Goal: Information Seeking & Learning: Learn about a topic

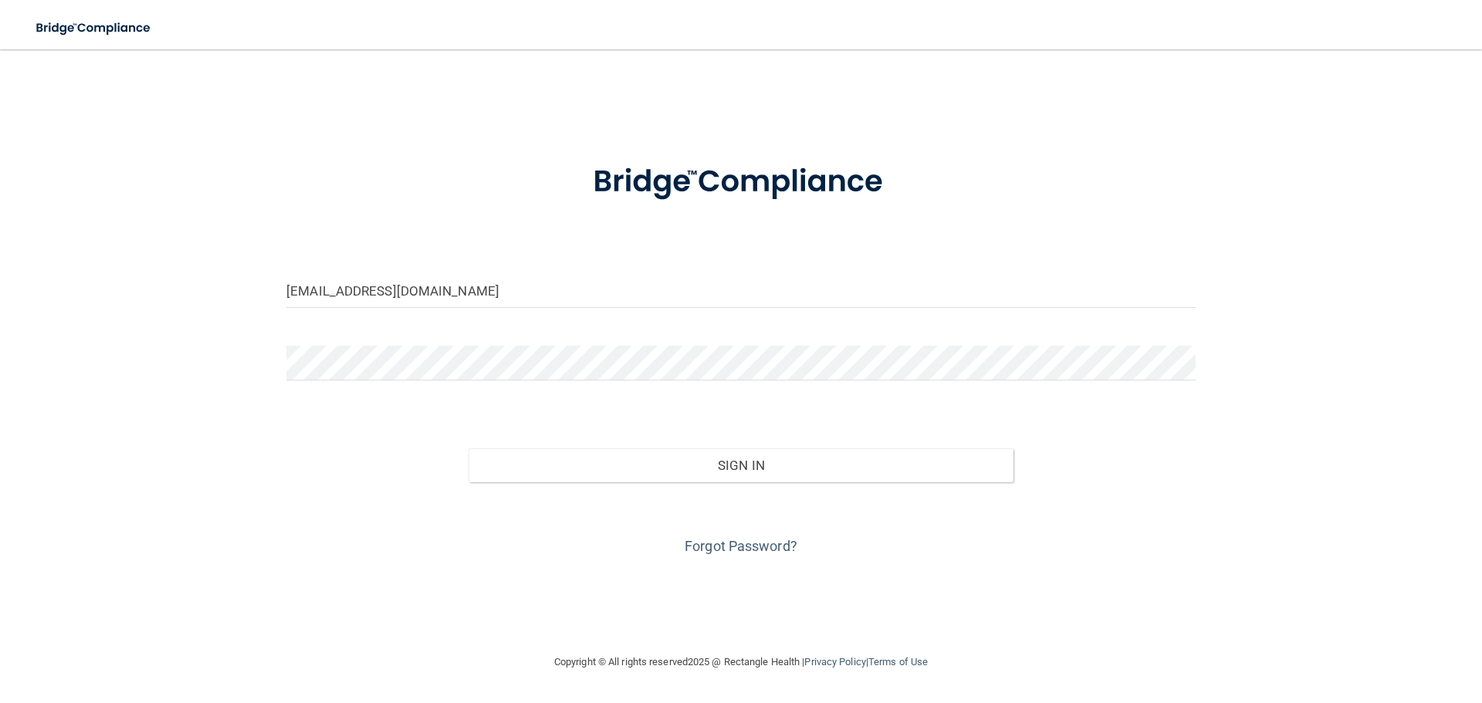
click at [479, 268] on form "[EMAIL_ADDRESS][DOMAIN_NAME] Invalid email/password. You don't have permission …" at bounding box center [741, 350] width 910 height 417
drag, startPoint x: 483, startPoint y: 290, endPoint x: 0, endPoint y: 208, distance: 489.5
click at [0, 208] on main "[EMAIL_ADDRESS][DOMAIN_NAME] Invalid email/password. You don't have permission …" at bounding box center [741, 376] width 1482 height 654
type input "[EMAIL_ADDRESS][DOMAIN_NAME]"
click at [469, 449] on button "Sign In" at bounding box center [742, 466] width 546 height 34
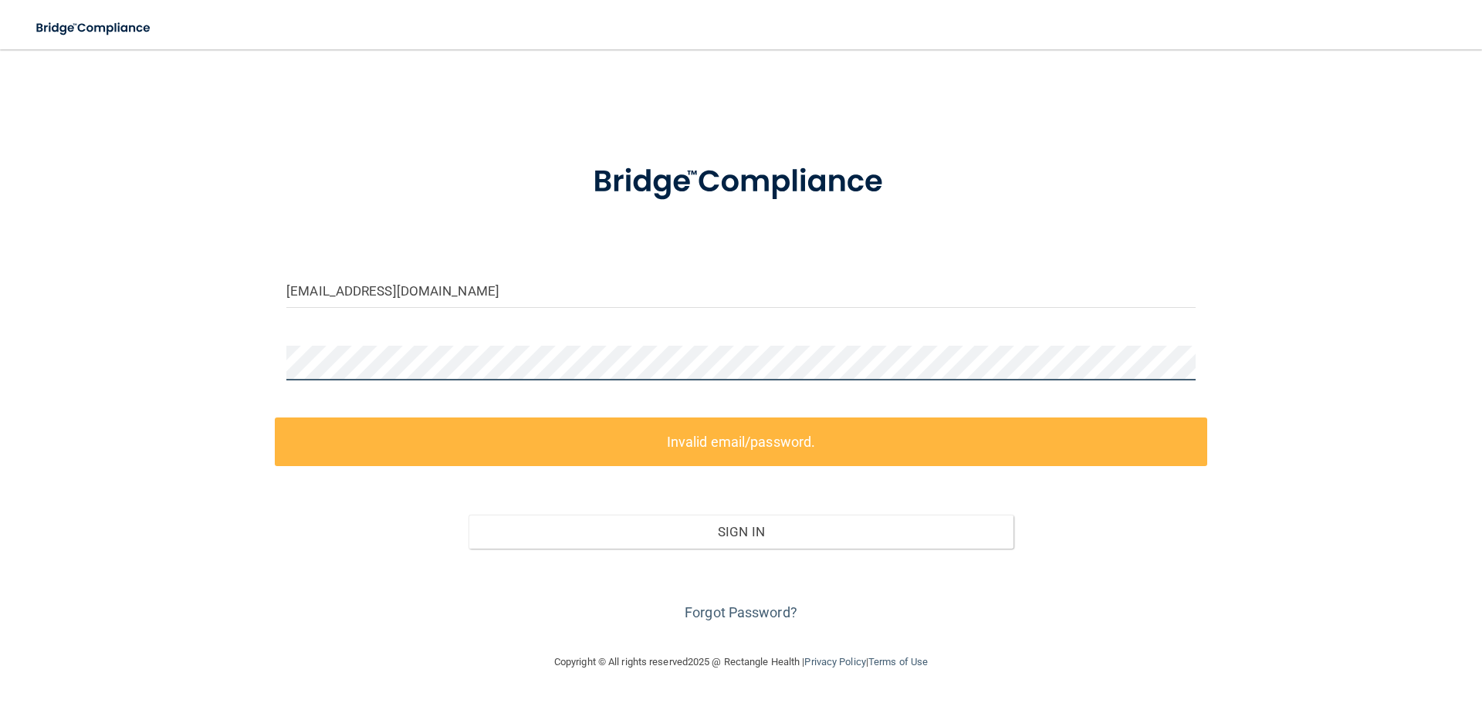
click at [0, 306] on main "[EMAIL_ADDRESS][DOMAIN_NAME] Invalid email/password. You don't have permission …" at bounding box center [741, 376] width 1482 height 654
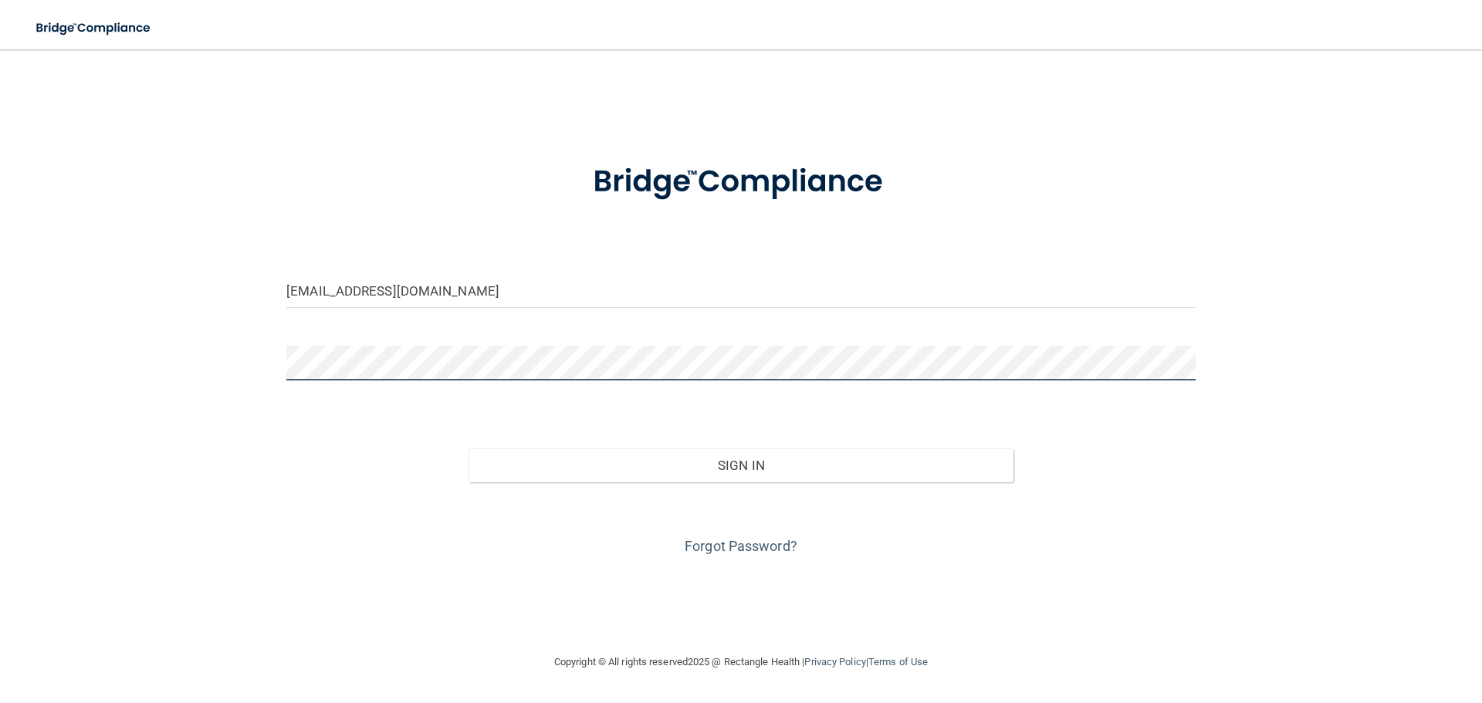
click at [469, 449] on button "Sign In" at bounding box center [742, 466] width 546 height 34
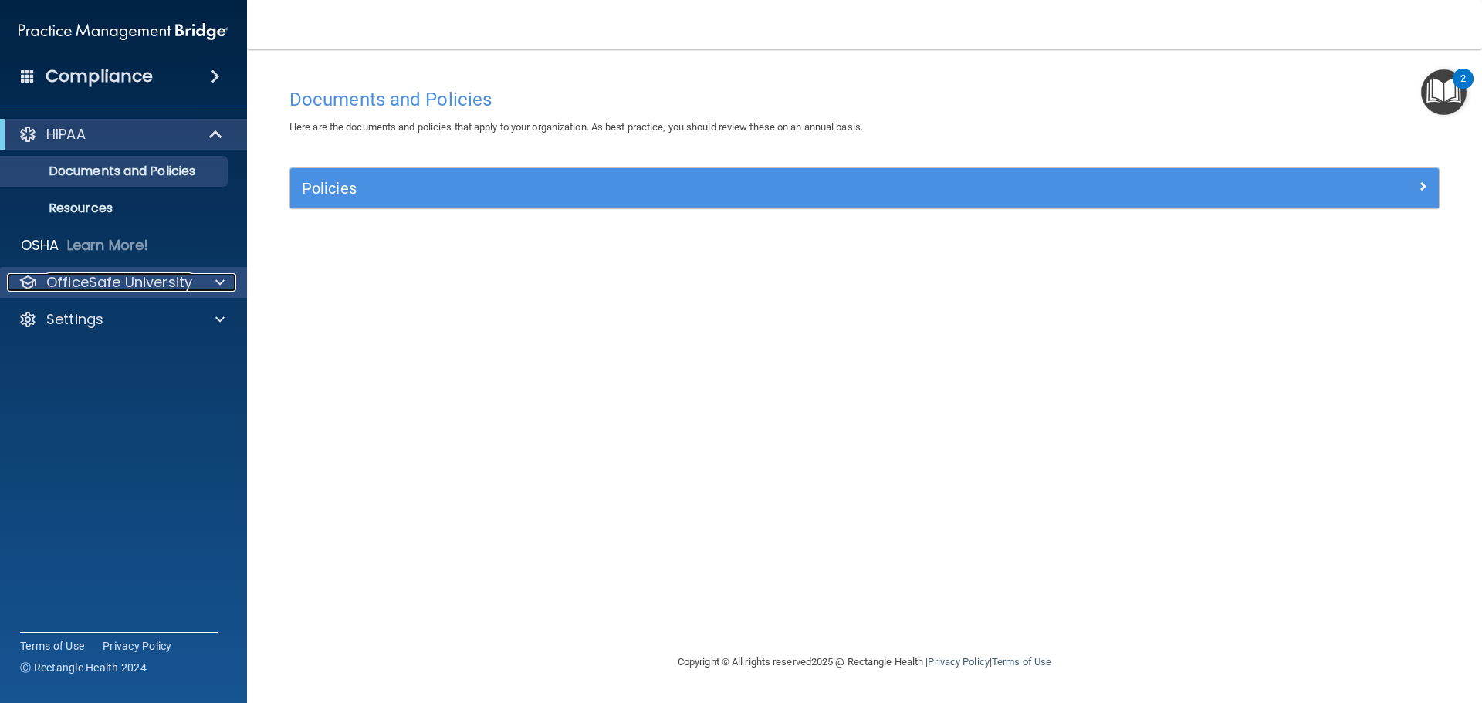
click at [190, 286] on p "OfficeSafe University" at bounding box center [119, 282] width 146 height 19
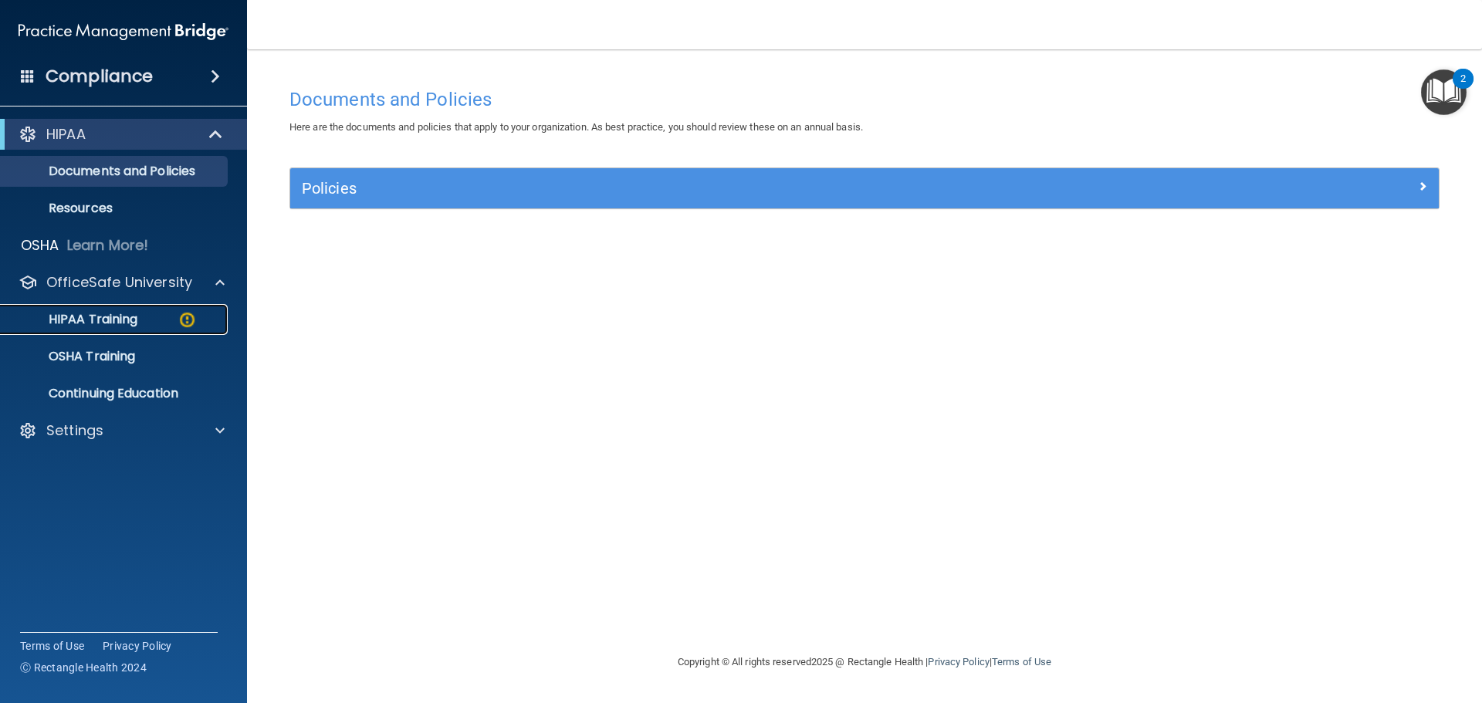
click at [125, 318] on p "HIPAA Training" at bounding box center [73, 319] width 127 height 15
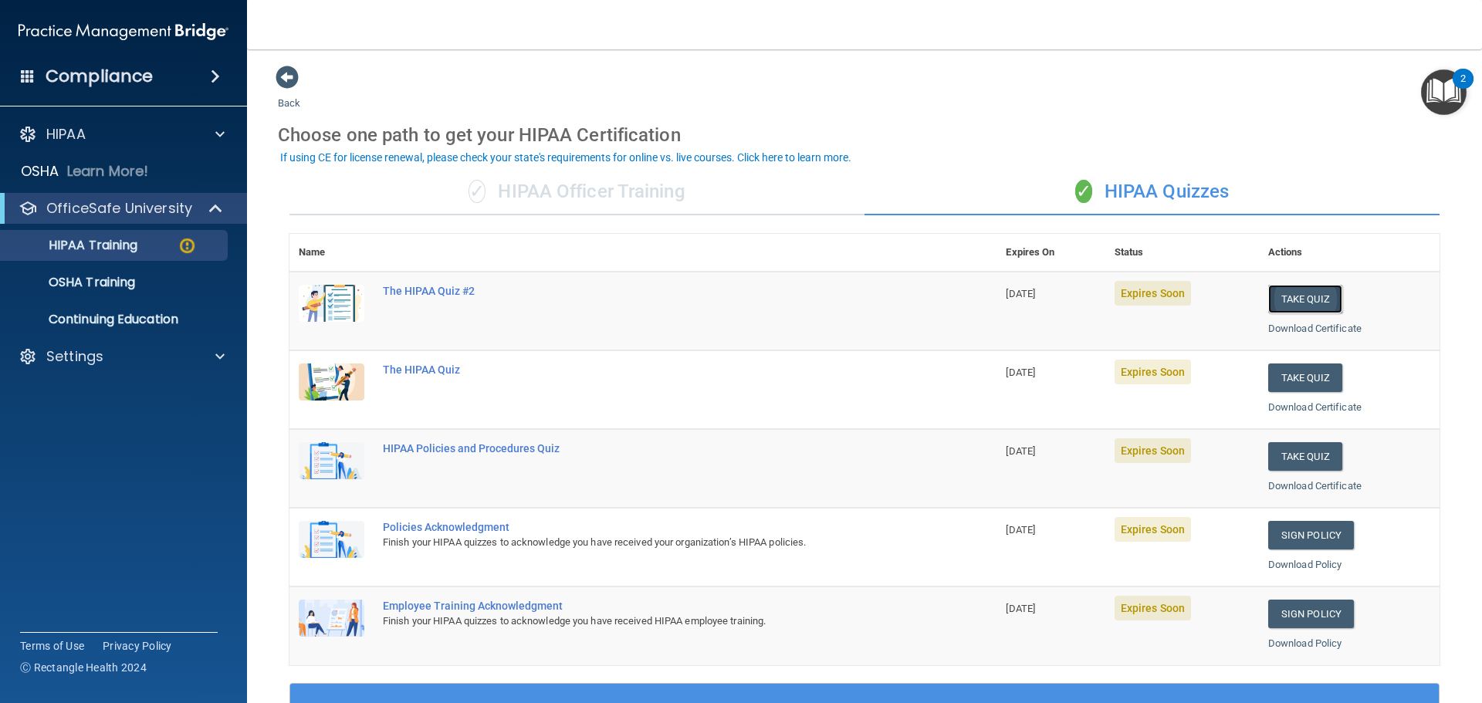
click at [1316, 297] on button "Take Quiz" at bounding box center [1306, 299] width 74 height 29
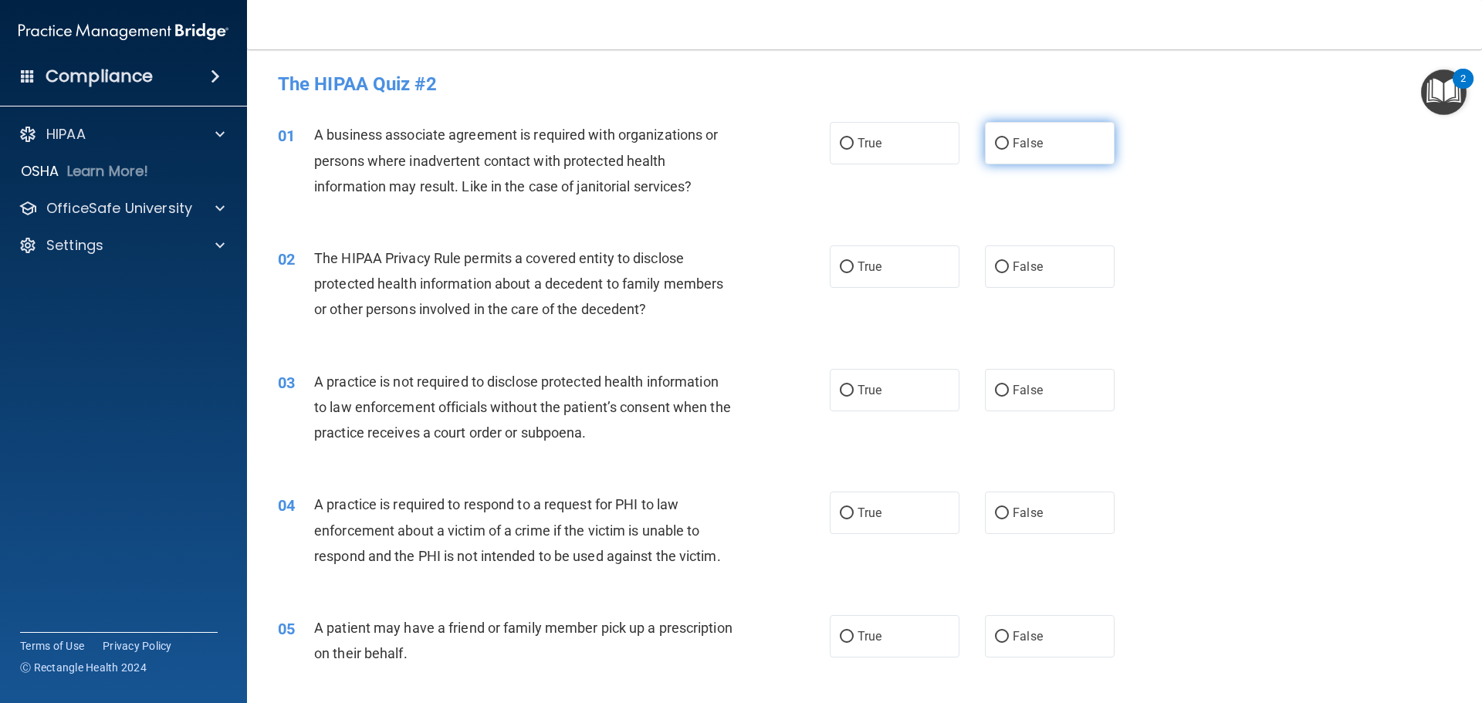
click at [999, 142] on input "False" at bounding box center [1002, 144] width 14 height 12
radio input "true"
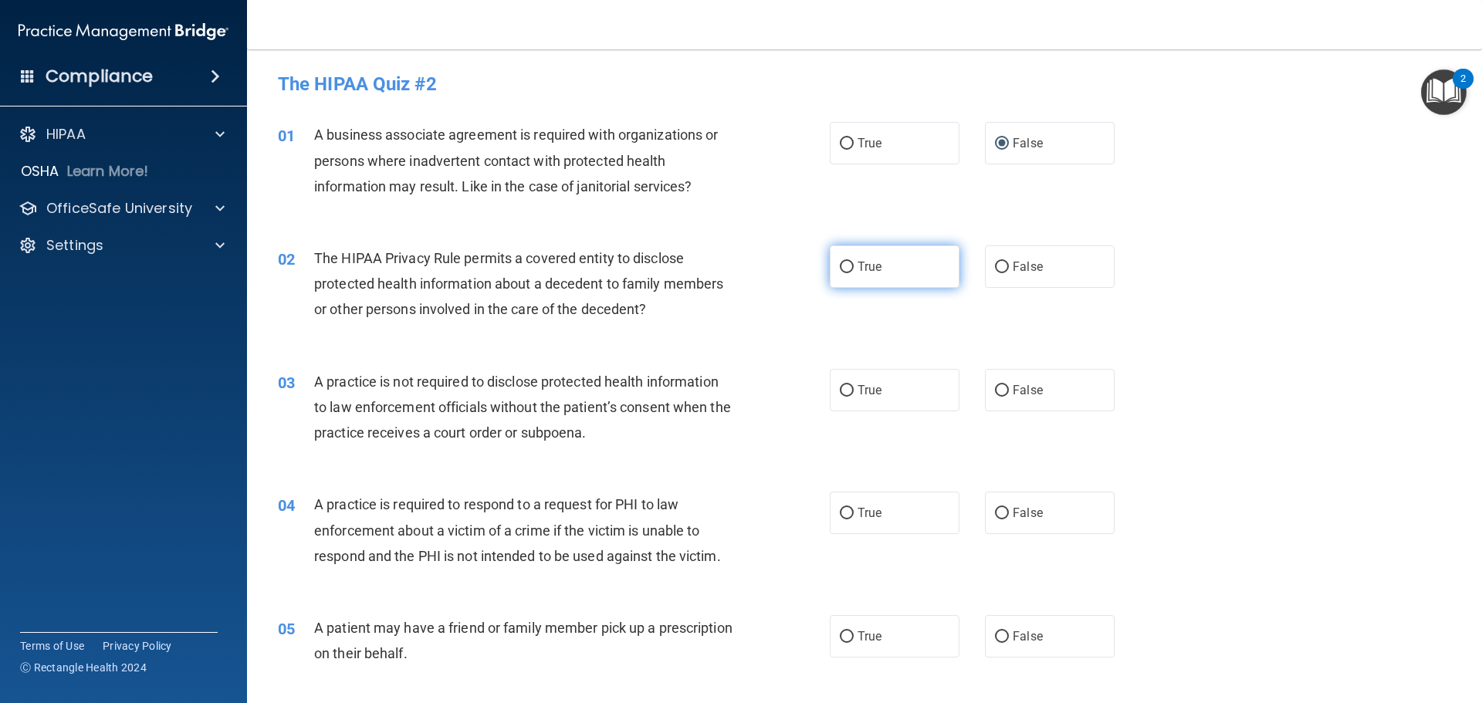
click at [842, 266] on input "True" at bounding box center [847, 268] width 14 height 12
radio input "true"
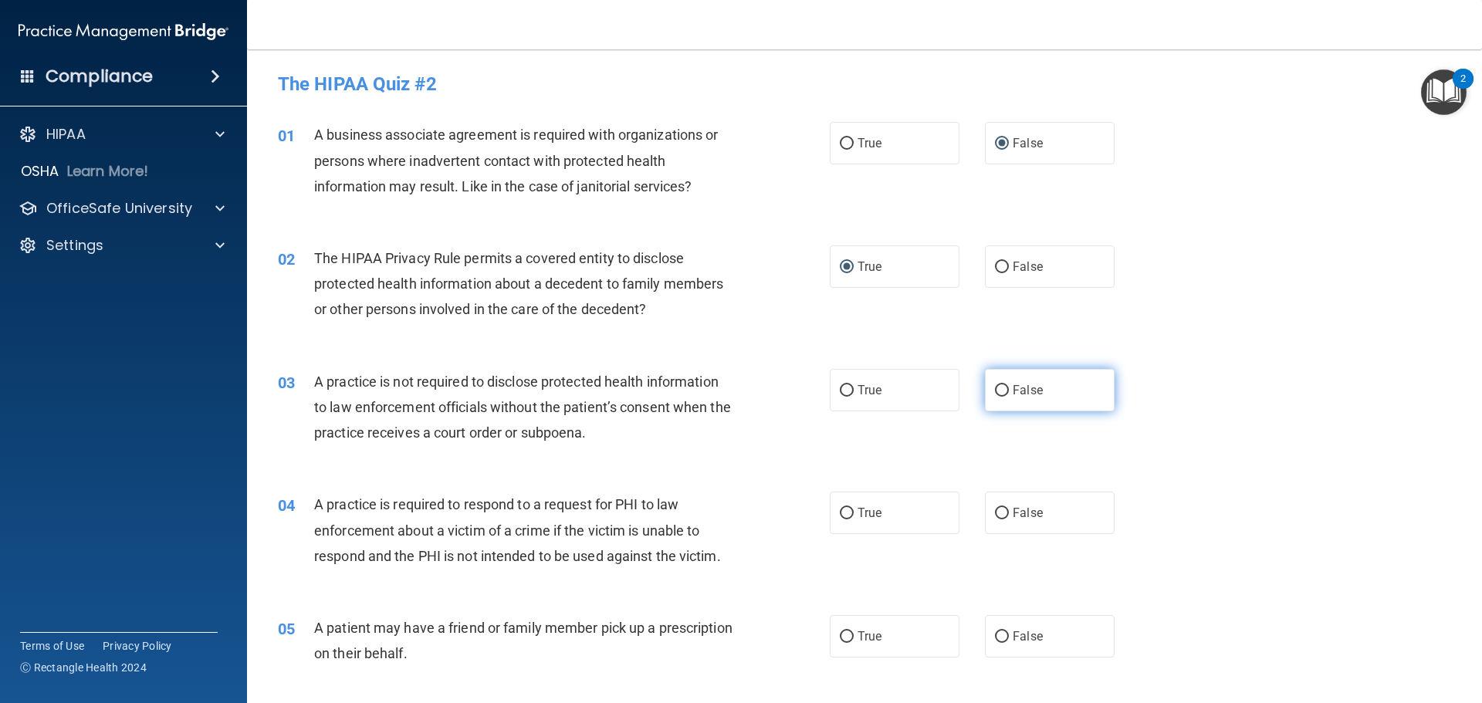
click at [995, 392] on input "False" at bounding box center [1002, 391] width 14 height 12
radio input "true"
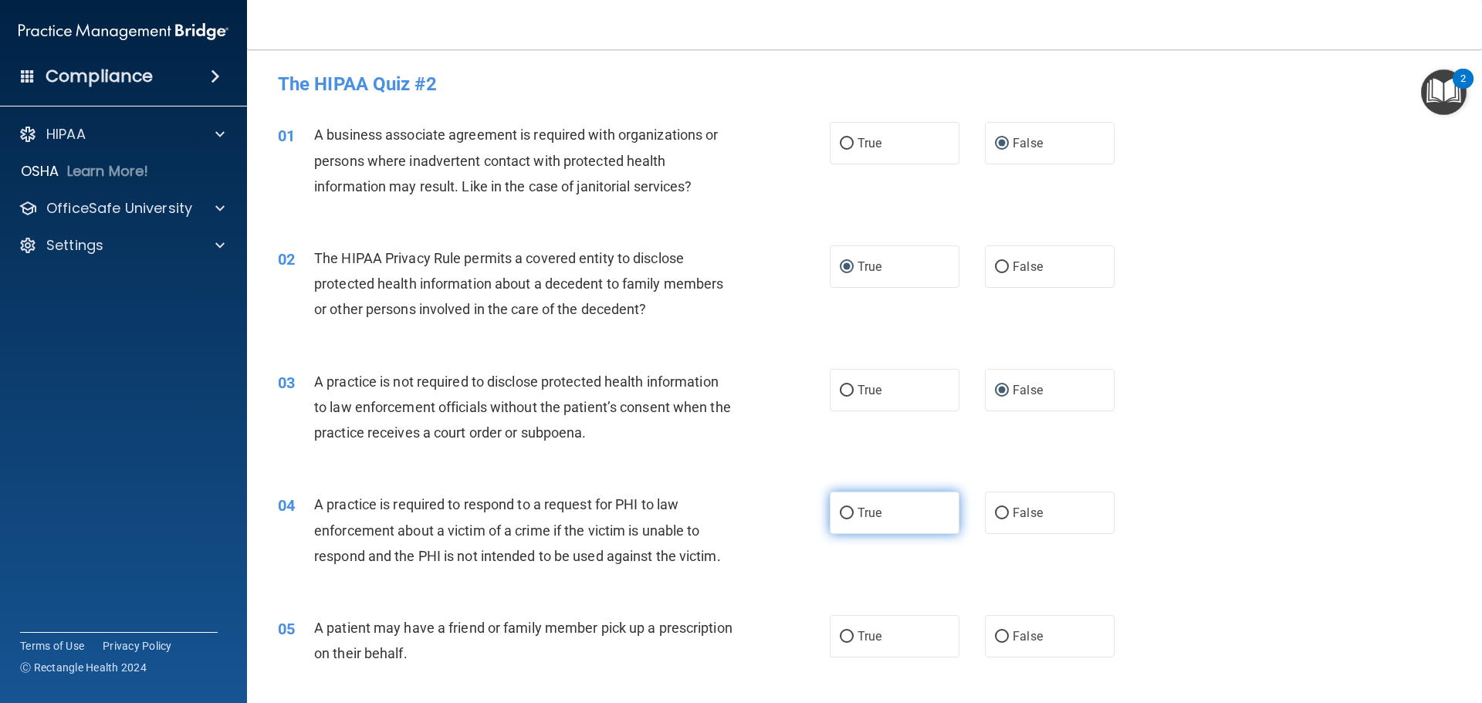
click at [841, 514] on input "True" at bounding box center [847, 514] width 14 height 12
radio input "true"
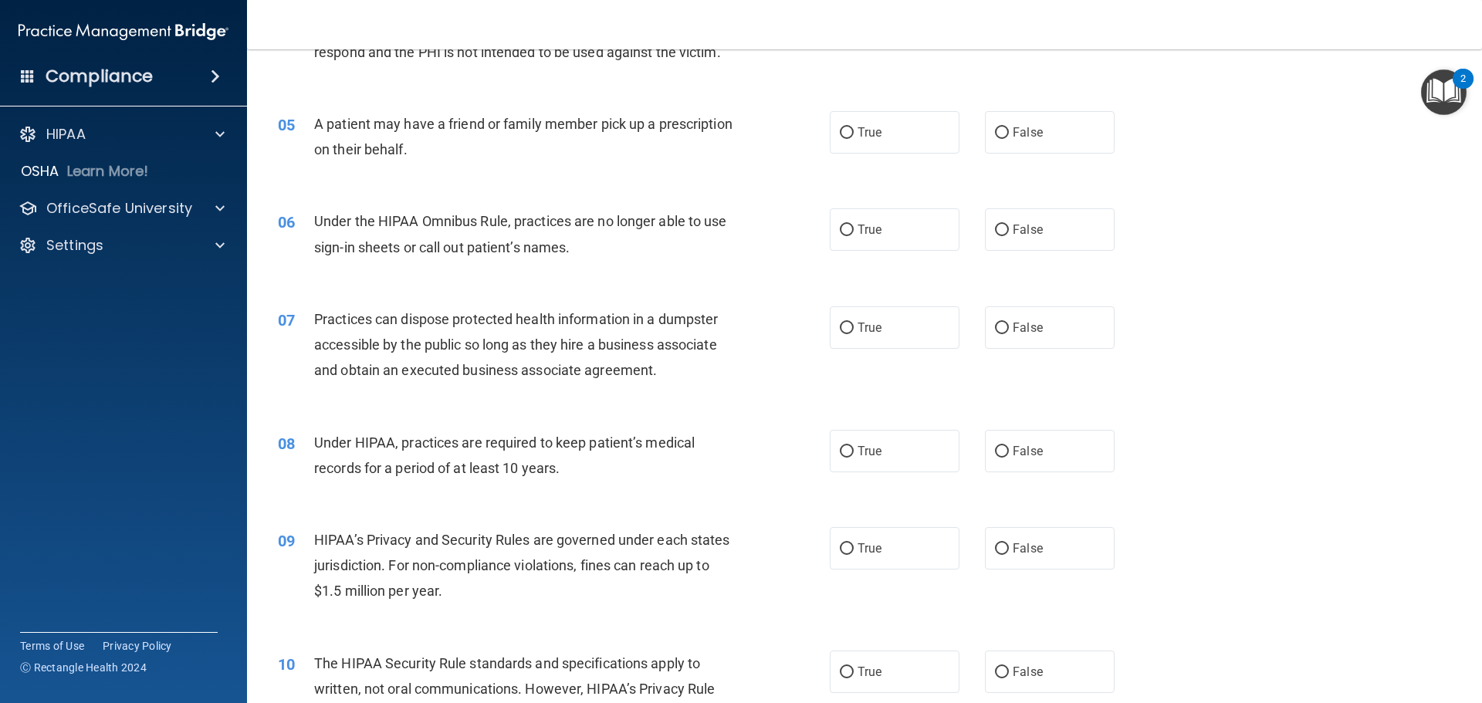
scroll to position [540, 0]
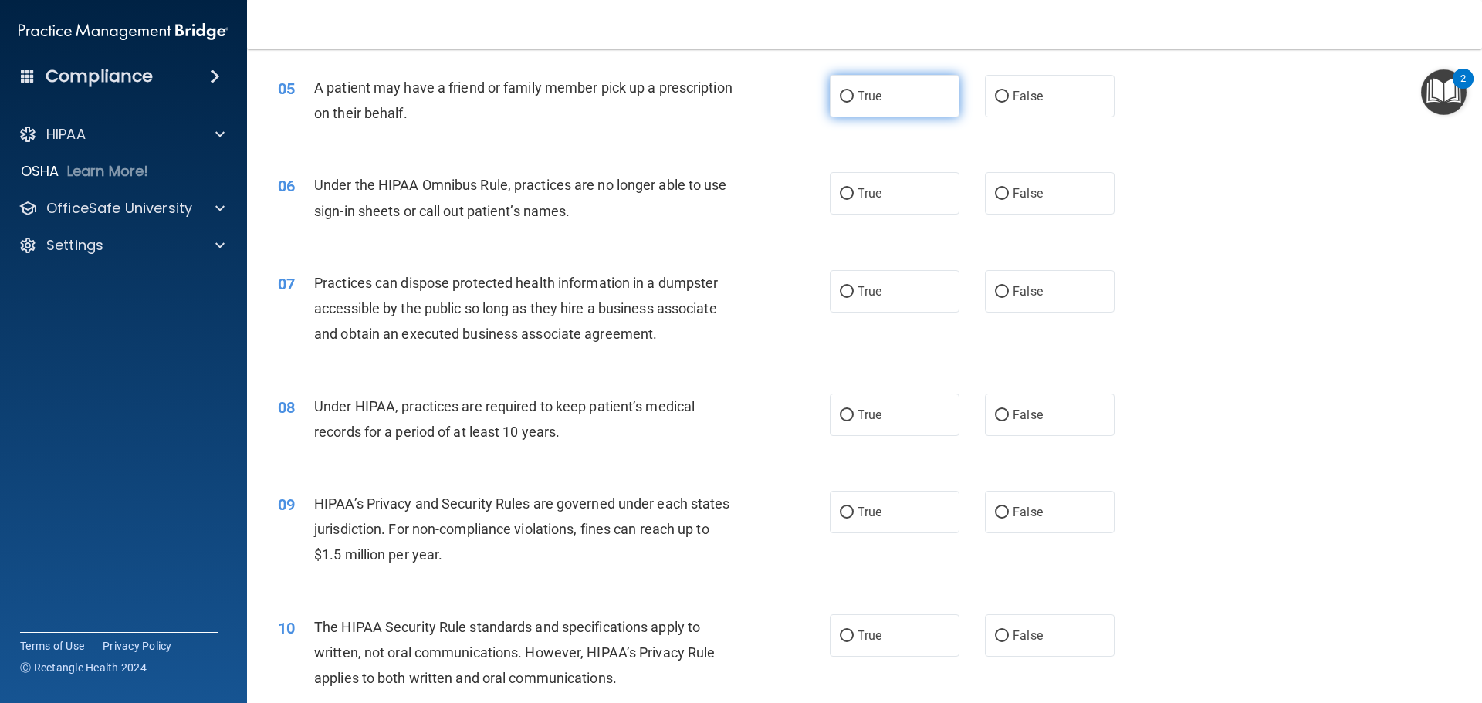
click at [840, 98] on input "True" at bounding box center [847, 97] width 14 height 12
radio input "true"
click at [997, 196] on input "False" at bounding box center [1002, 194] width 14 height 12
radio input "true"
click at [998, 290] on input "False" at bounding box center [1002, 292] width 14 height 12
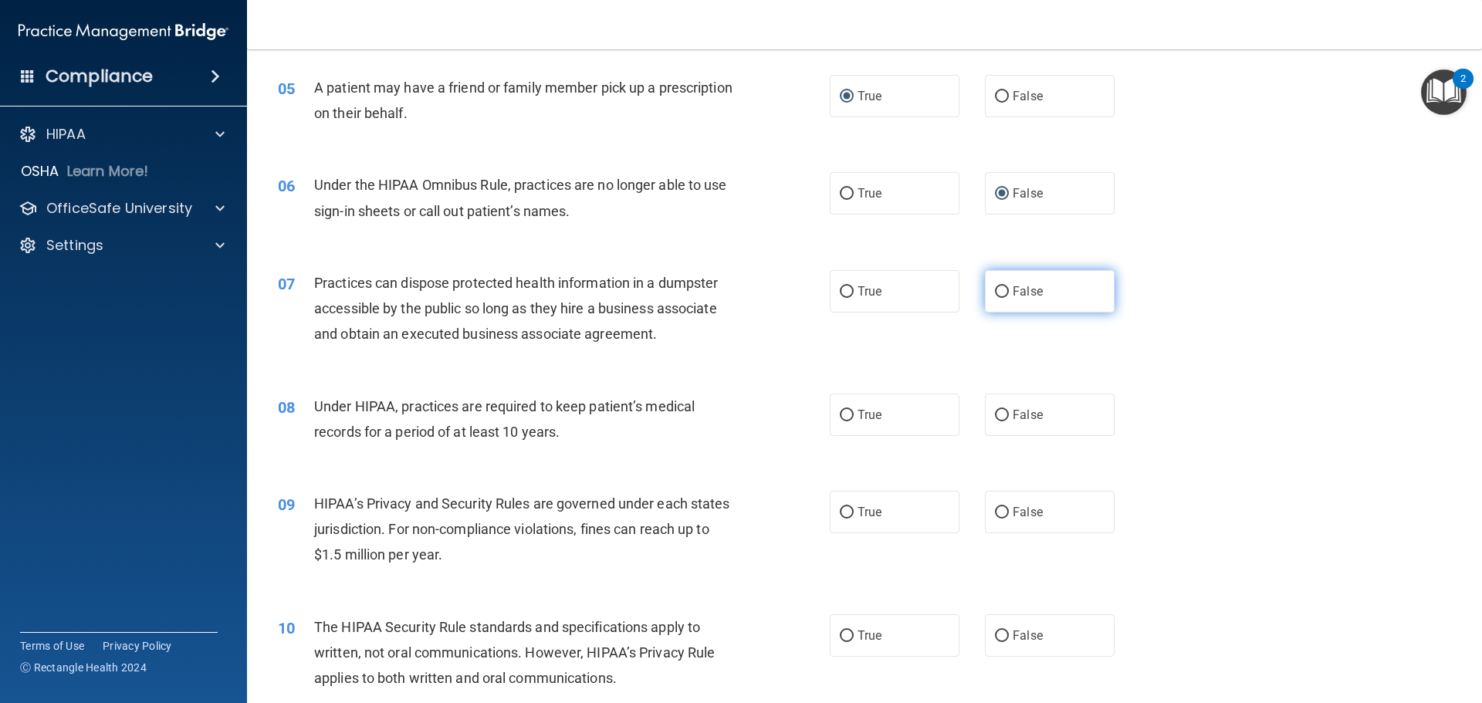
radio input "true"
click at [995, 418] on input "False" at bounding box center [1002, 416] width 14 height 12
radio input "true"
click at [995, 515] on input "False" at bounding box center [1002, 513] width 14 height 12
radio input "true"
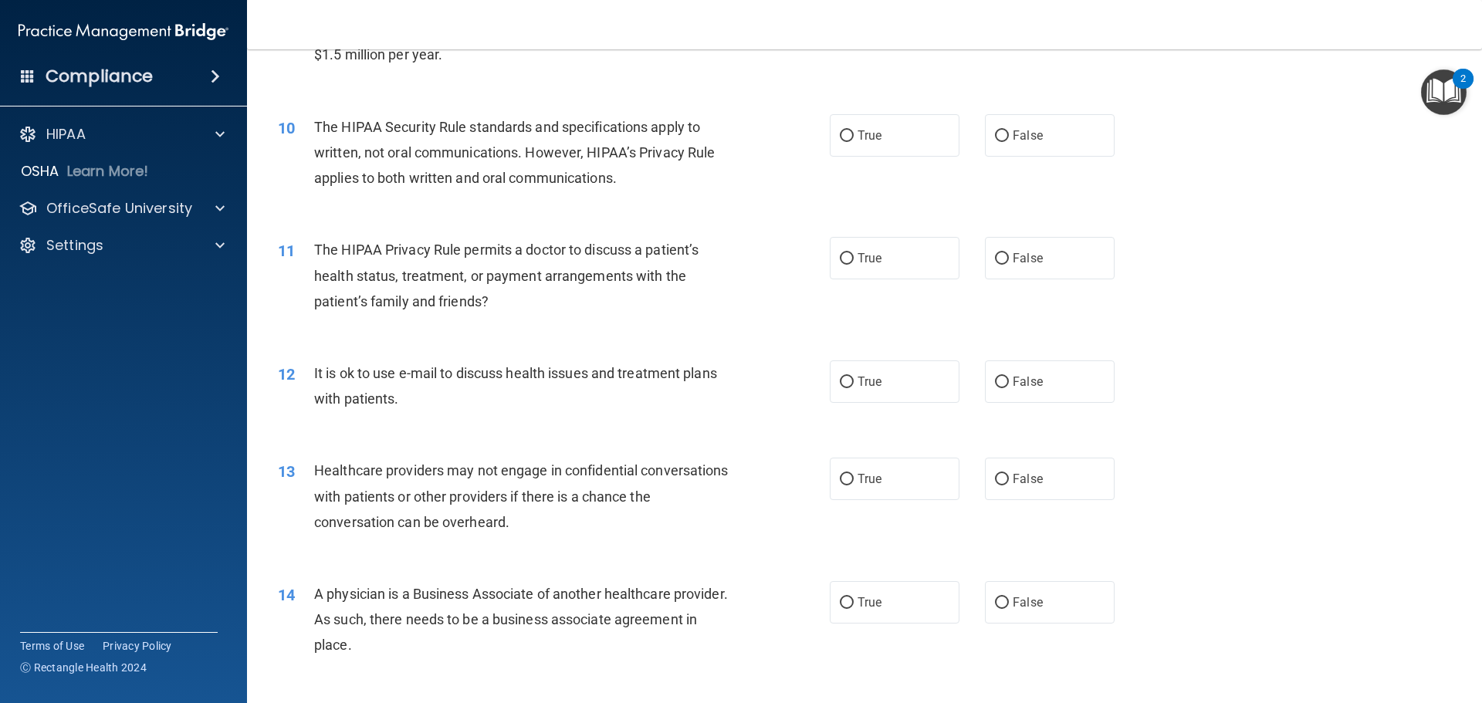
scroll to position [1081, 0]
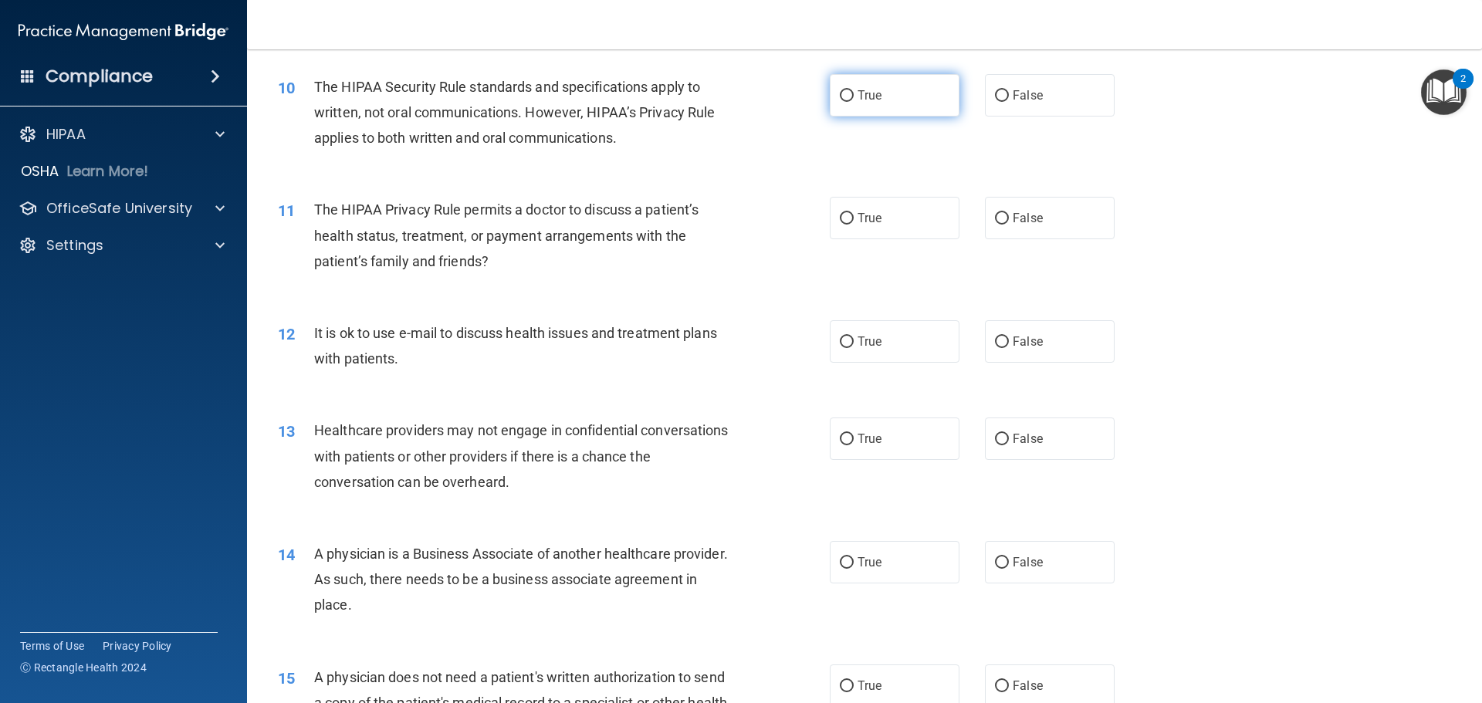
click at [845, 99] on input "True" at bounding box center [847, 96] width 14 height 12
radio input "true"
click at [844, 227] on label "True" at bounding box center [895, 218] width 130 height 42
click at [844, 225] on input "True" at bounding box center [847, 219] width 14 height 12
radio input "true"
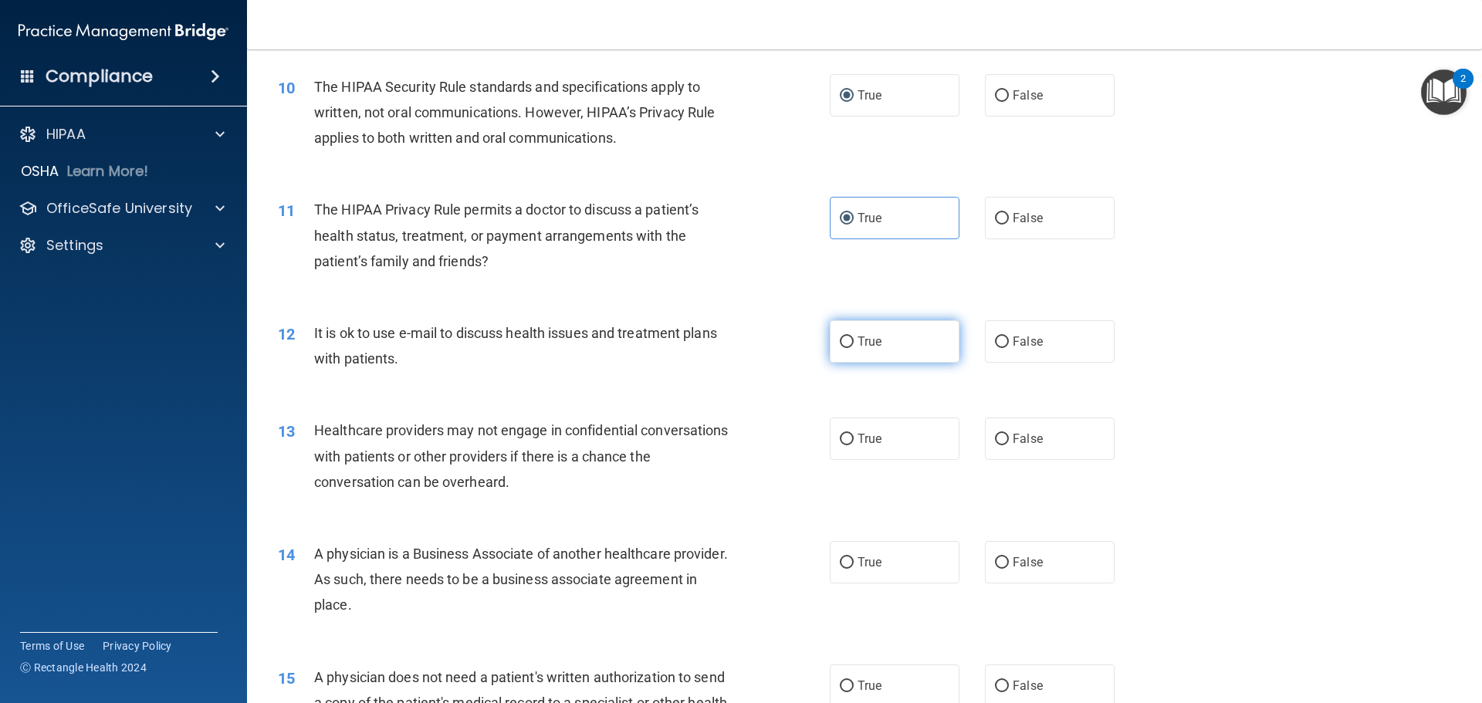
click at [849, 347] on label "True" at bounding box center [895, 341] width 130 height 42
click at [849, 347] on input "True" at bounding box center [847, 343] width 14 height 12
radio input "true"
click at [995, 439] on input "False" at bounding box center [1002, 440] width 14 height 12
radio input "true"
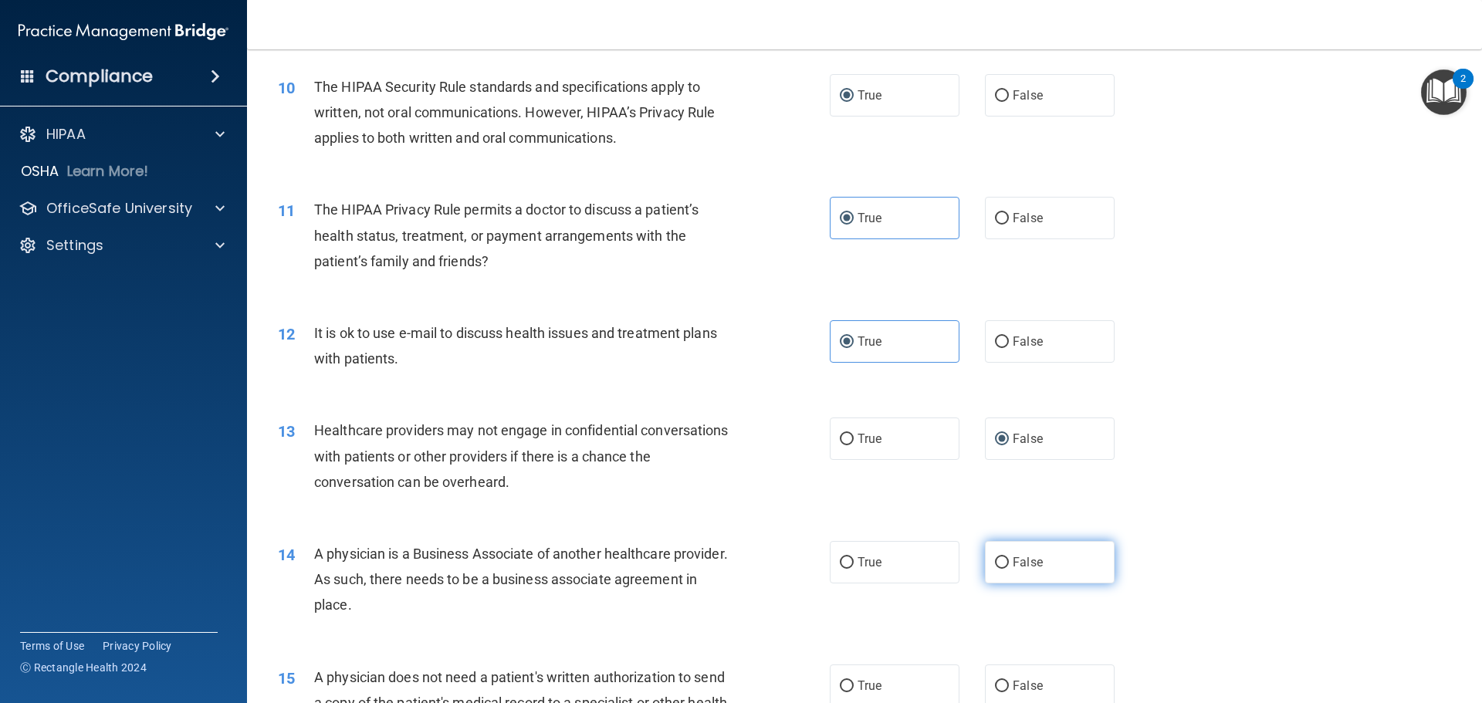
click at [999, 561] on input "False" at bounding box center [1002, 563] width 14 height 12
radio input "true"
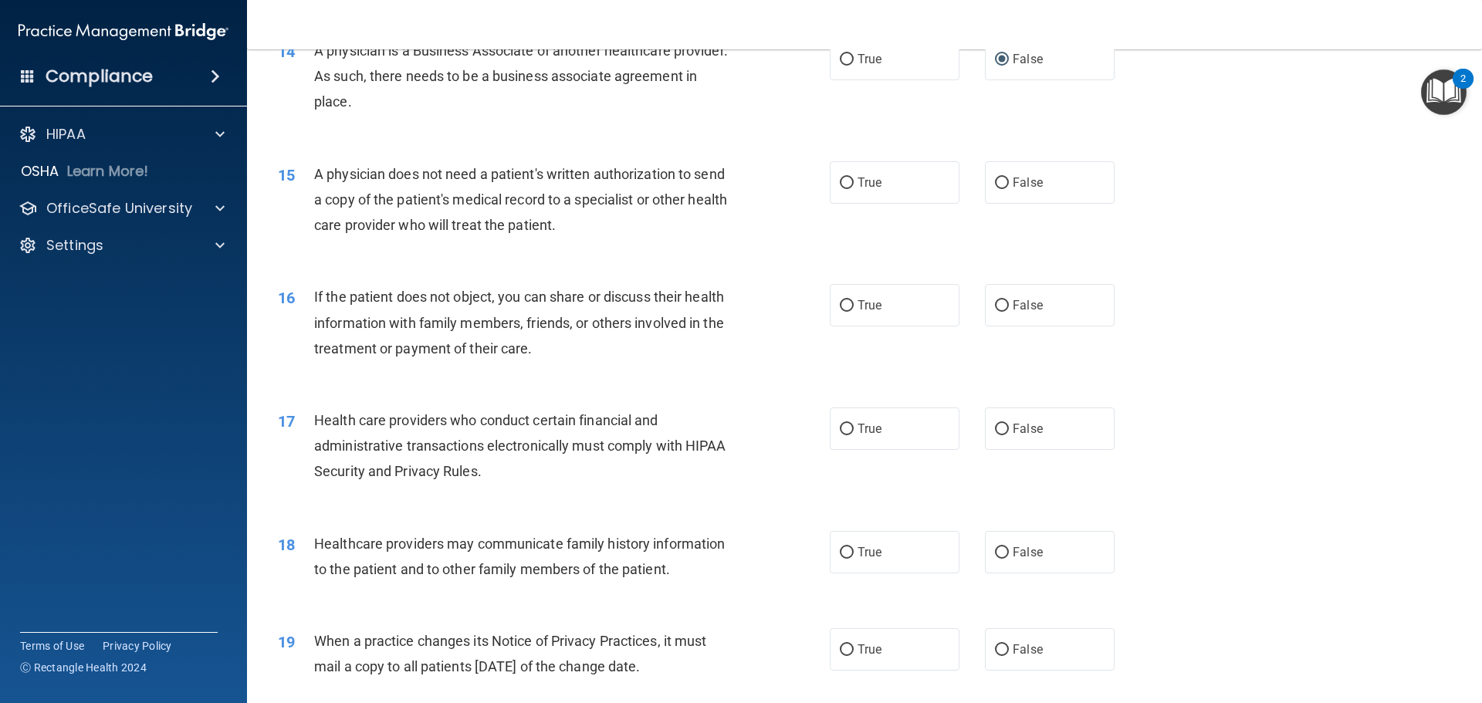
scroll to position [1621, 0]
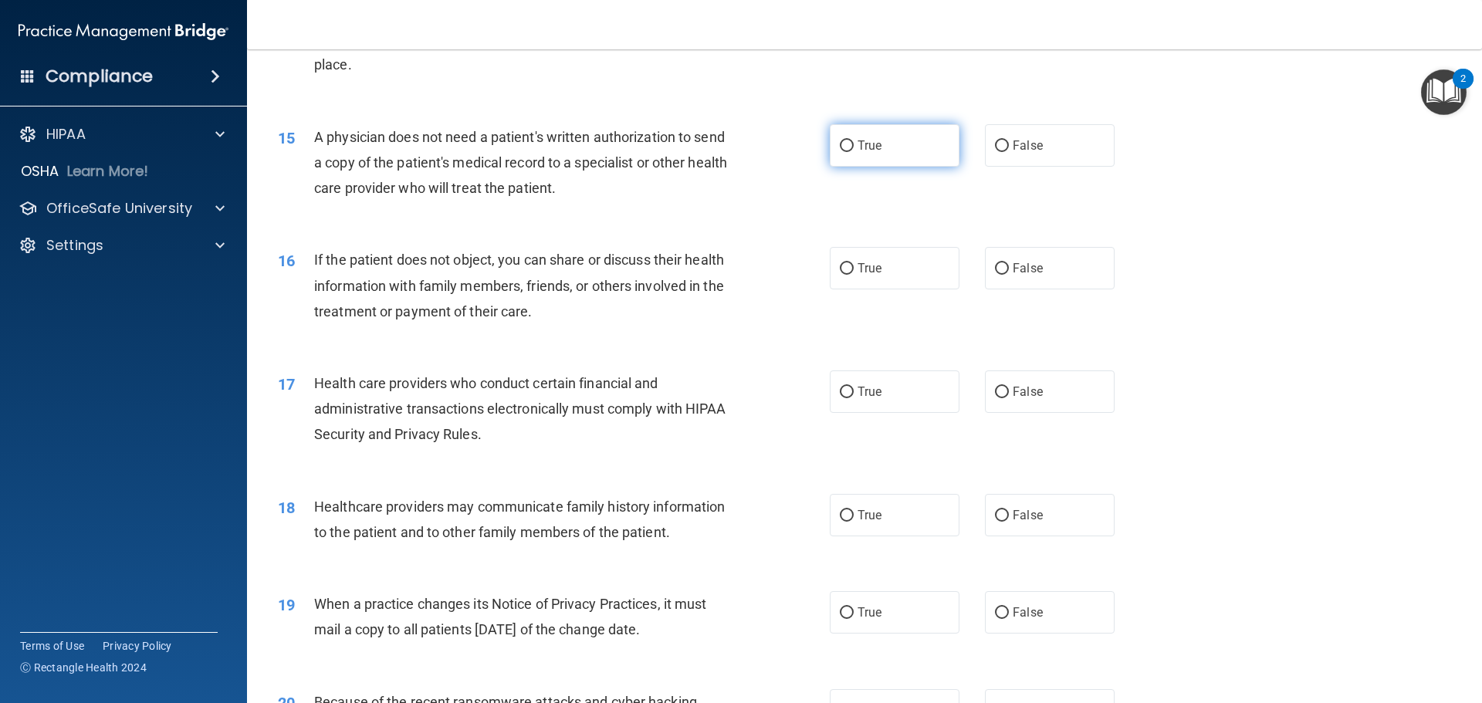
click at [859, 140] on span "True" at bounding box center [870, 145] width 24 height 15
click at [854, 141] on input "True" at bounding box center [847, 147] width 14 height 12
radio input "true"
click at [847, 270] on input "True" at bounding box center [847, 269] width 14 height 12
radio input "true"
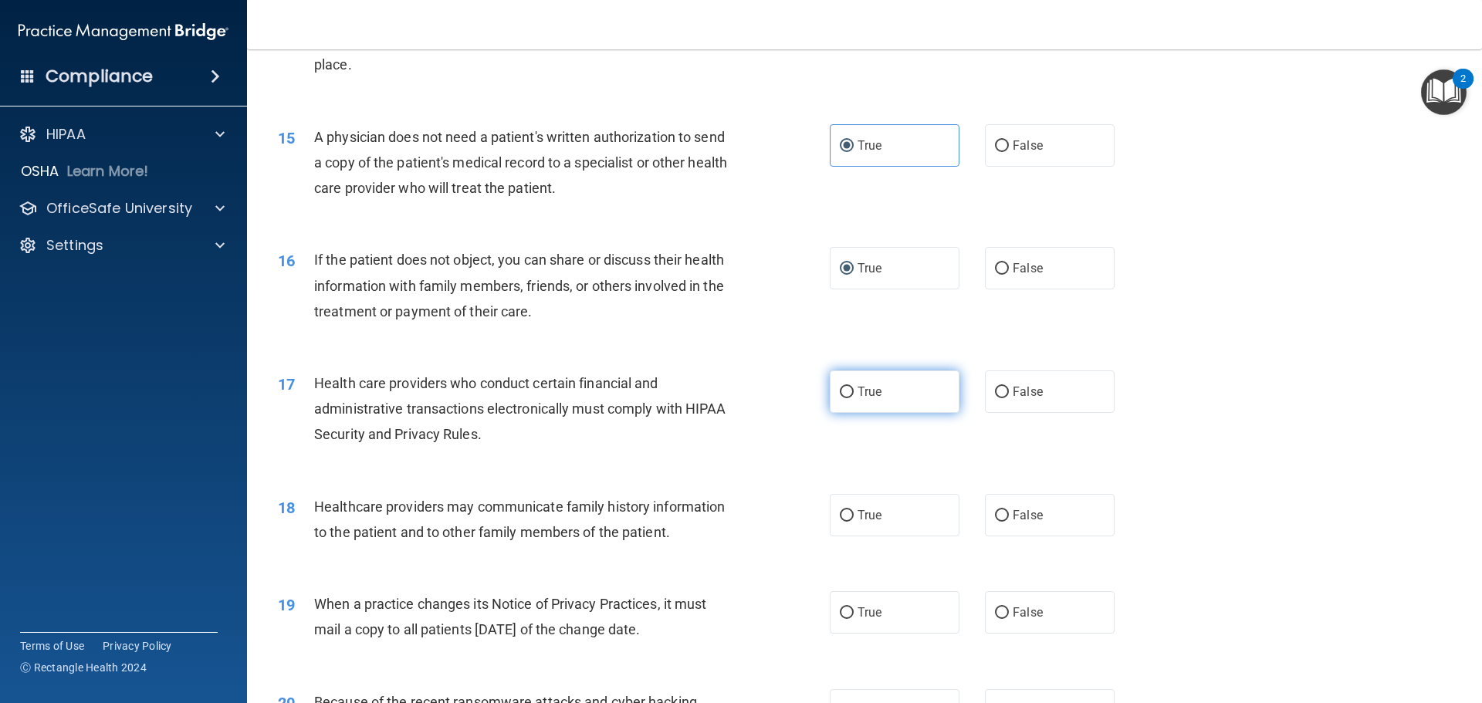
click at [848, 391] on input "True" at bounding box center [847, 393] width 14 height 12
radio input "true"
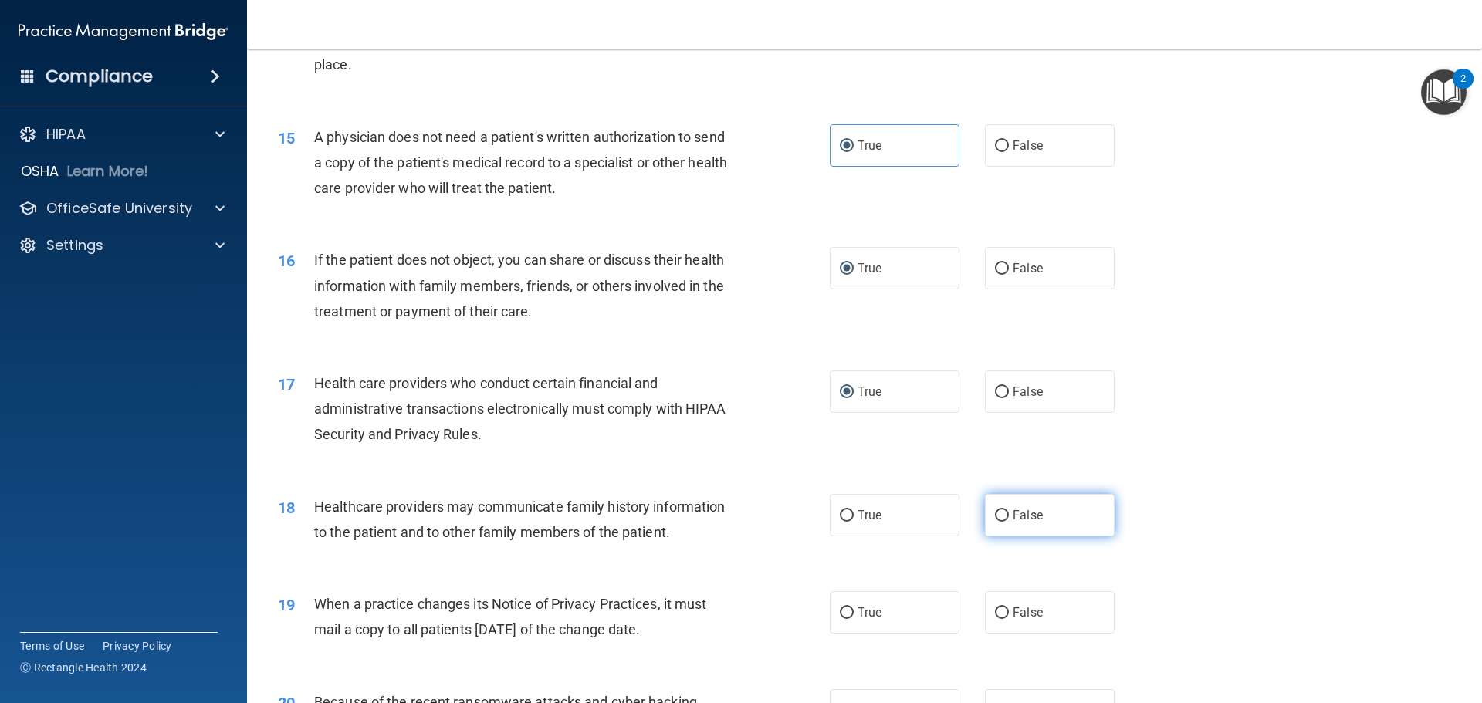
click at [995, 517] on input "False" at bounding box center [1002, 516] width 14 height 12
radio input "true"
click at [998, 609] on input "False" at bounding box center [1002, 614] width 14 height 12
radio input "true"
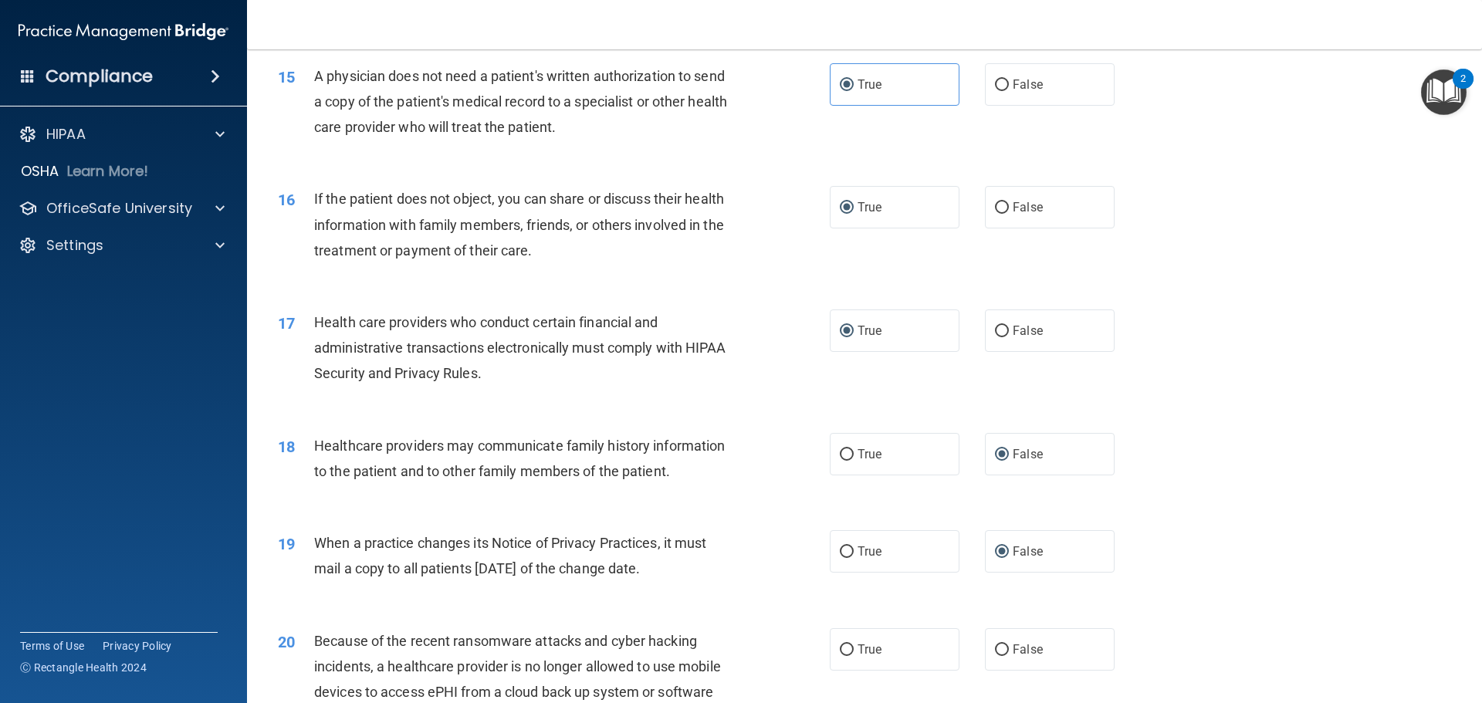
scroll to position [1776, 0]
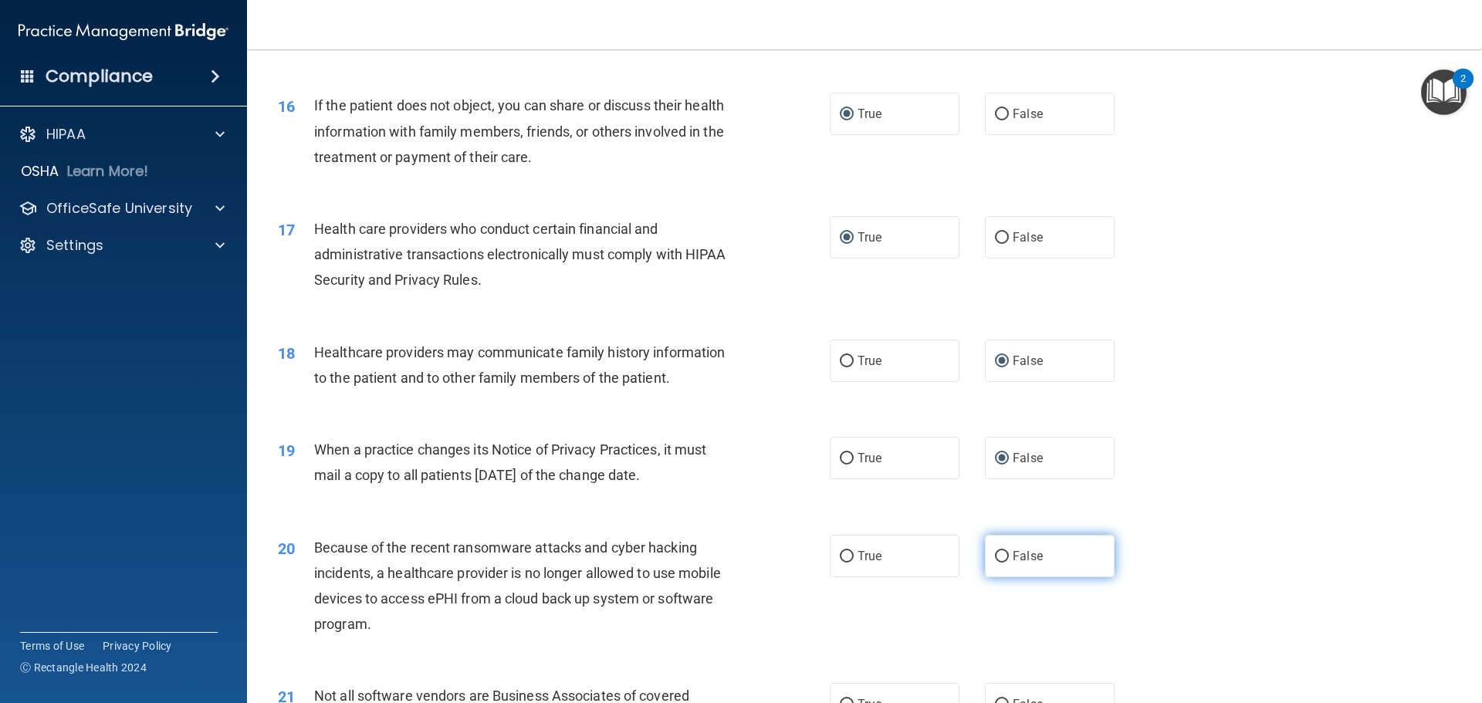
click at [995, 551] on input "False" at bounding box center [1002, 557] width 14 height 12
radio input "true"
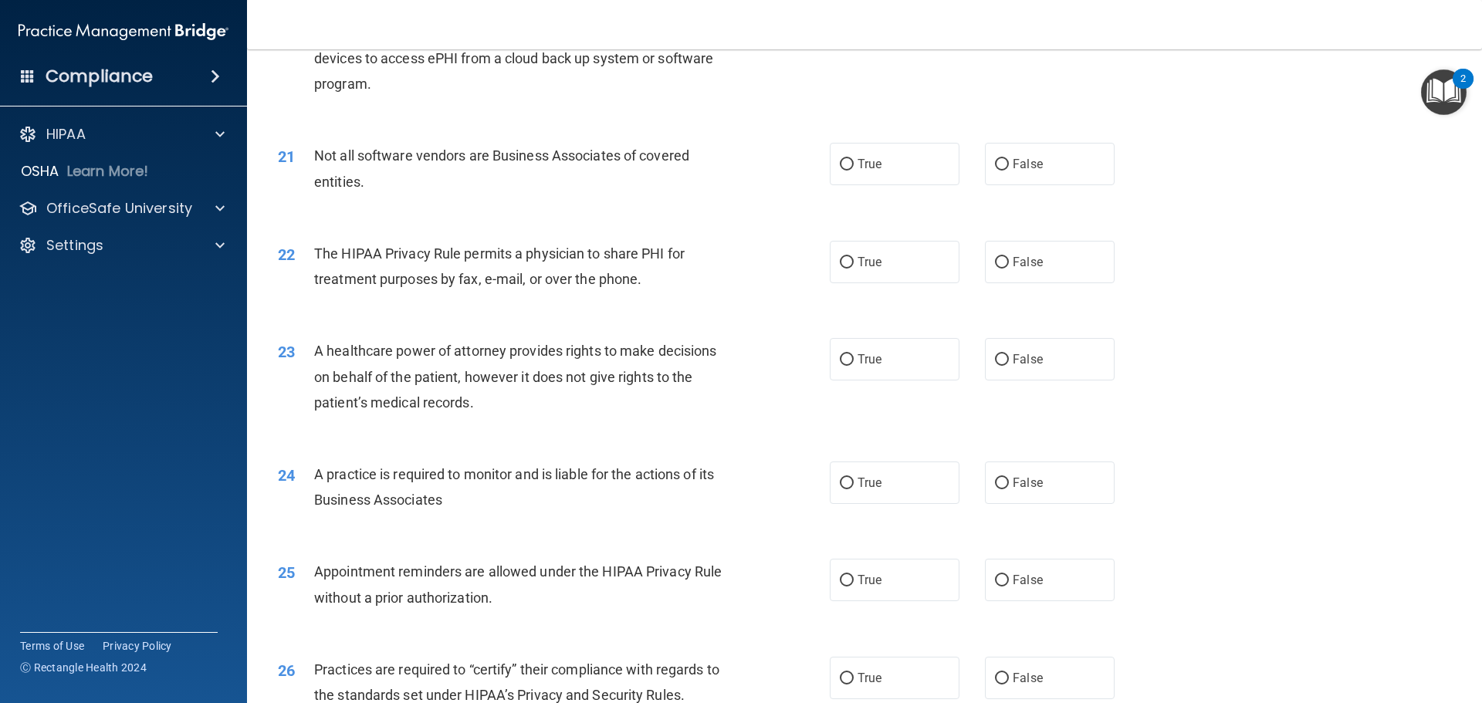
scroll to position [2394, 0]
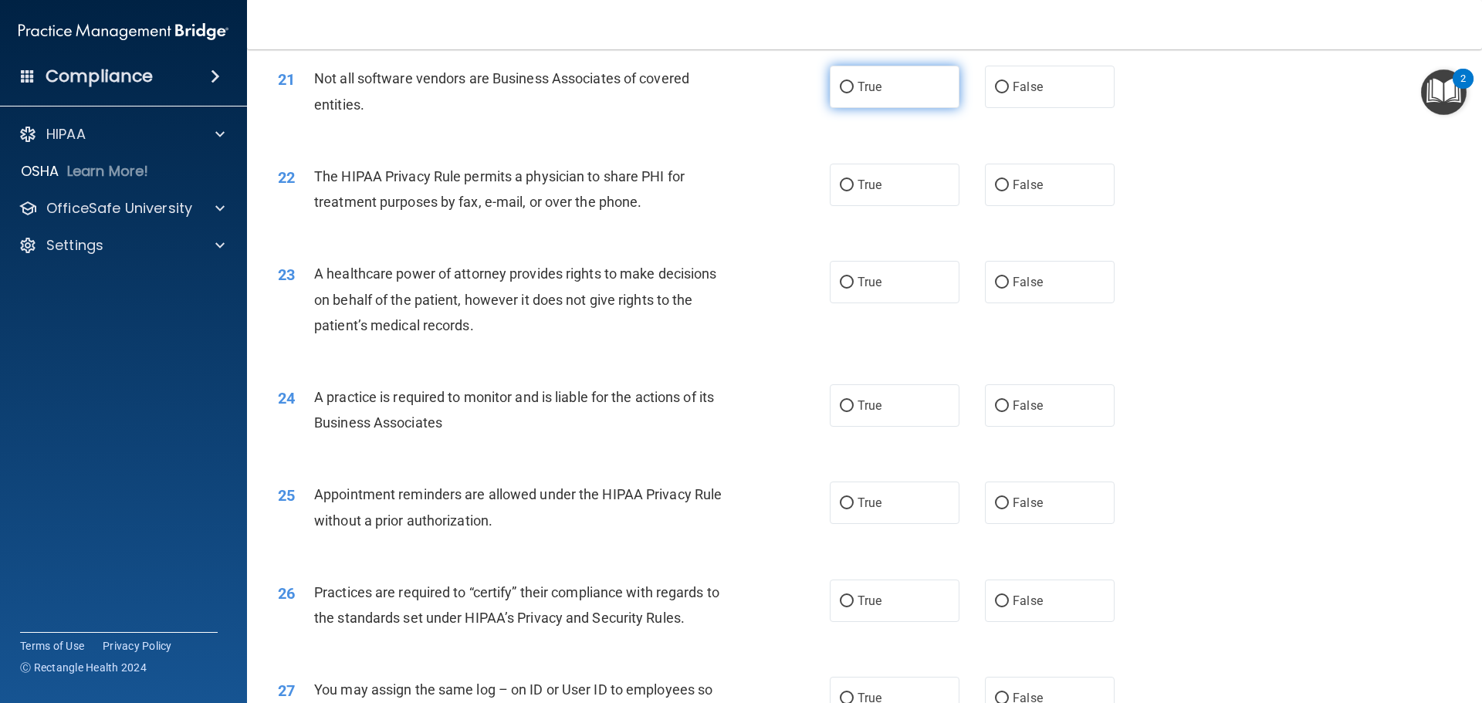
click at [854, 75] on label "True" at bounding box center [895, 87] width 130 height 42
click at [854, 82] on input "True" at bounding box center [847, 88] width 14 height 12
radio input "true"
click at [843, 187] on input "True" at bounding box center [847, 186] width 14 height 12
radio input "true"
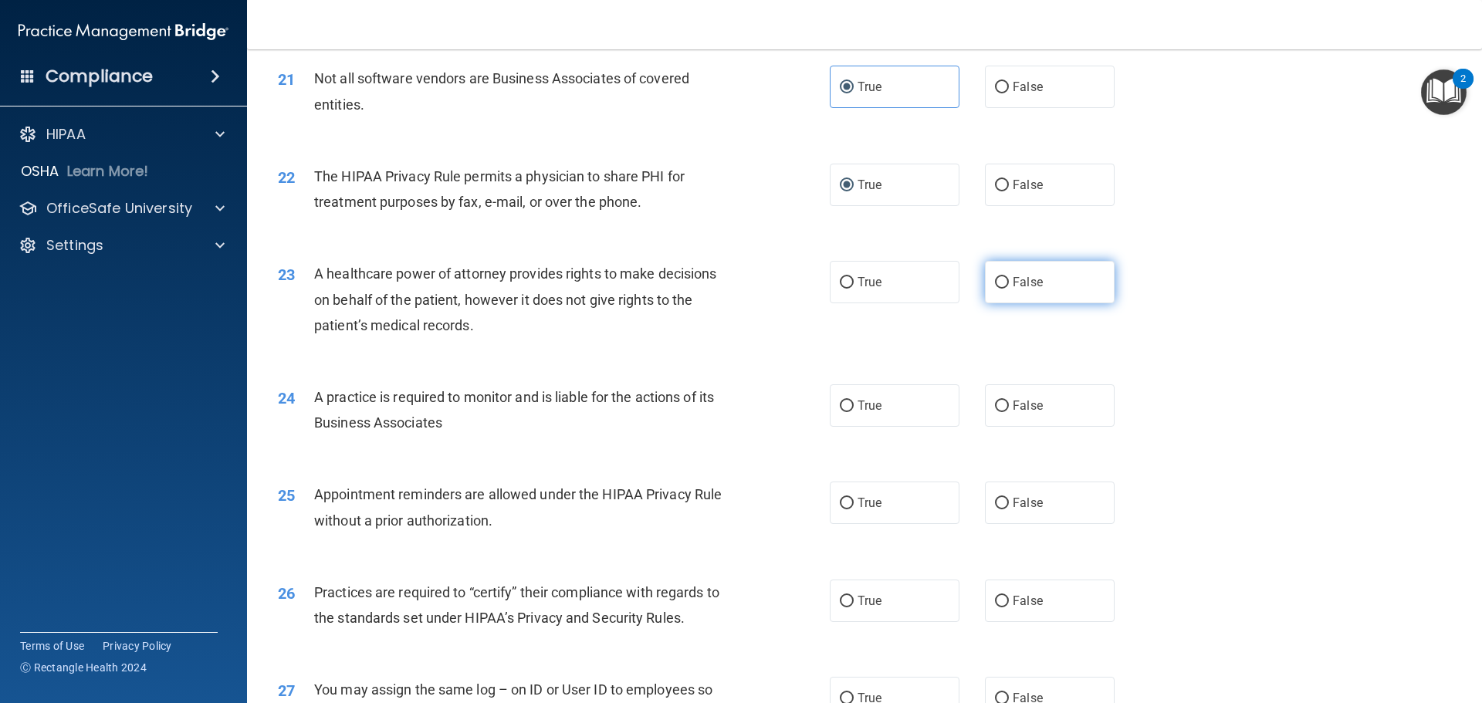
click at [997, 286] on input "False" at bounding box center [1002, 283] width 14 height 12
radio input "true"
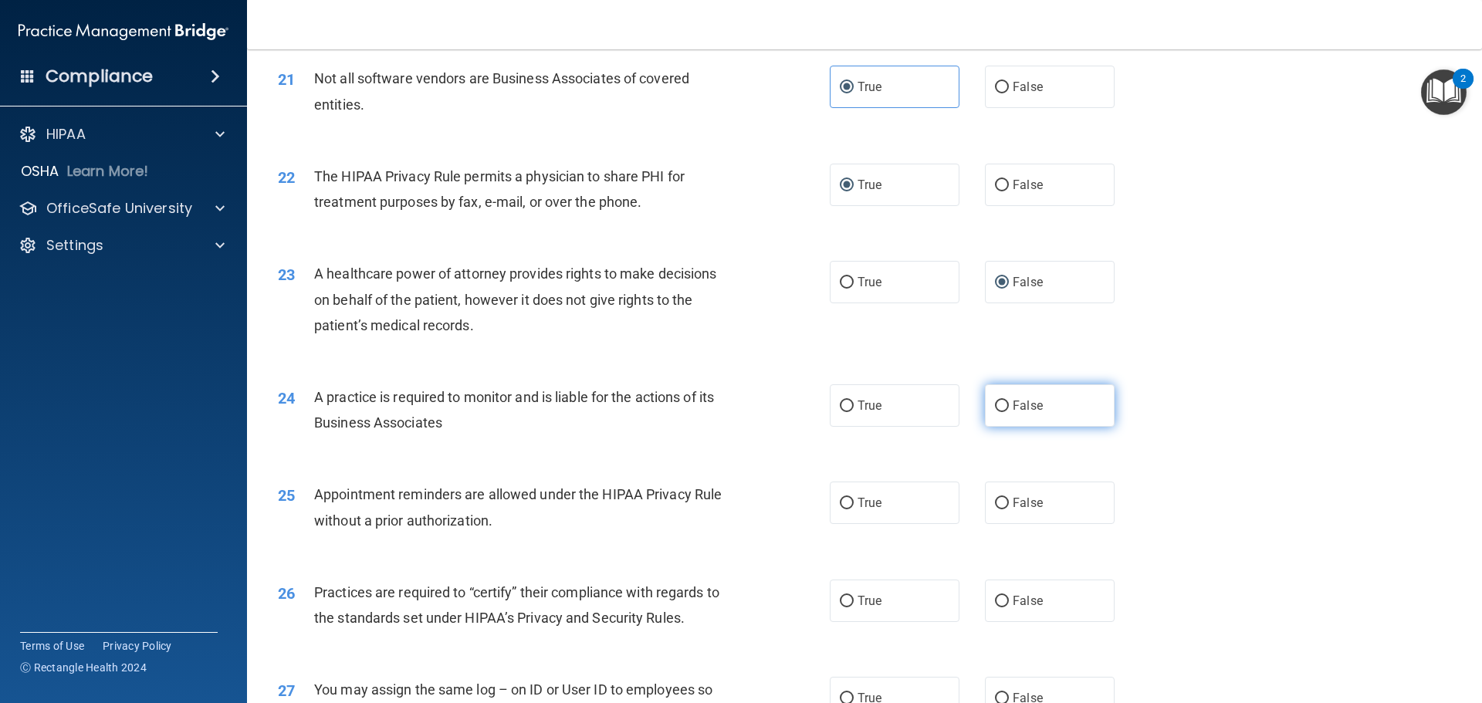
click at [1001, 405] on input "False" at bounding box center [1002, 407] width 14 height 12
radio input "true"
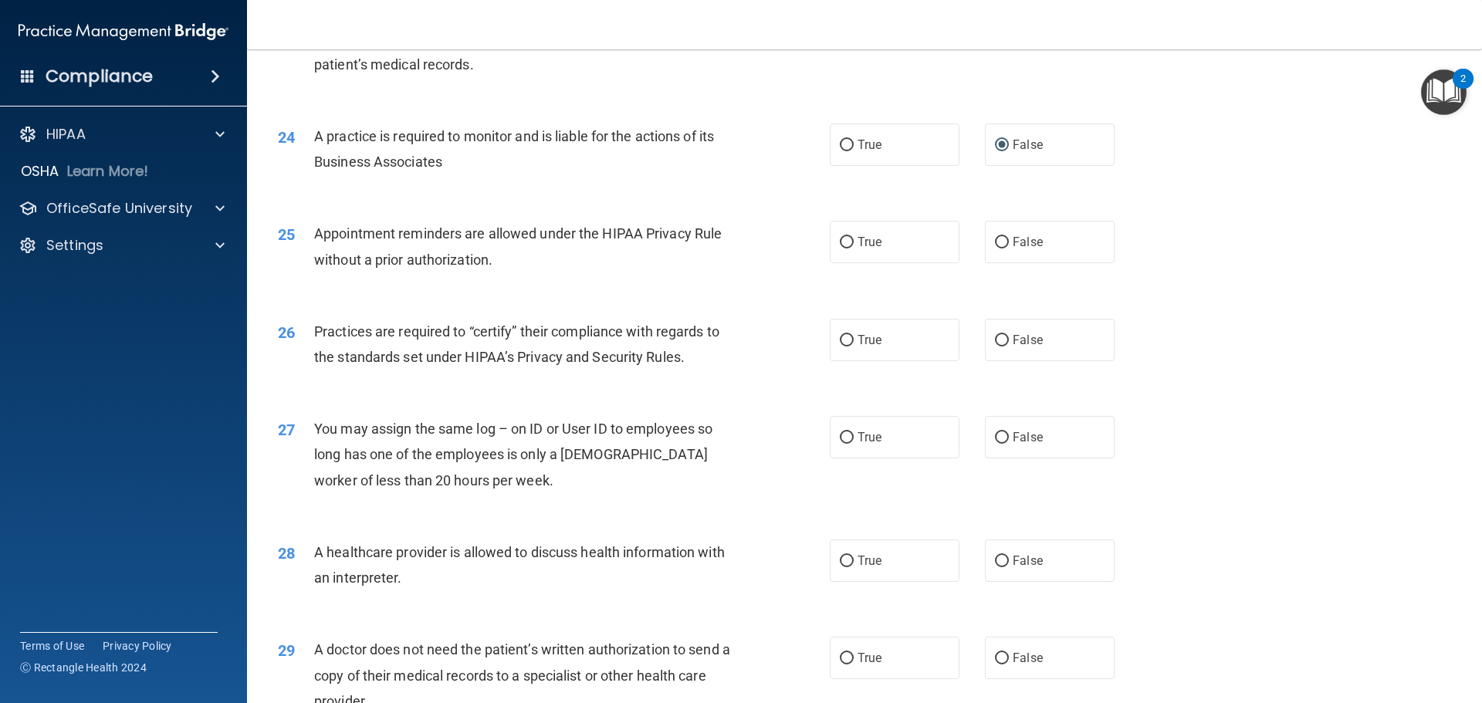
scroll to position [2702, 0]
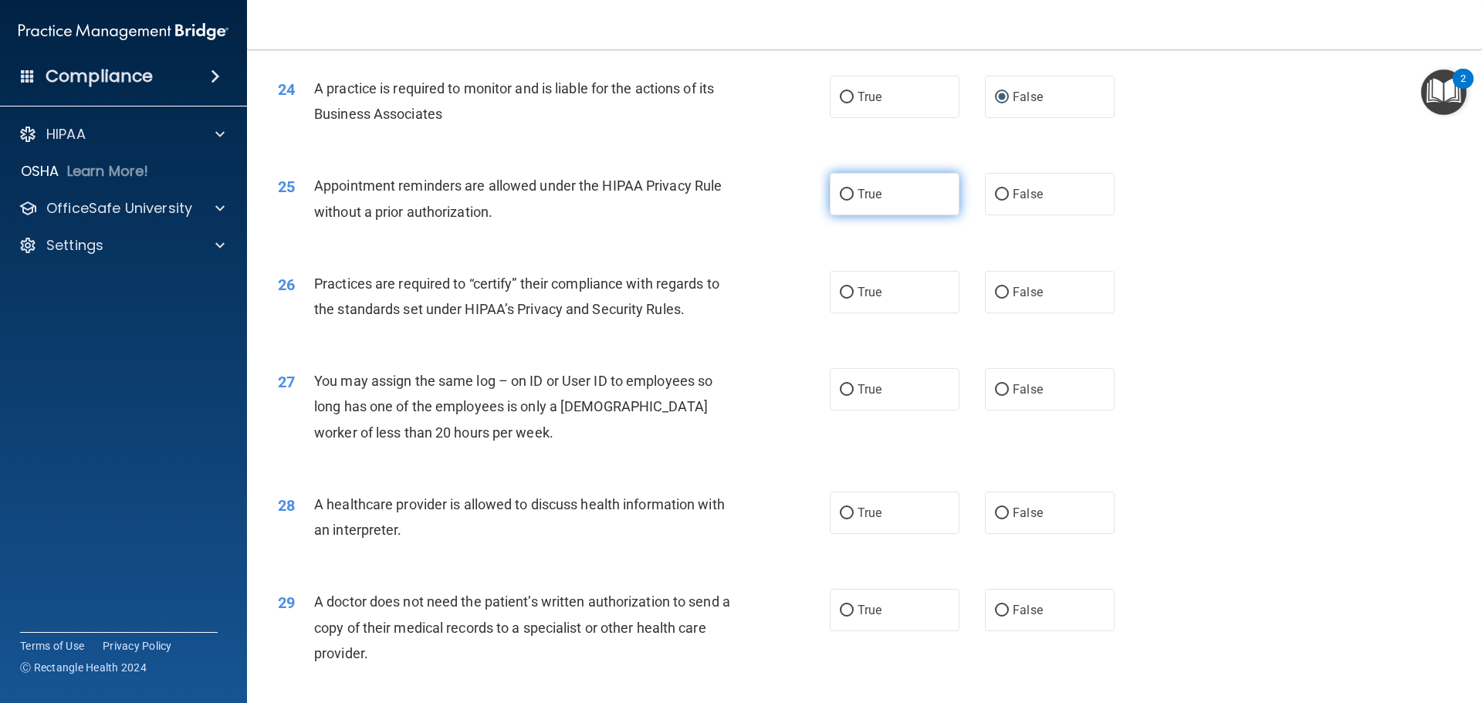
click at [842, 194] on input "True" at bounding box center [847, 195] width 14 height 12
radio input "true"
click at [995, 295] on input "False" at bounding box center [1002, 293] width 14 height 12
radio input "true"
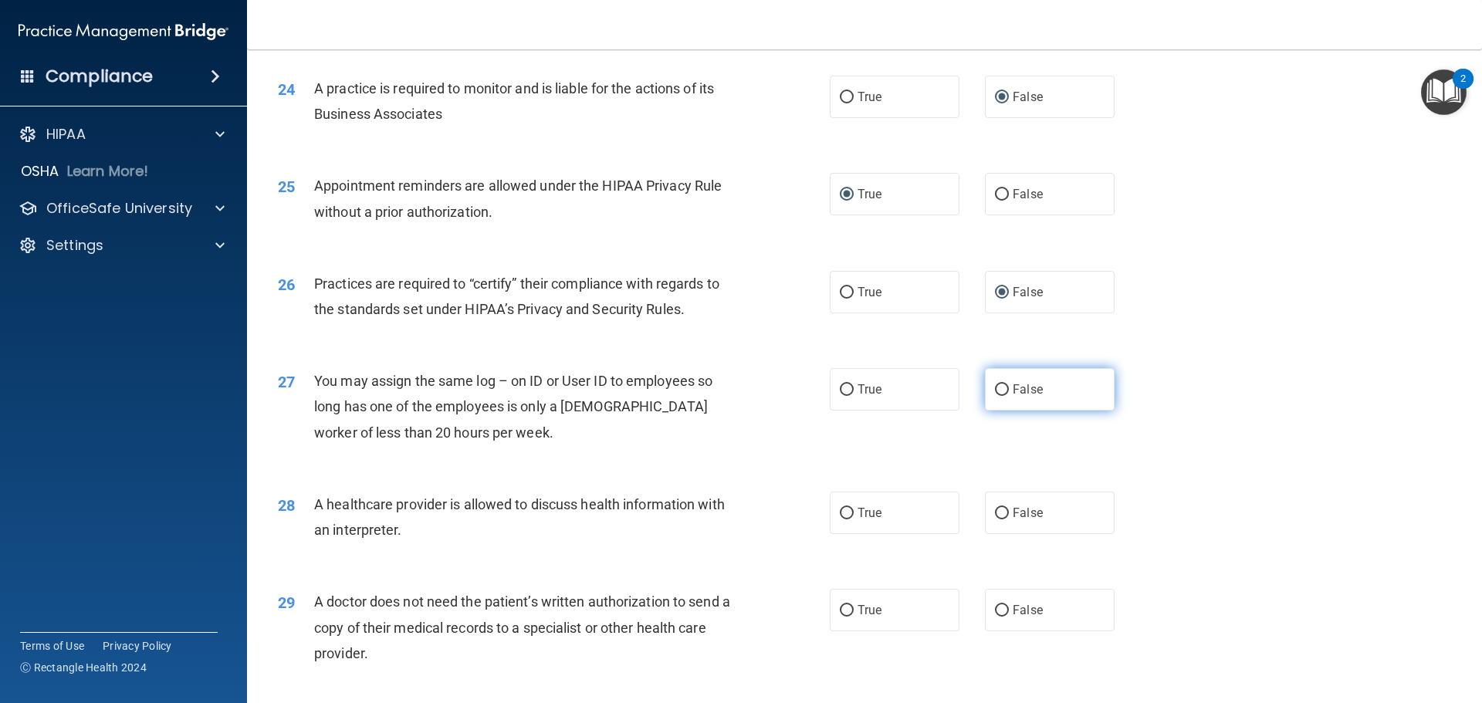
click at [995, 391] on input "False" at bounding box center [1002, 391] width 14 height 12
radio input "true"
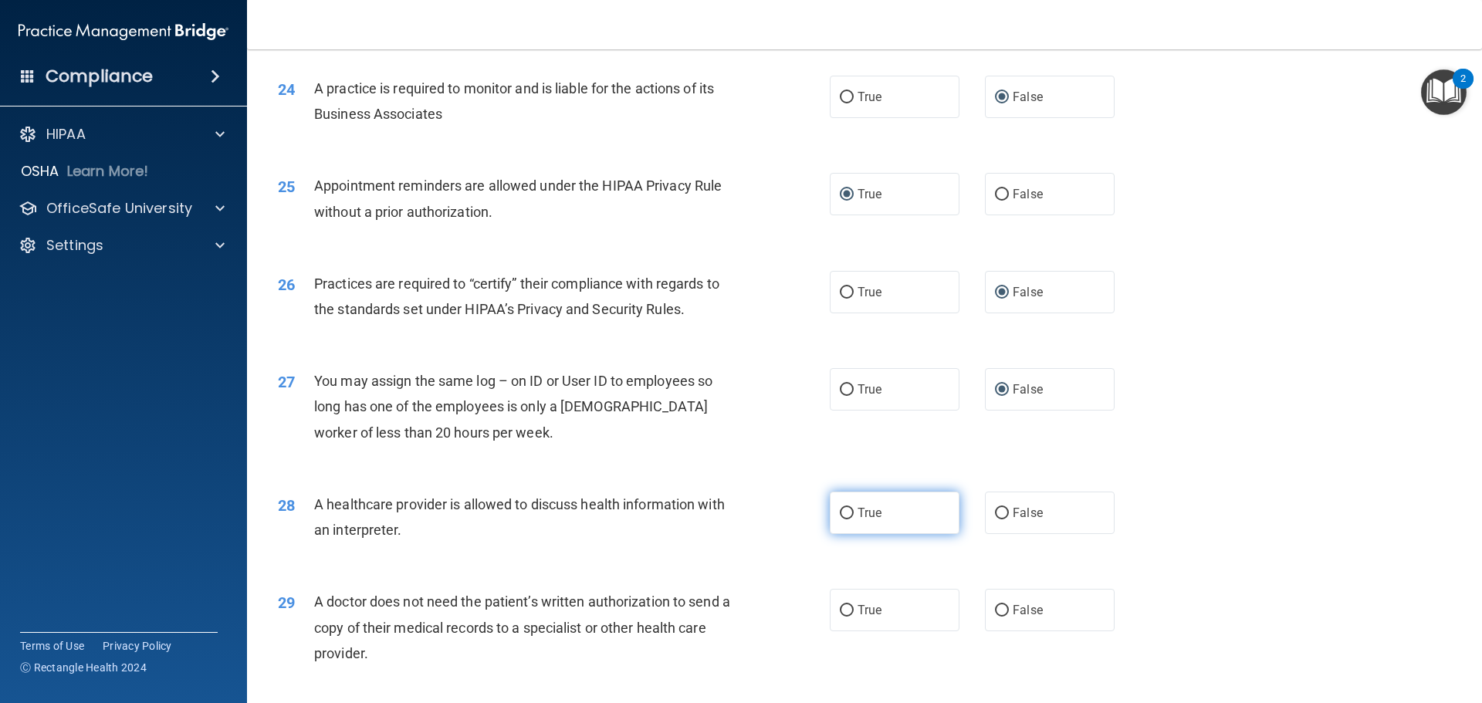
click at [840, 515] on input "True" at bounding box center [847, 514] width 14 height 12
radio input "true"
click at [845, 607] on input "True" at bounding box center [847, 611] width 14 height 12
radio input "true"
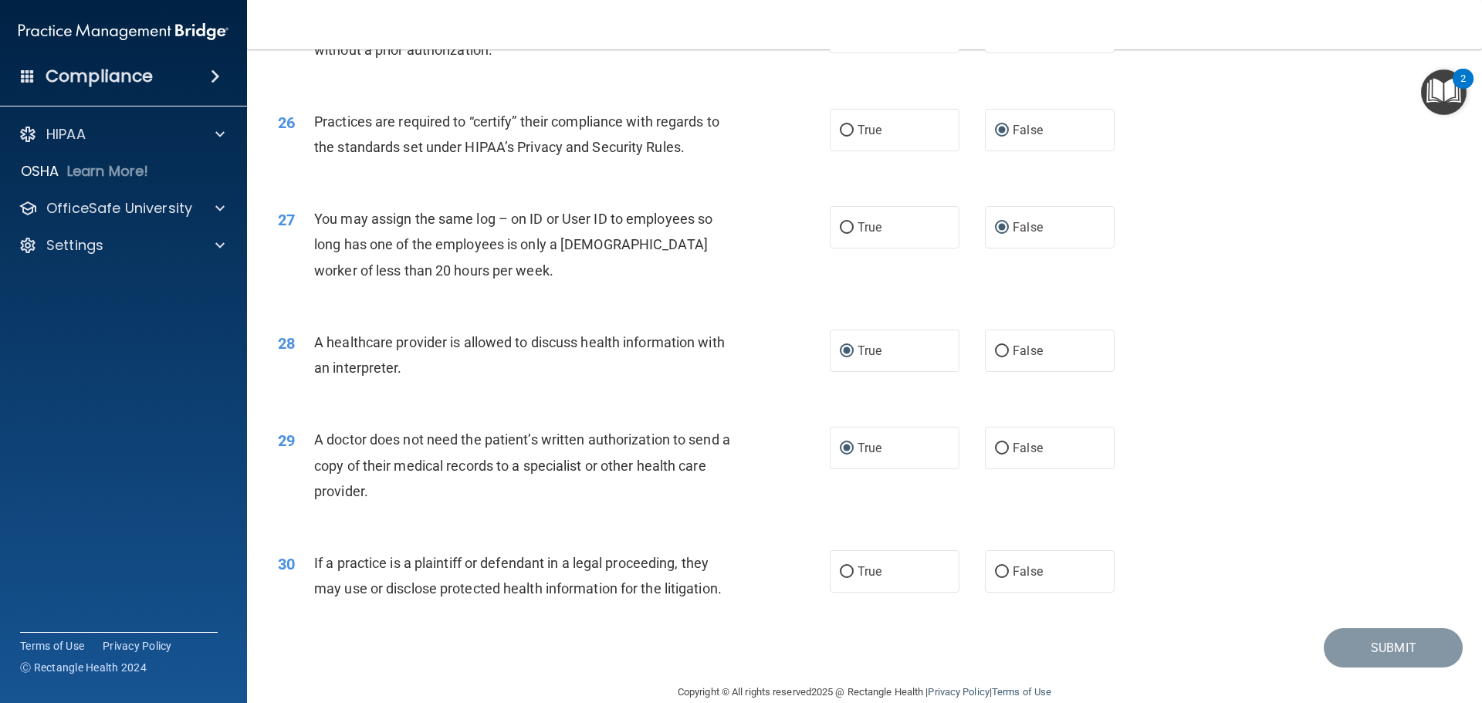
scroll to position [2891, 0]
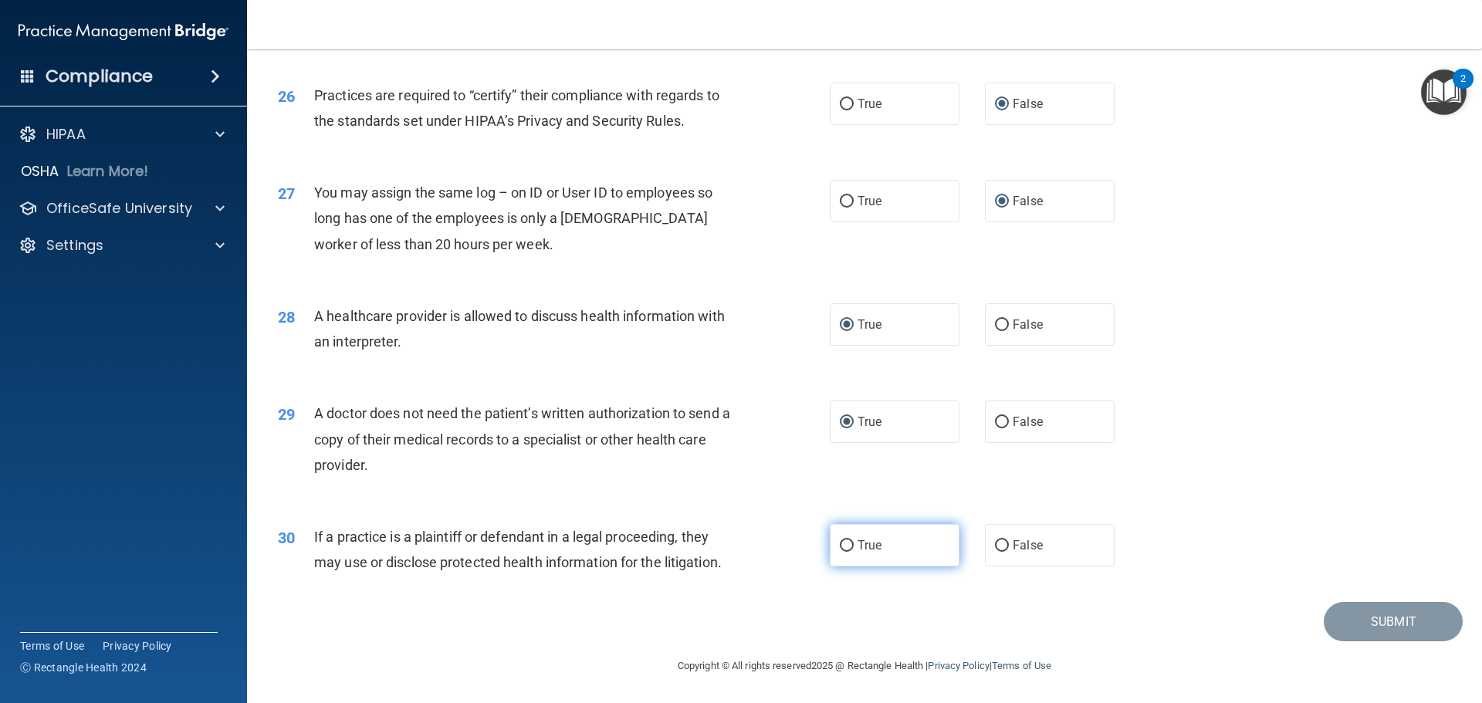
click at [858, 538] on span "True" at bounding box center [870, 545] width 24 height 15
click at [854, 540] on input "True" at bounding box center [847, 546] width 14 height 12
radio input "true"
click at [1364, 632] on button "Submit" at bounding box center [1393, 621] width 139 height 39
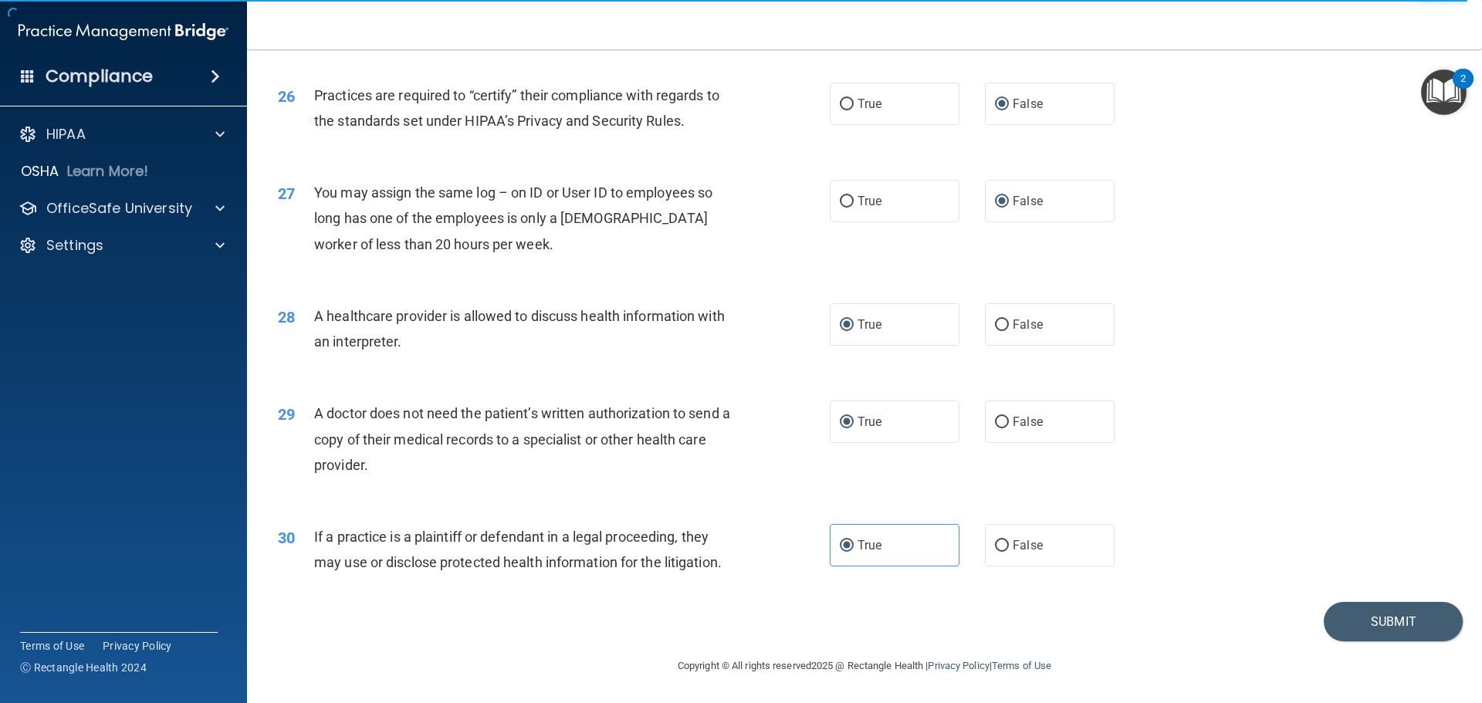
click at [1438, 92] on img "Open Resource Center, 2 new notifications" at bounding box center [1444, 92] width 46 height 46
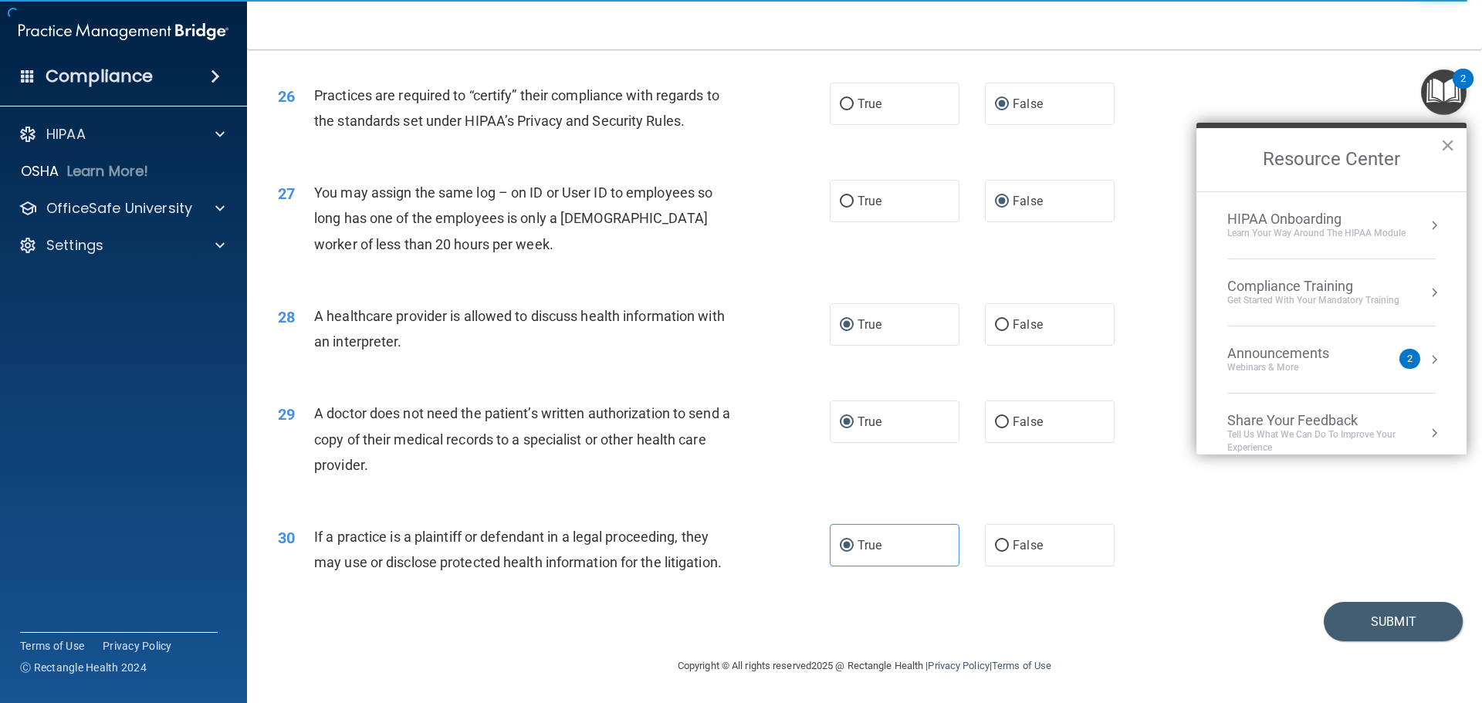
click at [1438, 87] on img "Open Resource Center, 2 new notifications" at bounding box center [1444, 92] width 46 height 46
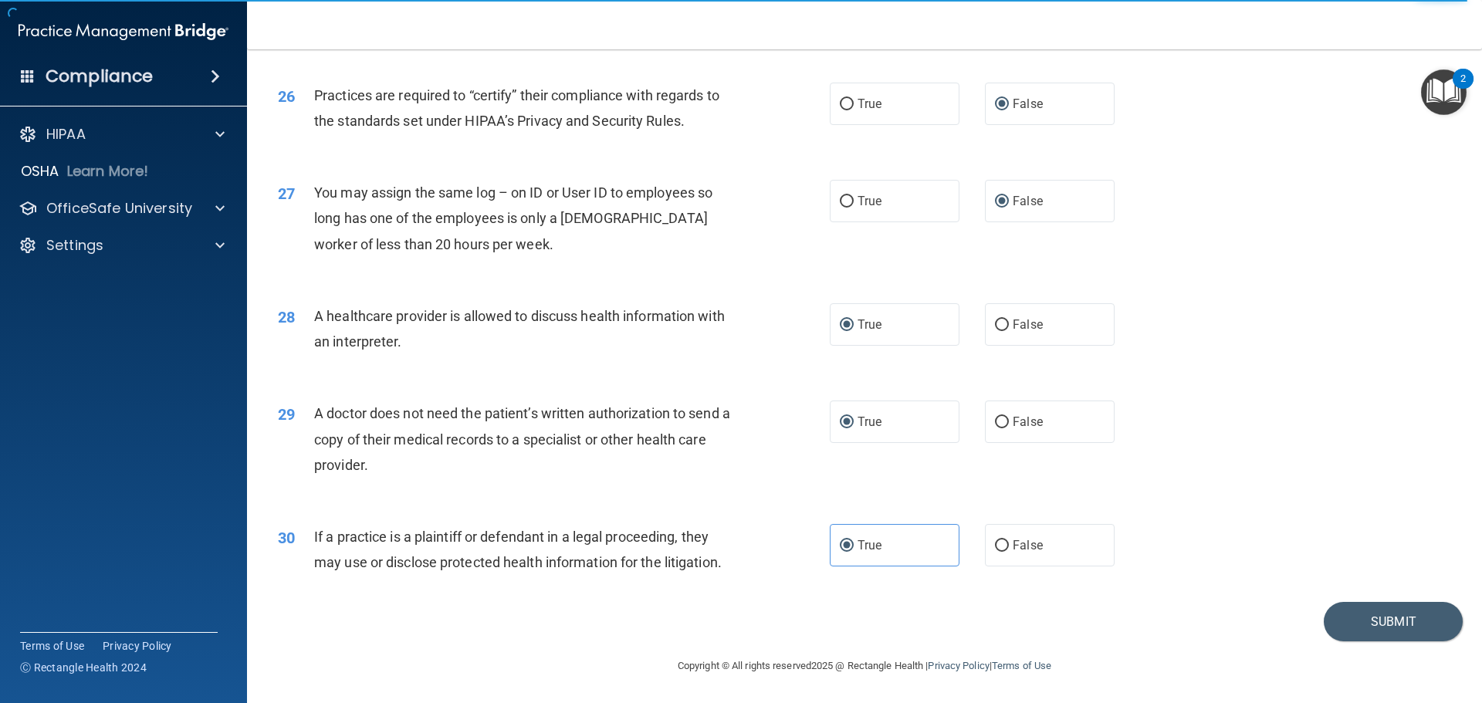
click at [1380, 642] on footer "Copyright © All rights reserved 2025 @ Rectangle Health | Privacy Policy | Term…" at bounding box center [865, 665] width 1174 height 46
click at [1377, 629] on button "Submit" at bounding box center [1393, 621] width 139 height 39
click at [181, 211] on p "OfficeSafe University" at bounding box center [119, 208] width 146 height 19
click at [159, 246] on div "HIPAA Training" at bounding box center [115, 245] width 211 height 15
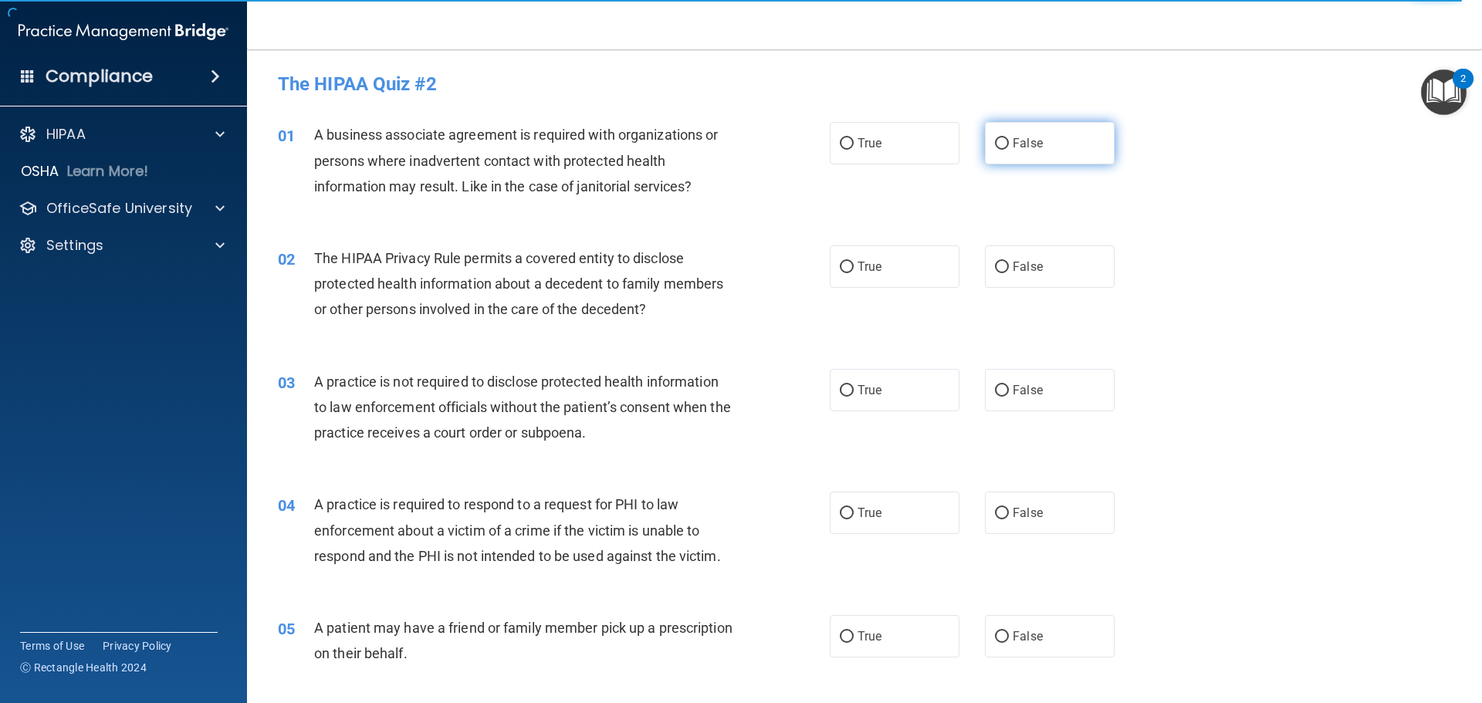
click at [1013, 142] on span "False" at bounding box center [1028, 143] width 30 height 15
click at [1009, 142] on input "False" at bounding box center [1002, 144] width 14 height 12
radio input "true"
click at [858, 267] on span "True" at bounding box center [870, 266] width 24 height 15
click at [854, 267] on input "True" at bounding box center [847, 268] width 14 height 12
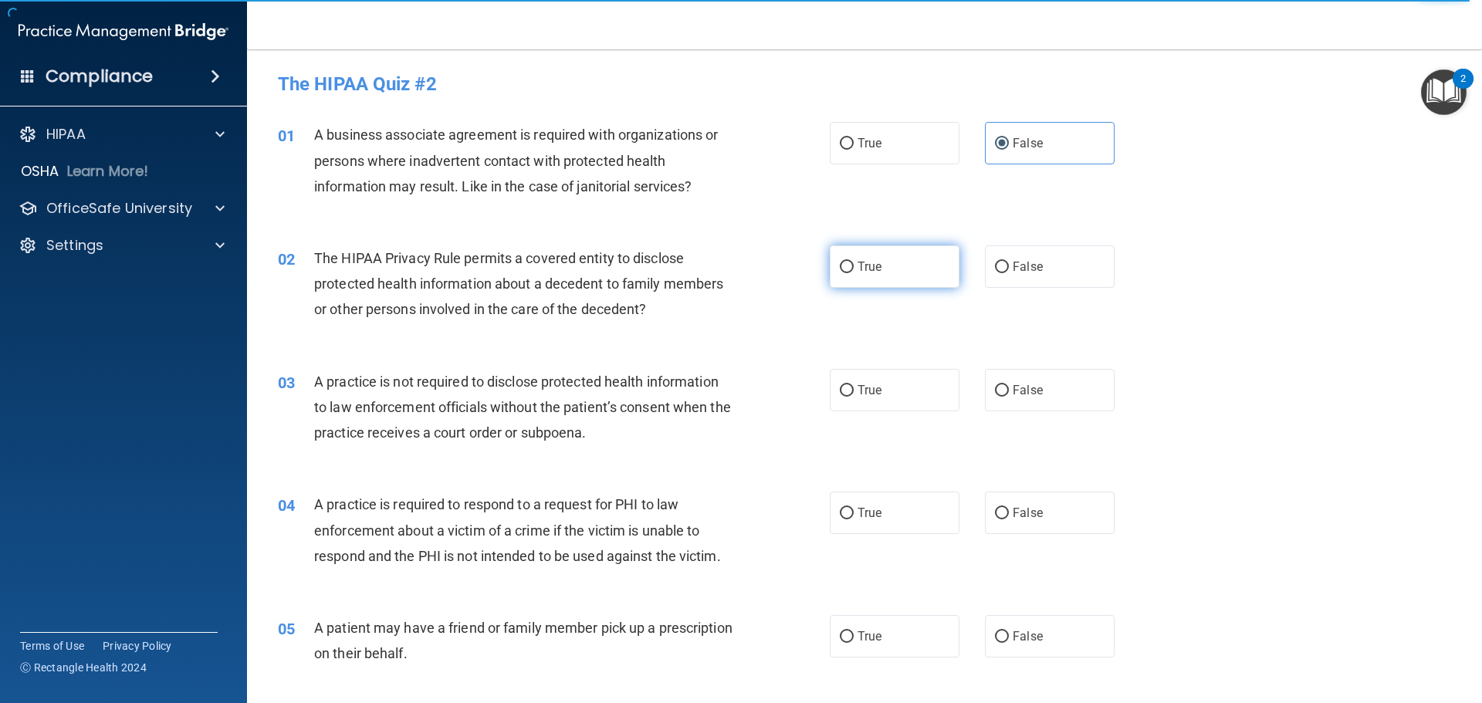
radio input "true"
click at [1013, 391] on span "False" at bounding box center [1028, 390] width 30 height 15
click at [1009, 391] on input "False" at bounding box center [1002, 391] width 14 height 12
radio input "true"
click at [857, 503] on label "True" at bounding box center [895, 513] width 130 height 42
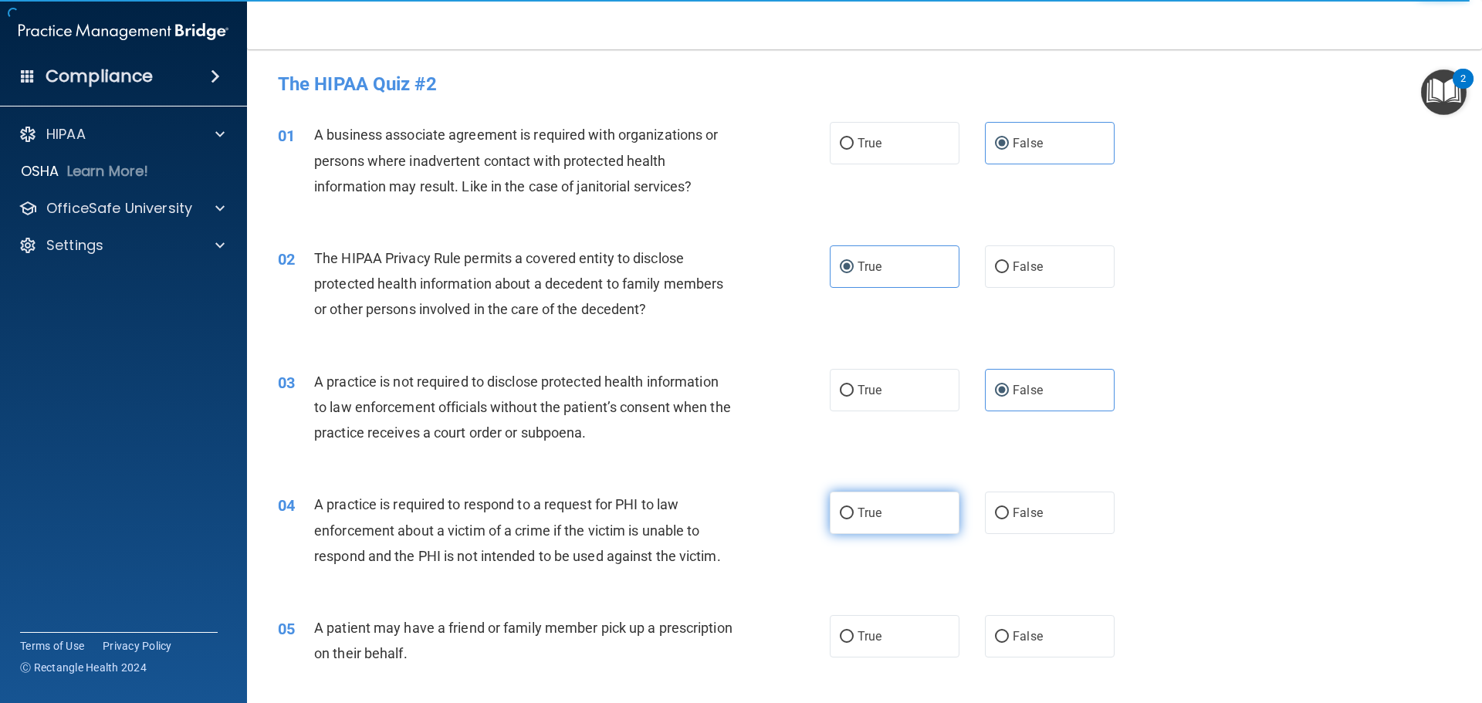
click at [854, 508] on input "True" at bounding box center [847, 514] width 14 height 12
radio input "true"
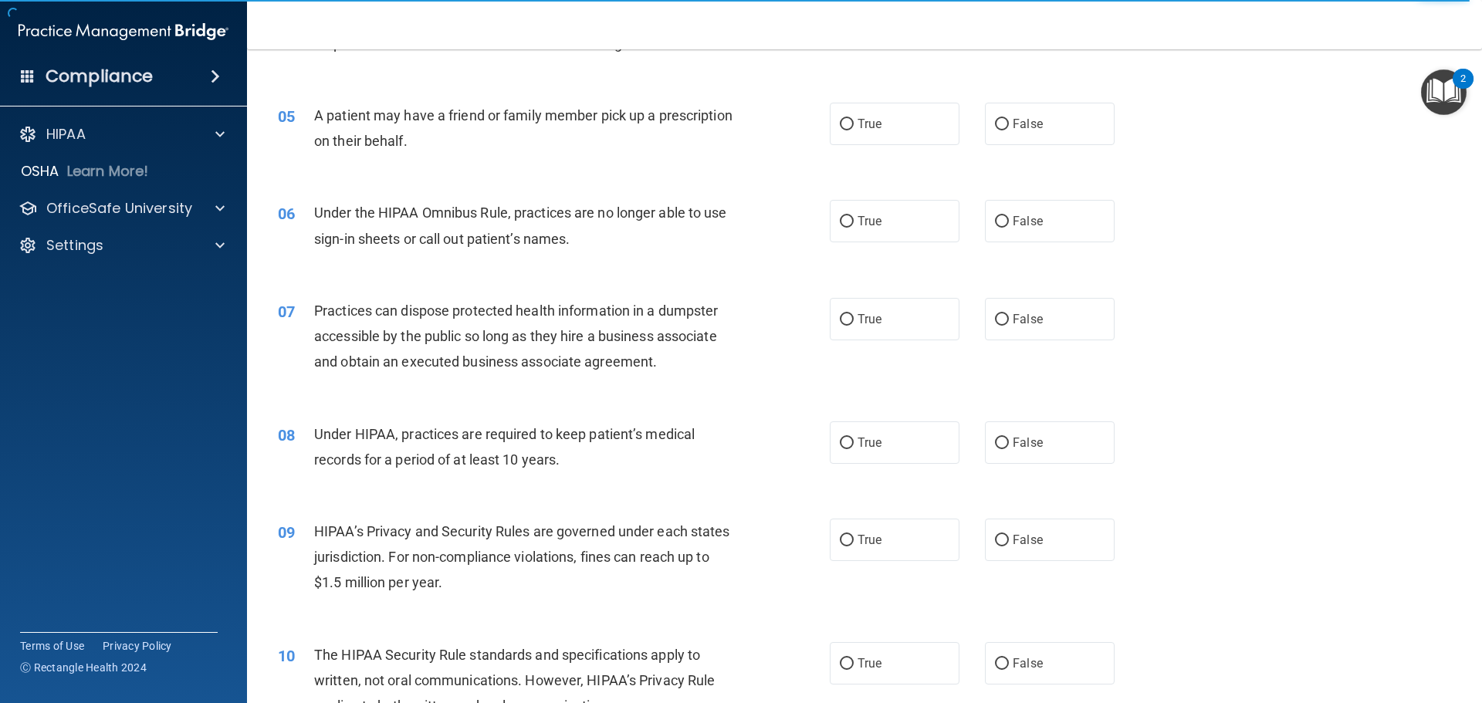
scroll to position [540, 0]
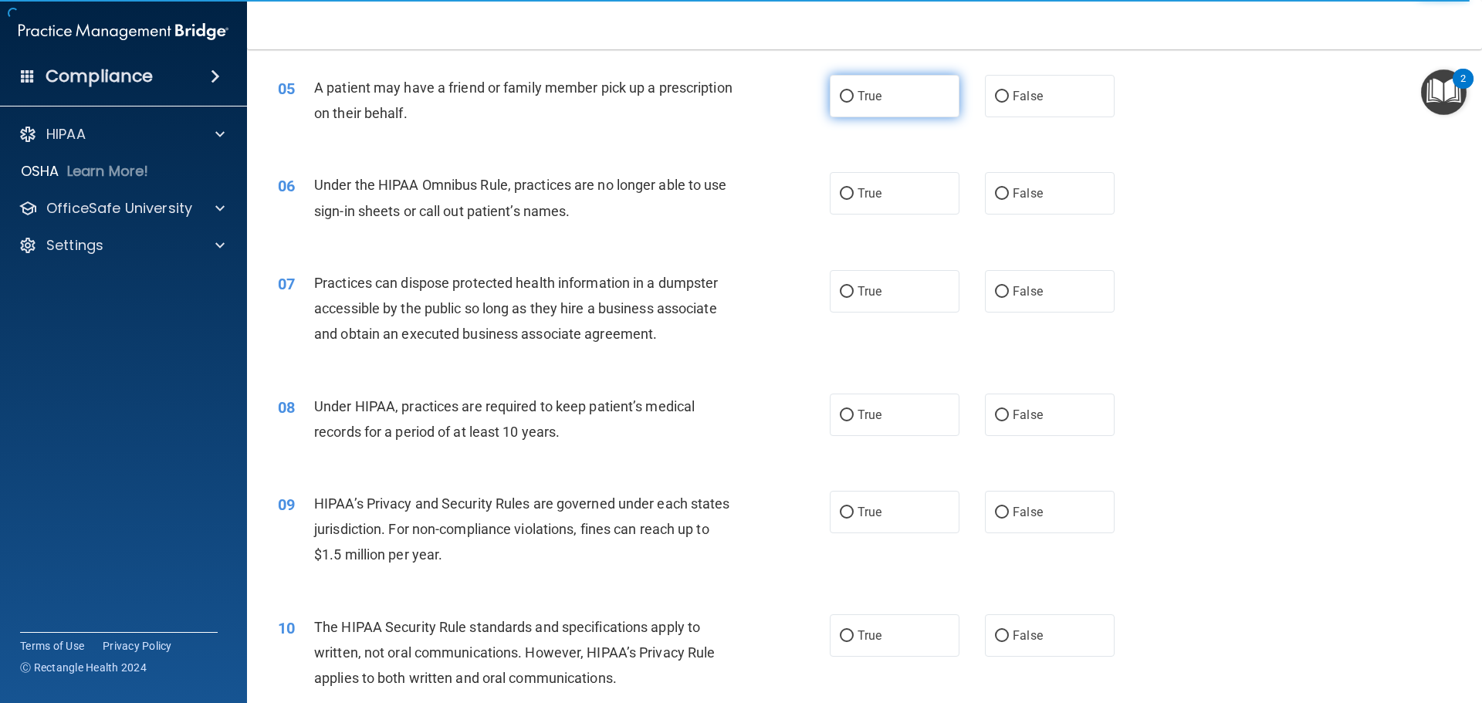
click at [851, 102] on label "True" at bounding box center [895, 96] width 130 height 42
click at [851, 102] on input "True" at bounding box center [847, 97] width 14 height 12
radio input "true"
click at [1023, 202] on label "False" at bounding box center [1050, 193] width 130 height 42
click at [1009, 200] on input "False" at bounding box center [1002, 194] width 14 height 12
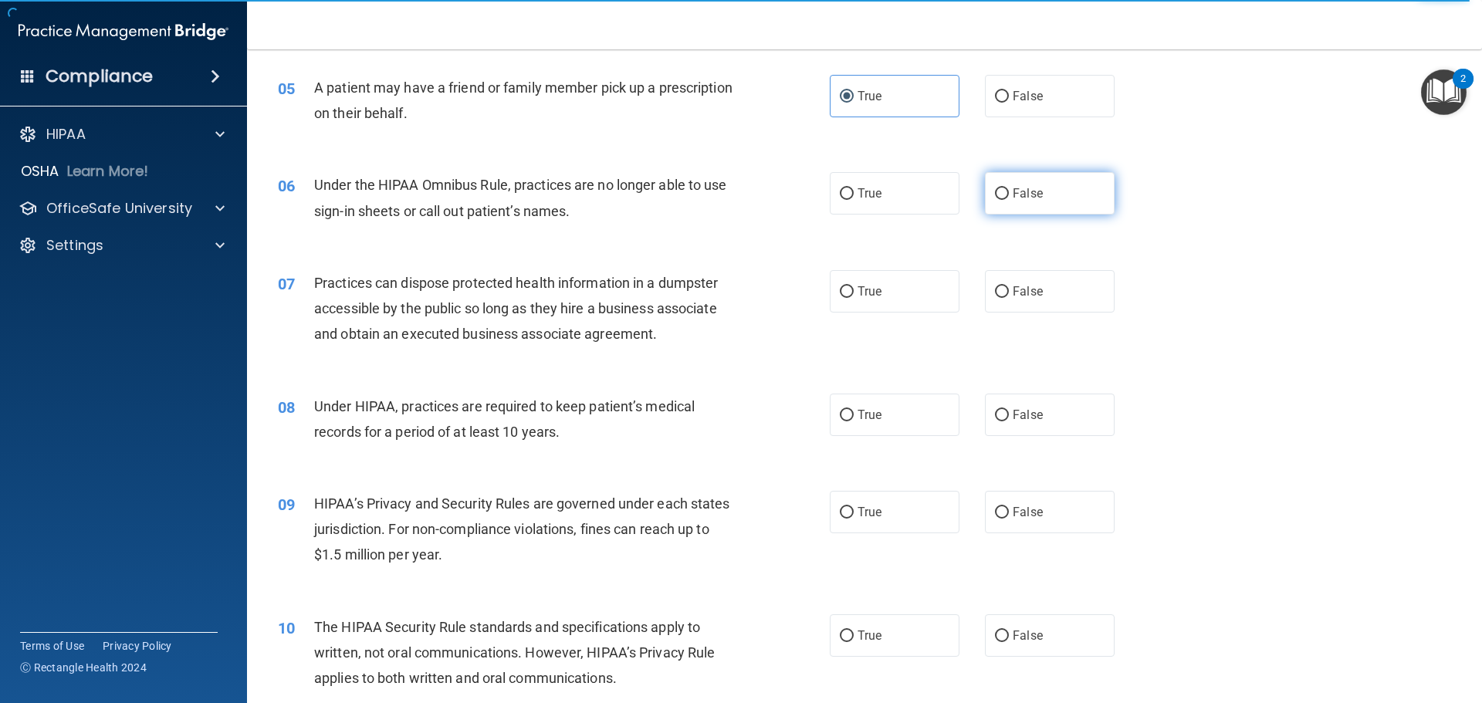
radio input "true"
click at [1013, 291] on span "False" at bounding box center [1028, 291] width 30 height 15
click at [1009, 291] on input "False" at bounding box center [1002, 292] width 14 height 12
radio input "true"
click at [1013, 409] on span "False" at bounding box center [1028, 415] width 30 height 15
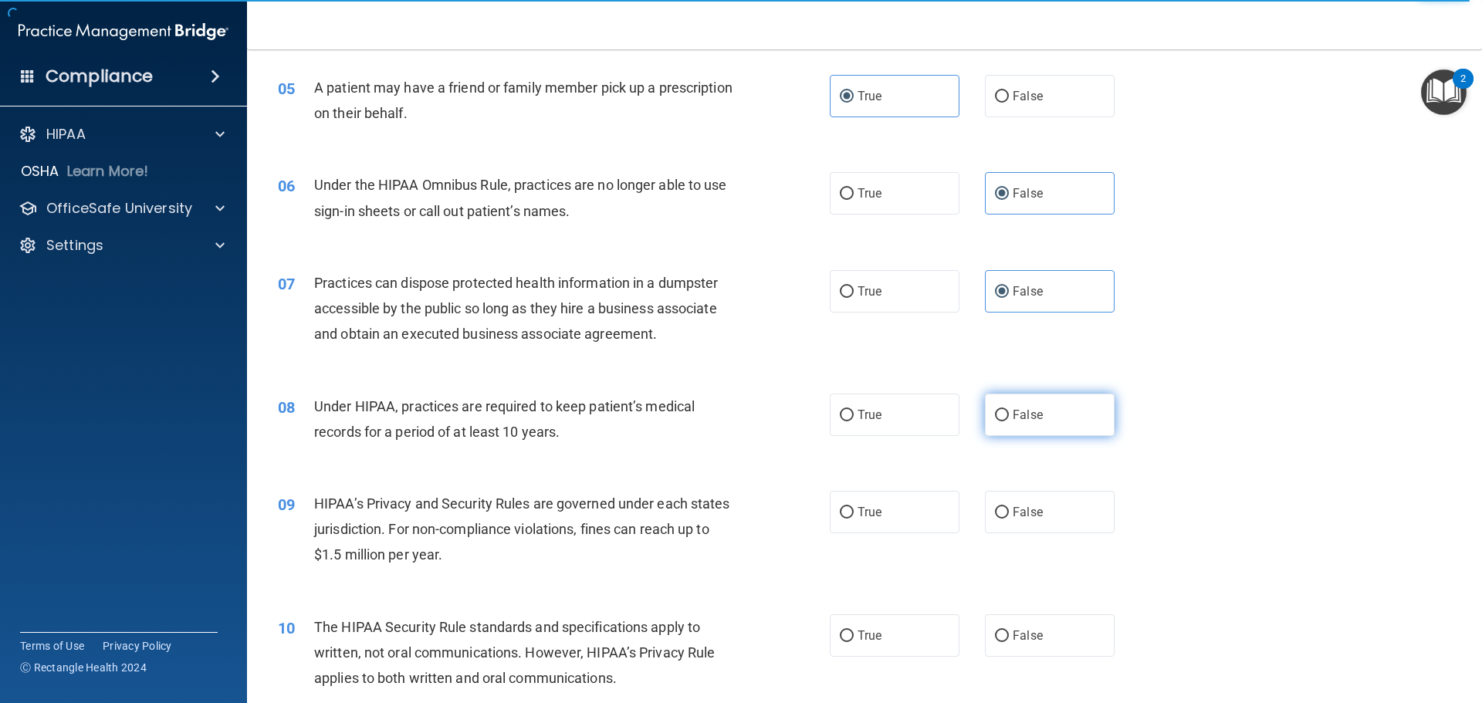
click at [1009, 410] on input "False" at bounding box center [1002, 416] width 14 height 12
radio input "true"
click at [1014, 517] on span "False" at bounding box center [1028, 512] width 30 height 15
click at [1009, 517] on input "False" at bounding box center [1002, 513] width 14 height 12
radio input "true"
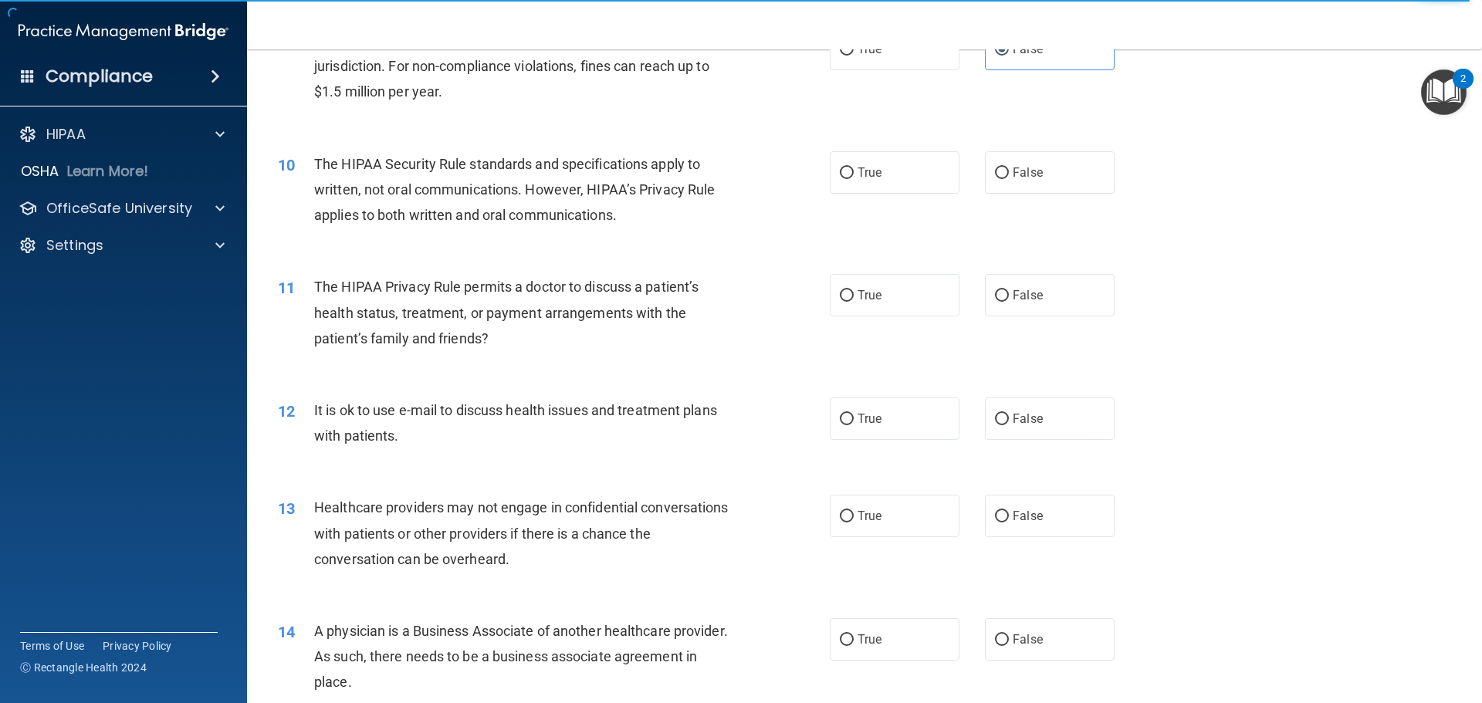
scroll to position [1081, 0]
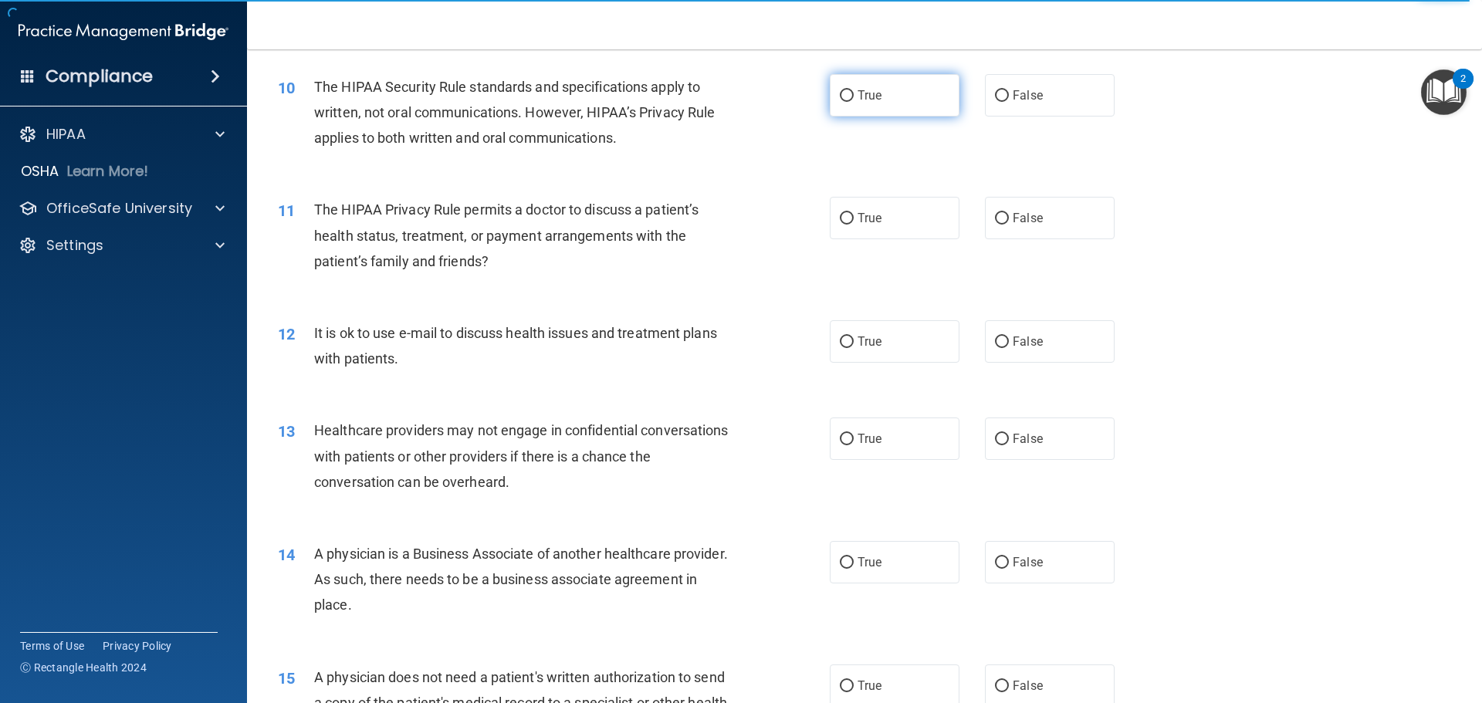
click at [862, 88] on span "True" at bounding box center [870, 95] width 24 height 15
click at [854, 90] on input "True" at bounding box center [847, 96] width 14 height 12
radio input "true"
click at [860, 217] on span "True" at bounding box center [870, 218] width 24 height 15
click at [854, 217] on input "True" at bounding box center [847, 219] width 14 height 12
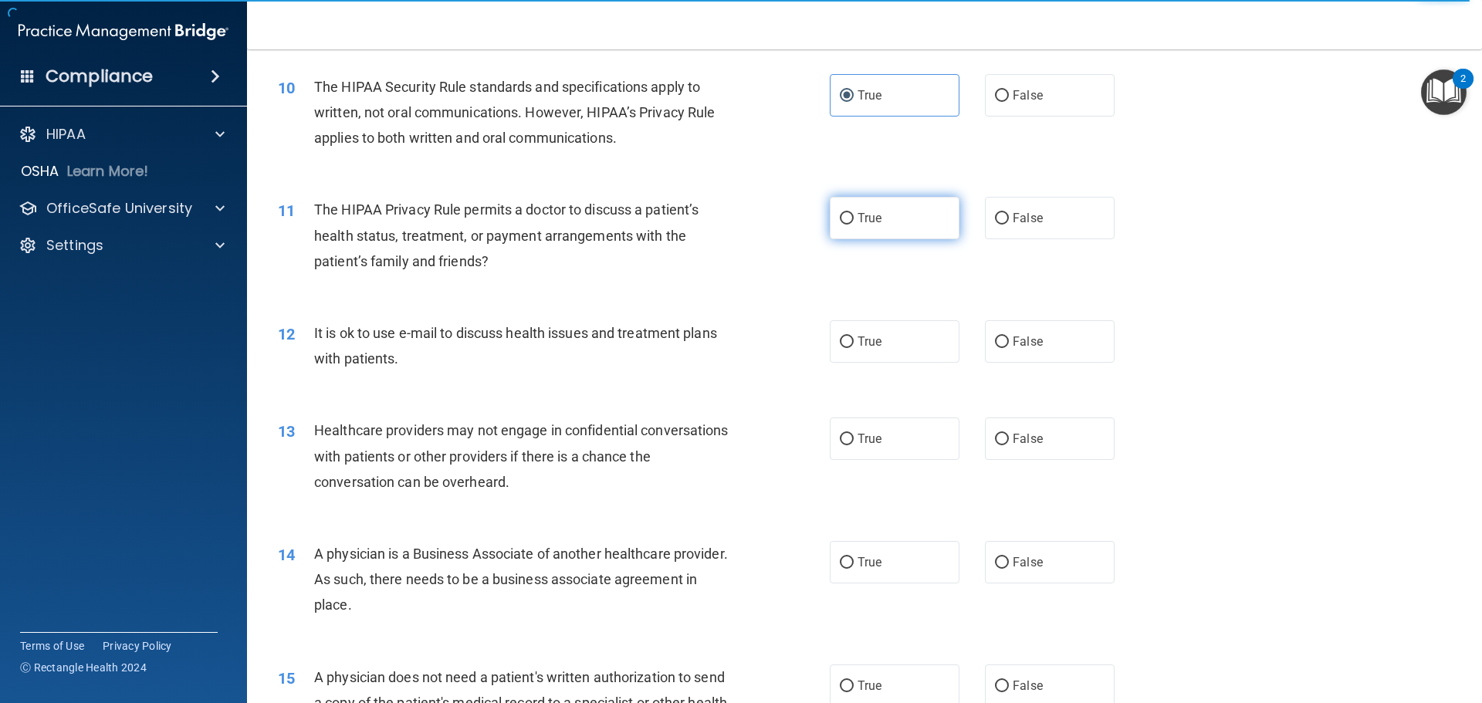
radio input "true"
click at [892, 341] on label "True" at bounding box center [895, 341] width 130 height 42
click at [854, 341] on input "True" at bounding box center [847, 343] width 14 height 12
radio input "true"
click at [1054, 422] on label "False" at bounding box center [1050, 439] width 130 height 42
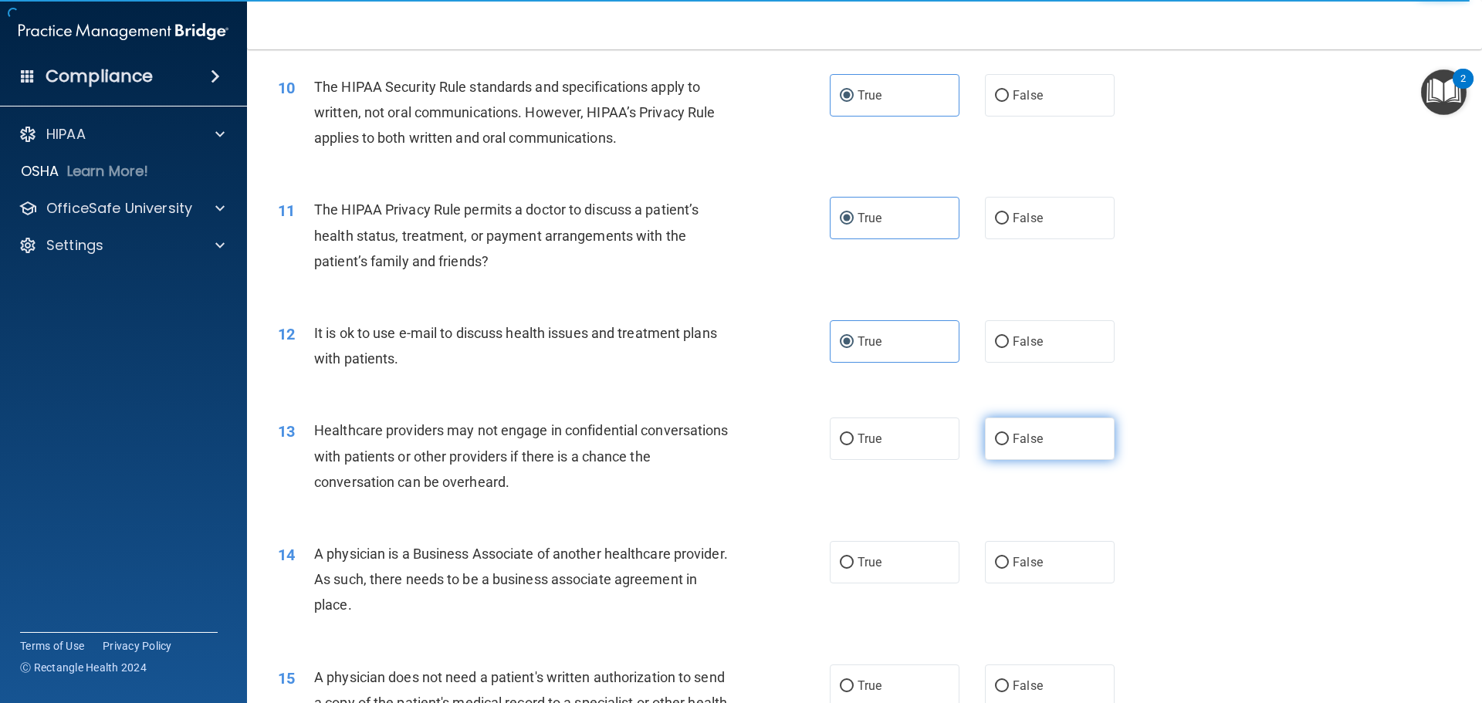
click at [1009, 434] on input "False" at bounding box center [1002, 440] width 14 height 12
radio input "true"
click at [1038, 568] on label "False" at bounding box center [1050, 562] width 130 height 42
click at [1009, 568] on input "False" at bounding box center [1002, 563] width 14 height 12
radio input "true"
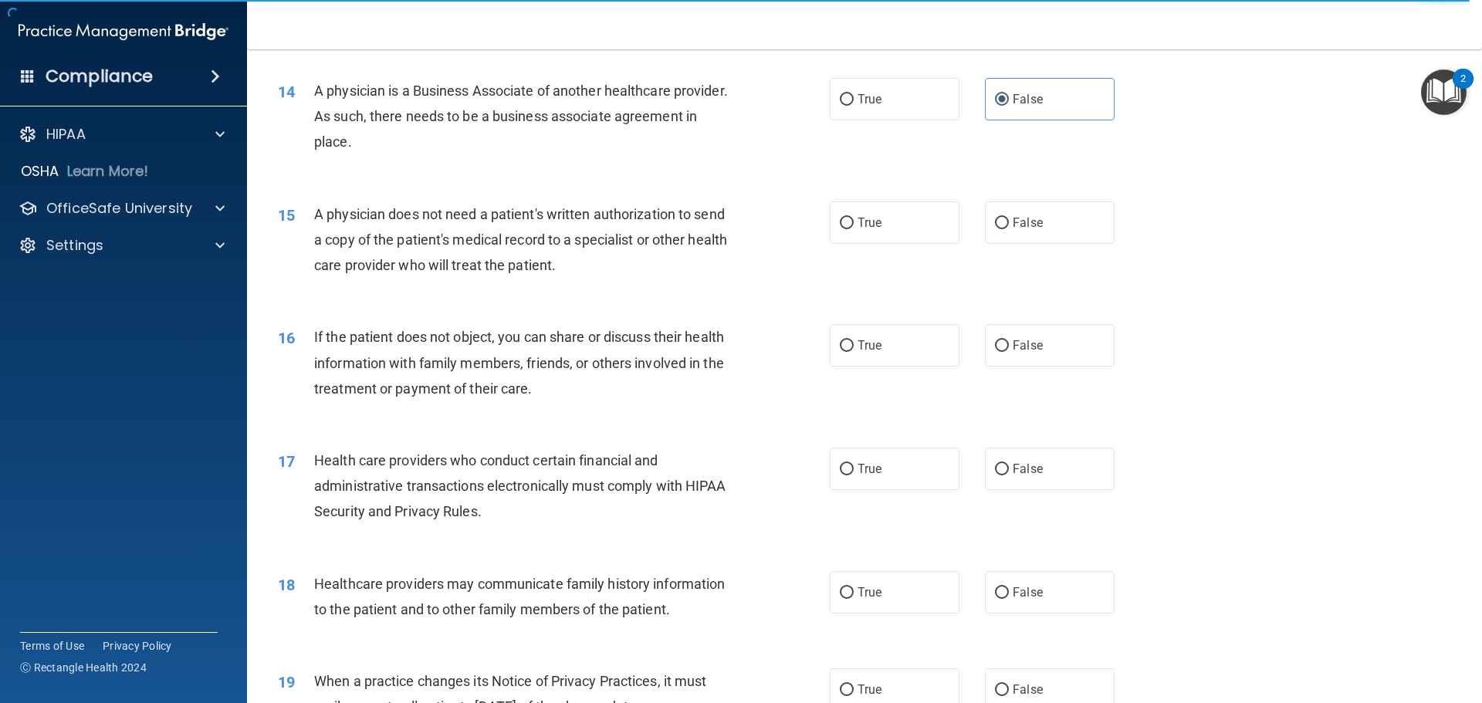
scroll to position [1621, 0]
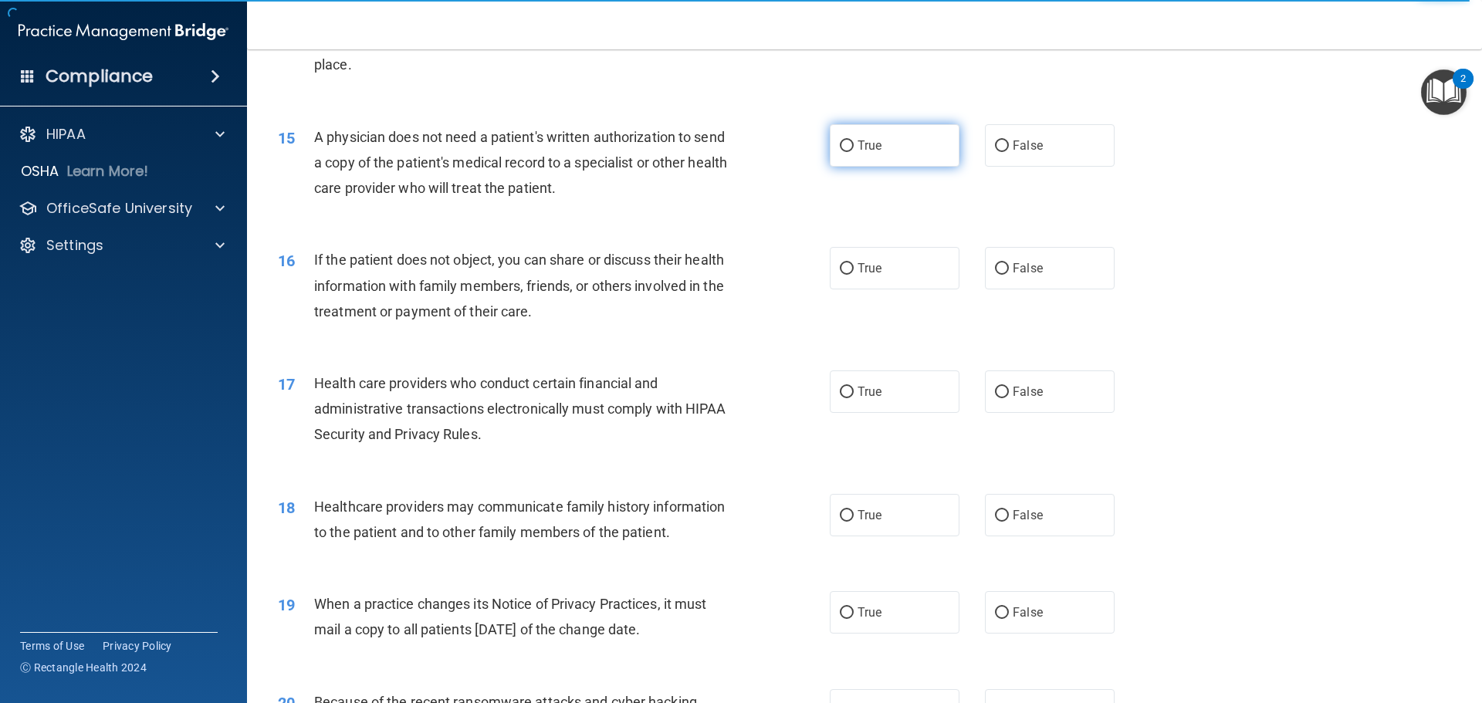
click at [874, 135] on label "True" at bounding box center [895, 145] width 130 height 42
click at [854, 141] on input "True" at bounding box center [847, 147] width 14 height 12
radio input "true"
click at [867, 273] on span "True" at bounding box center [870, 268] width 24 height 15
click at [854, 273] on input "True" at bounding box center [847, 269] width 14 height 12
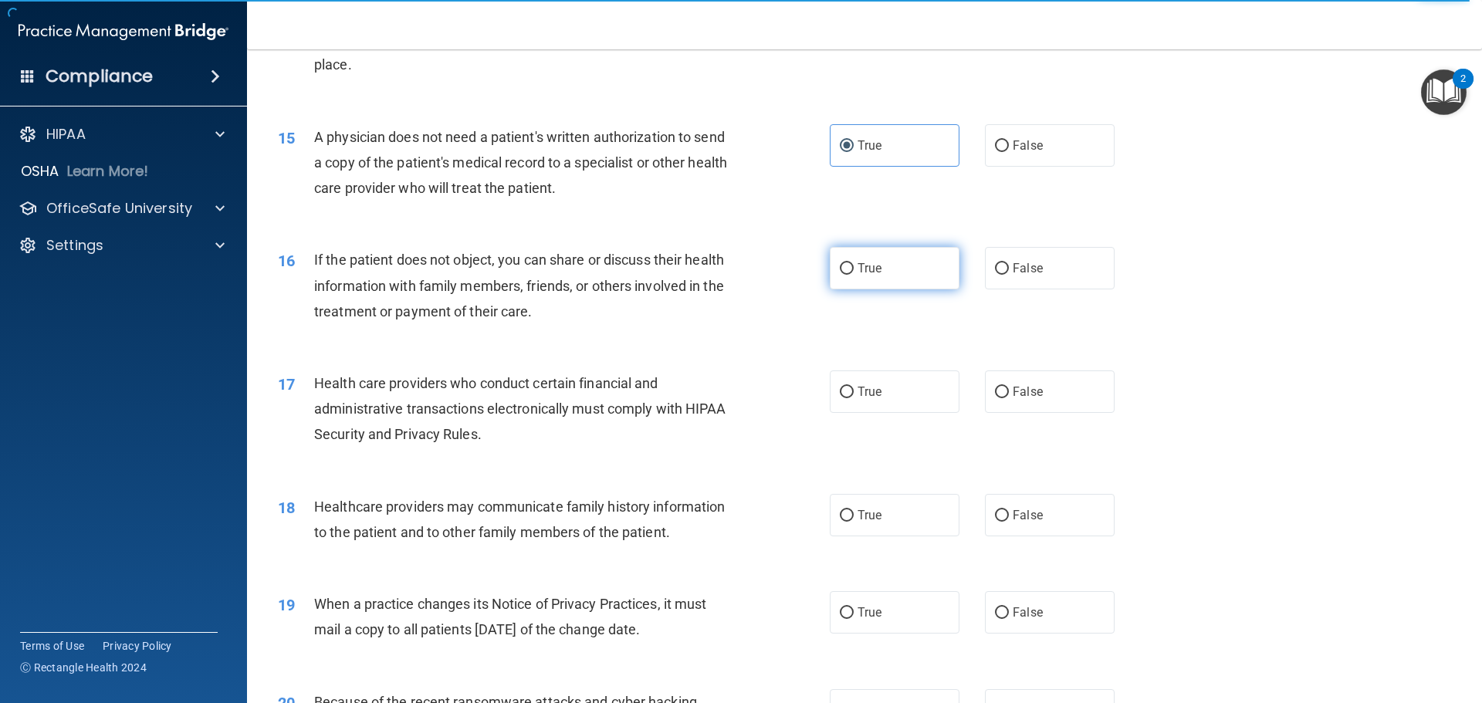
radio input "true"
click at [856, 401] on label "True" at bounding box center [895, 392] width 130 height 42
click at [854, 398] on input "True" at bounding box center [847, 393] width 14 height 12
radio input "true"
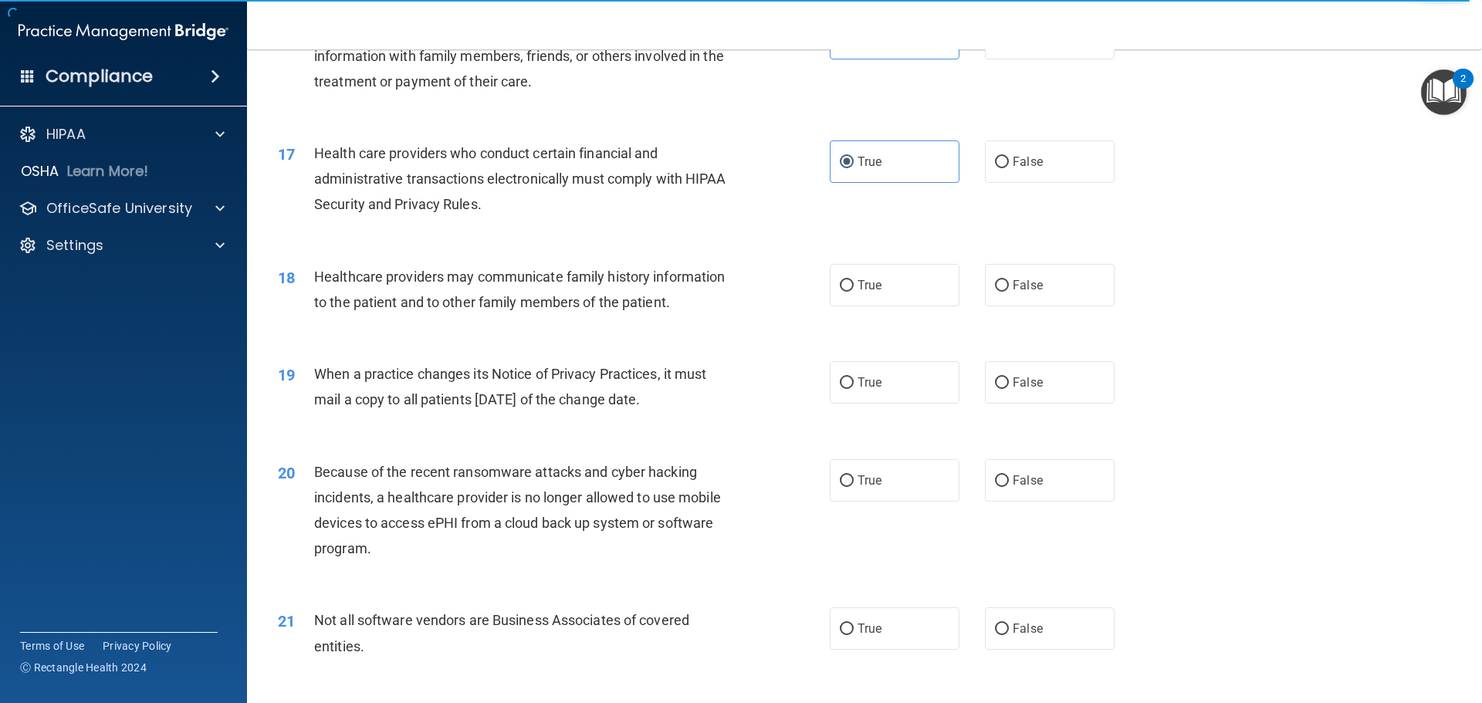
scroll to position [1853, 0]
click at [1040, 277] on label "False" at bounding box center [1050, 284] width 130 height 42
click at [1009, 279] on input "False" at bounding box center [1002, 285] width 14 height 12
radio input "true"
click at [1021, 381] on span "False" at bounding box center [1028, 381] width 30 height 15
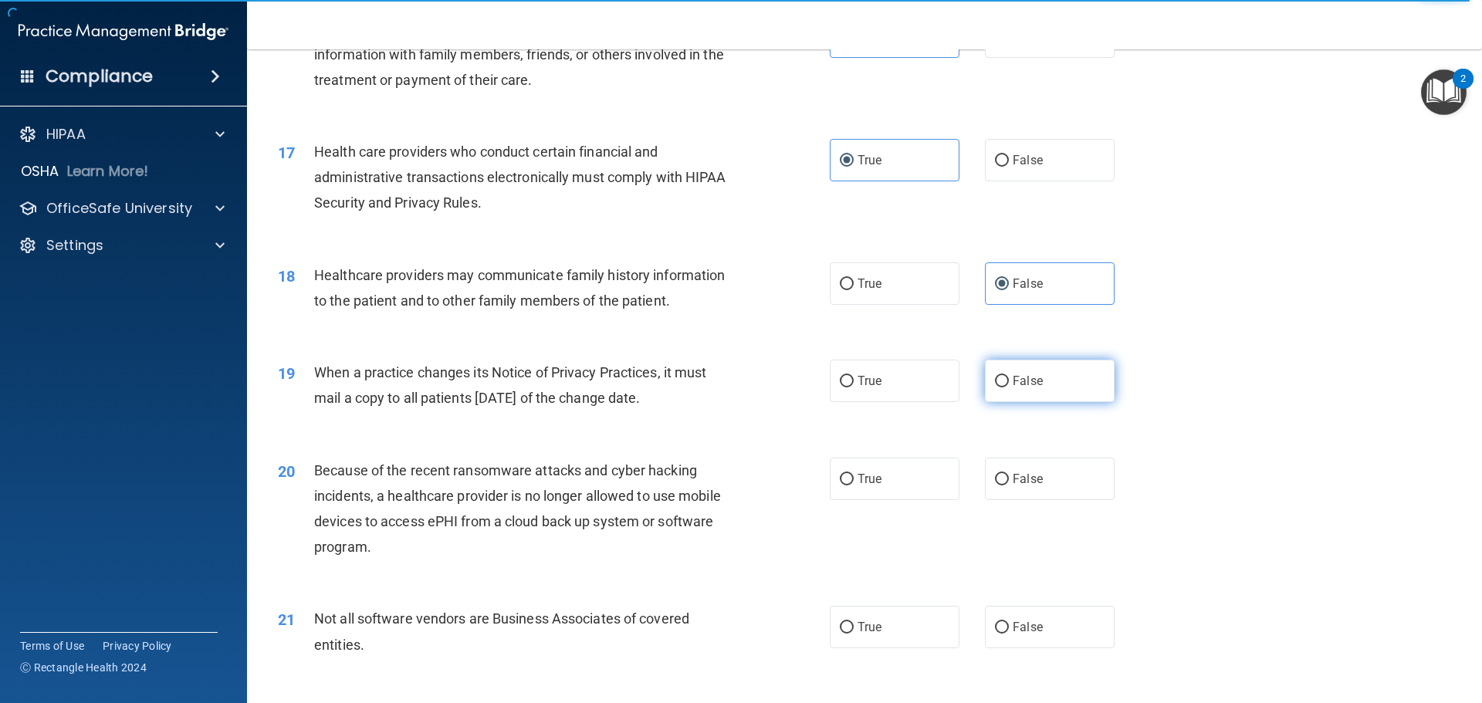
click at [1009, 381] on input "False" at bounding box center [1002, 382] width 14 height 12
radio input "true"
click at [1025, 473] on span "False" at bounding box center [1028, 479] width 30 height 15
click at [1009, 474] on input "False" at bounding box center [1002, 480] width 14 height 12
radio input "true"
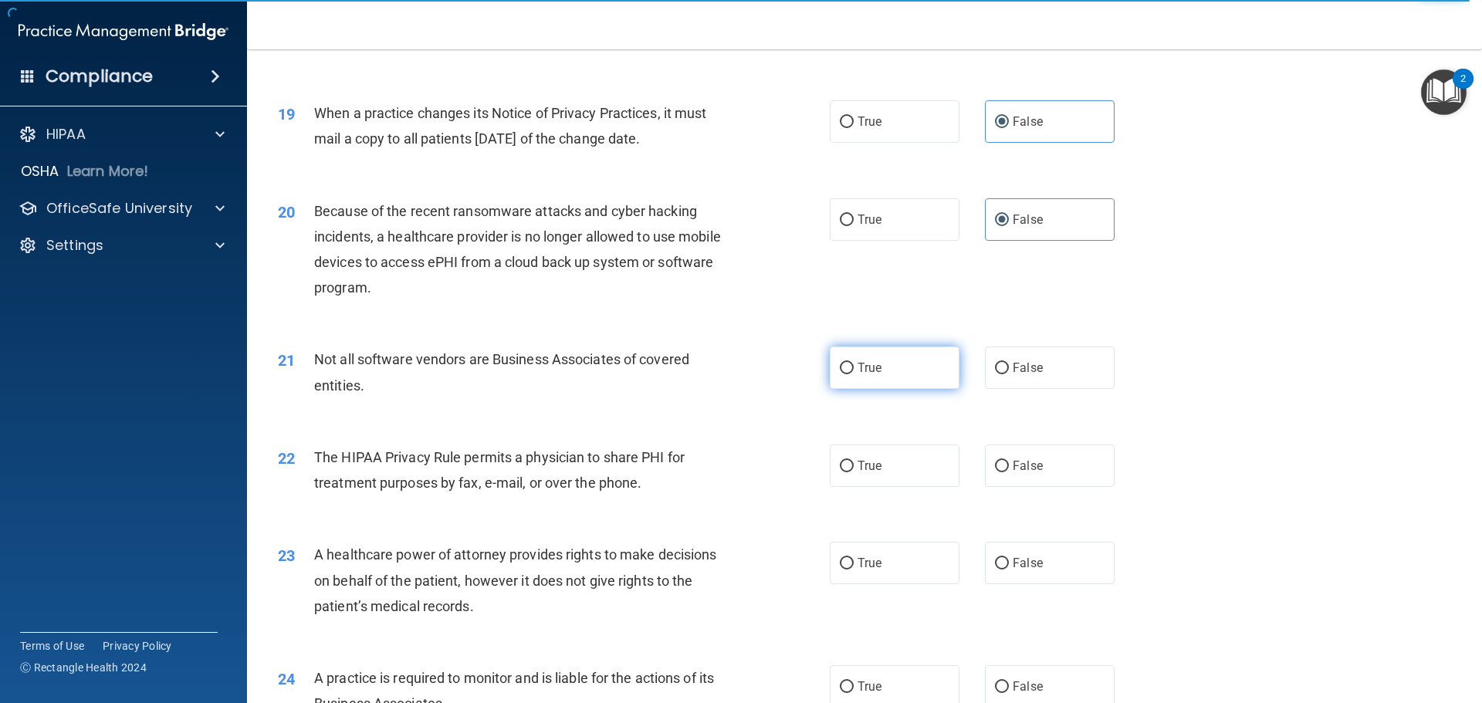
scroll to position [2162, 0]
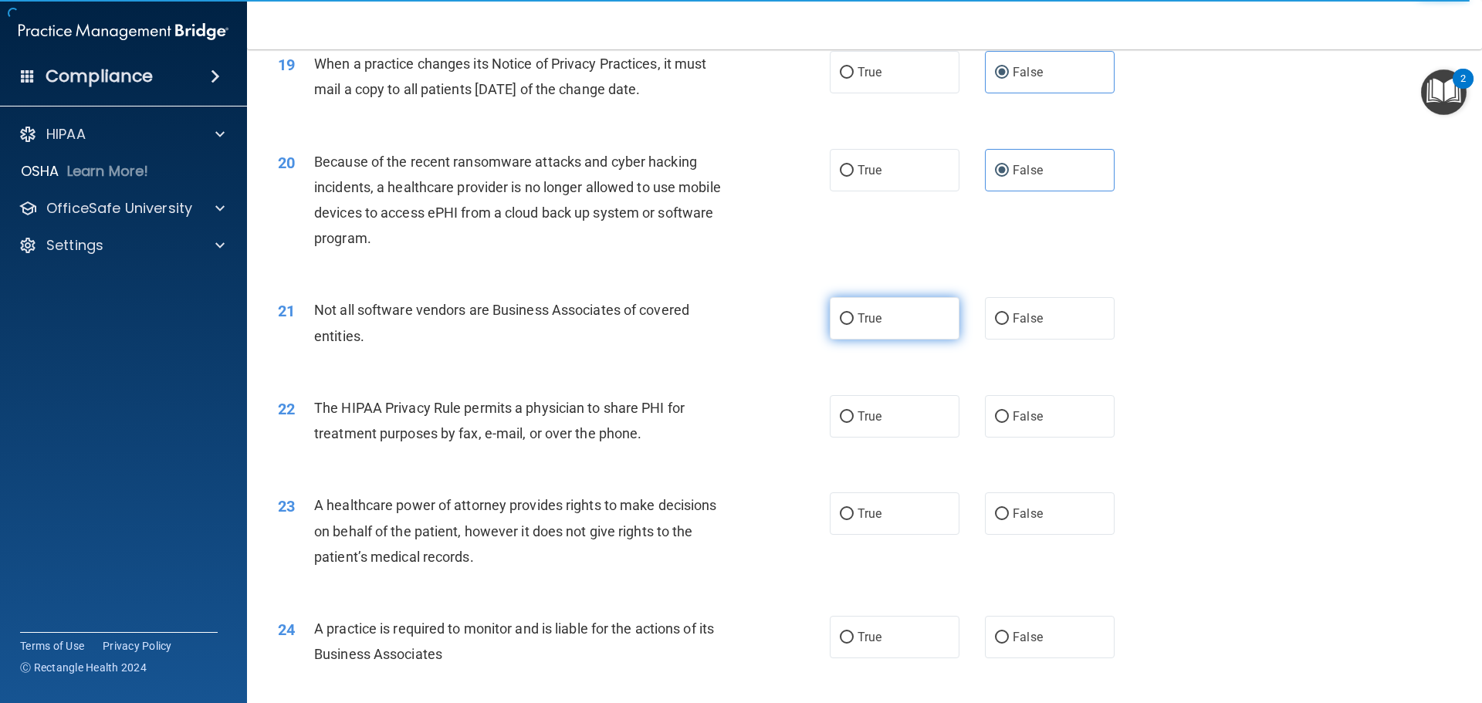
click at [840, 321] on input "True" at bounding box center [847, 319] width 14 height 12
radio input "true"
click at [866, 411] on span "True" at bounding box center [870, 416] width 24 height 15
click at [854, 412] on input "True" at bounding box center [847, 418] width 14 height 12
radio input "true"
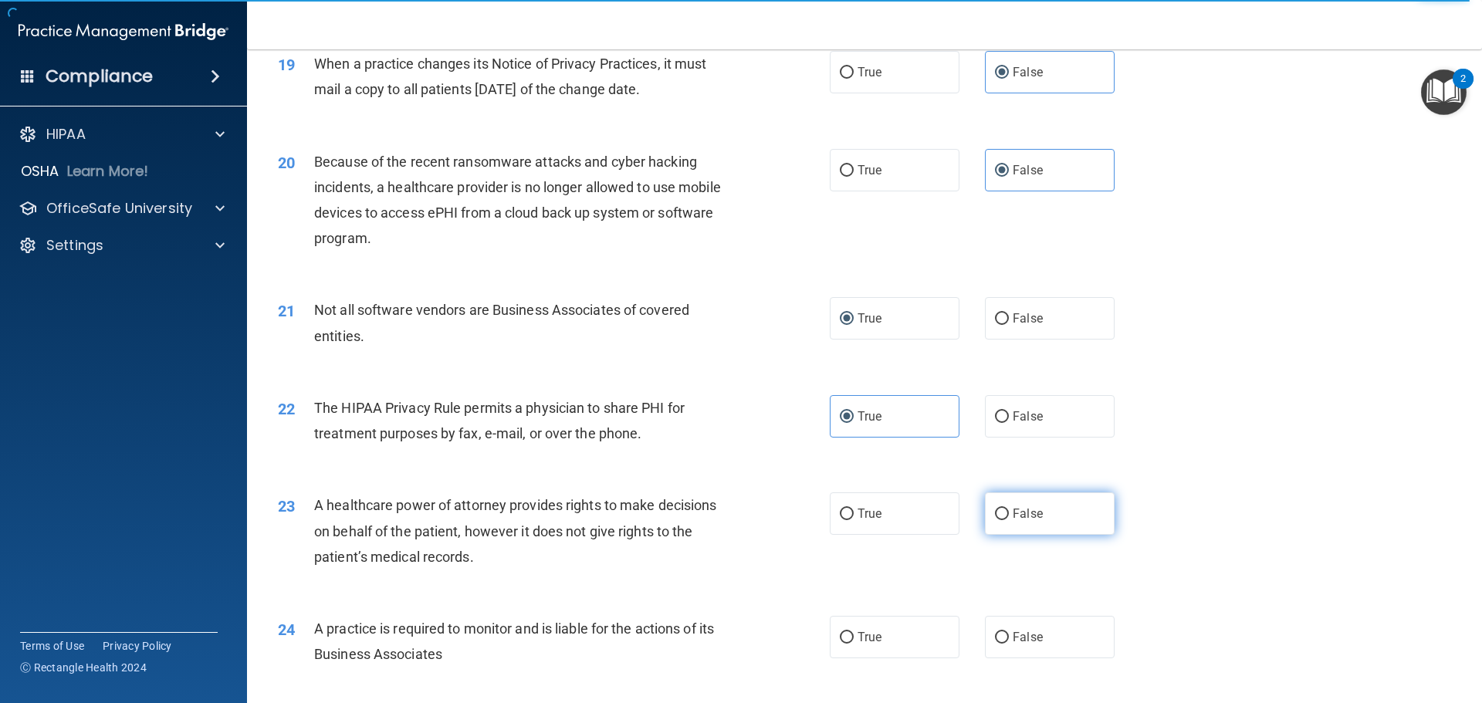
click at [1025, 516] on span "False" at bounding box center [1028, 514] width 30 height 15
click at [1009, 516] on input "False" at bounding box center [1002, 515] width 14 height 12
radio input "true"
click at [1031, 629] on label "False" at bounding box center [1050, 637] width 130 height 42
click at [1009, 632] on input "False" at bounding box center [1002, 638] width 14 height 12
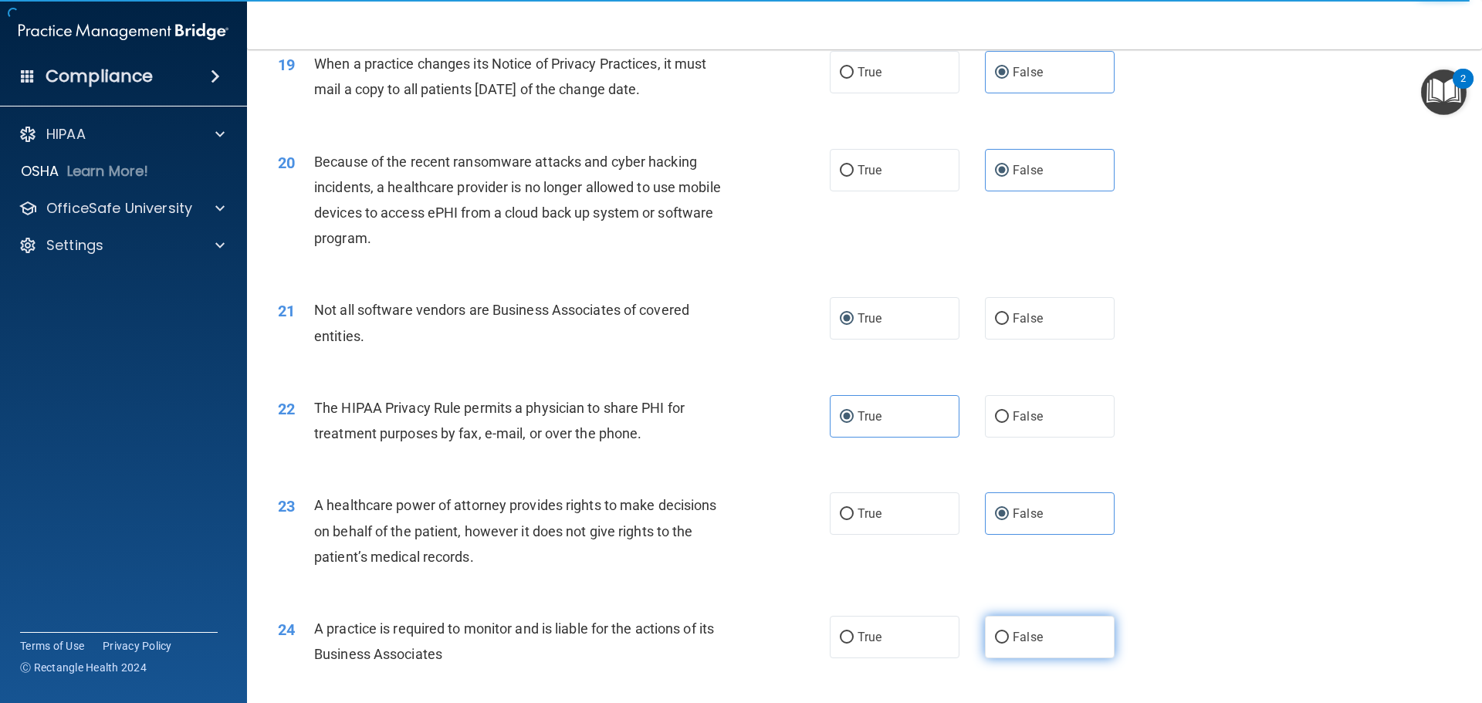
radio input "true"
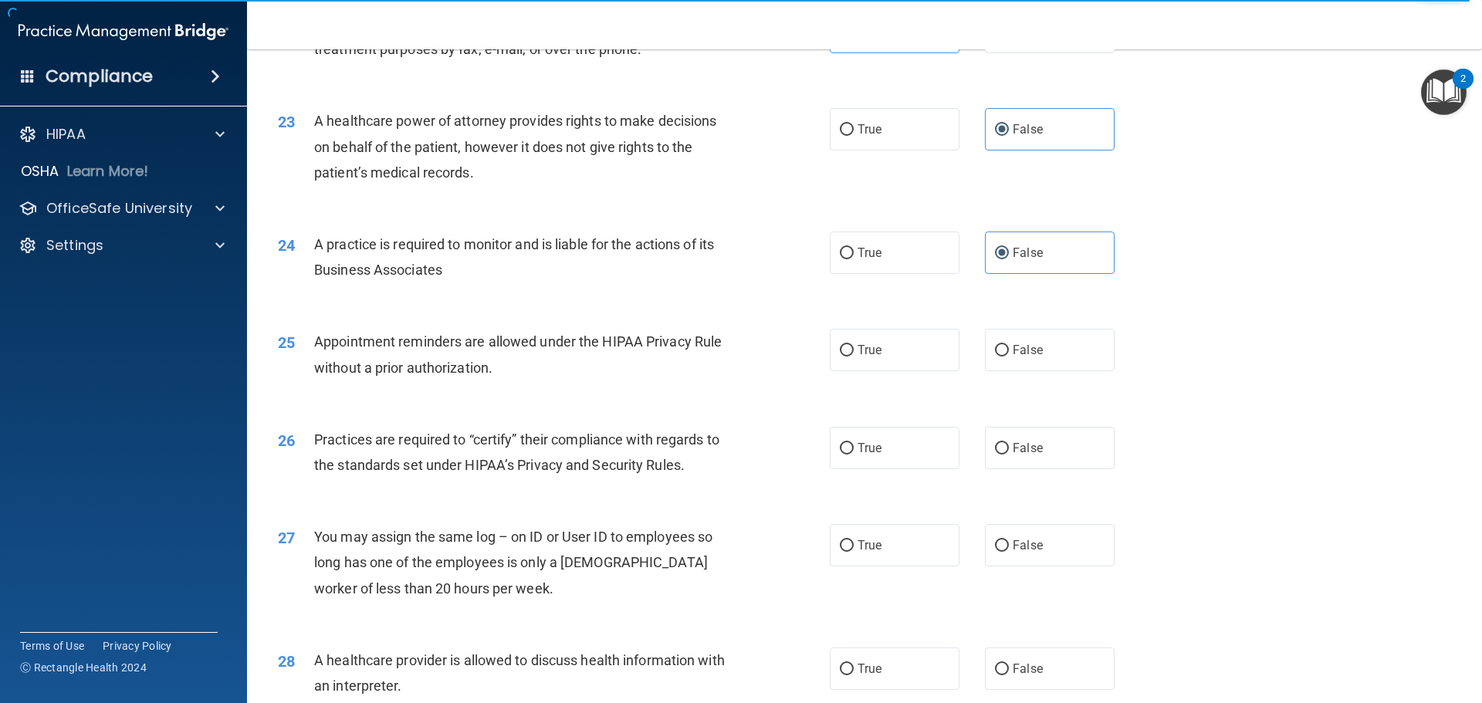
scroll to position [2548, 0]
click at [889, 346] on label "True" at bounding box center [895, 348] width 130 height 42
click at [854, 346] on input "True" at bounding box center [847, 350] width 14 height 12
radio input "true"
click at [1025, 454] on label "False" at bounding box center [1050, 446] width 130 height 42
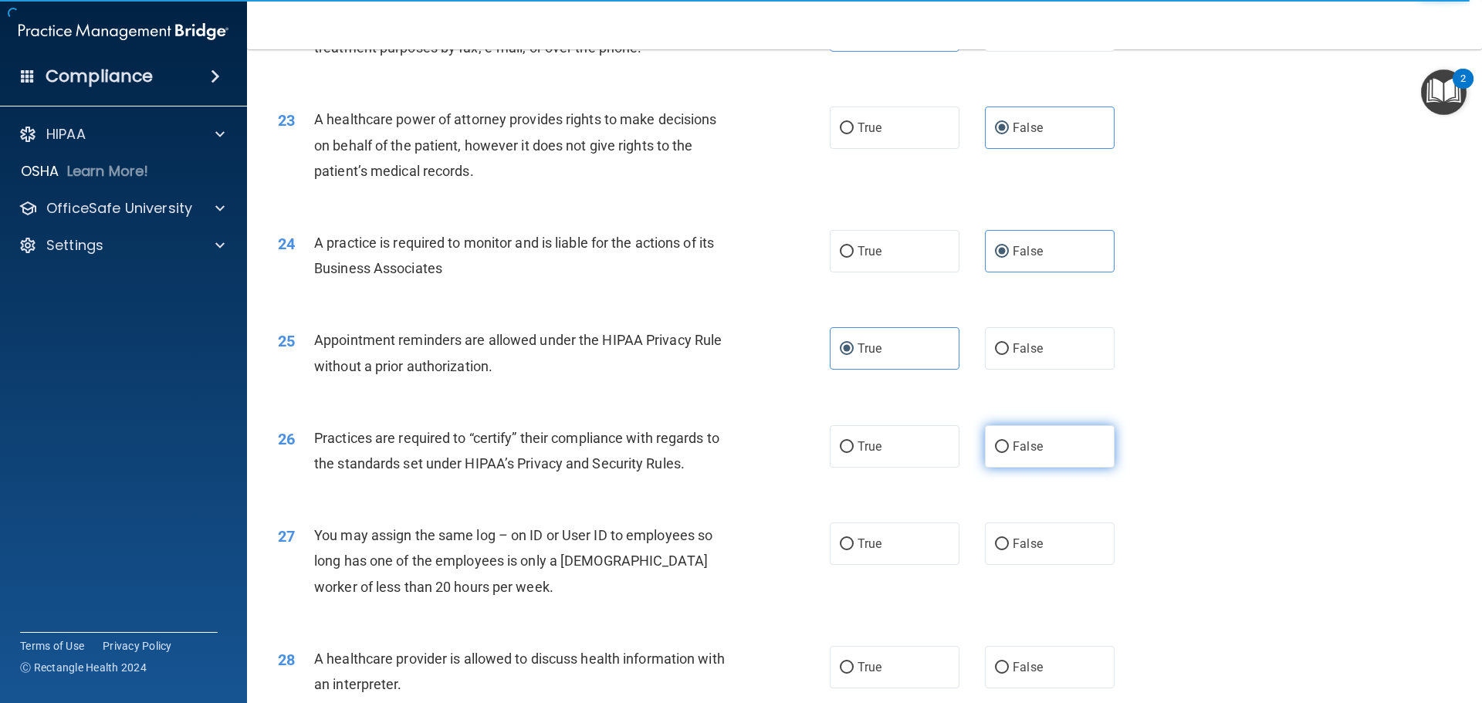
click at [1009, 453] on input "False" at bounding box center [1002, 448] width 14 height 12
radio input "true"
click at [1020, 542] on span "False" at bounding box center [1028, 544] width 30 height 15
click at [1009, 542] on input "False" at bounding box center [1002, 545] width 14 height 12
radio input "true"
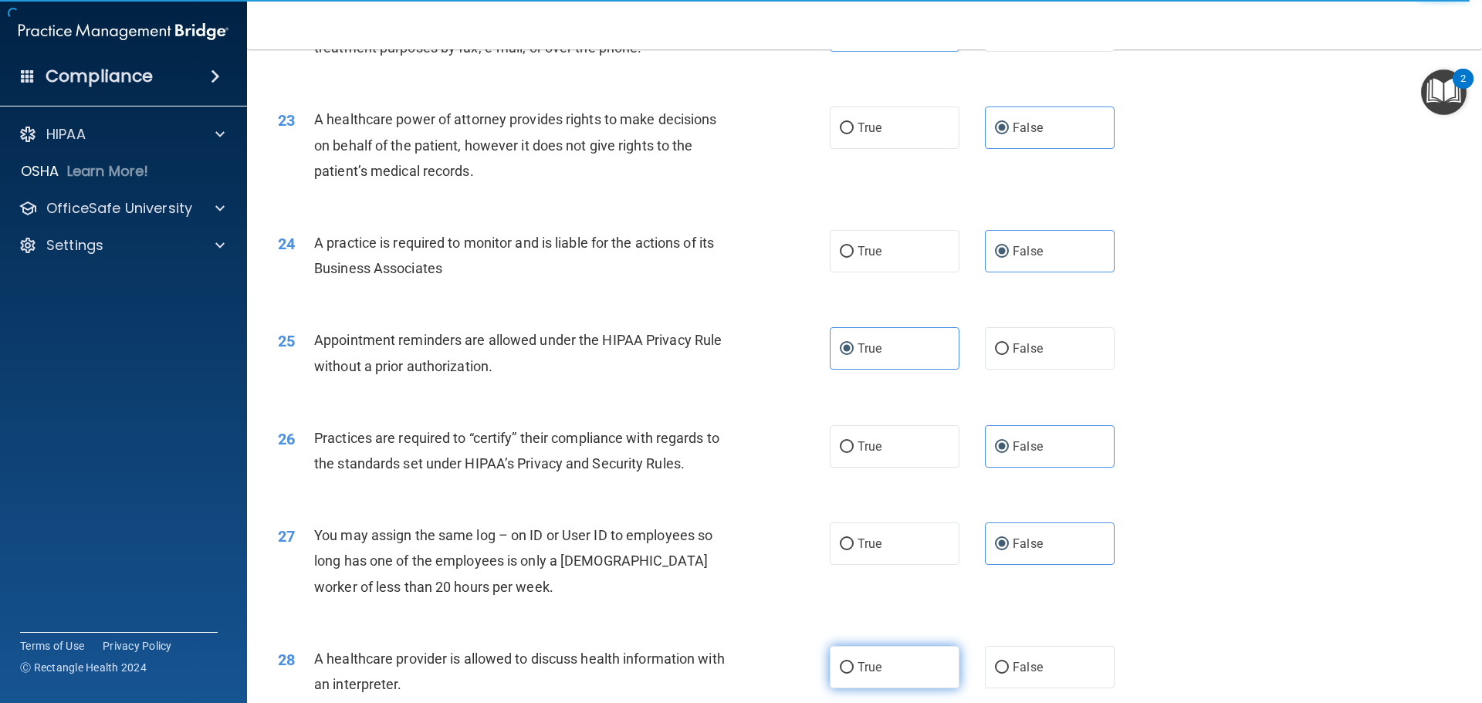
click at [901, 661] on label "True" at bounding box center [895, 667] width 130 height 42
click at [854, 662] on input "True" at bounding box center [847, 668] width 14 height 12
radio input "true"
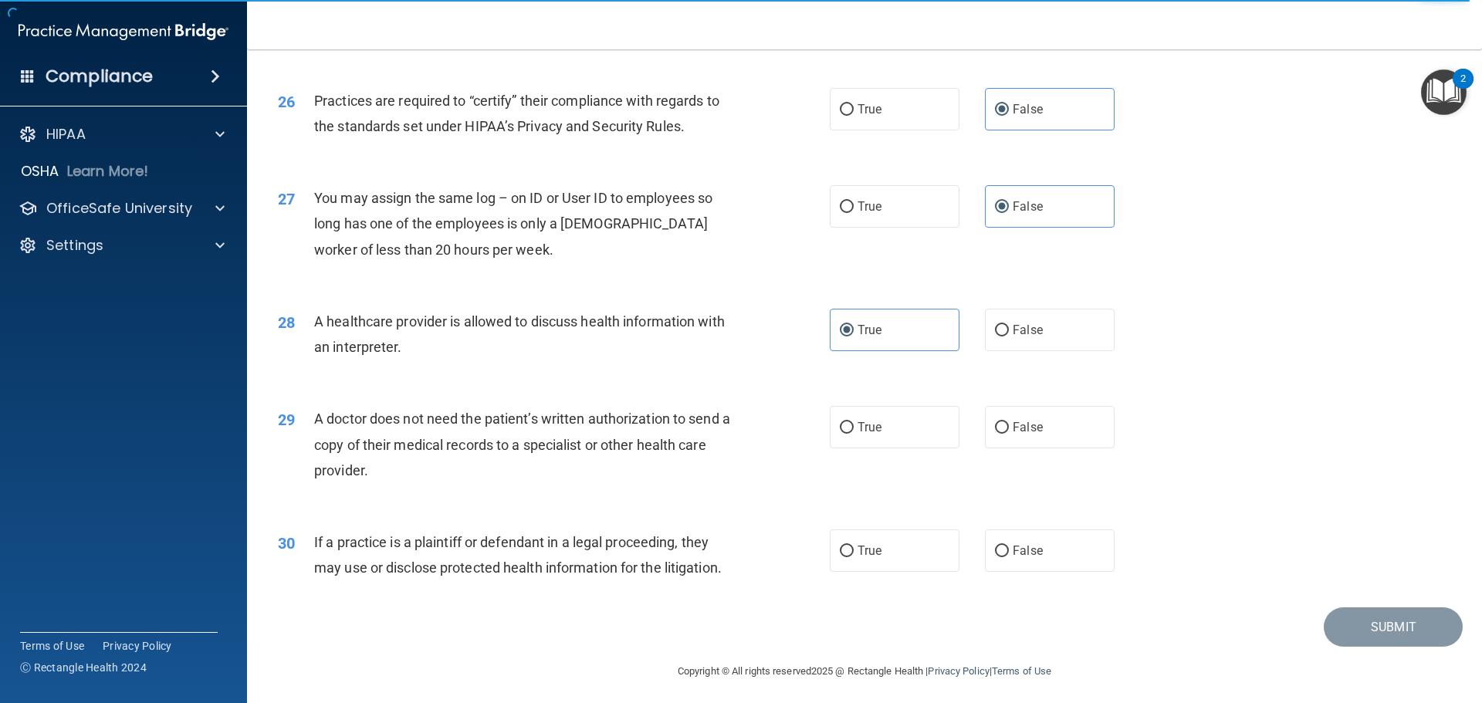
scroll to position [2891, 0]
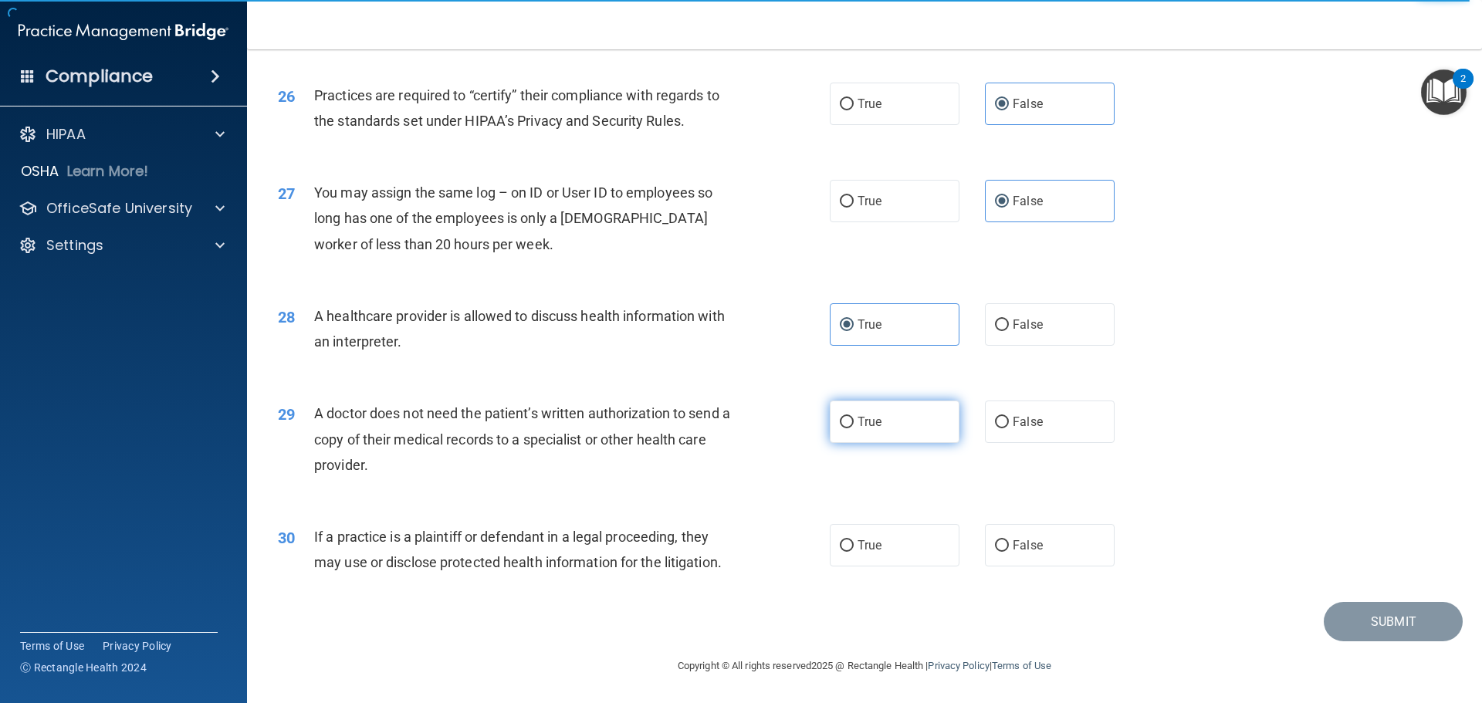
click at [871, 419] on span "True" at bounding box center [870, 422] width 24 height 15
click at [854, 419] on input "True" at bounding box center [847, 423] width 14 height 12
radio input "true"
click at [875, 523] on div "30 If a practice is a plaintiff or defendant in a legal proceeding, they may us…" at bounding box center [864, 553] width 1197 height 97
click at [882, 537] on label "True" at bounding box center [895, 545] width 130 height 42
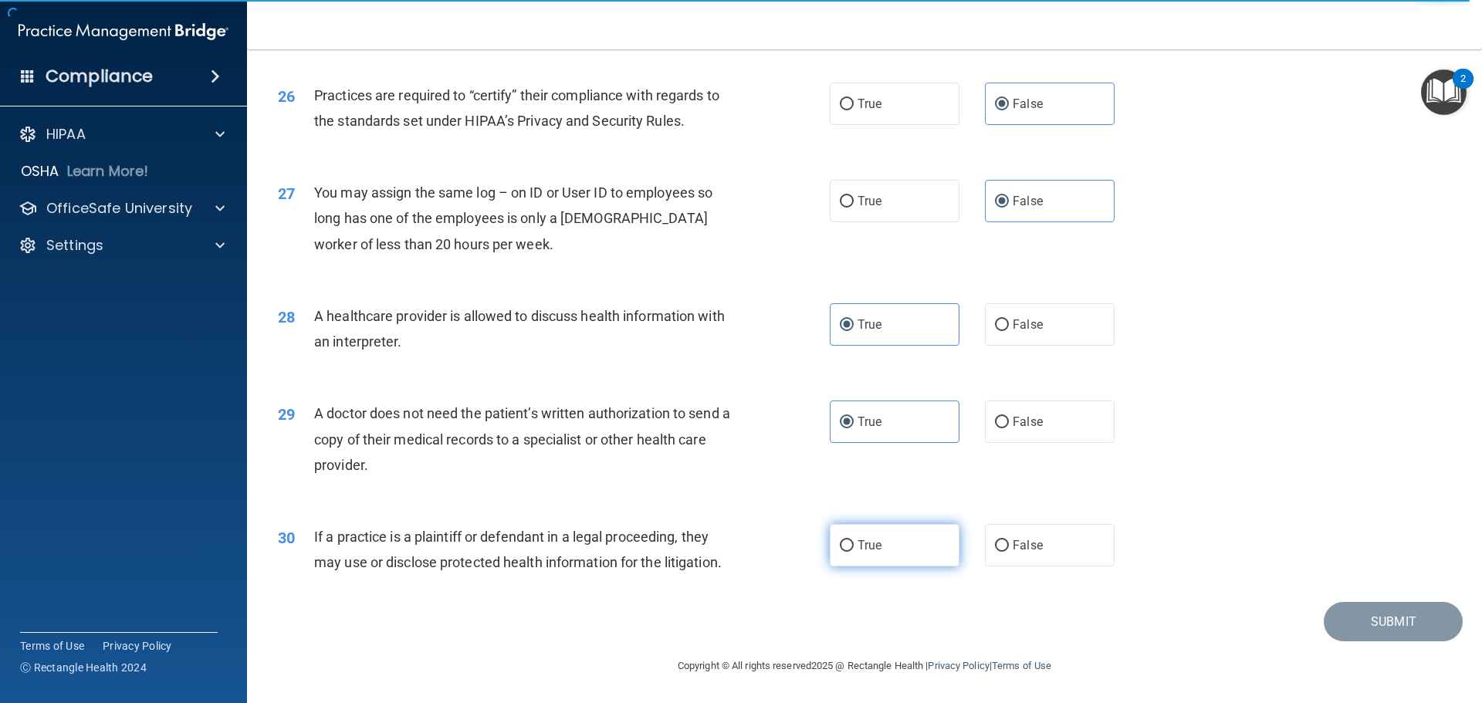
click at [854, 540] on input "True" at bounding box center [847, 546] width 14 height 12
radio input "true"
click at [1394, 615] on button "Submit" at bounding box center [1393, 621] width 139 height 39
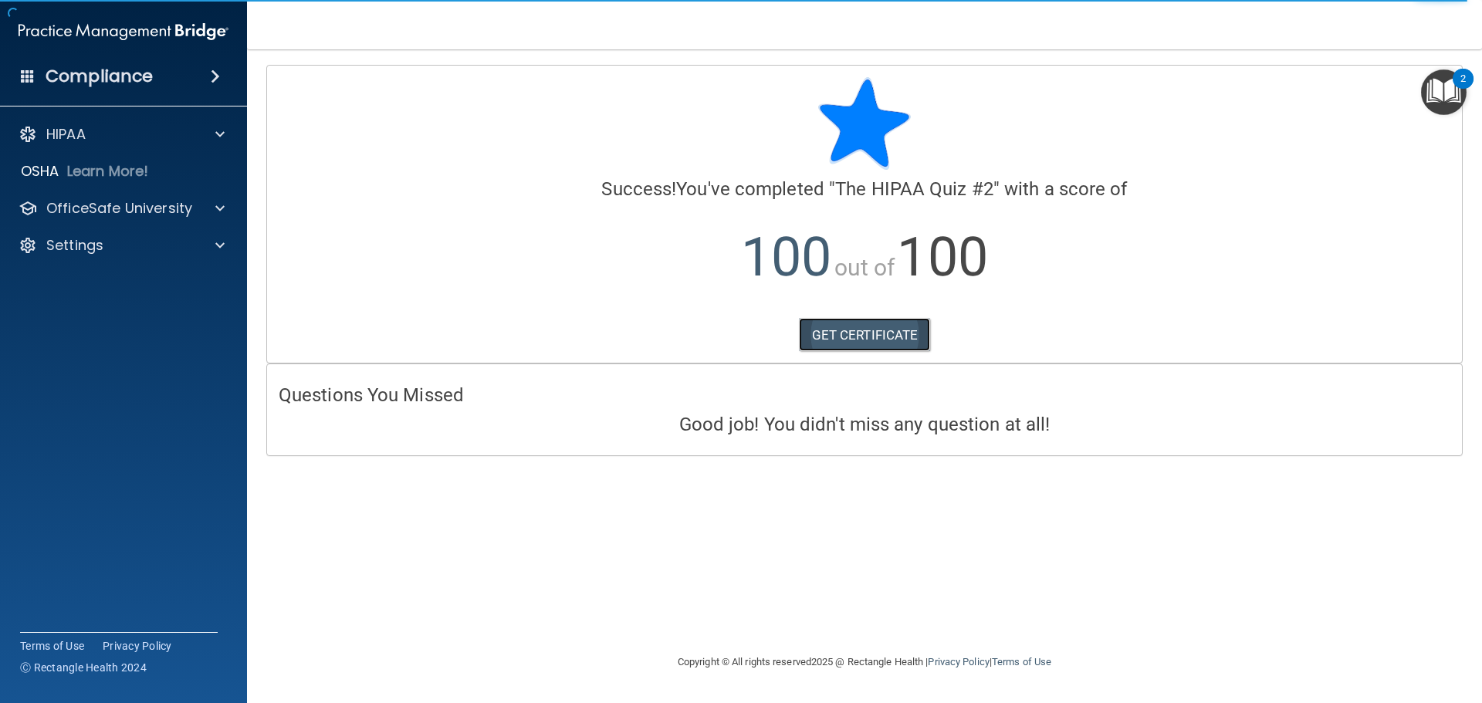
click at [906, 329] on link "GET CERTIFICATE" at bounding box center [865, 335] width 132 height 34
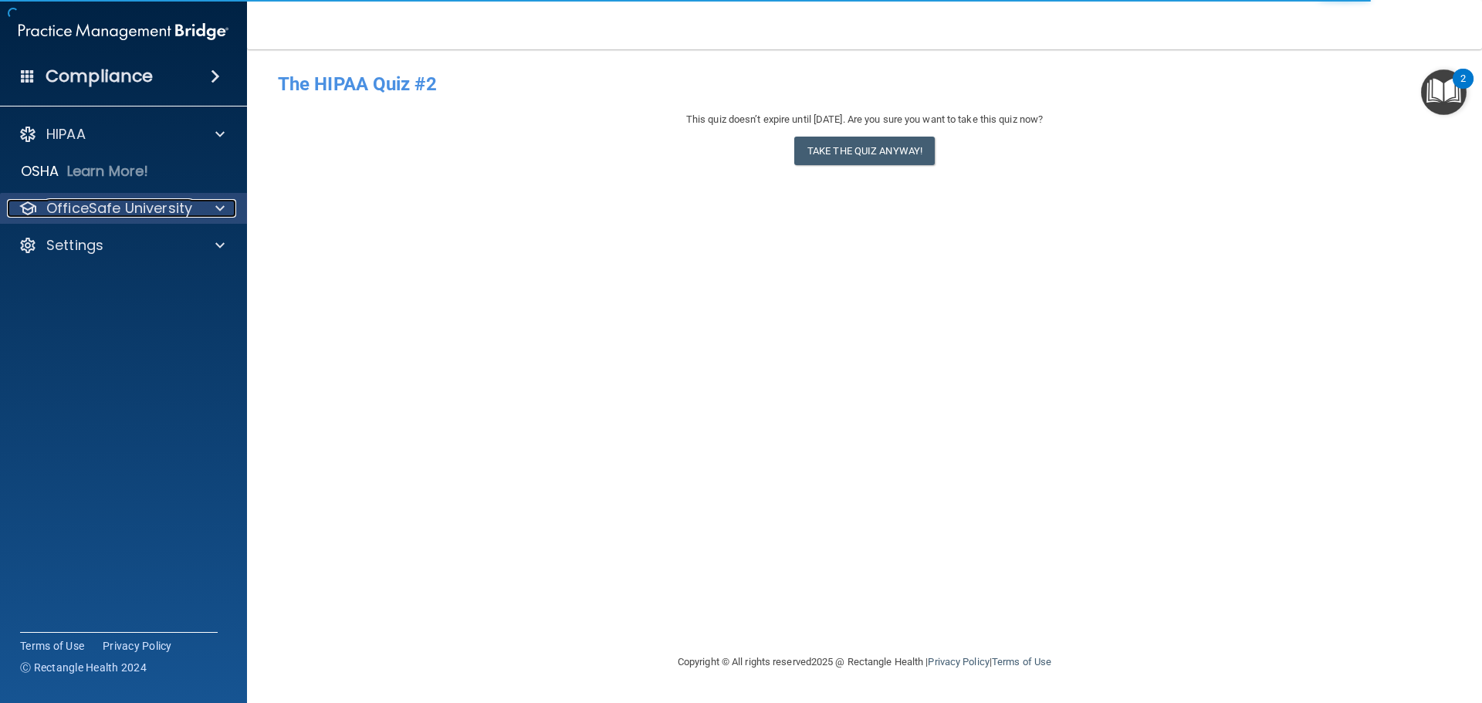
click at [139, 210] on p "OfficeSafe University" at bounding box center [119, 208] width 146 height 19
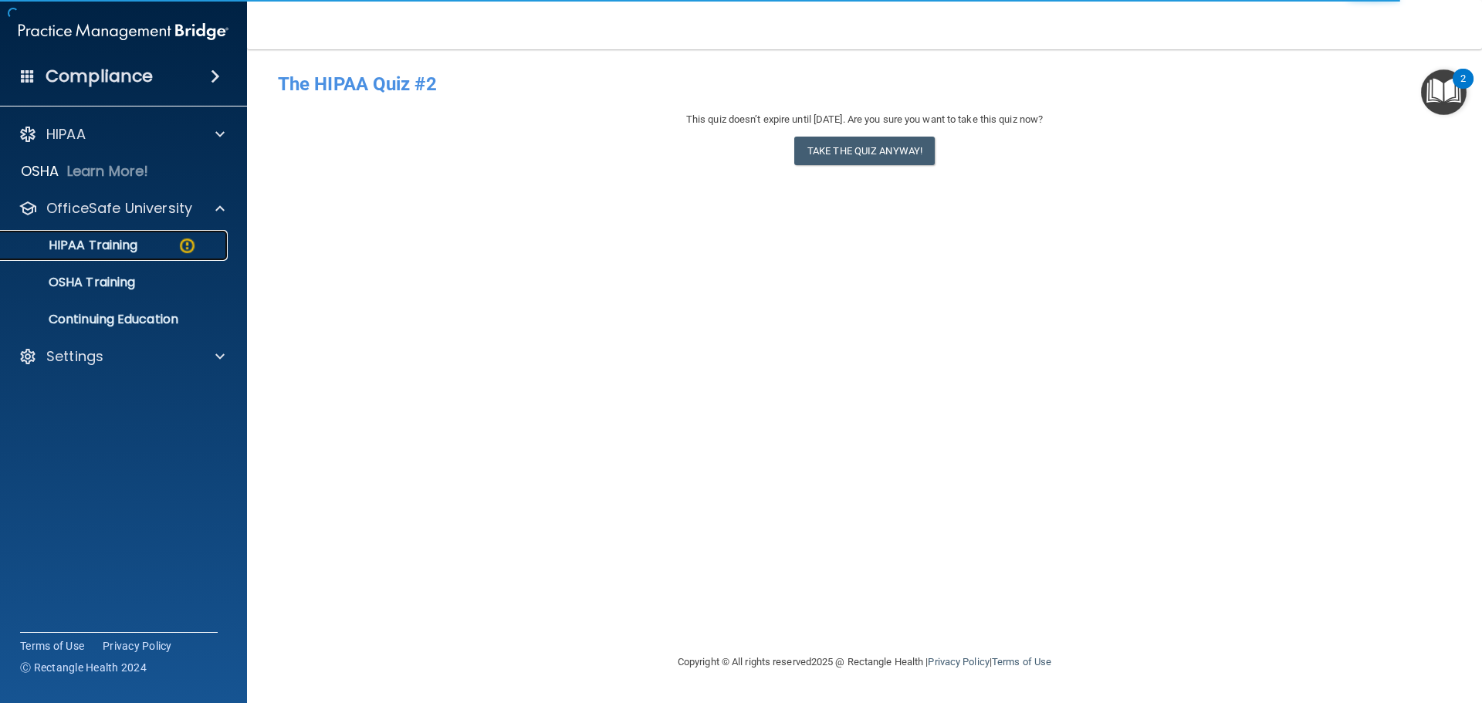
click at [137, 242] on p "HIPAA Training" at bounding box center [73, 245] width 127 height 15
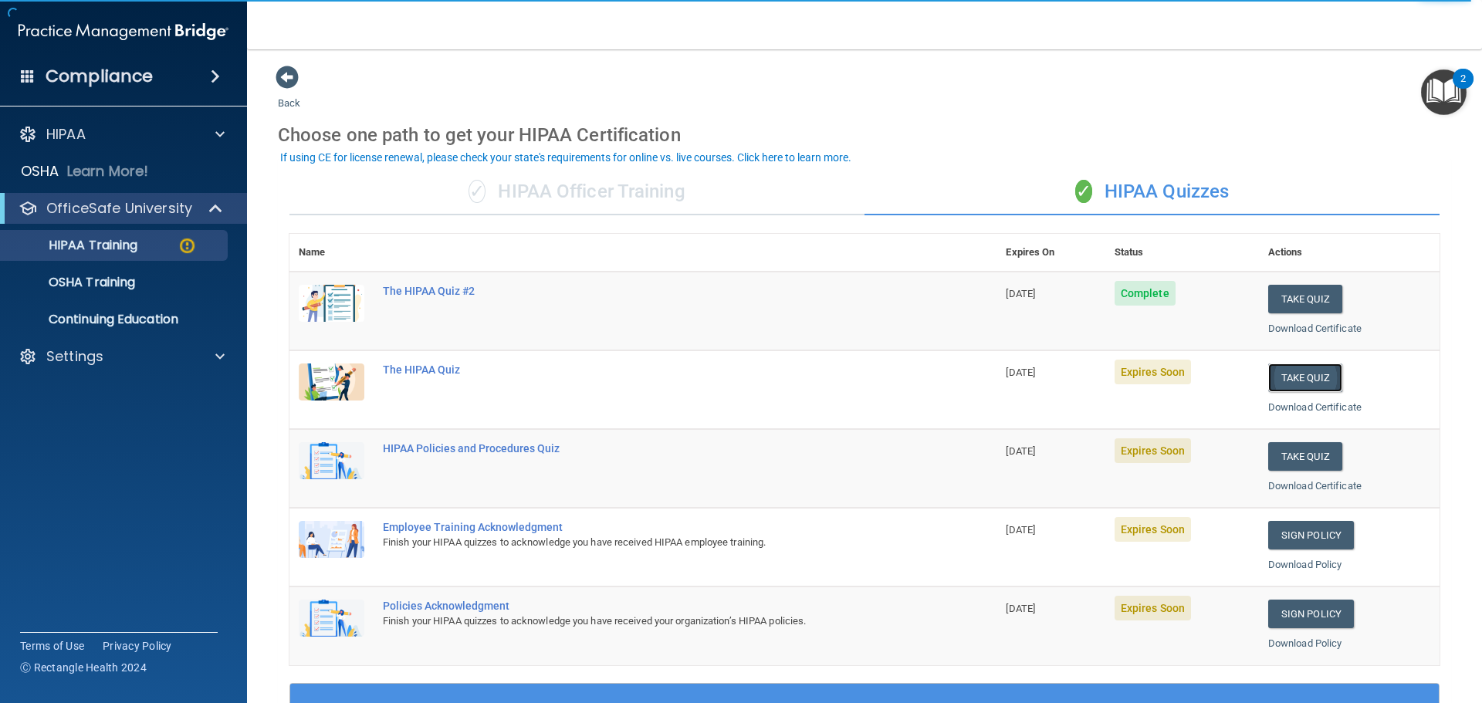
click at [1303, 378] on button "Take Quiz" at bounding box center [1306, 378] width 74 height 29
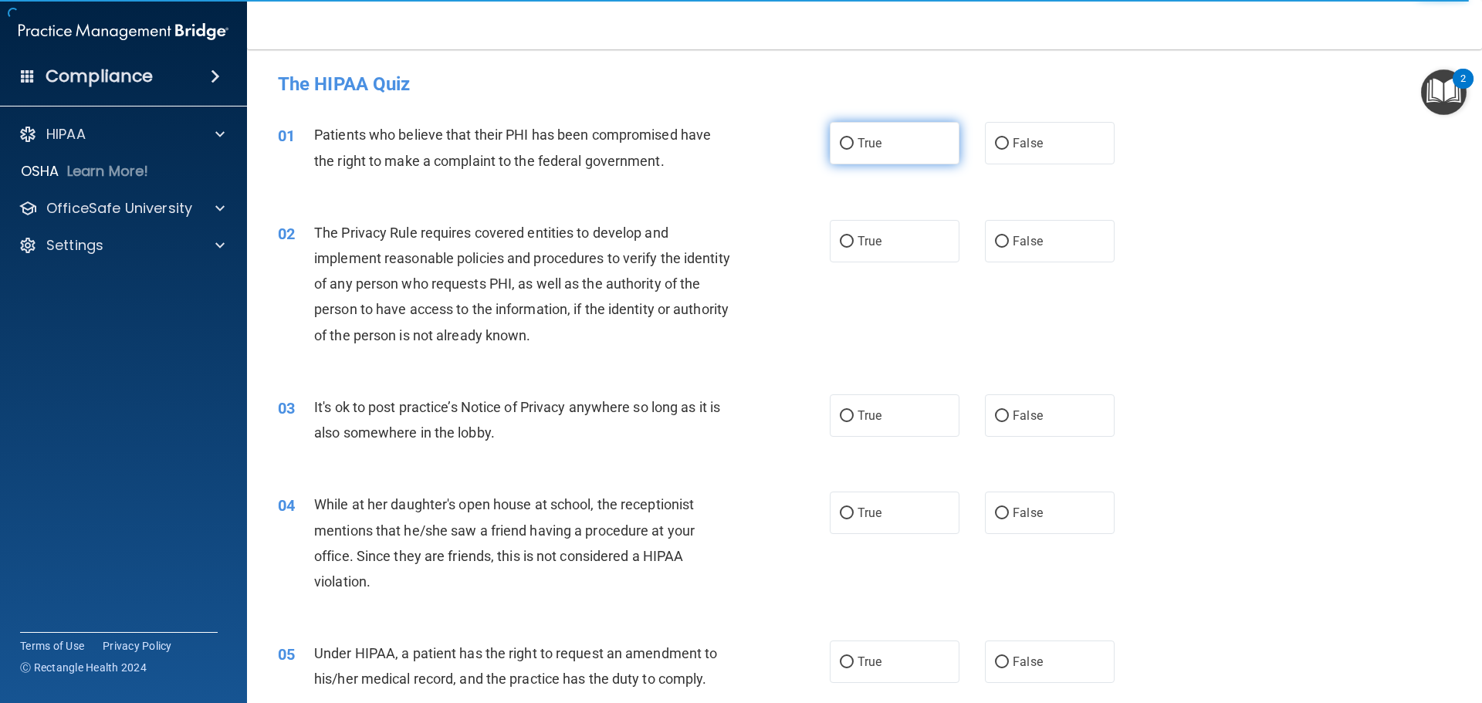
click at [862, 150] on span "True" at bounding box center [870, 143] width 24 height 15
click at [854, 150] on input "True" at bounding box center [847, 144] width 14 height 12
radio input "true"
click at [866, 247] on span "True" at bounding box center [870, 241] width 24 height 15
click at [854, 247] on input "True" at bounding box center [847, 242] width 14 height 12
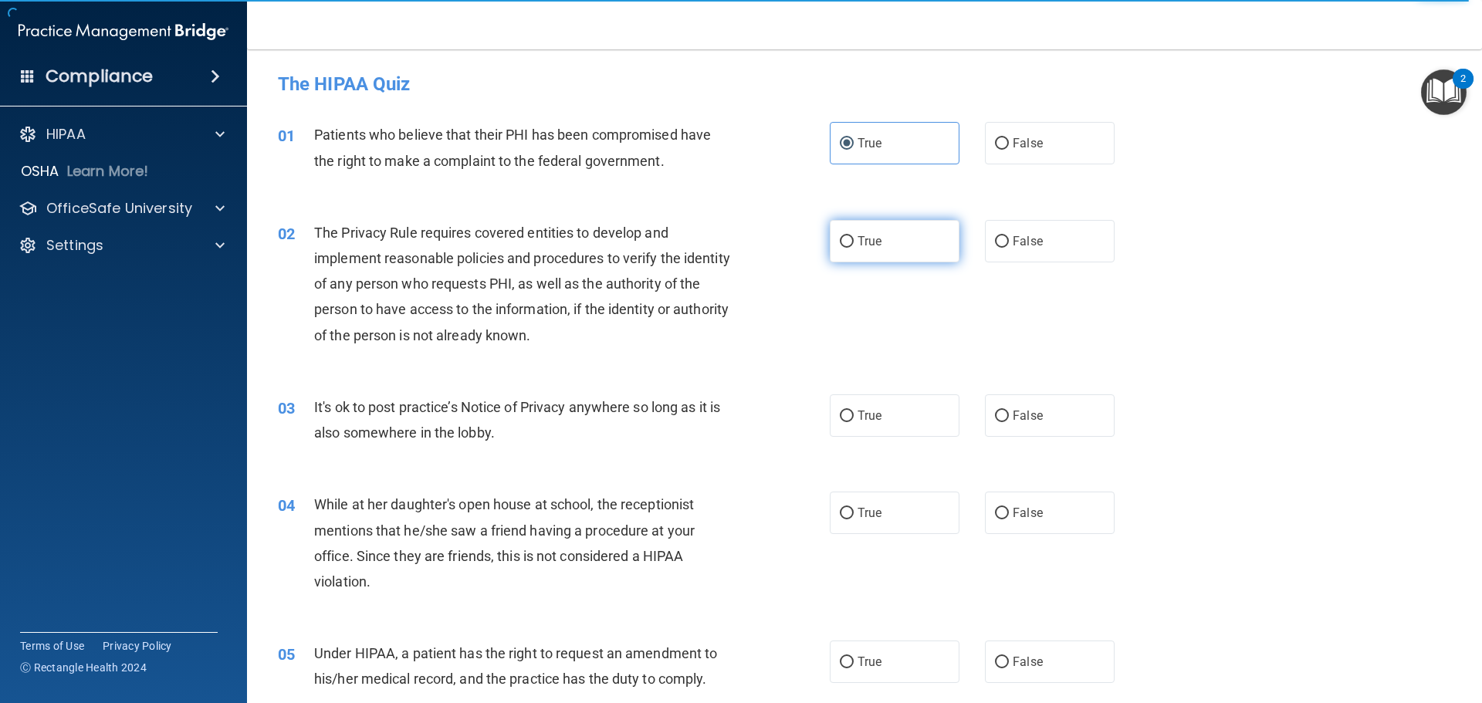
radio input "true"
click at [1013, 422] on span "False" at bounding box center [1028, 415] width 30 height 15
click at [1006, 422] on input "False" at bounding box center [1002, 417] width 14 height 12
radio input "true"
click at [1017, 513] on span "False" at bounding box center [1028, 513] width 30 height 15
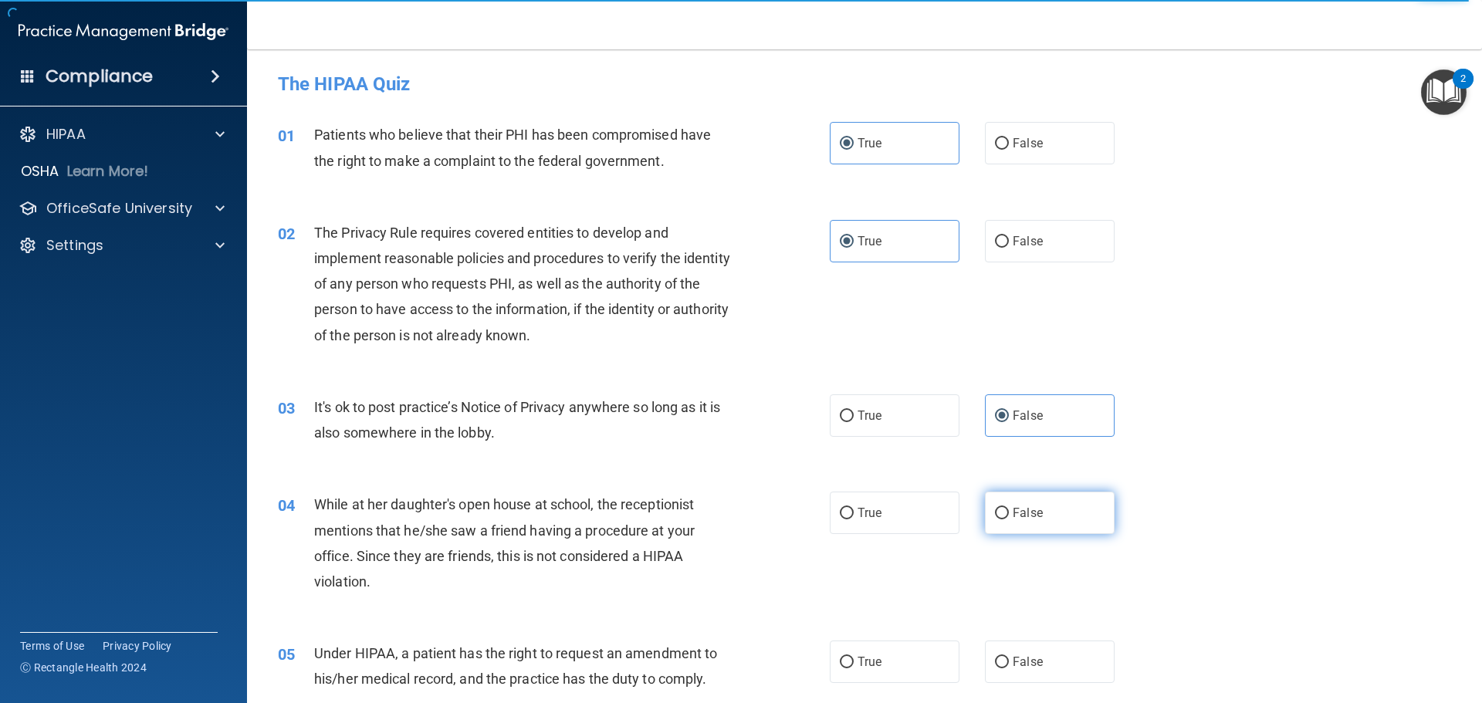
click at [1009, 513] on input "False" at bounding box center [1002, 514] width 14 height 12
radio input "true"
click at [1030, 669] on span "False" at bounding box center [1028, 662] width 30 height 15
click at [1009, 669] on input "False" at bounding box center [1002, 663] width 14 height 12
radio input "true"
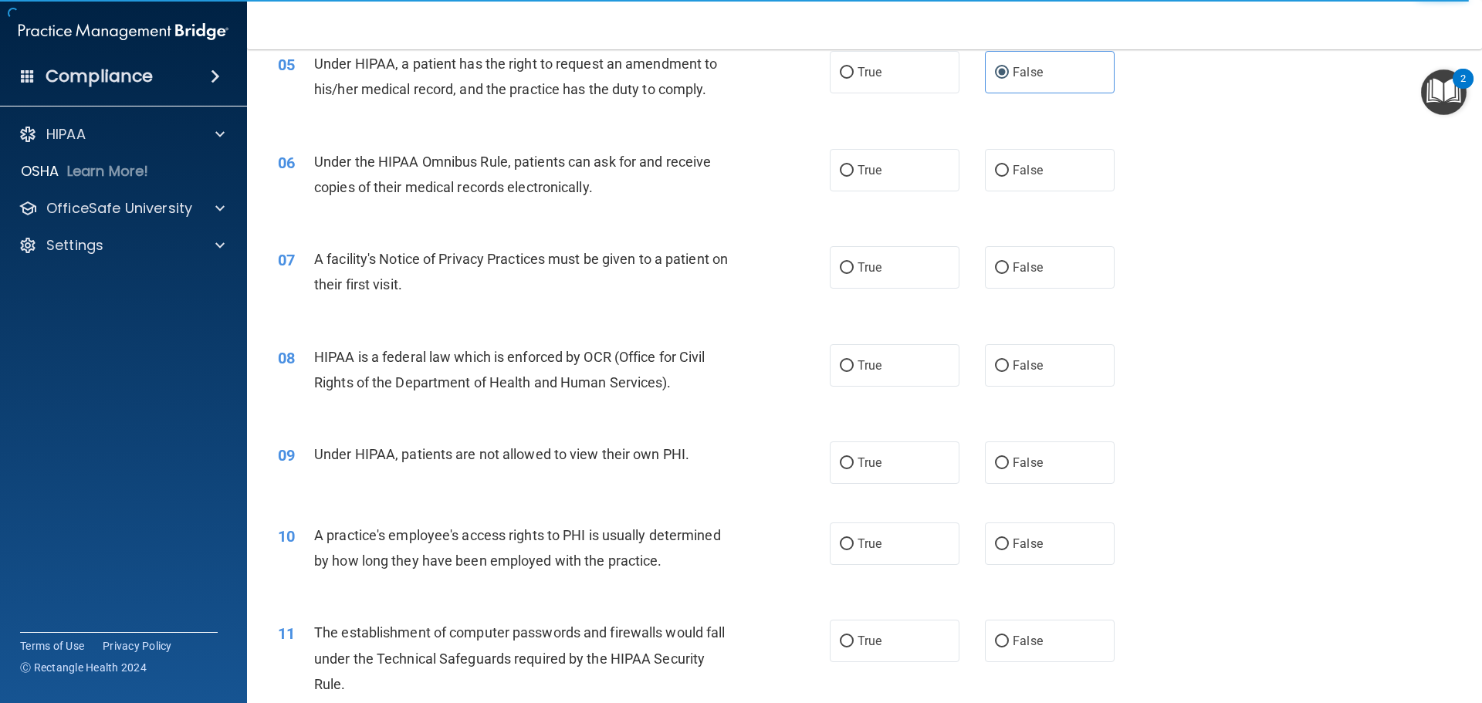
scroll to position [618, 0]
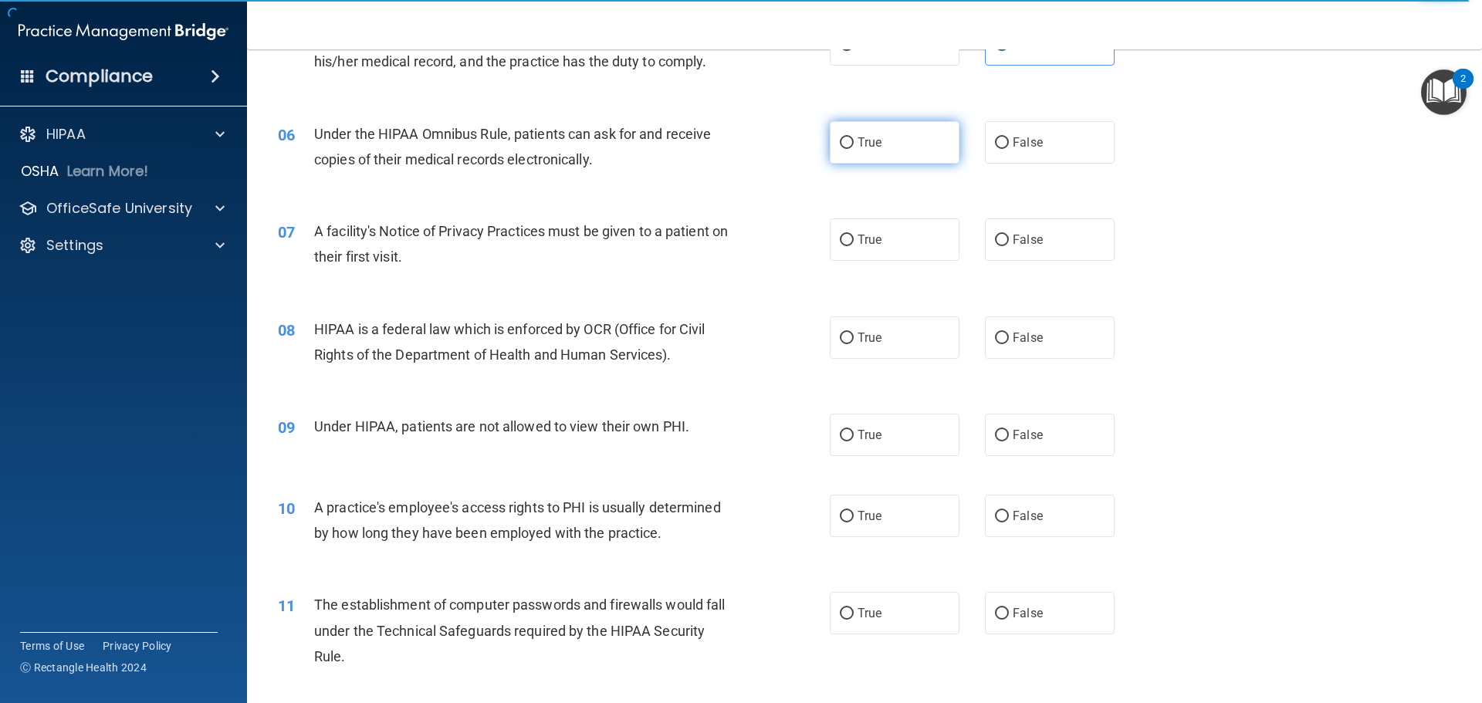
click at [893, 135] on label "True" at bounding box center [895, 142] width 130 height 42
click at [854, 137] on input "True" at bounding box center [847, 143] width 14 height 12
radio input "true"
click at [865, 252] on label "True" at bounding box center [895, 240] width 130 height 42
click at [854, 246] on input "True" at bounding box center [847, 241] width 14 height 12
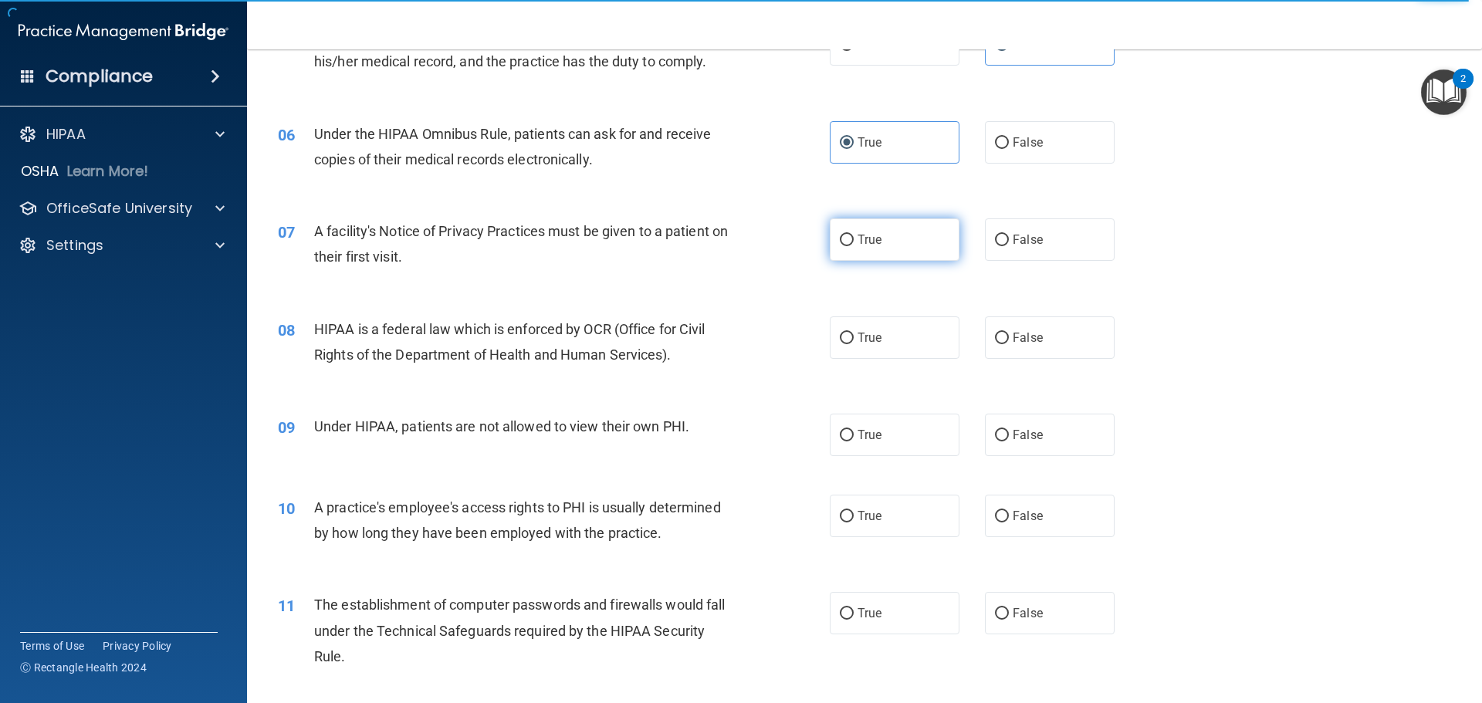
radio input "true"
click at [866, 344] on span "True" at bounding box center [870, 337] width 24 height 15
click at [854, 344] on input "True" at bounding box center [847, 339] width 14 height 12
radio input "true"
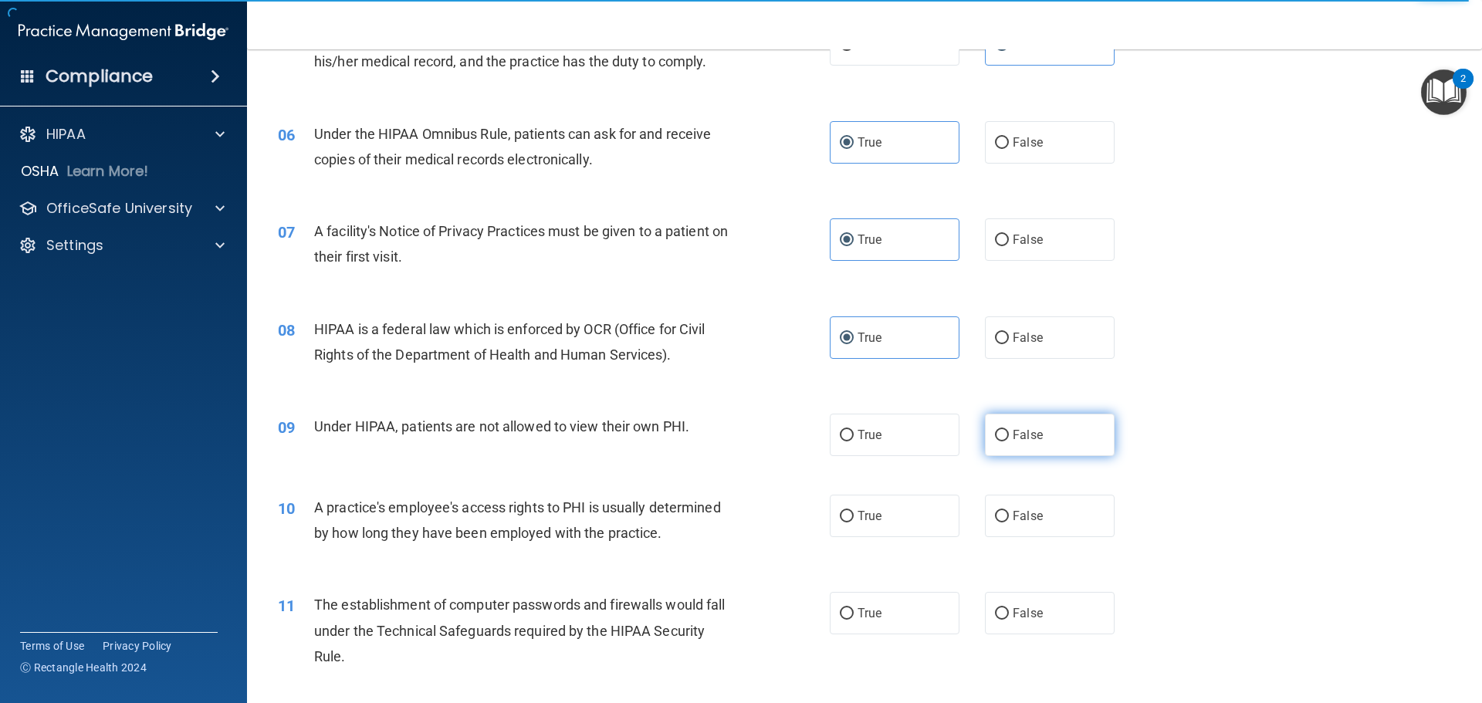
click at [1027, 439] on span "False" at bounding box center [1028, 435] width 30 height 15
click at [1009, 439] on input "False" at bounding box center [1002, 436] width 14 height 12
radio input "true"
click at [1034, 516] on span "False" at bounding box center [1028, 516] width 30 height 15
click at [1009, 516] on input "False" at bounding box center [1002, 517] width 14 height 12
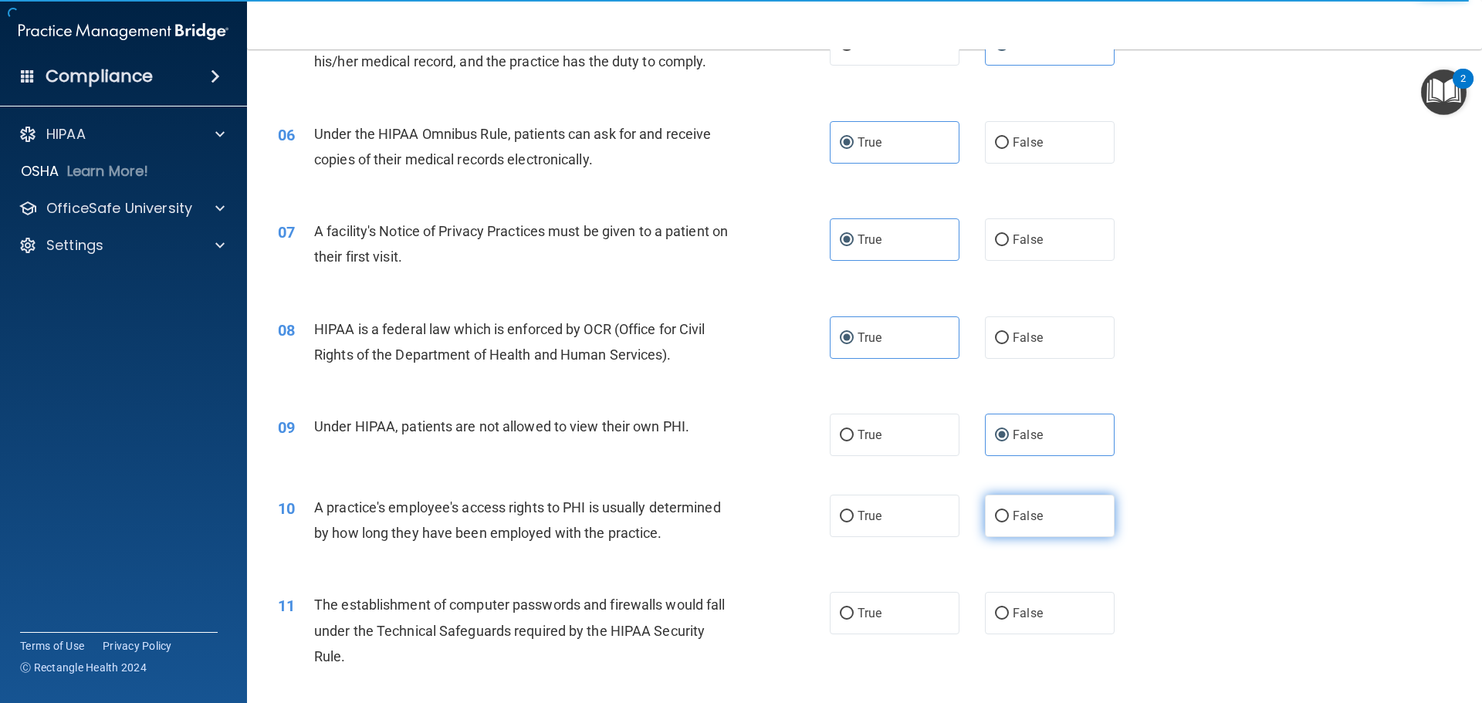
radio input "true"
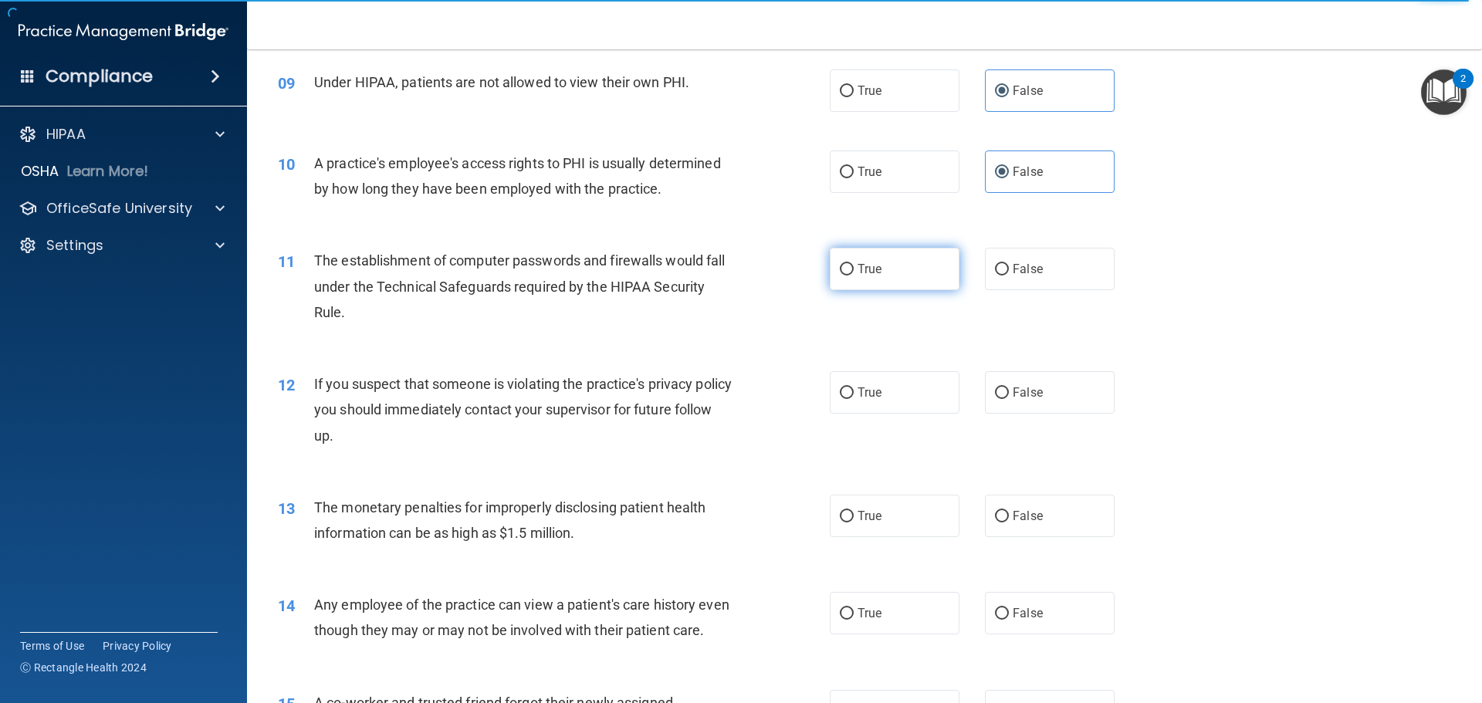
scroll to position [1004, 0]
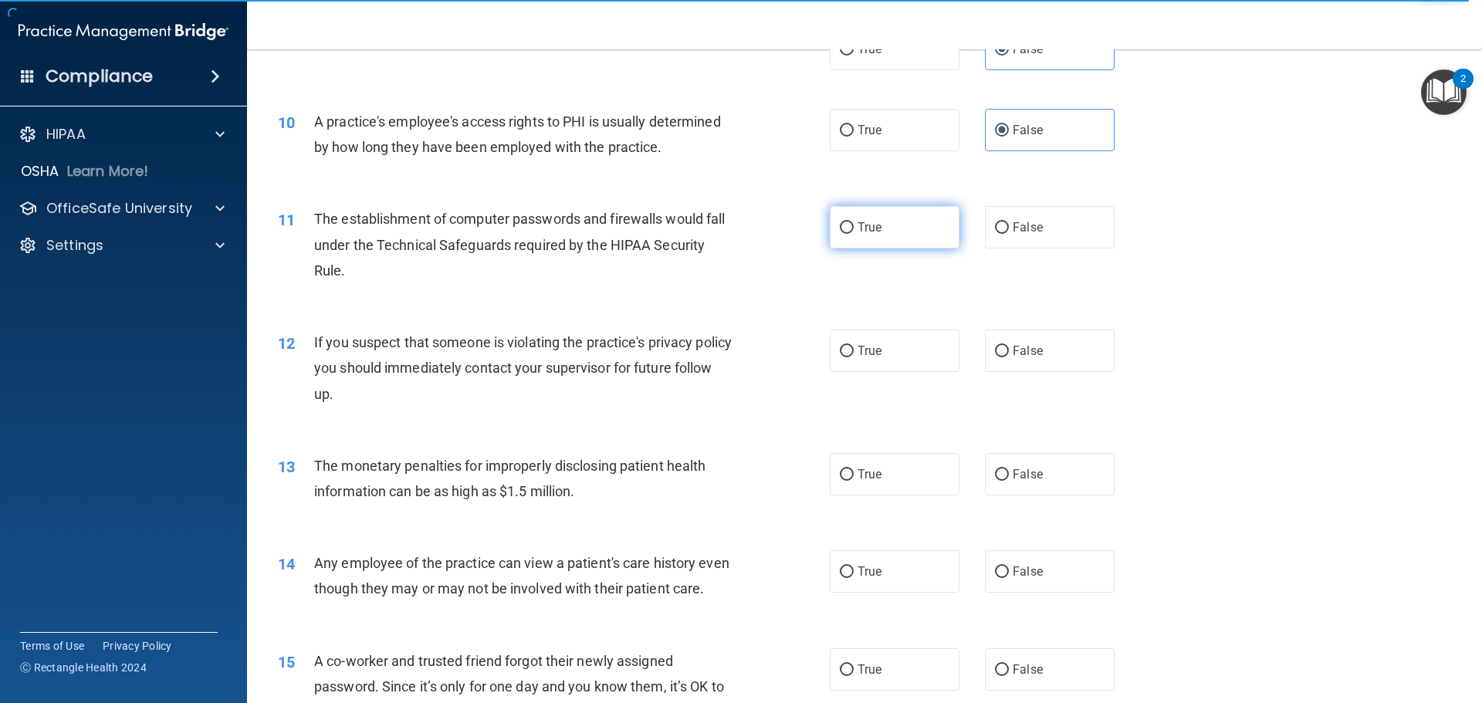
click at [883, 222] on label "True" at bounding box center [895, 227] width 130 height 42
click at [854, 222] on input "True" at bounding box center [847, 228] width 14 height 12
radio input "true"
click at [882, 360] on label "True" at bounding box center [895, 351] width 130 height 42
click at [854, 357] on input "True" at bounding box center [847, 352] width 14 height 12
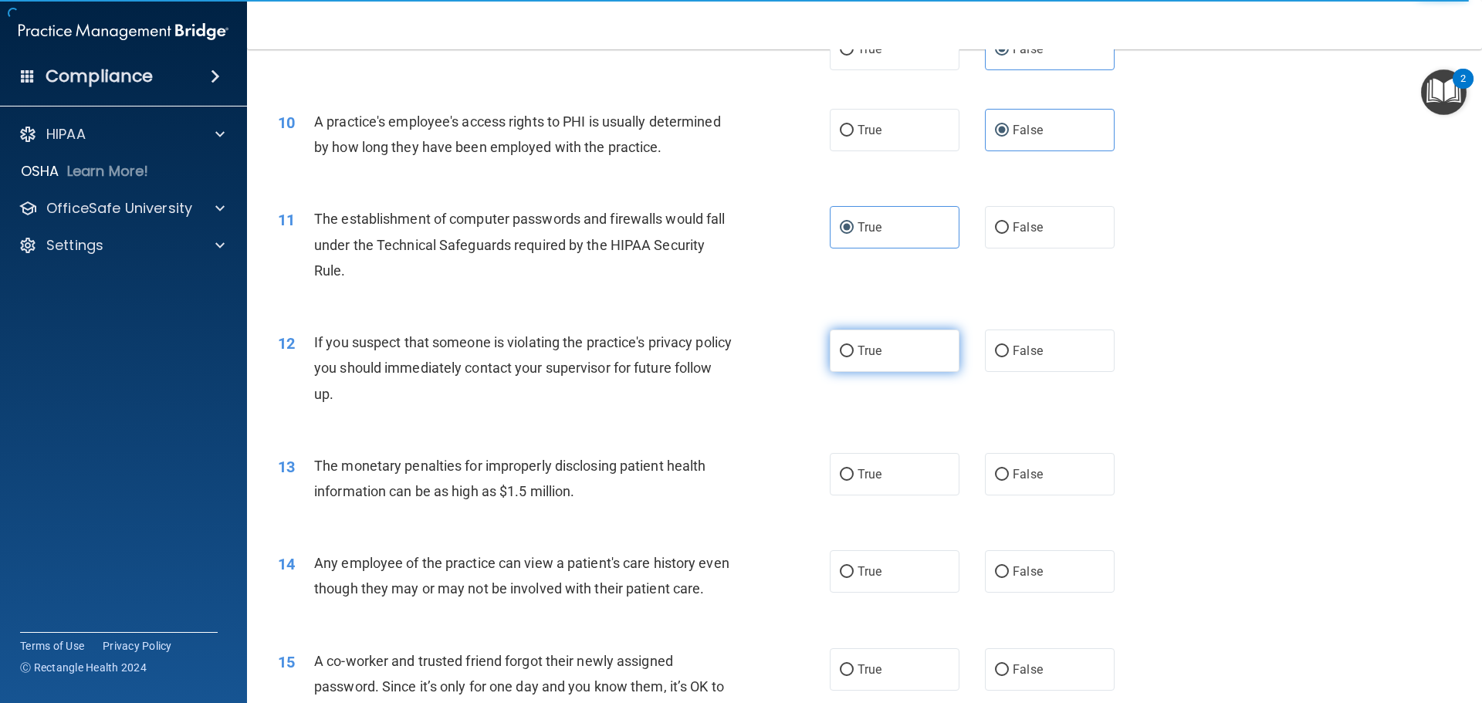
radio input "true"
click at [894, 473] on label "True" at bounding box center [895, 474] width 130 height 42
click at [854, 473] on input "True" at bounding box center [847, 475] width 14 height 12
radio input "true"
click at [1034, 577] on span "False" at bounding box center [1028, 571] width 30 height 15
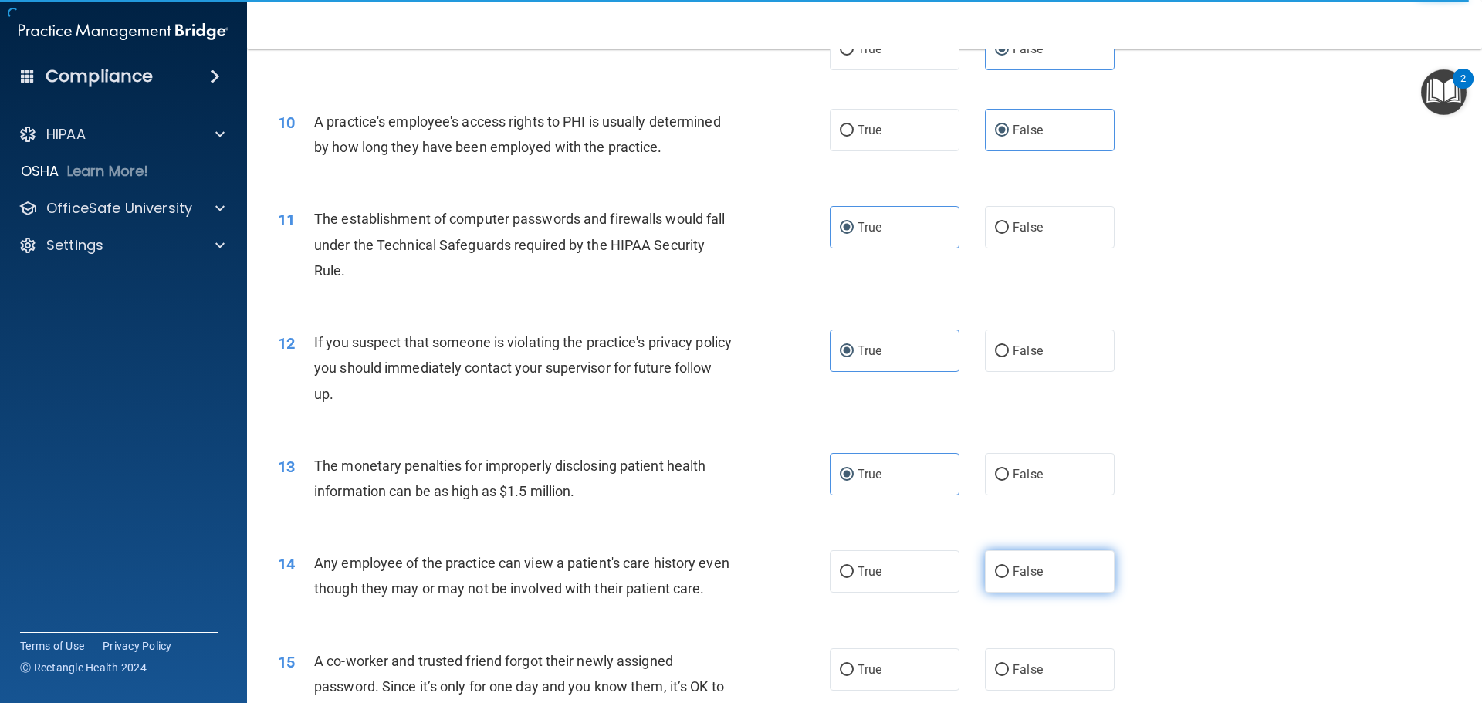
click at [1009, 577] on input "False" at bounding box center [1002, 573] width 14 height 12
radio input "true"
click at [1062, 689] on label "False" at bounding box center [1050, 670] width 130 height 42
click at [1009, 676] on input "False" at bounding box center [1002, 671] width 14 height 12
radio input "true"
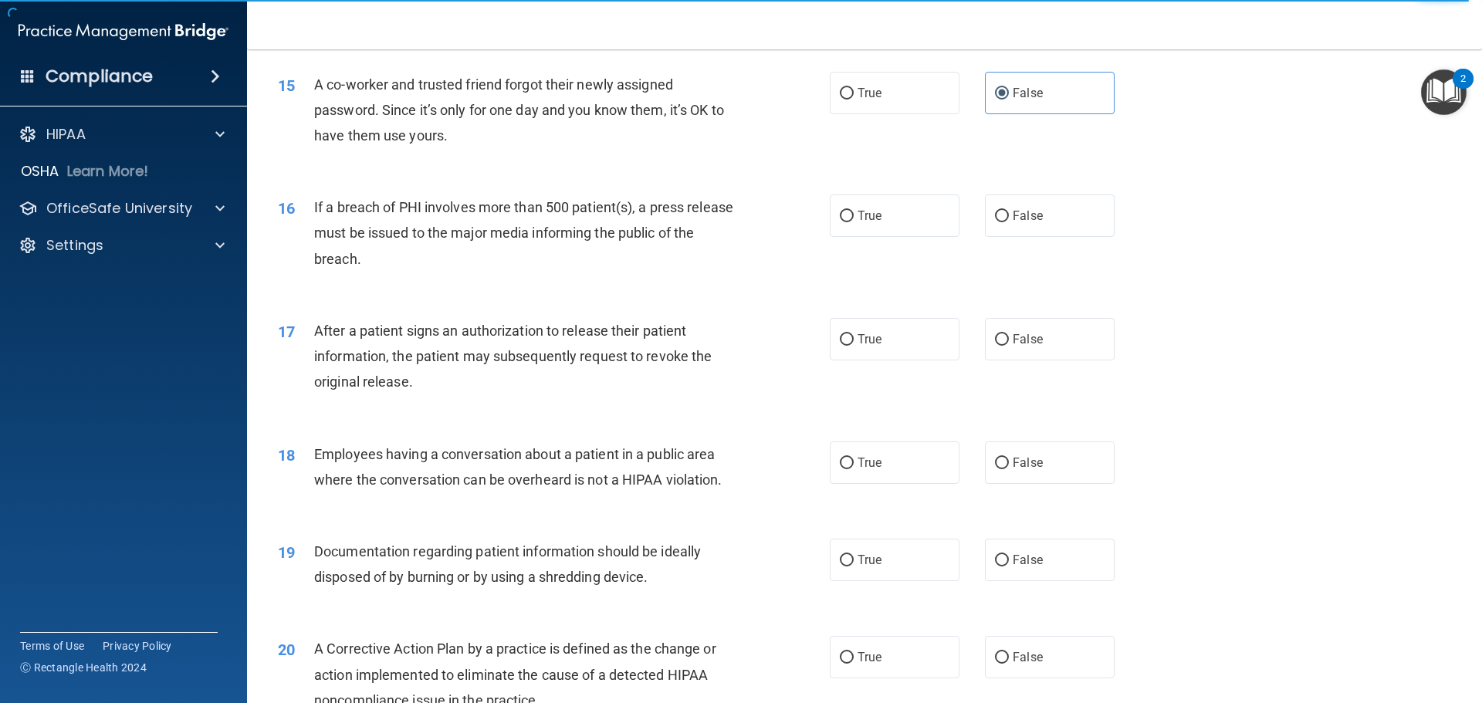
scroll to position [1621, 0]
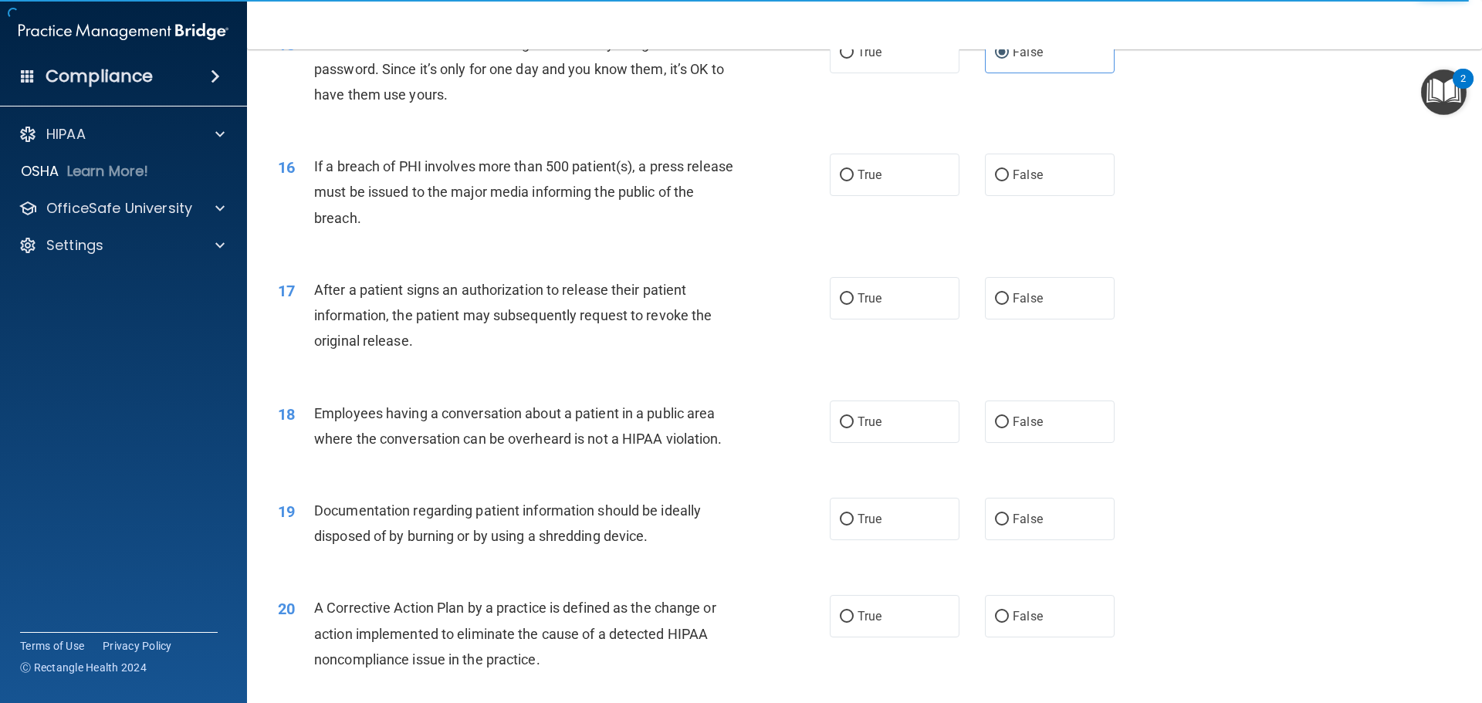
click at [885, 225] on div "16 If a breach of PHI involves more than 500 patient(s), a press release must b…" at bounding box center [864, 196] width 1197 height 124
click at [887, 196] on label "True" at bounding box center [895, 175] width 130 height 42
click at [854, 181] on input "True" at bounding box center [847, 176] width 14 height 12
radio input "true"
click at [868, 306] on span "True" at bounding box center [870, 298] width 24 height 15
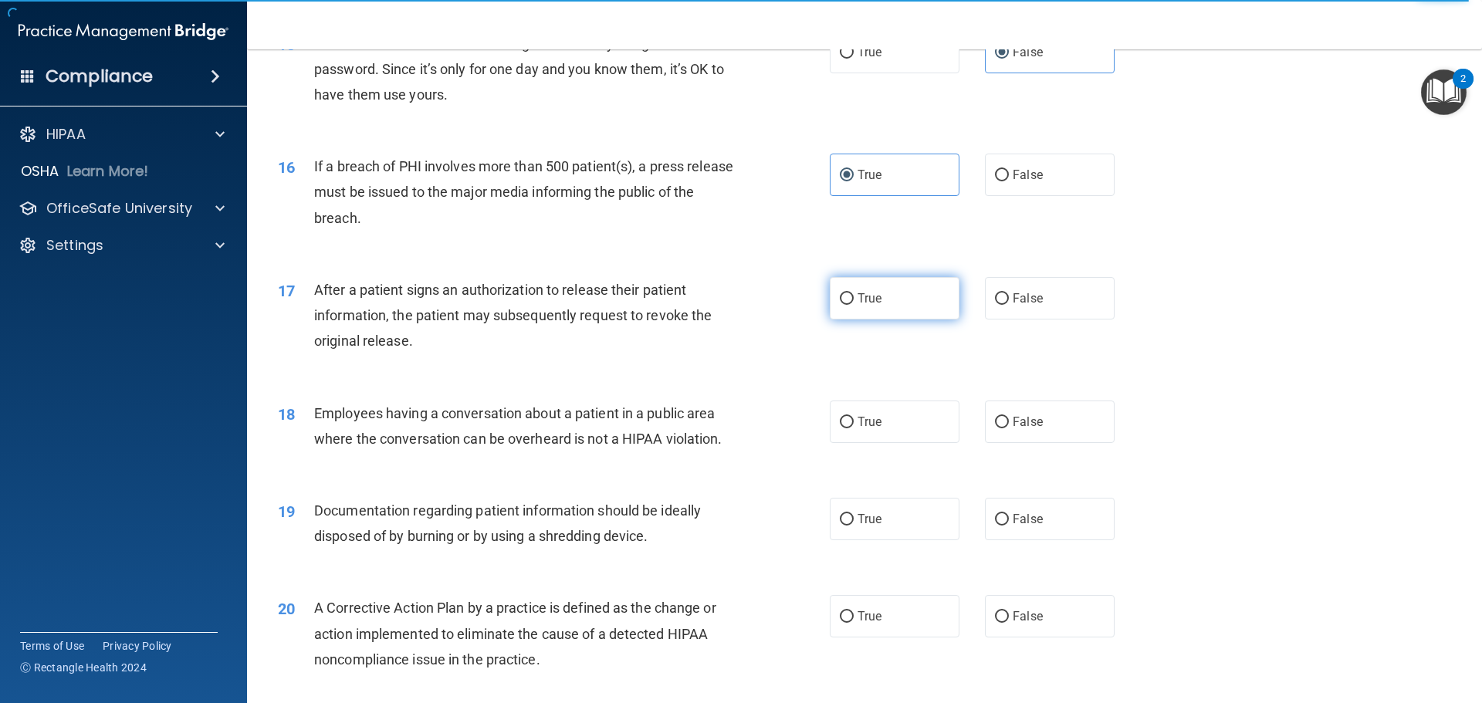
click at [854, 305] on input "True" at bounding box center [847, 299] width 14 height 12
radio input "true"
click at [1028, 443] on label "False" at bounding box center [1050, 422] width 130 height 42
click at [1009, 429] on input "False" at bounding box center [1002, 423] width 14 height 12
radio input "true"
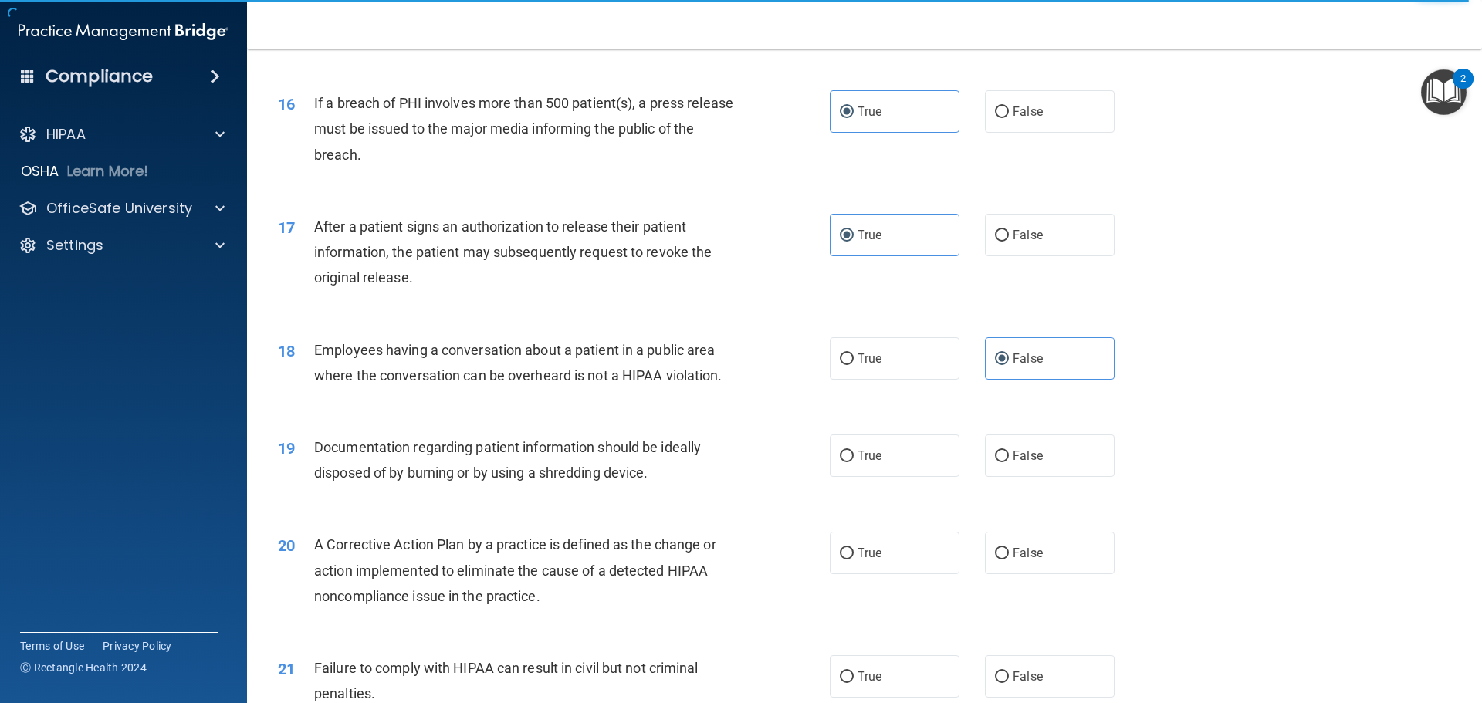
scroll to position [1776, 0]
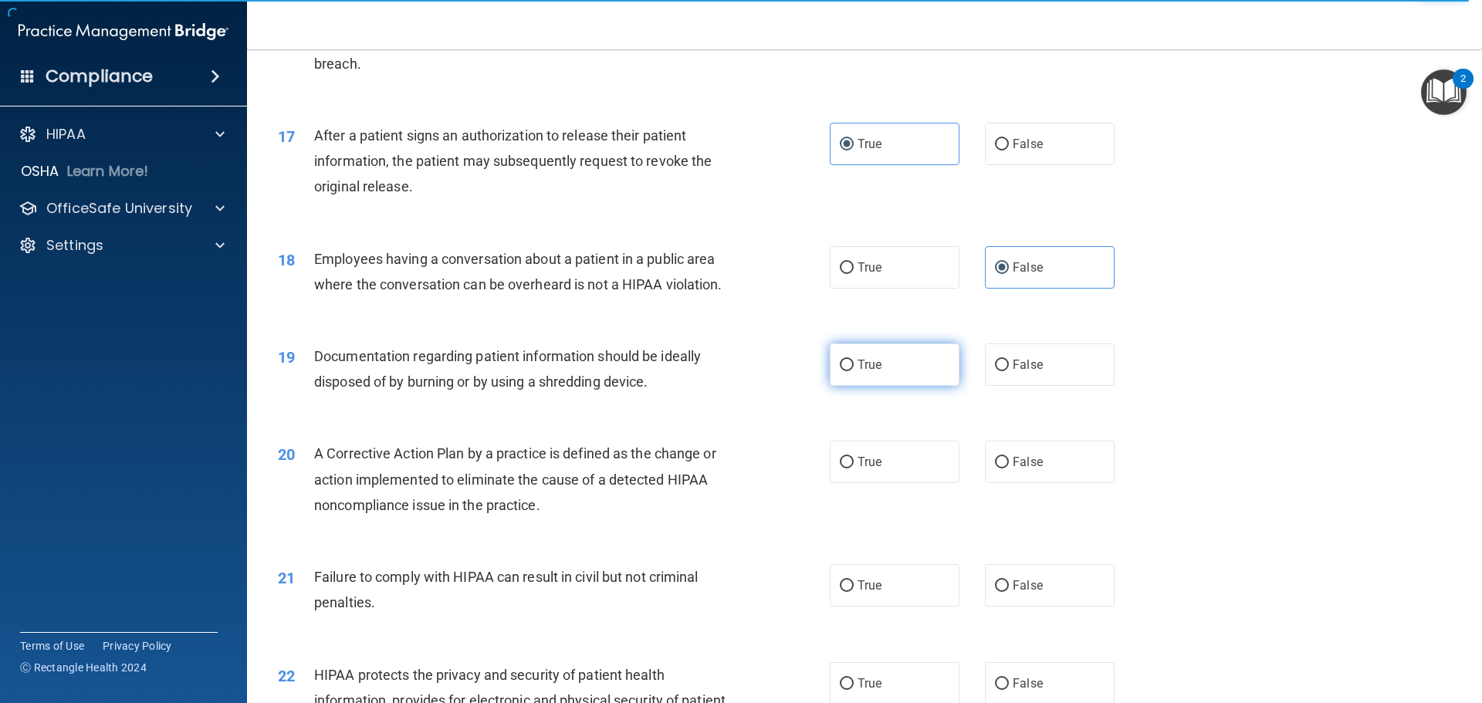
click at [864, 386] on label "True" at bounding box center [895, 365] width 130 height 42
click at [854, 371] on input "True" at bounding box center [847, 366] width 14 height 12
radio input "true"
click at [876, 469] on span "True" at bounding box center [870, 462] width 24 height 15
click at [854, 469] on input "True" at bounding box center [847, 463] width 14 height 12
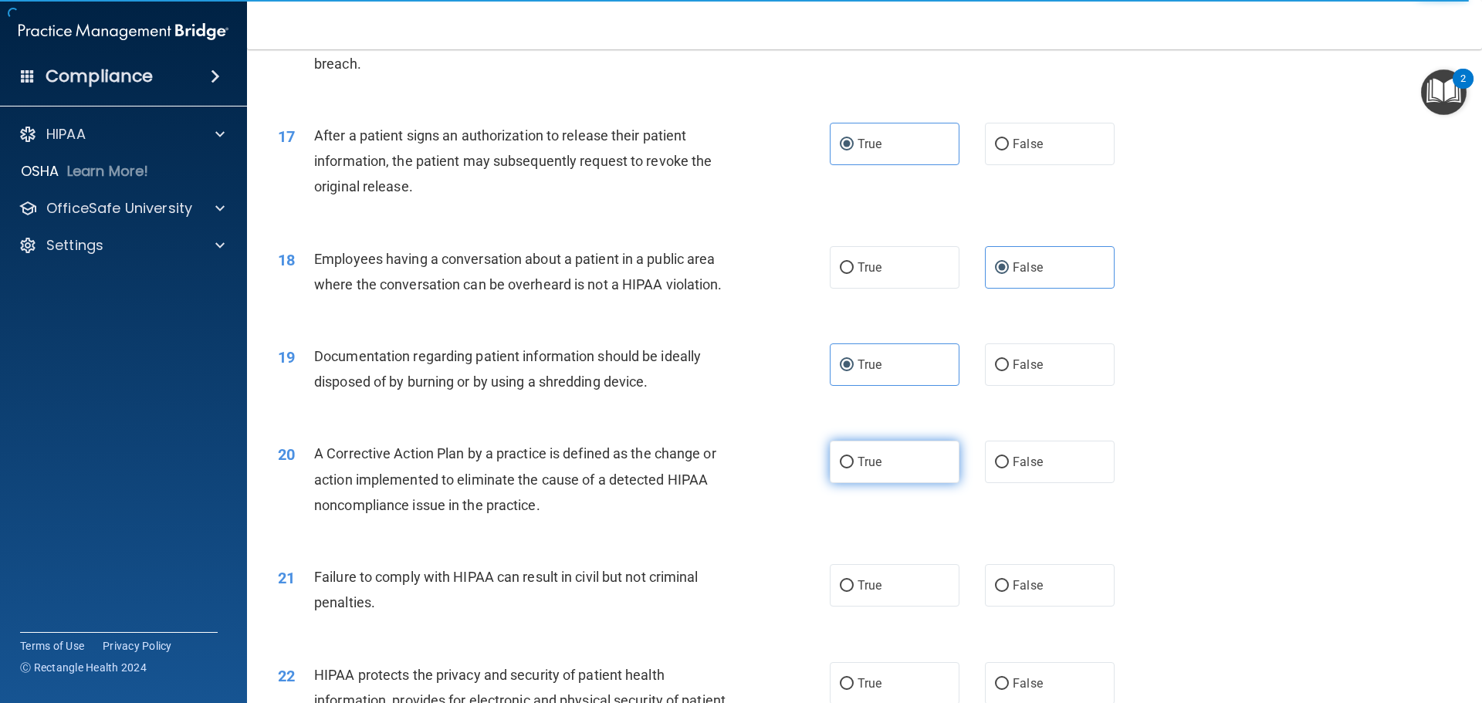
radio input "true"
click at [1027, 593] on span "False" at bounding box center [1028, 585] width 30 height 15
click at [1009, 592] on input "False" at bounding box center [1002, 587] width 14 height 12
radio input "true"
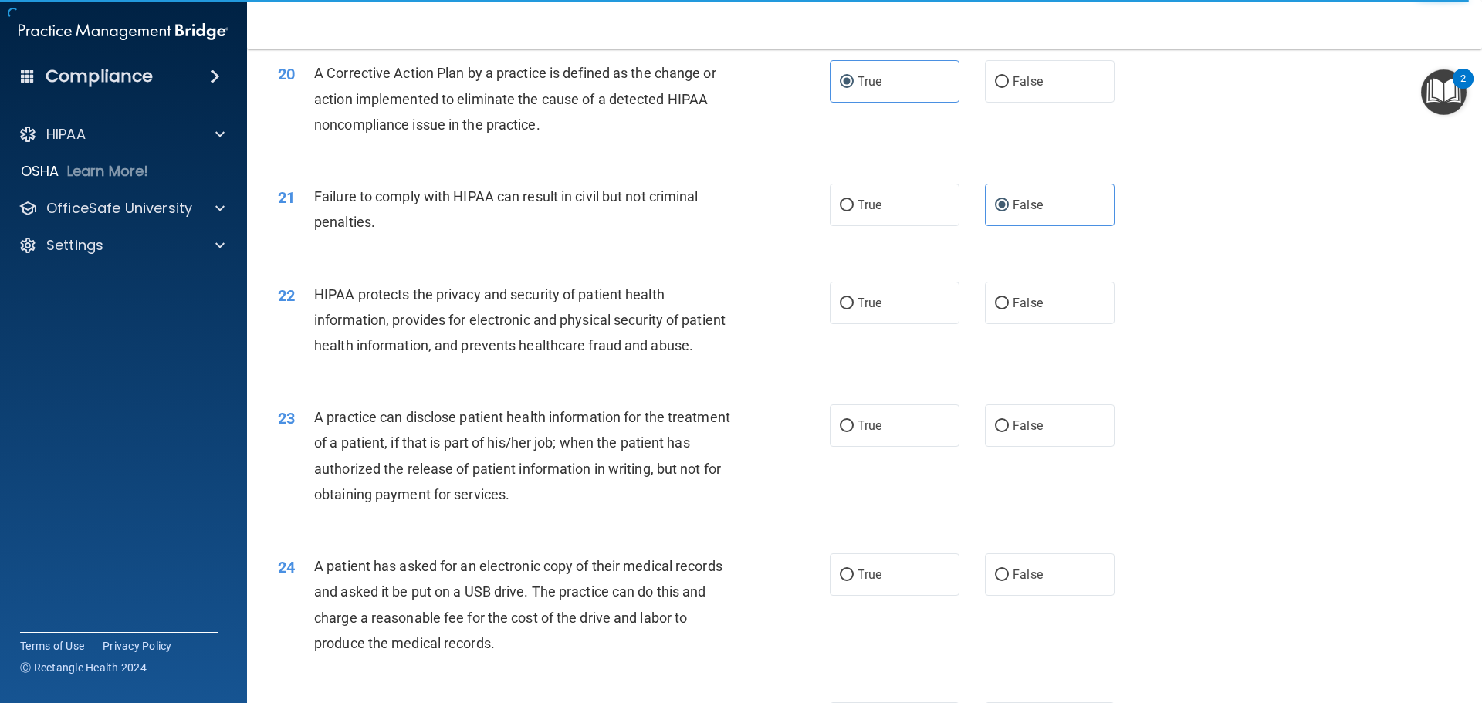
scroll to position [2162, 0]
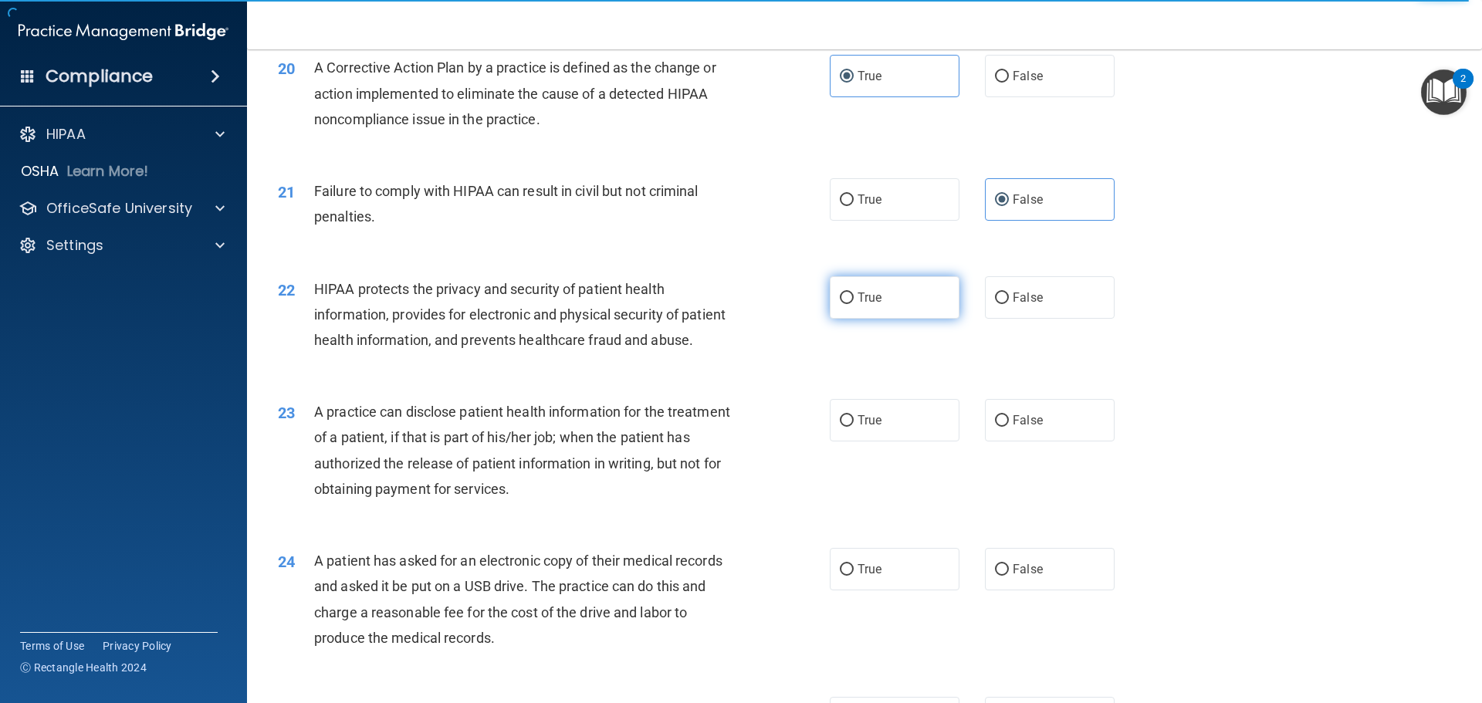
click at [877, 318] on label "True" at bounding box center [895, 297] width 130 height 42
click at [854, 304] on input "True" at bounding box center [847, 299] width 14 height 12
radio input "true"
click at [1022, 442] on label "False" at bounding box center [1050, 420] width 130 height 42
click at [1009, 427] on input "False" at bounding box center [1002, 421] width 14 height 12
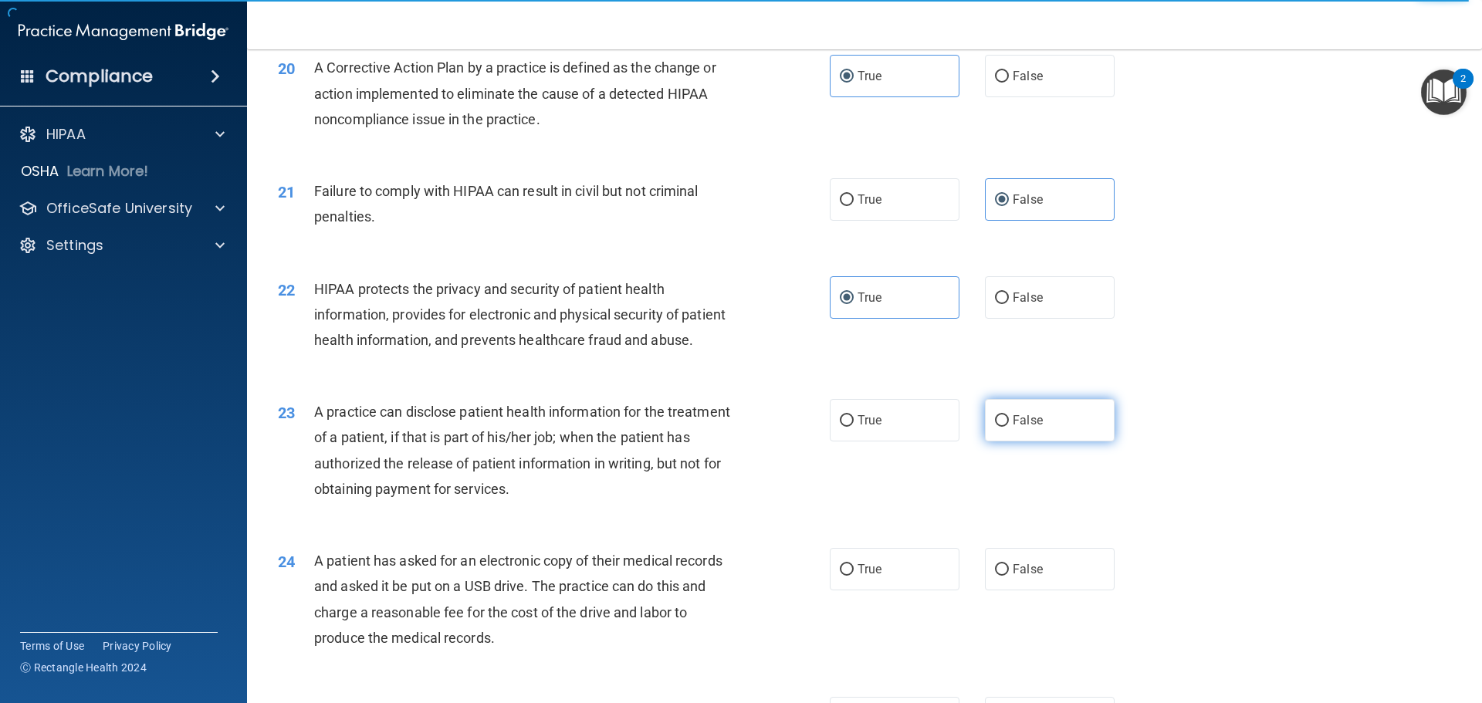
radio input "true"
click at [920, 591] on label "True" at bounding box center [895, 569] width 130 height 42
click at [854, 576] on input "True" at bounding box center [847, 570] width 14 height 12
radio input "true"
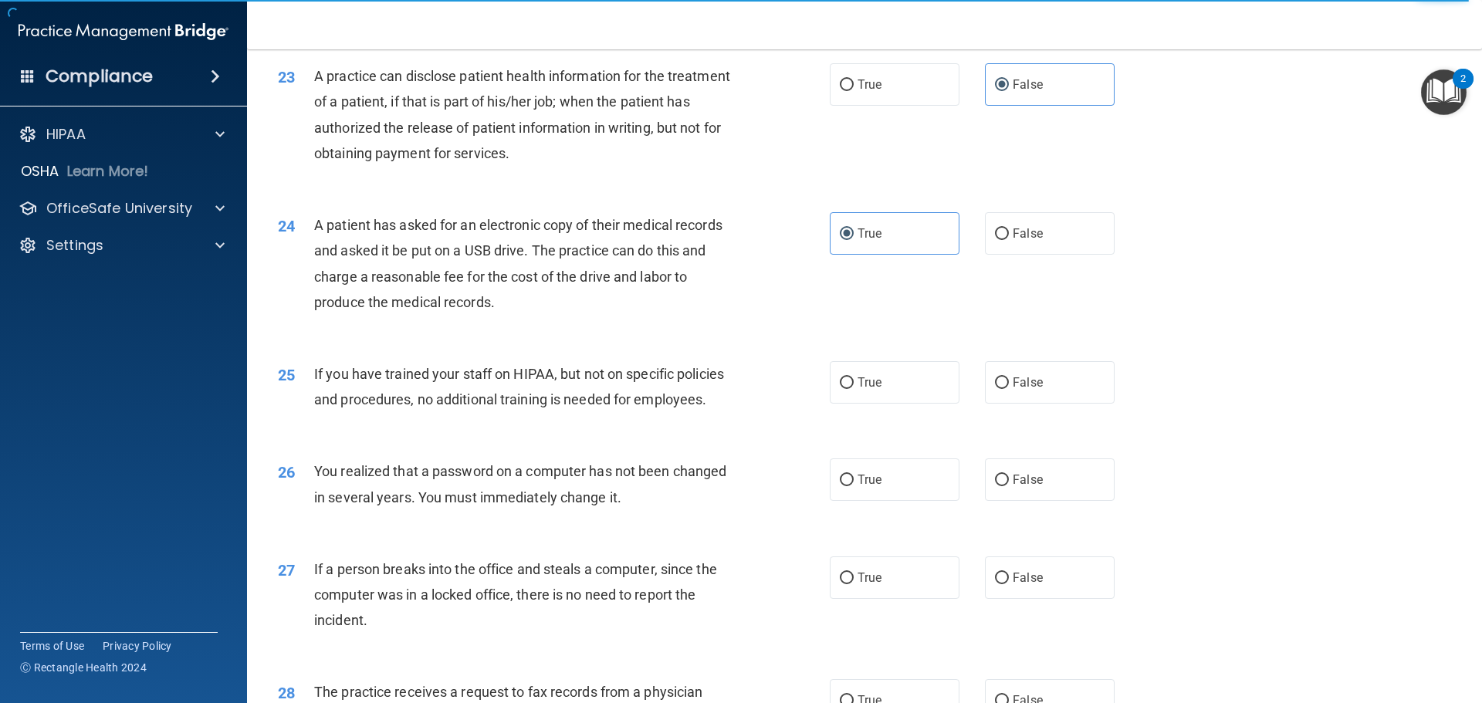
scroll to position [2548, 0]
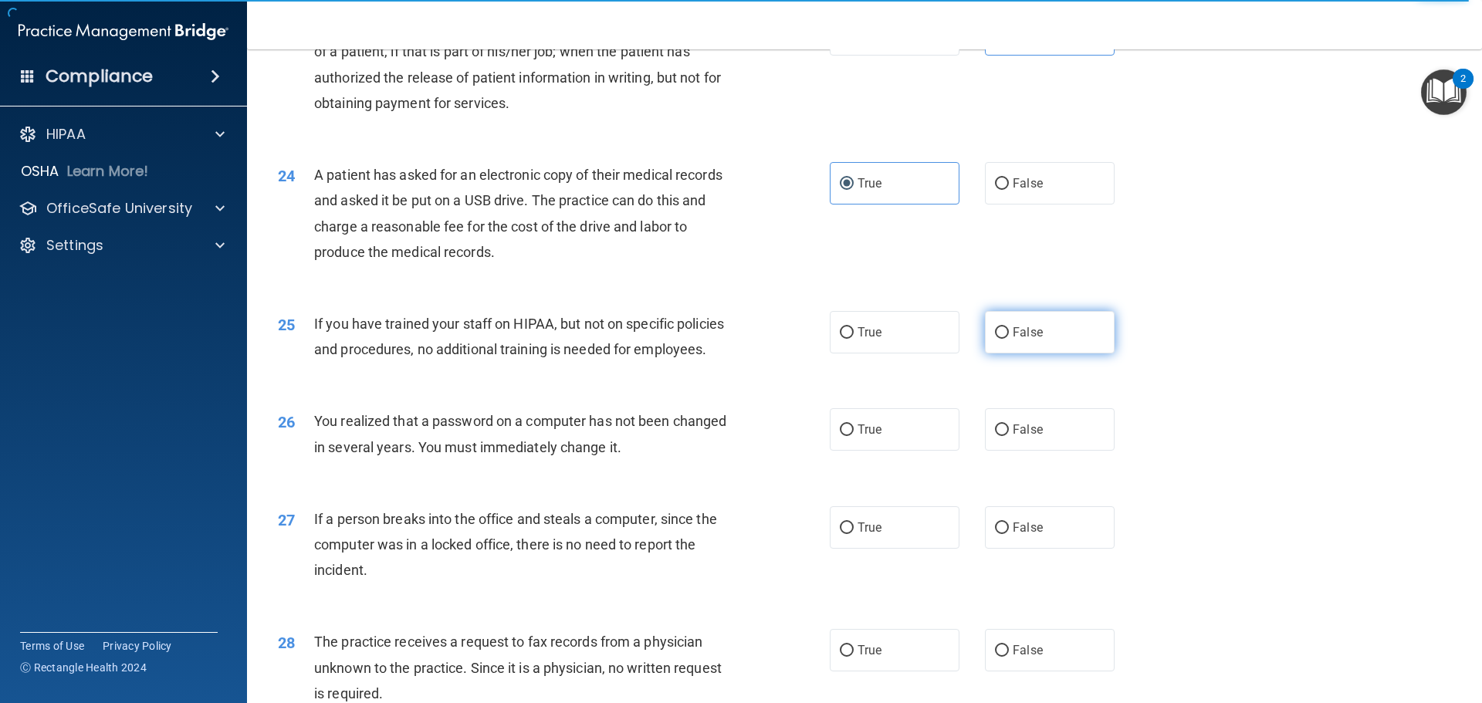
click at [1067, 354] on label "False" at bounding box center [1050, 332] width 130 height 42
click at [1009, 339] on input "False" at bounding box center [1002, 333] width 14 height 12
radio input "true"
click at [875, 437] on span "True" at bounding box center [870, 429] width 24 height 15
click at [854, 436] on input "True" at bounding box center [847, 431] width 14 height 12
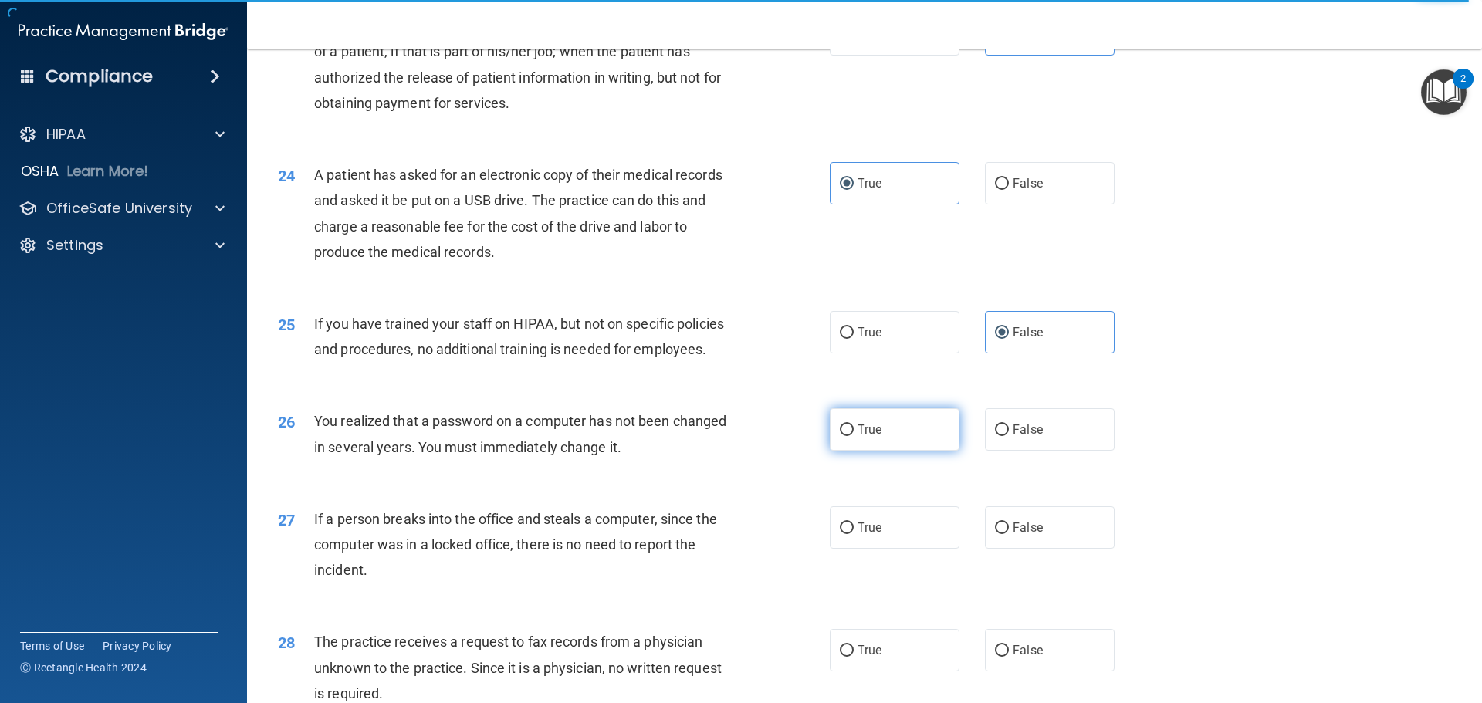
radio input "true"
click at [1031, 535] on span "False" at bounding box center [1028, 527] width 30 height 15
click at [1009, 534] on input "False" at bounding box center [1002, 529] width 14 height 12
radio input "true"
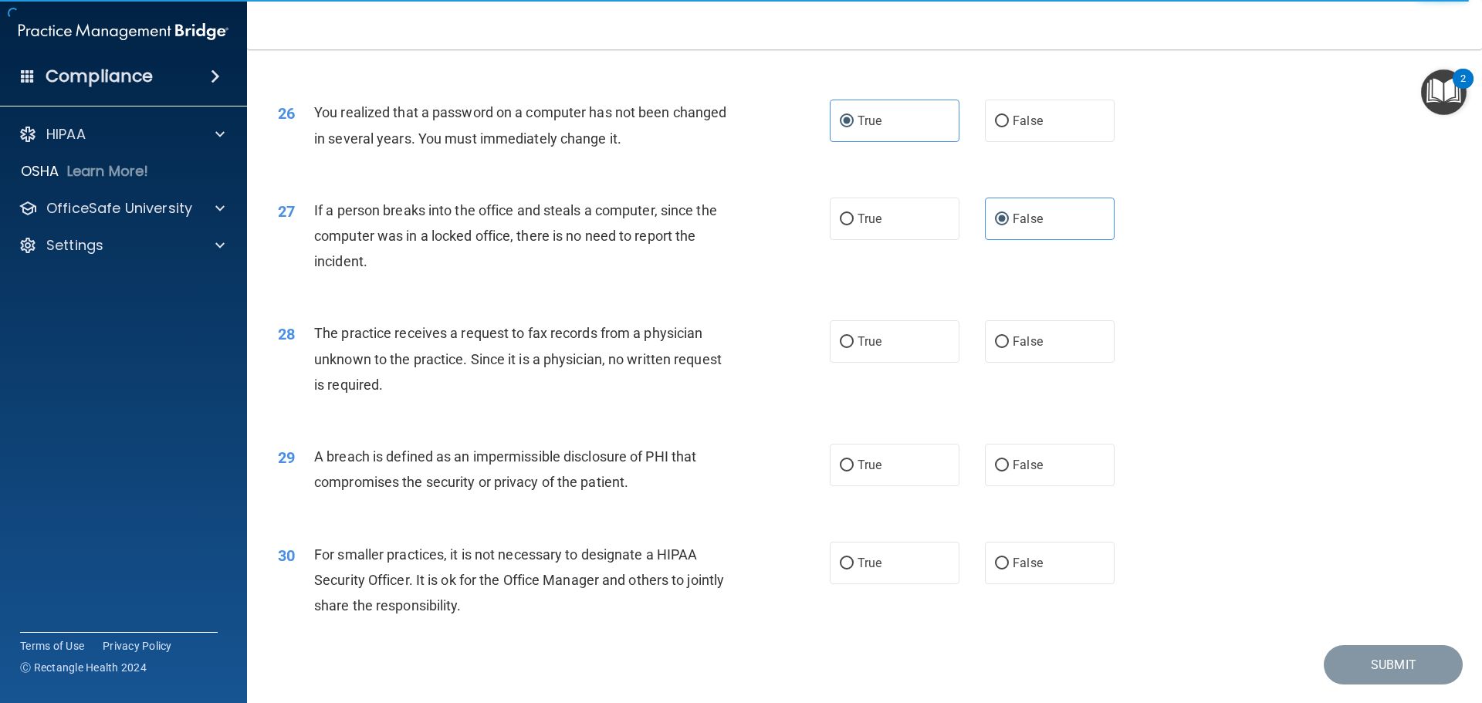
scroll to position [2934, 0]
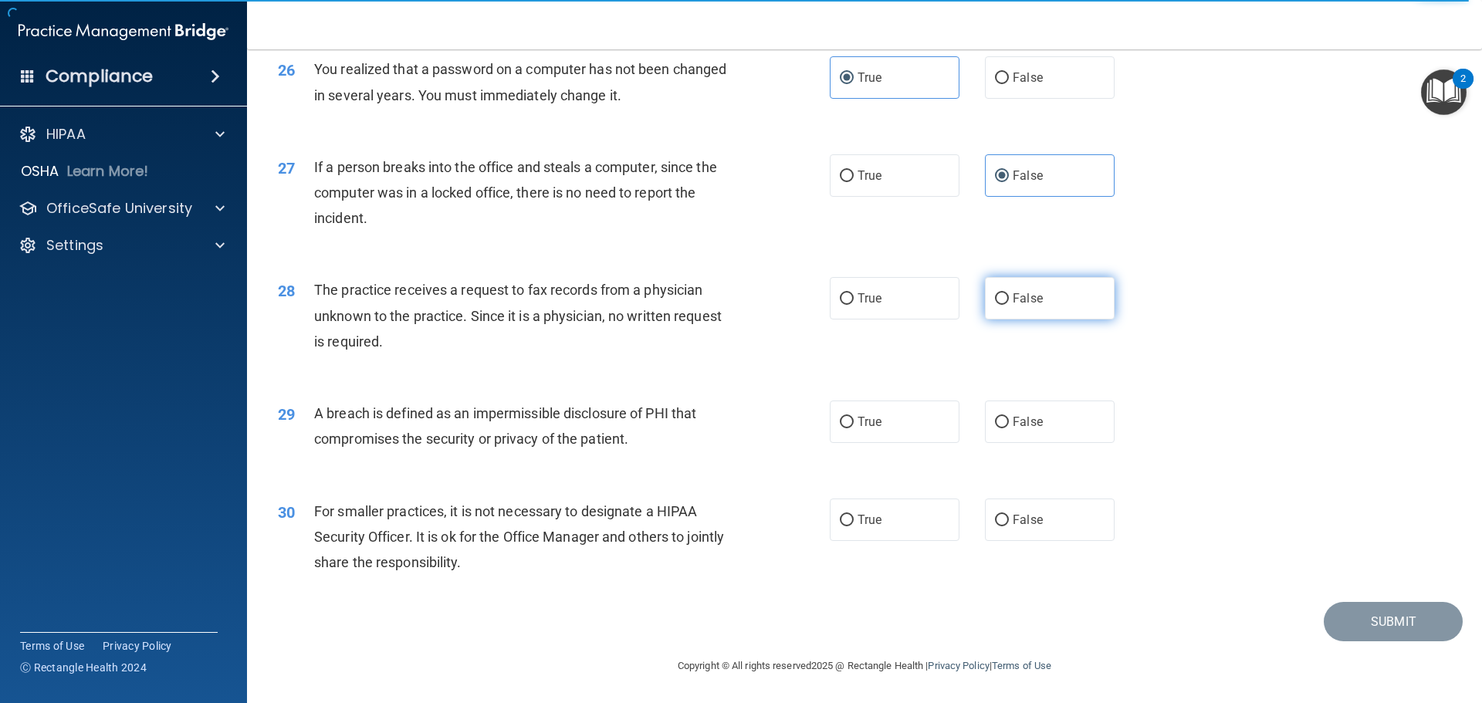
click at [1038, 312] on label "False" at bounding box center [1050, 298] width 130 height 42
click at [1009, 305] on input "False" at bounding box center [1002, 299] width 14 height 12
radio input "true"
click at [877, 443] on label "True" at bounding box center [895, 422] width 130 height 42
click at [854, 429] on input "True" at bounding box center [847, 423] width 14 height 12
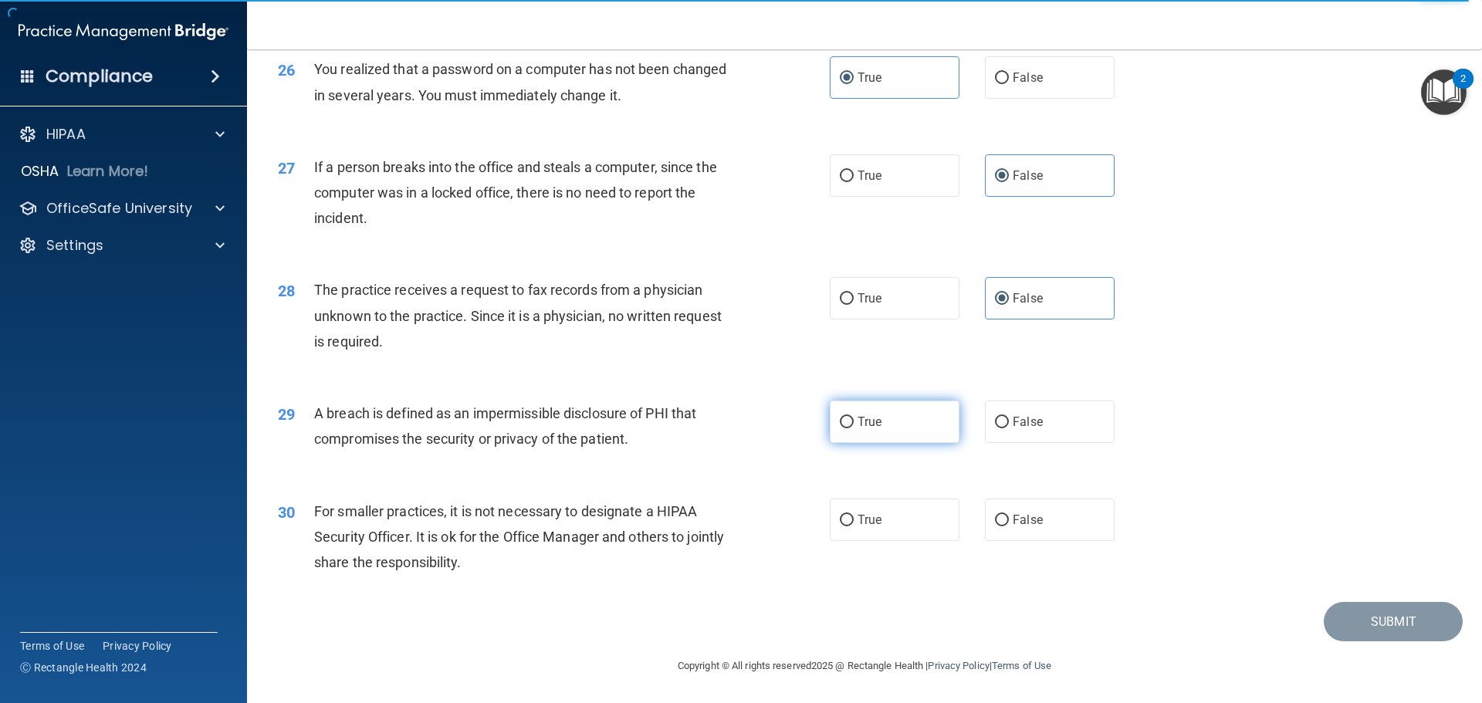
radio input "true"
click at [1062, 541] on label "False" at bounding box center [1050, 520] width 130 height 42
click at [1009, 527] on input "False" at bounding box center [1002, 521] width 14 height 12
radio input "true"
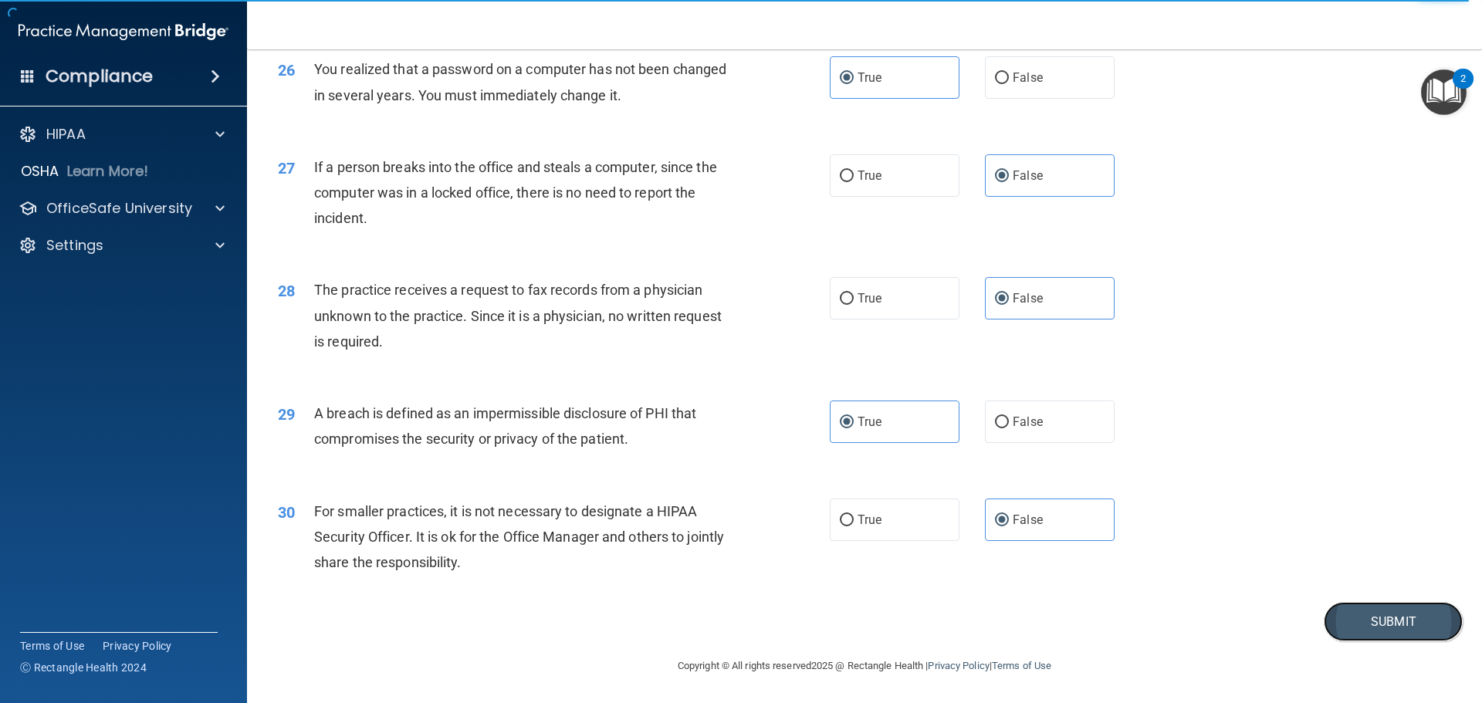
click at [1394, 632] on button "Submit" at bounding box center [1393, 621] width 139 height 39
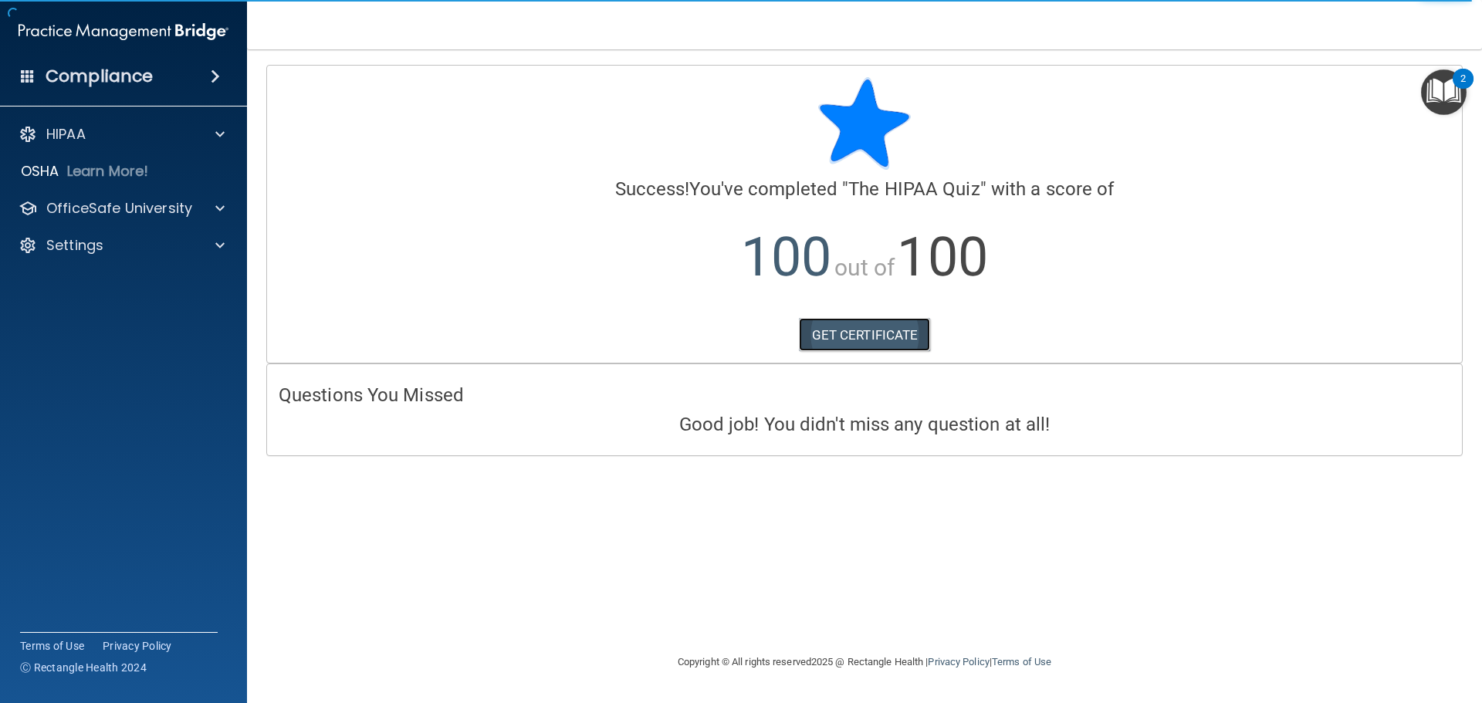
click at [842, 340] on link "GET CERTIFICATE" at bounding box center [865, 335] width 132 height 34
click at [161, 216] on p "OfficeSafe University" at bounding box center [119, 208] width 146 height 19
click at [131, 245] on p "HIPAA Training" at bounding box center [73, 245] width 127 height 15
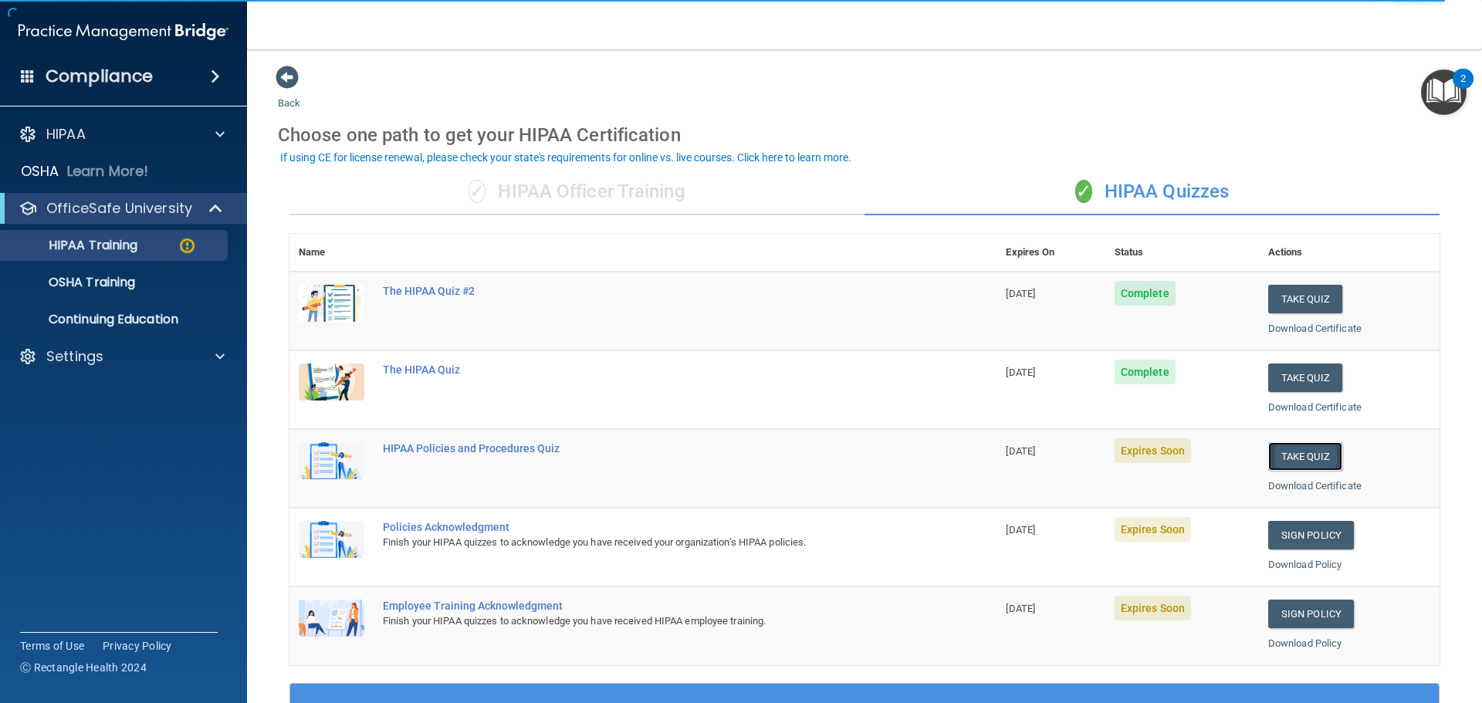
click at [1295, 462] on button "Take Quiz" at bounding box center [1306, 456] width 74 height 29
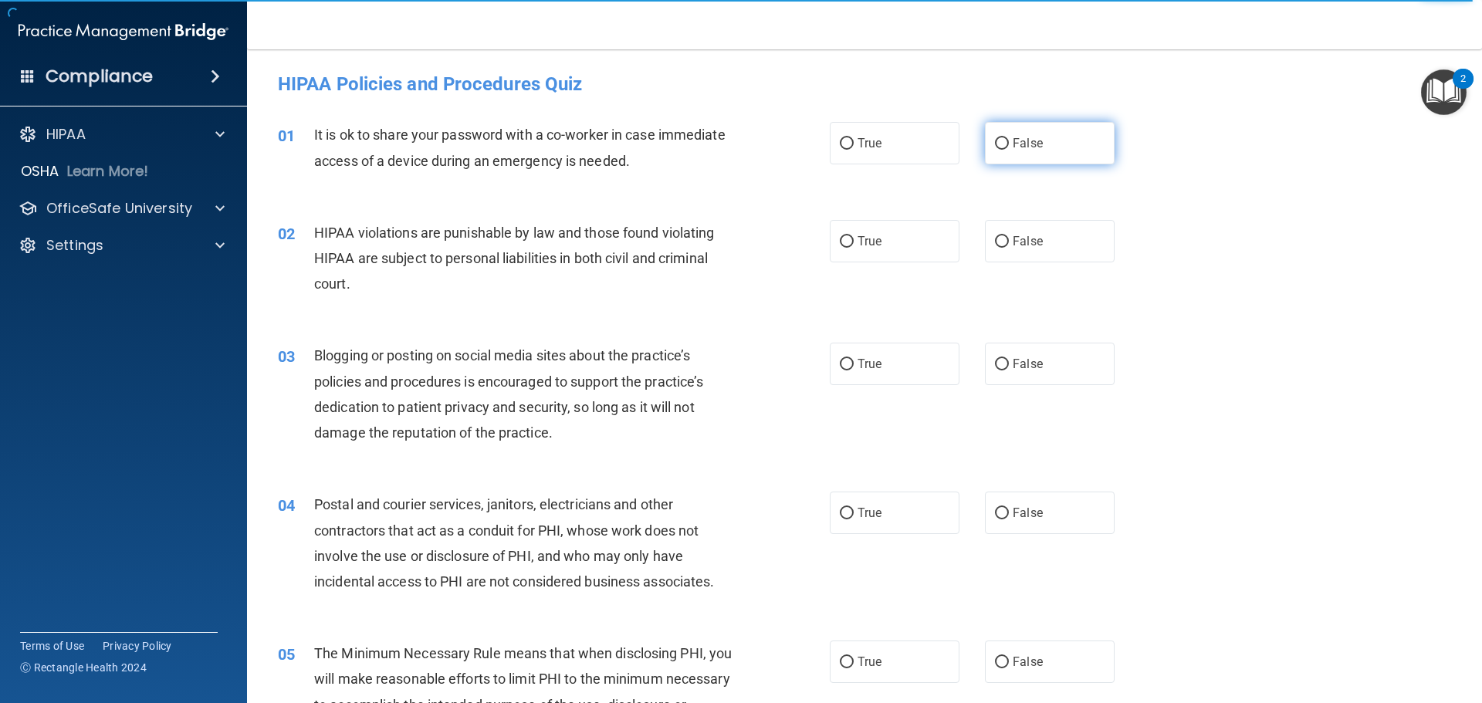
click at [1012, 153] on label "False" at bounding box center [1050, 143] width 130 height 42
click at [1009, 150] on input "False" at bounding box center [1002, 144] width 14 height 12
radio input "true"
click at [917, 244] on label "True" at bounding box center [895, 241] width 130 height 42
click at [854, 244] on input "True" at bounding box center [847, 242] width 14 height 12
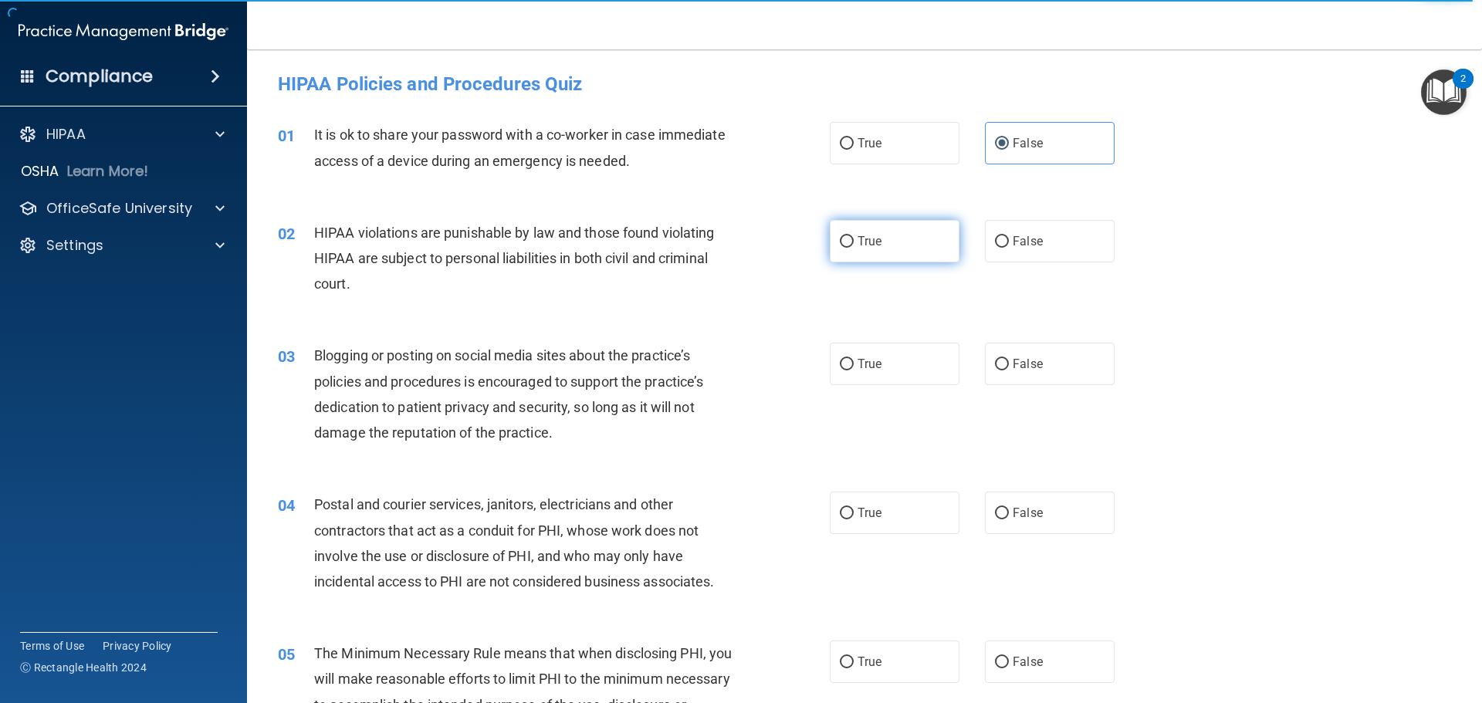
radio input "true"
click at [1025, 354] on label "False" at bounding box center [1050, 364] width 130 height 42
click at [1009, 359] on input "False" at bounding box center [1002, 365] width 14 height 12
radio input "true"
click at [903, 503] on label "True" at bounding box center [895, 513] width 130 height 42
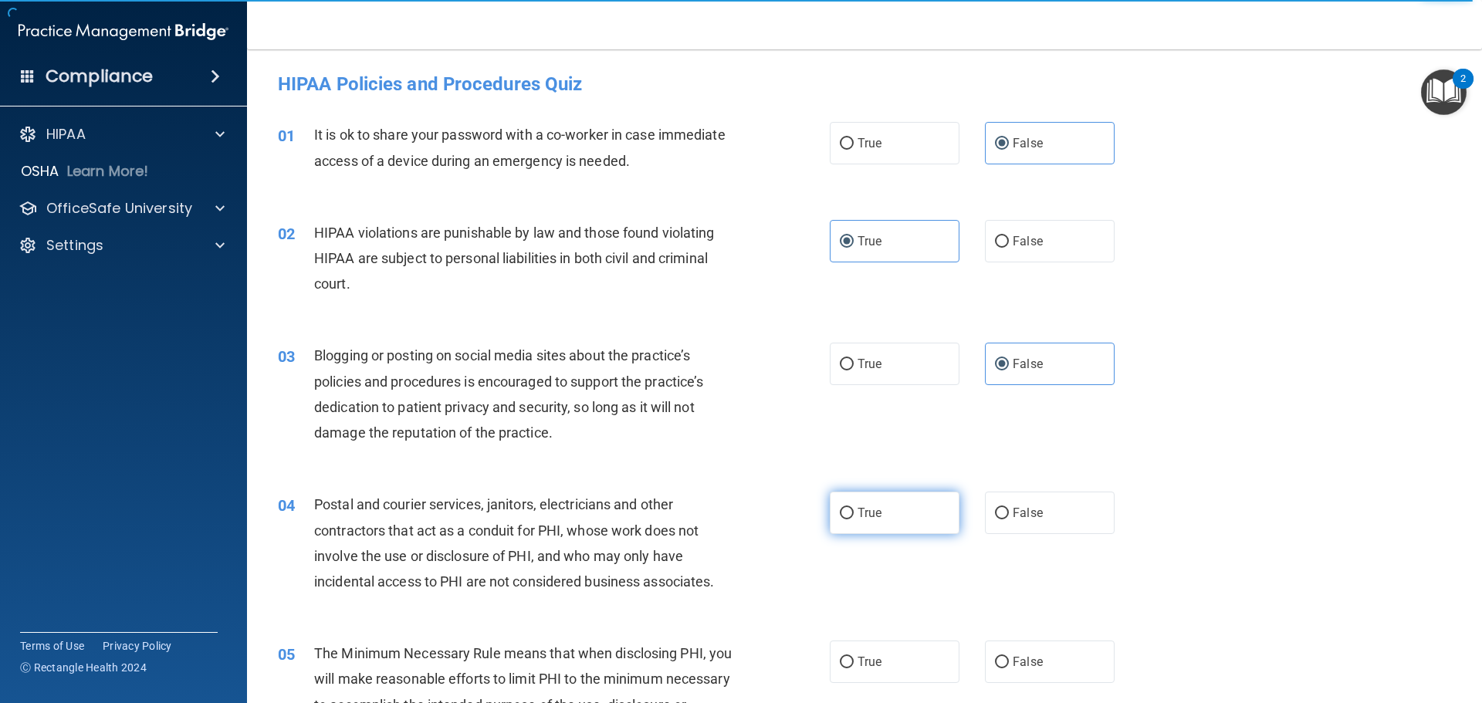
click at [854, 508] on input "True" at bounding box center [847, 514] width 14 height 12
radio input "true"
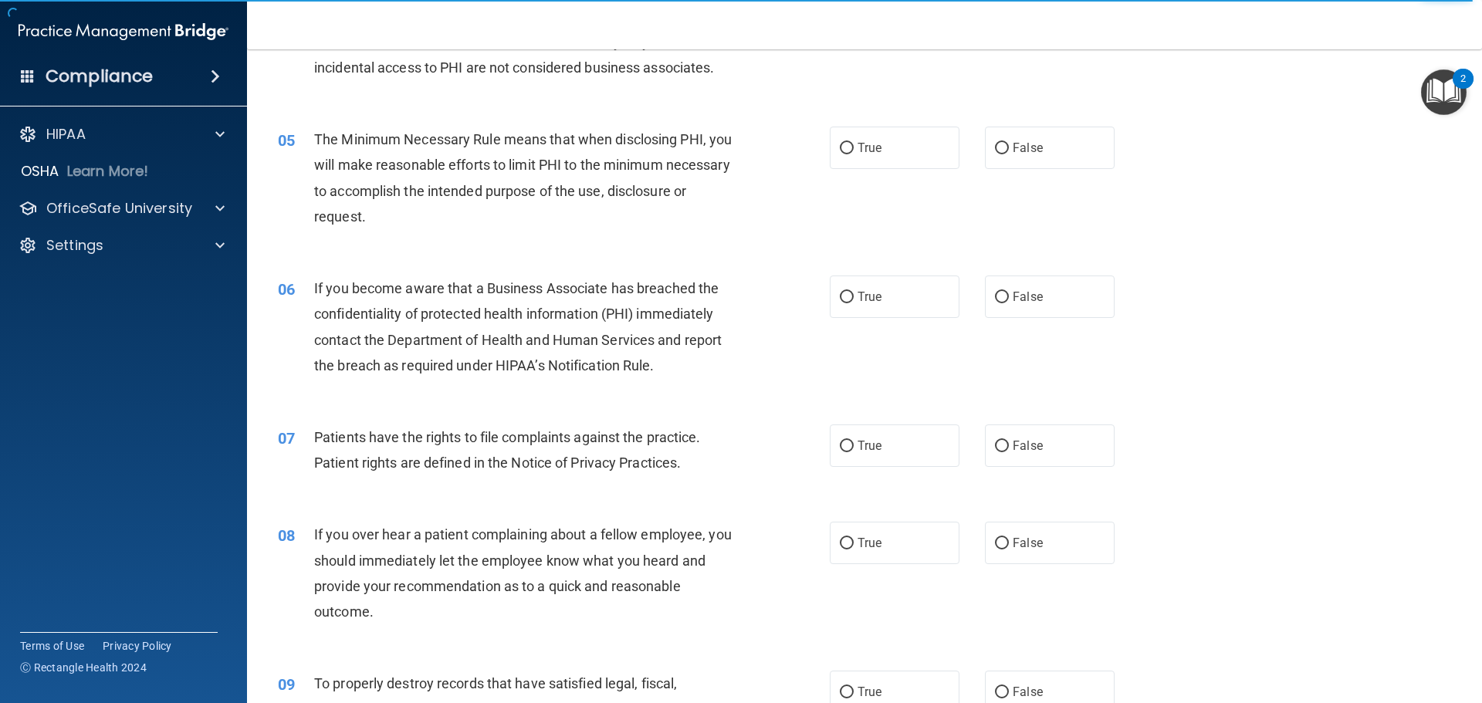
scroll to position [540, 0]
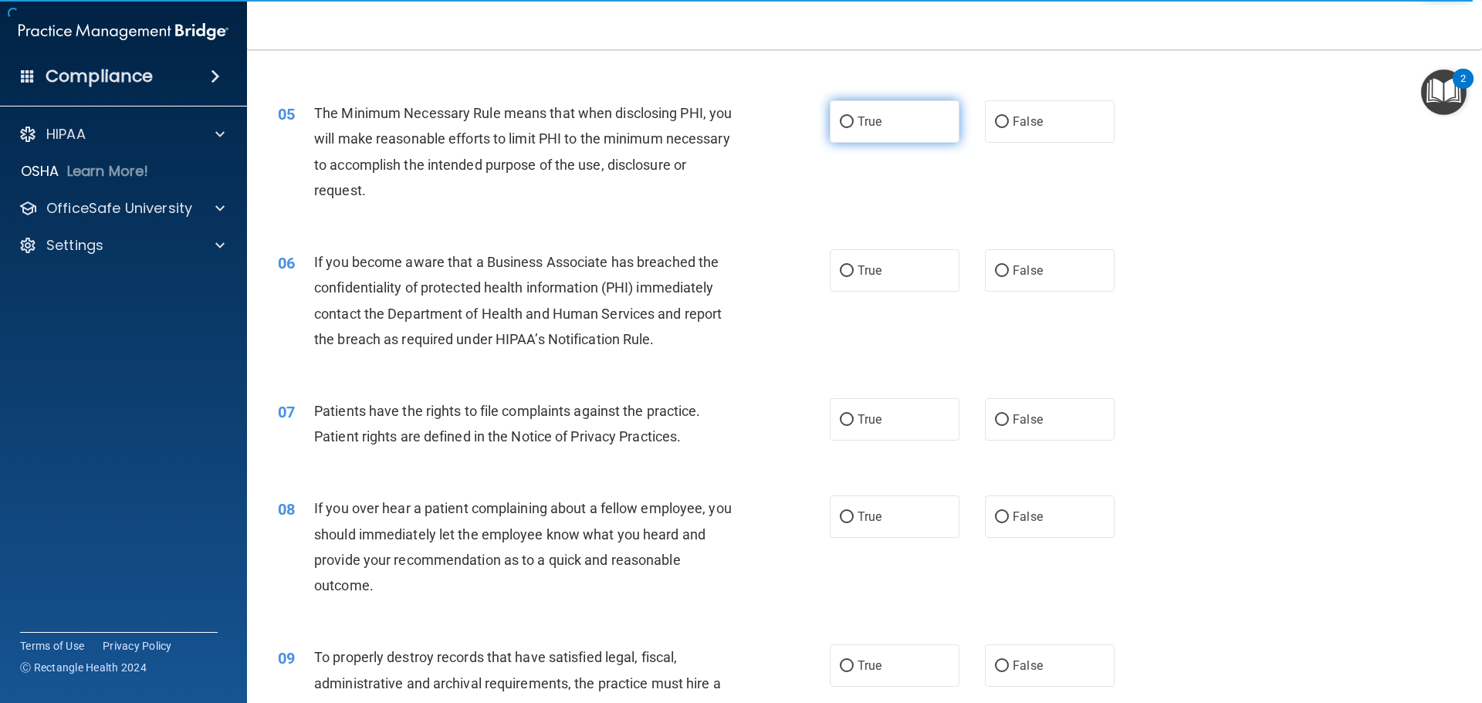
click at [890, 126] on label "True" at bounding box center [895, 121] width 130 height 42
click at [854, 126] on input "True" at bounding box center [847, 123] width 14 height 12
radio input "true"
click at [1028, 270] on span "False" at bounding box center [1028, 270] width 30 height 15
click at [1009, 270] on input "False" at bounding box center [1002, 272] width 14 height 12
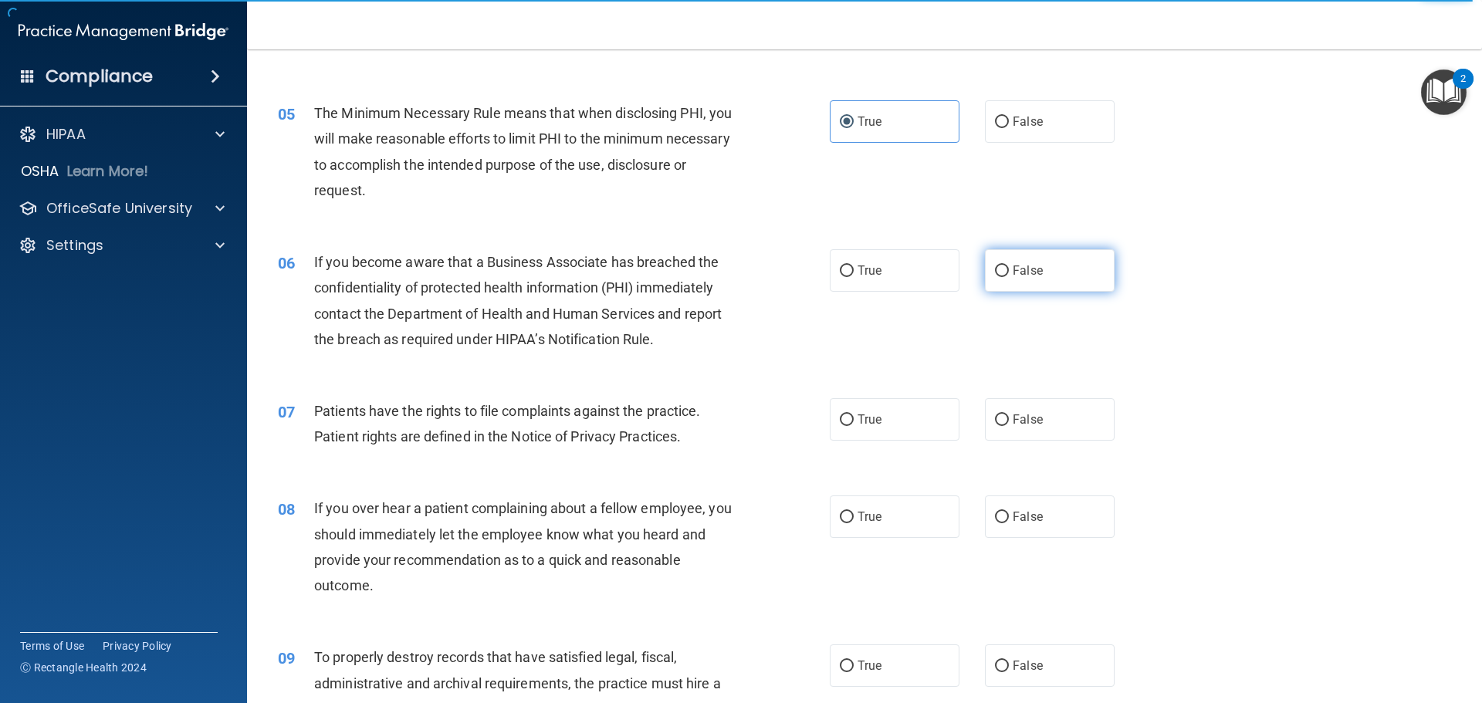
radio input "true"
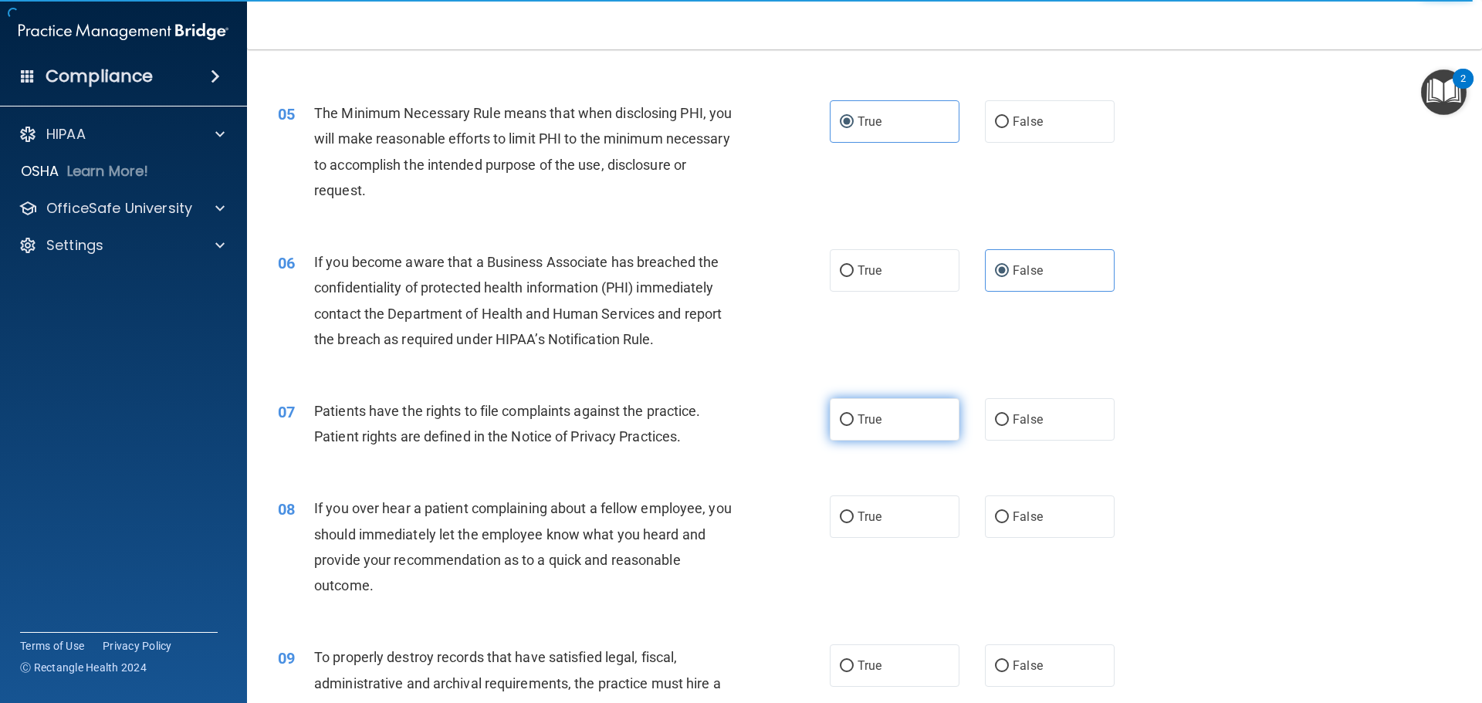
click at [917, 421] on label "True" at bounding box center [895, 419] width 130 height 42
click at [854, 421] on input "True" at bounding box center [847, 421] width 14 height 12
radio input "true"
click at [1064, 530] on label "False" at bounding box center [1050, 517] width 130 height 42
click at [1009, 523] on input "False" at bounding box center [1002, 518] width 14 height 12
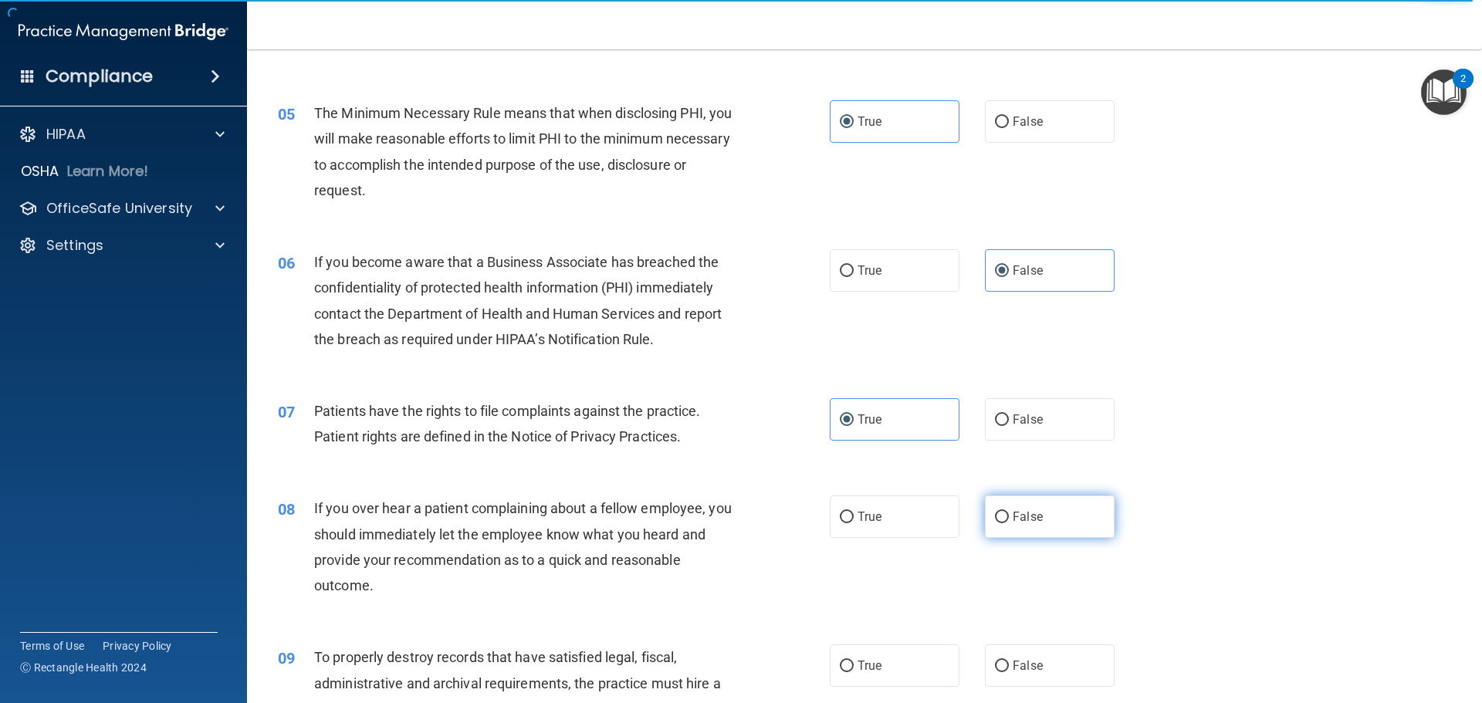
radio input "true"
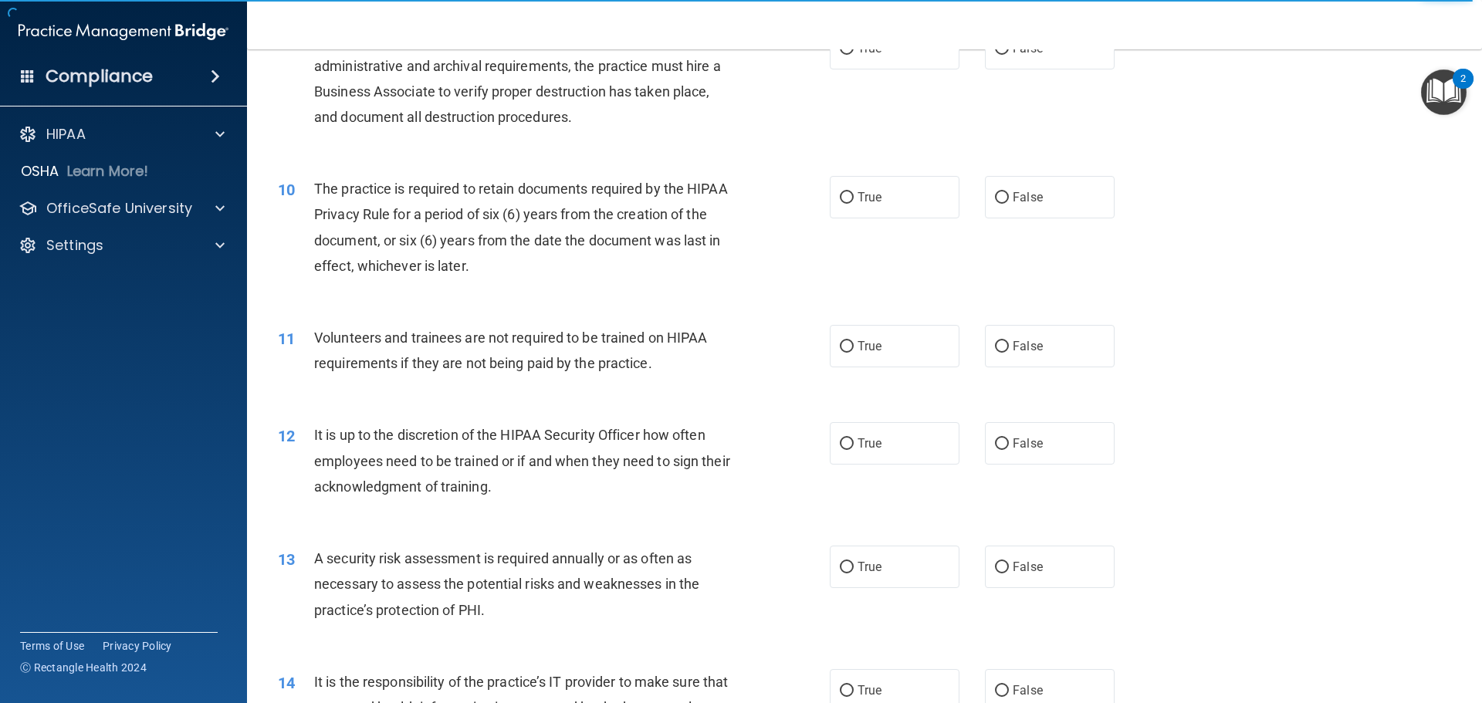
scroll to position [1081, 0]
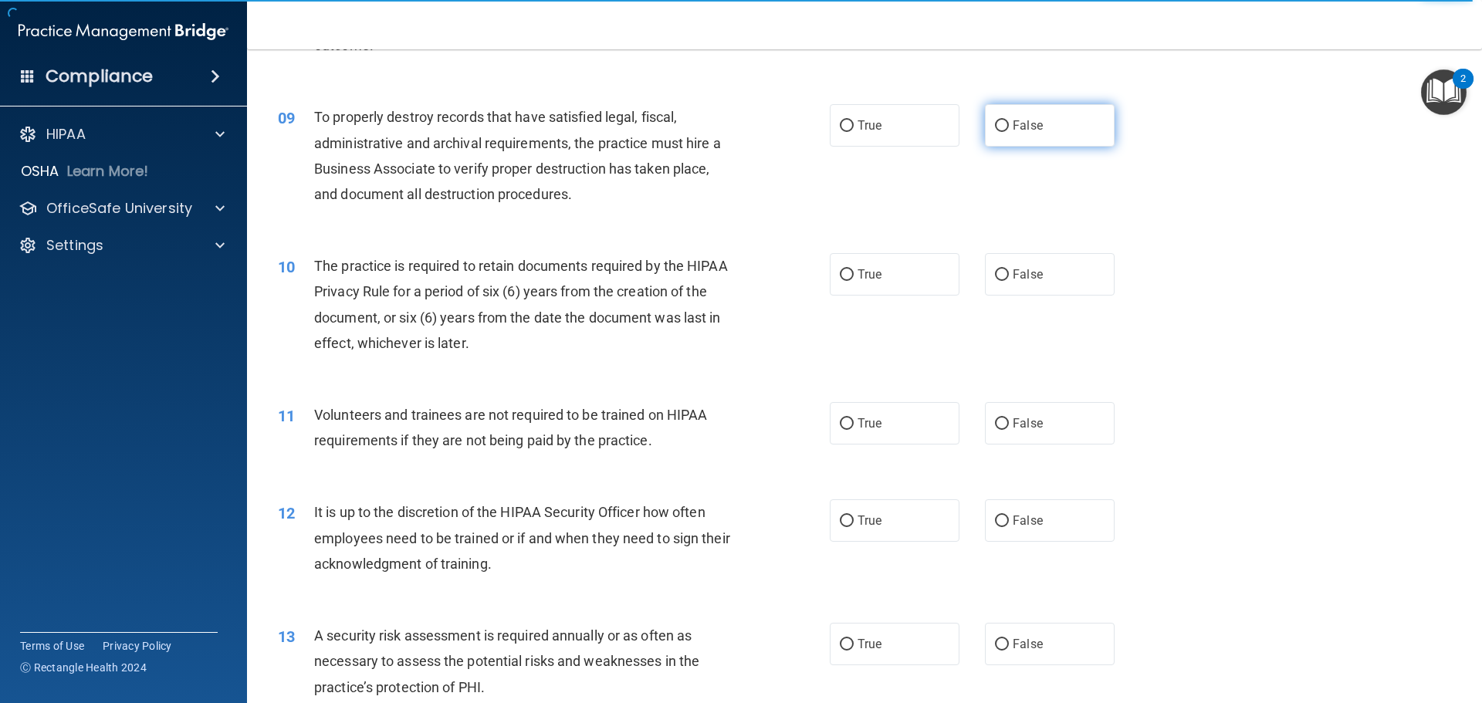
click at [1021, 112] on label "False" at bounding box center [1050, 125] width 130 height 42
click at [1009, 120] on input "False" at bounding box center [1002, 126] width 14 height 12
radio input "true"
click at [898, 276] on label "True" at bounding box center [895, 274] width 130 height 42
click at [854, 276] on input "True" at bounding box center [847, 275] width 14 height 12
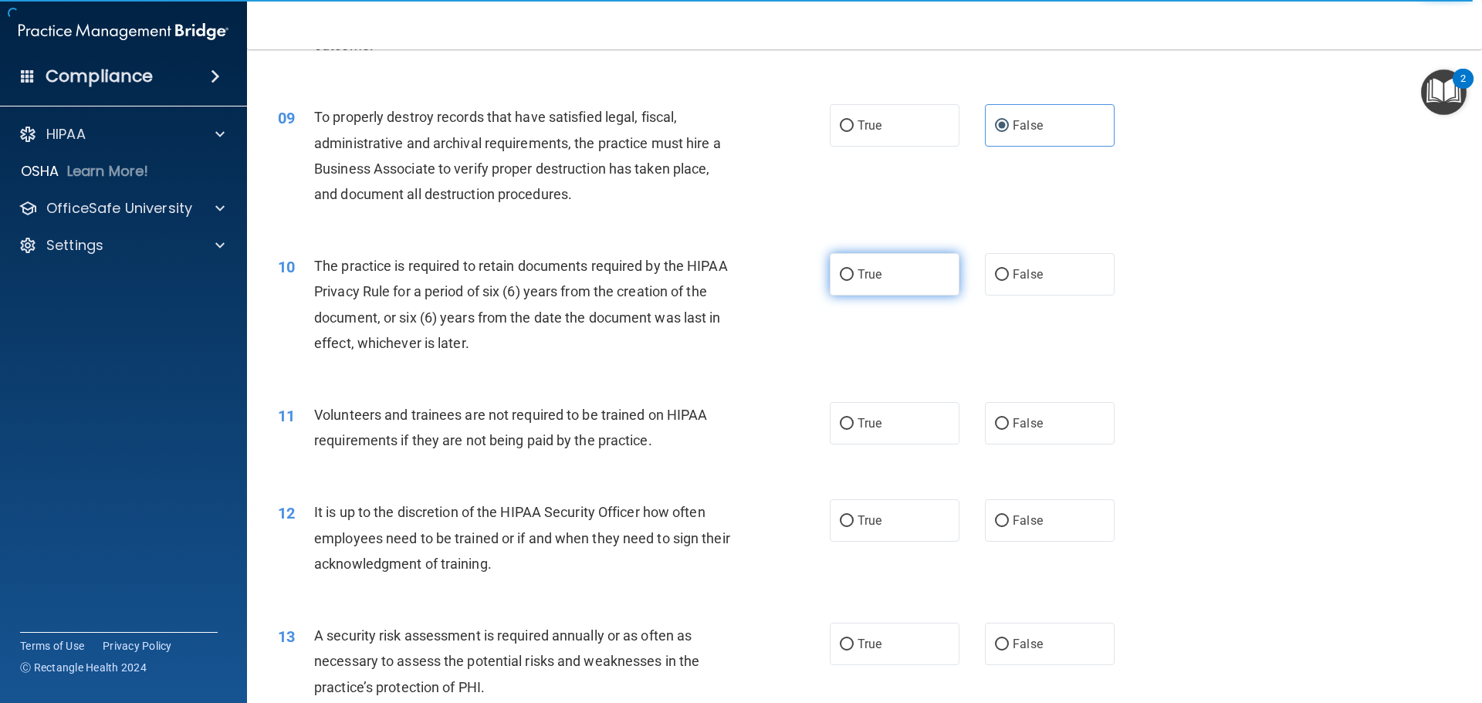
radio input "true"
click at [1066, 439] on label "False" at bounding box center [1050, 423] width 130 height 42
click at [1009, 430] on input "False" at bounding box center [1002, 424] width 14 height 12
radio input "true"
click at [1058, 530] on label "False" at bounding box center [1050, 521] width 130 height 42
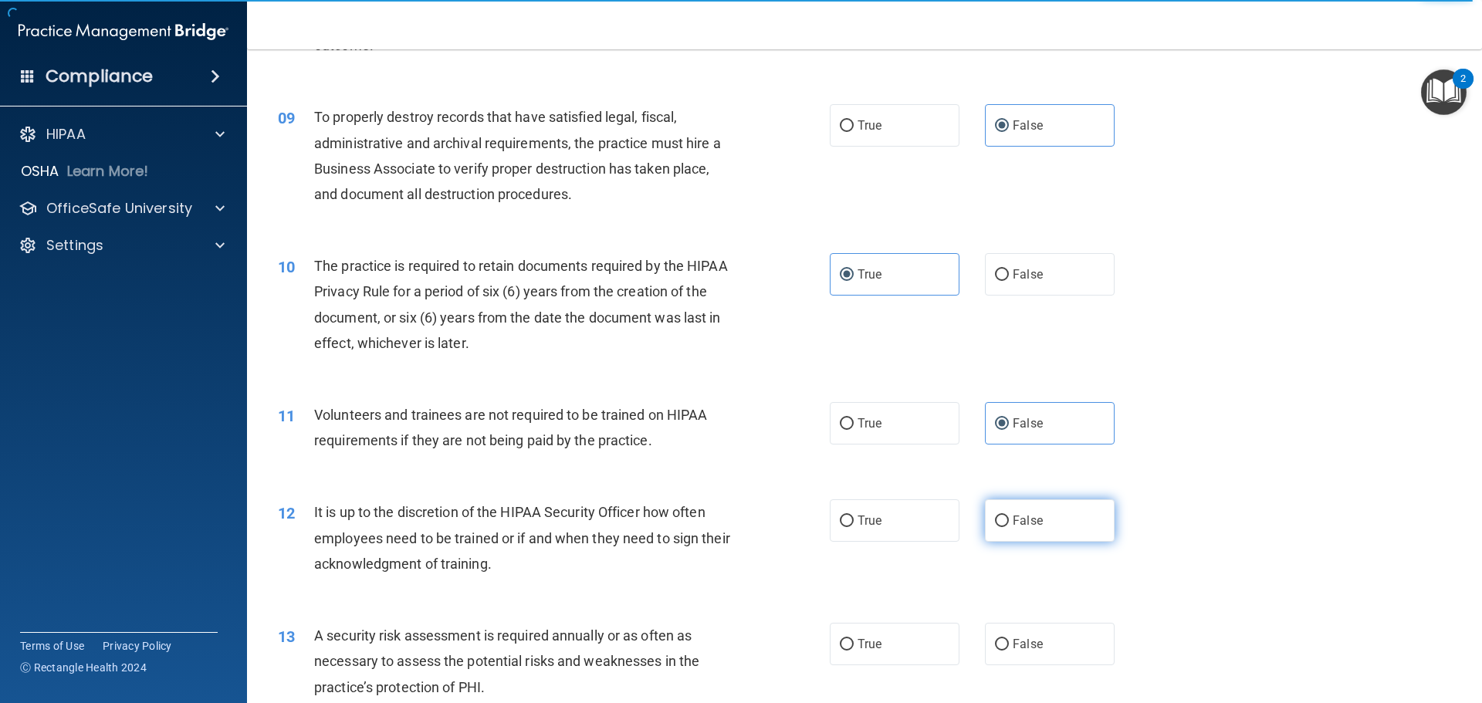
click at [1009, 527] on input "False" at bounding box center [1002, 522] width 14 height 12
radio input "true"
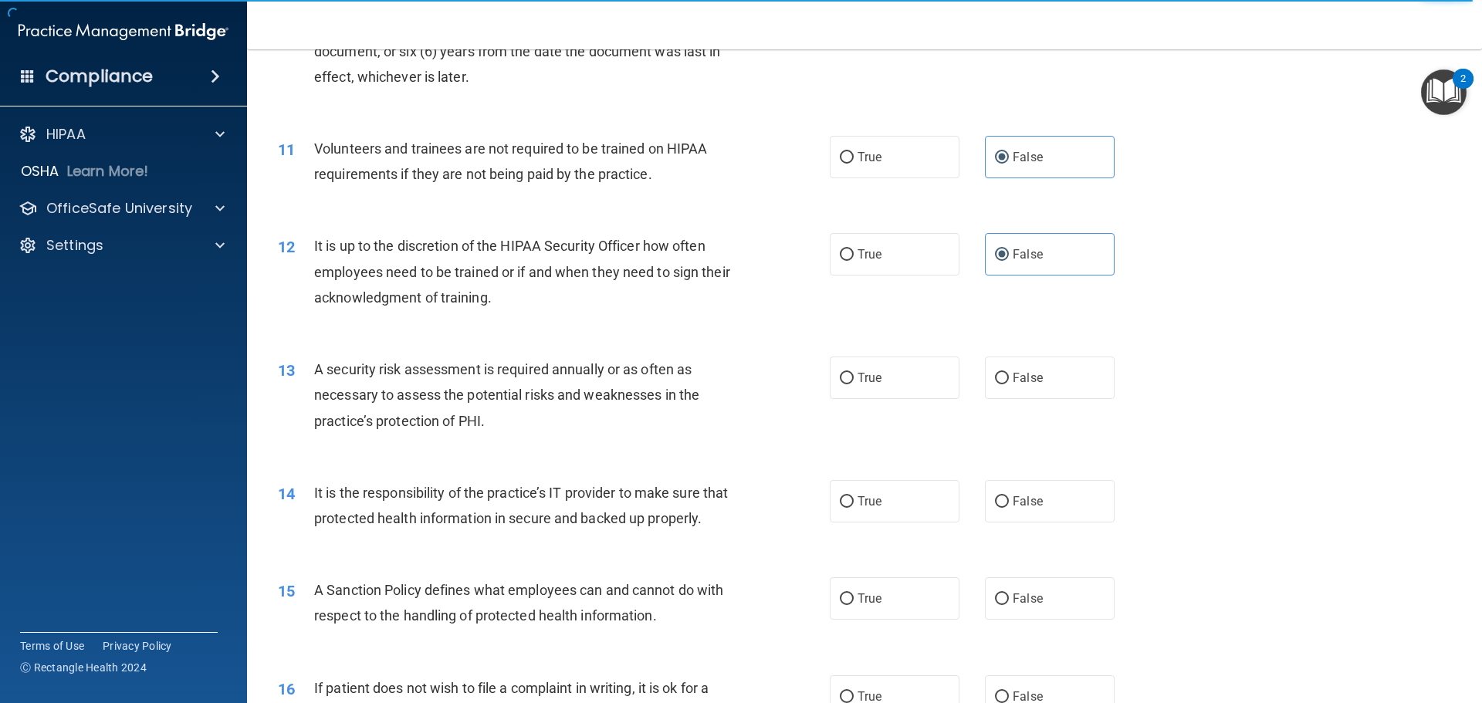
scroll to position [1390, 0]
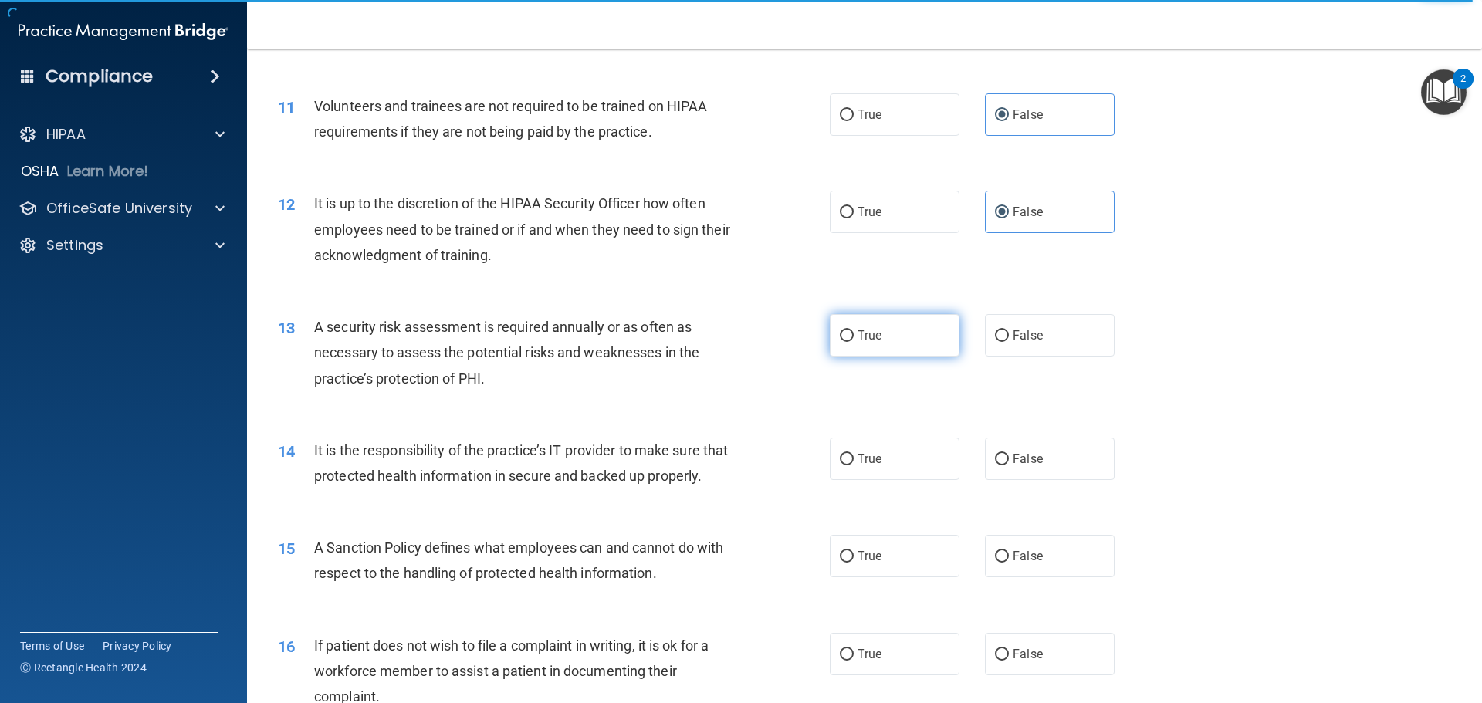
click at [911, 327] on label "True" at bounding box center [895, 335] width 130 height 42
click at [854, 330] on input "True" at bounding box center [847, 336] width 14 height 12
radio input "true"
click at [1040, 452] on label "False" at bounding box center [1050, 459] width 130 height 42
click at [1009, 454] on input "False" at bounding box center [1002, 460] width 14 height 12
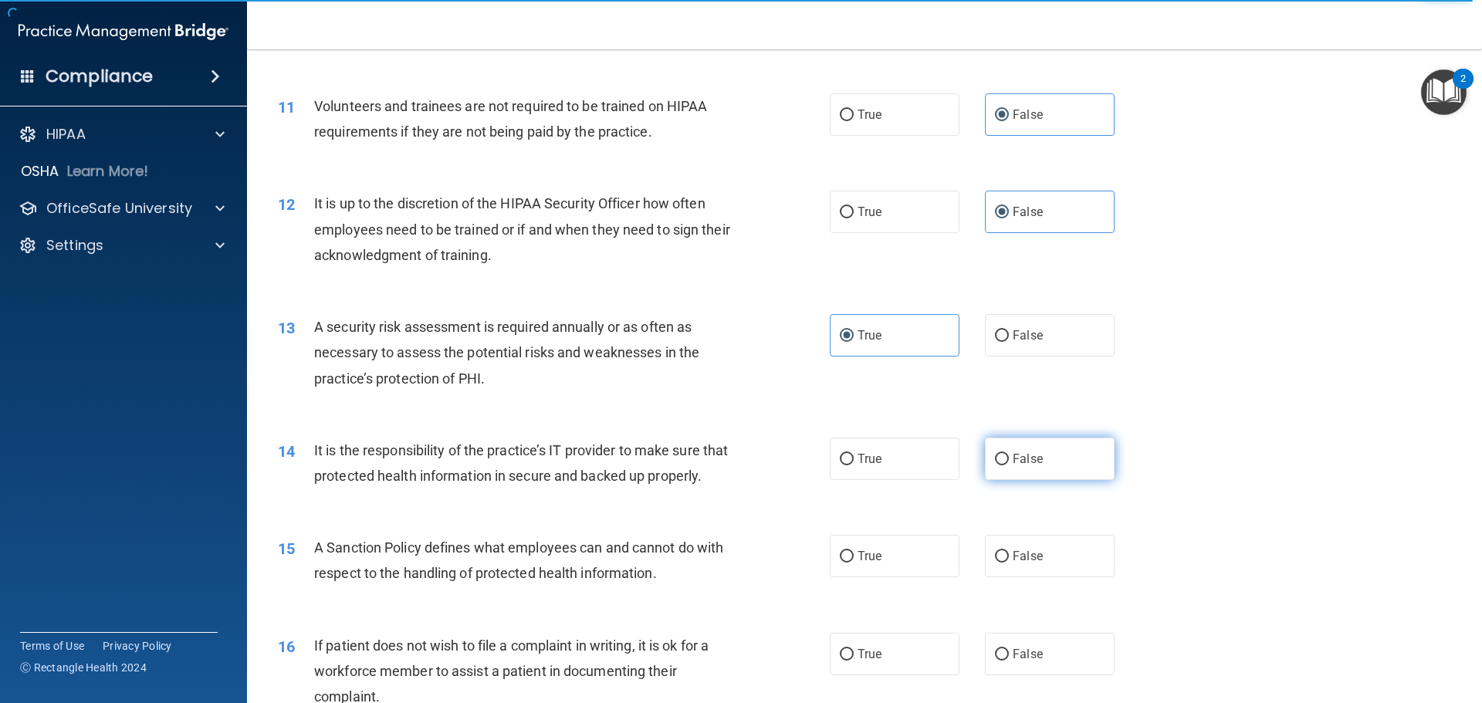
radio input "true"
click at [1049, 578] on label "False" at bounding box center [1050, 556] width 130 height 42
click at [1009, 563] on input "False" at bounding box center [1002, 557] width 14 height 12
radio input "true"
click at [879, 676] on label "True" at bounding box center [895, 654] width 130 height 42
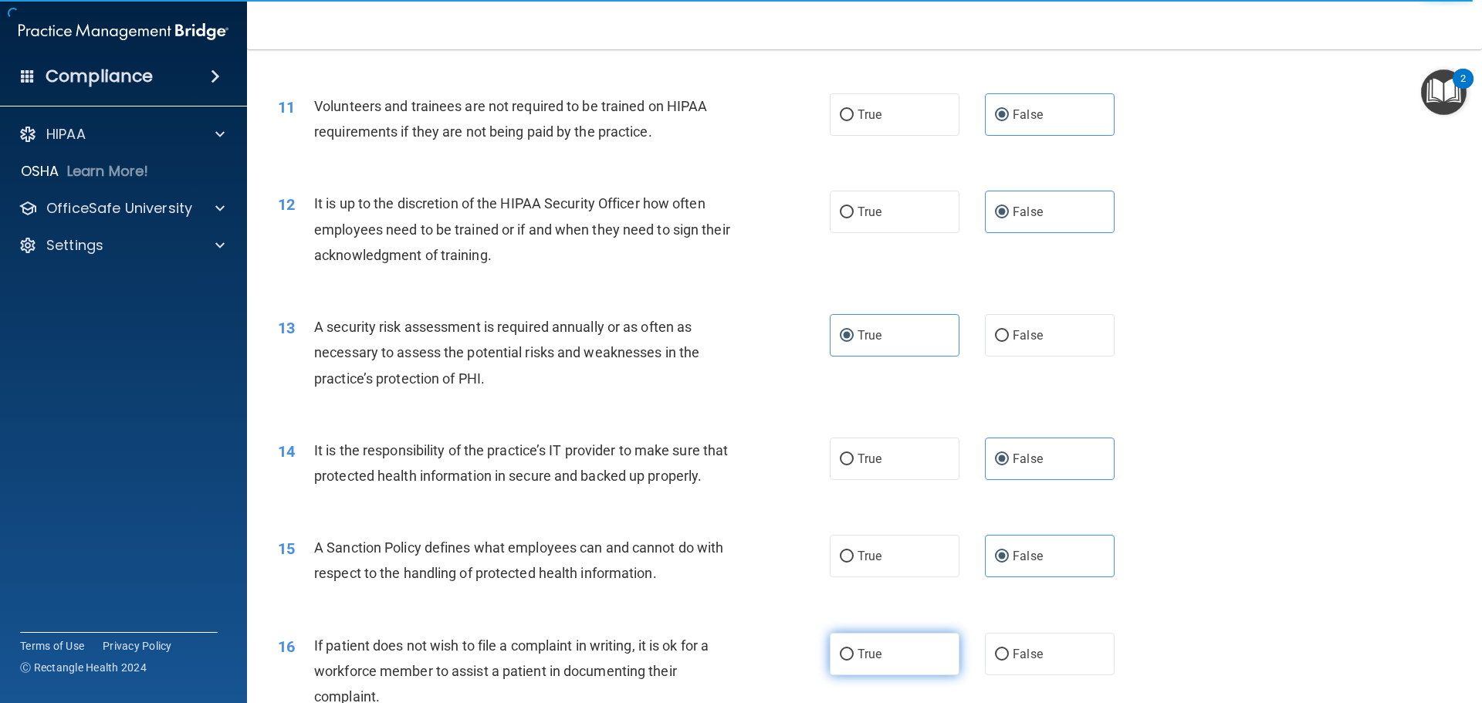
click at [854, 661] on input "True" at bounding box center [847, 655] width 14 height 12
radio input "true"
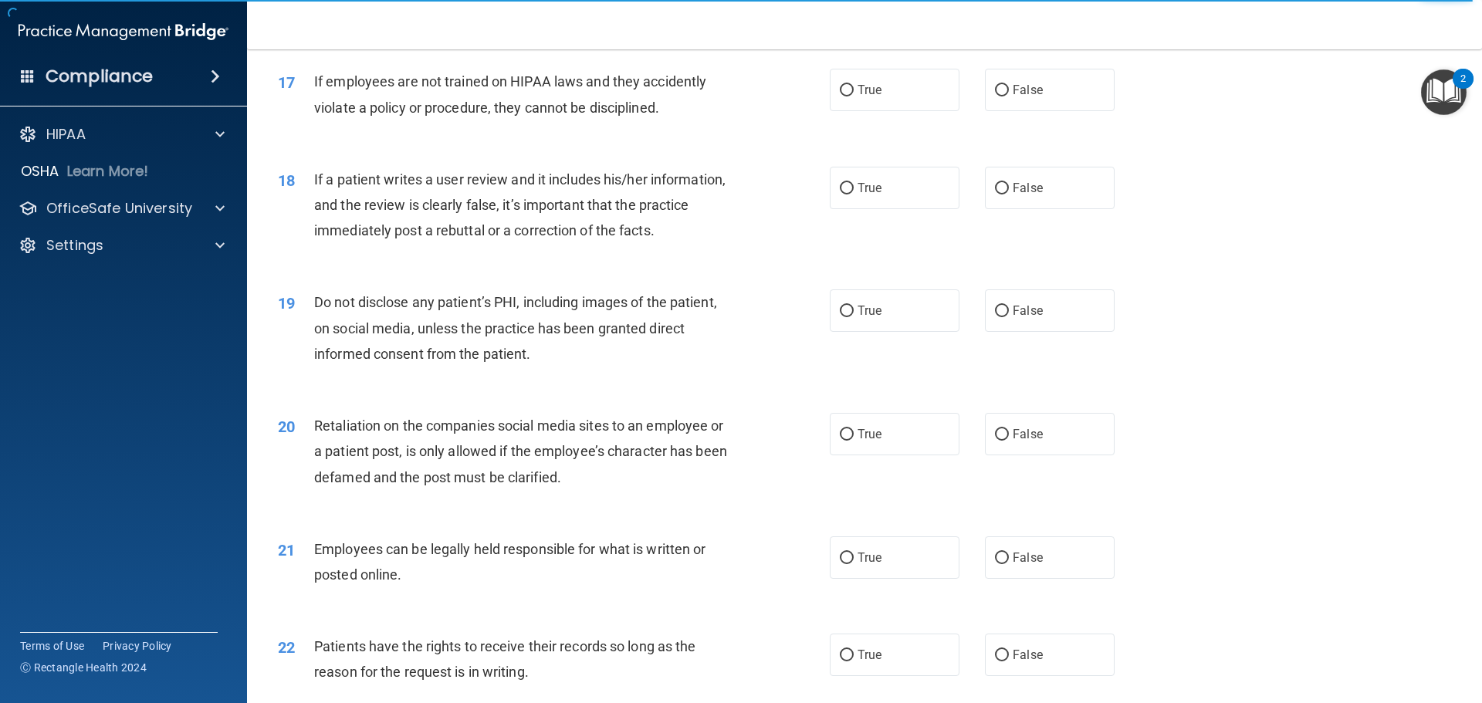
scroll to position [2085, 0]
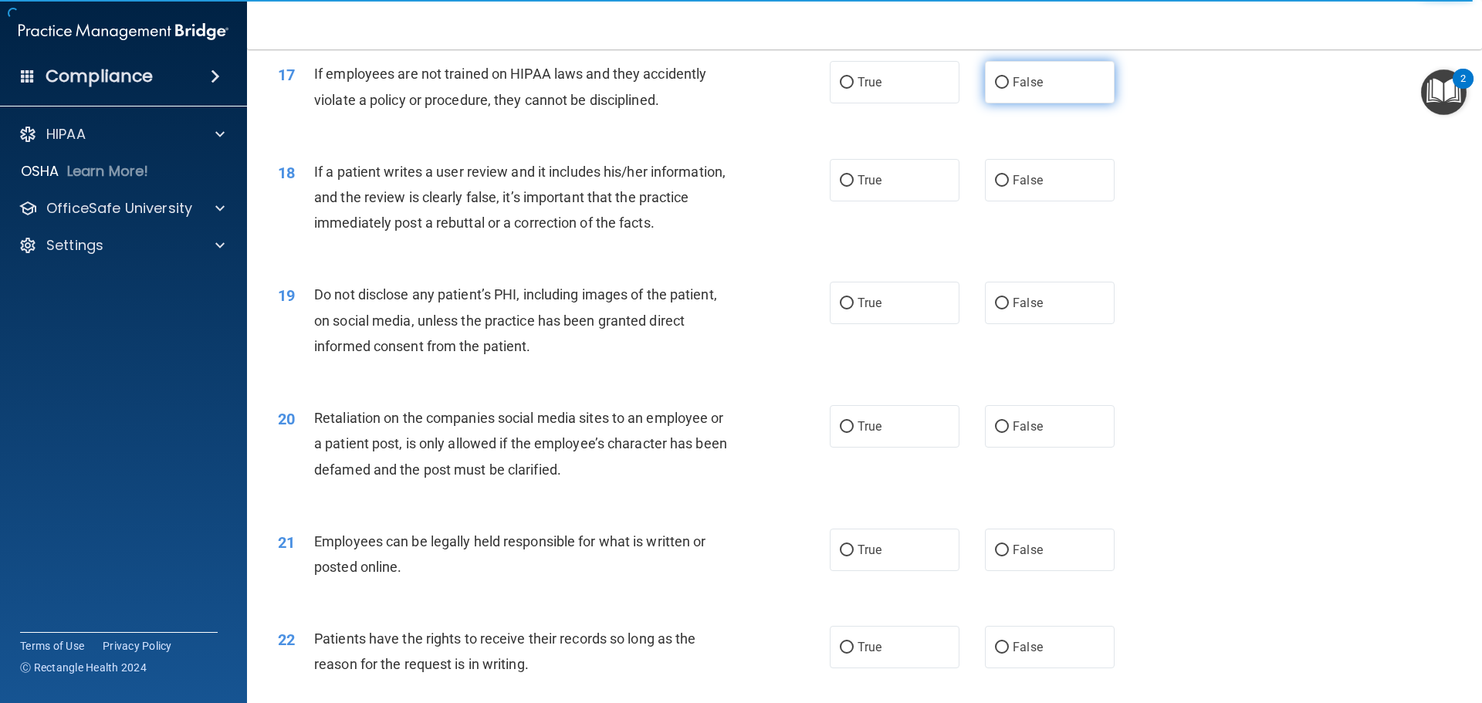
click at [1038, 103] on label "False" at bounding box center [1050, 82] width 130 height 42
click at [1009, 89] on input "False" at bounding box center [1002, 83] width 14 height 12
radio input "true"
click at [1038, 200] on label "False" at bounding box center [1050, 180] width 130 height 42
click at [1009, 187] on input "False" at bounding box center [1002, 181] width 14 height 12
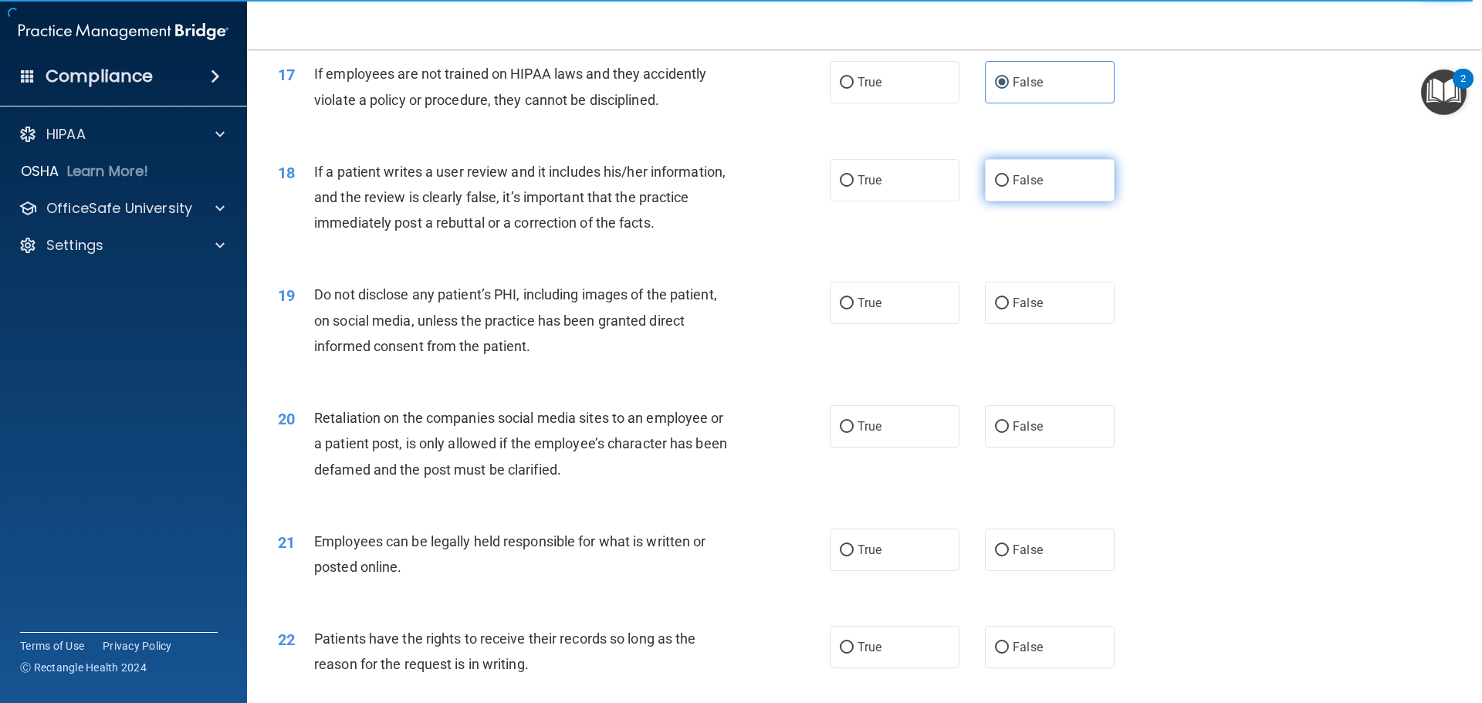
radio input "true"
click at [914, 324] on label "True" at bounding box center [895, 303] width 130 height 42
click at [854, 310] on input "True" at bounding box center [847, 304] width 14 height 12
radio input "true"
click at [1046, 448] on label "False" at bounding box center [1050, 426] width 130 height 42
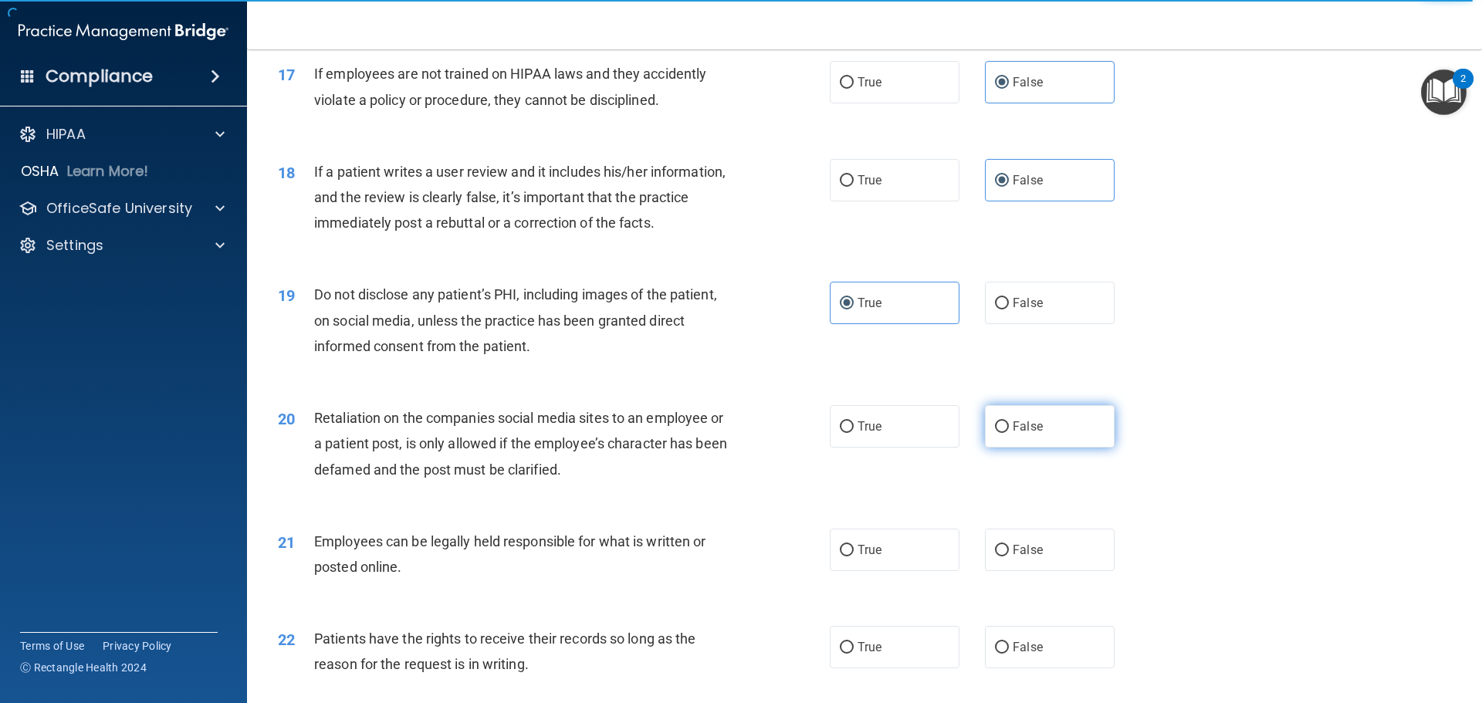
click at [1009, 433] on input "False" at bounding box center [1002, 428] width 14 height 12
radio input "true"
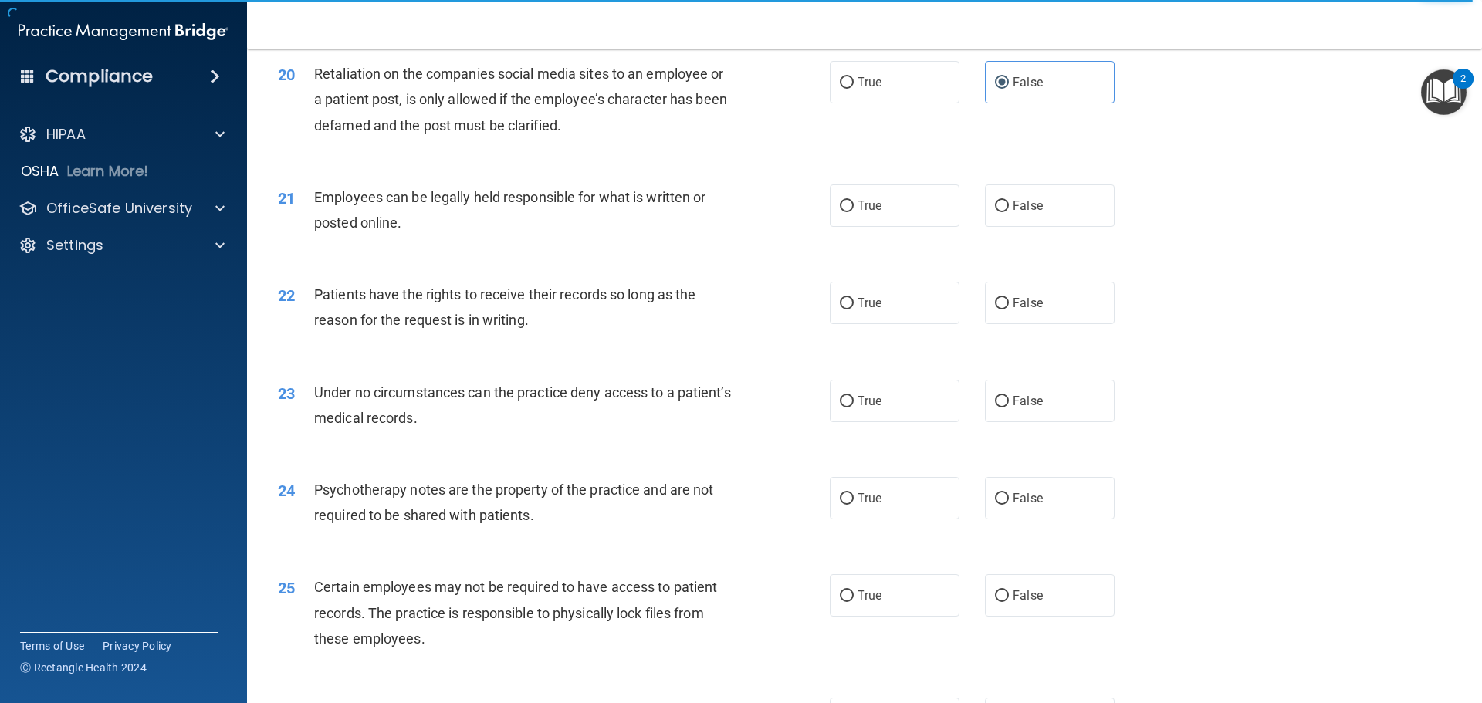
scroll to position [2471, 0]
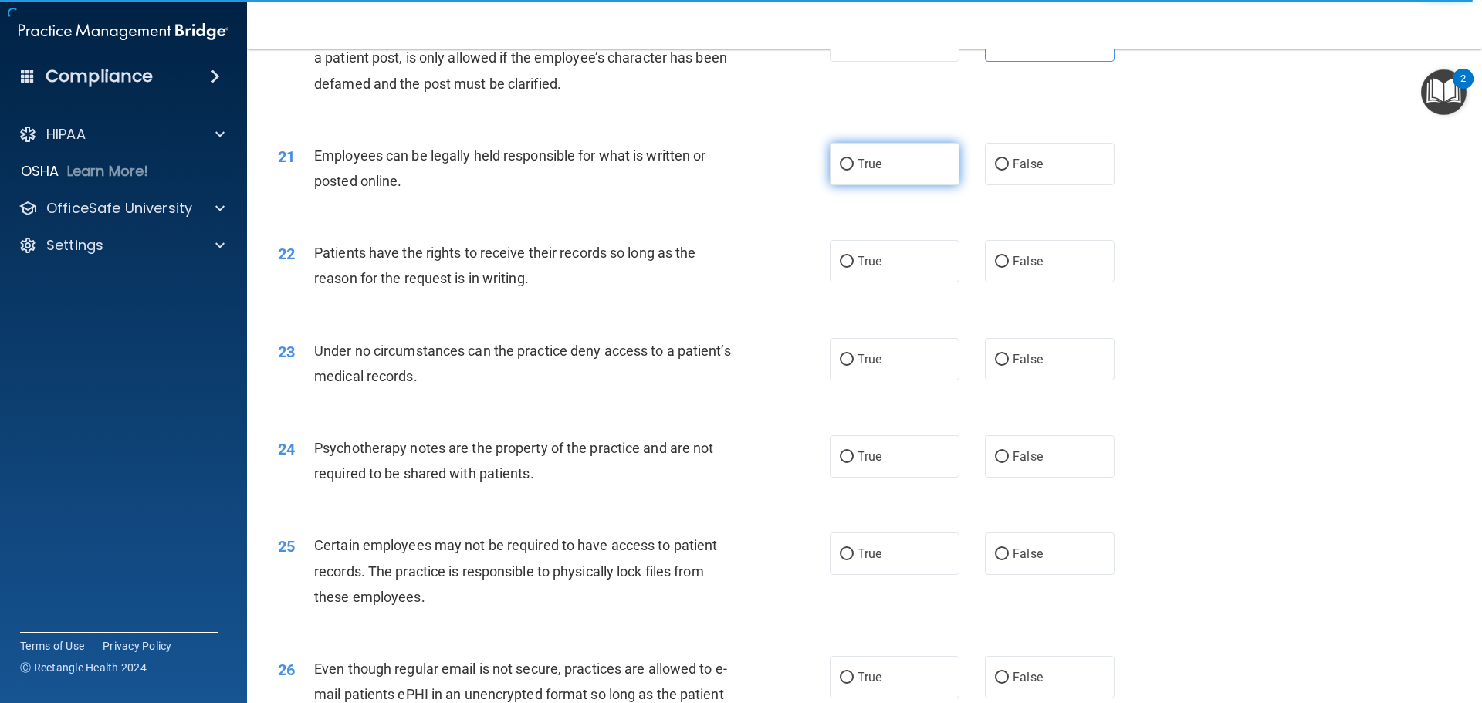
click at [906, 185] on label "True" at bounding box center [895, 164] width 130 height 42
click at [854, 171] on input "True" at bounding box center [847, 165] width 14 height 12
radio input "true"
click at [1057, 283] on label "False" at bounding box center [1050, 261] width 130 height 42
click at [1009, 268] on input "False" at bounding box center [1002, 262] width 14 height 12
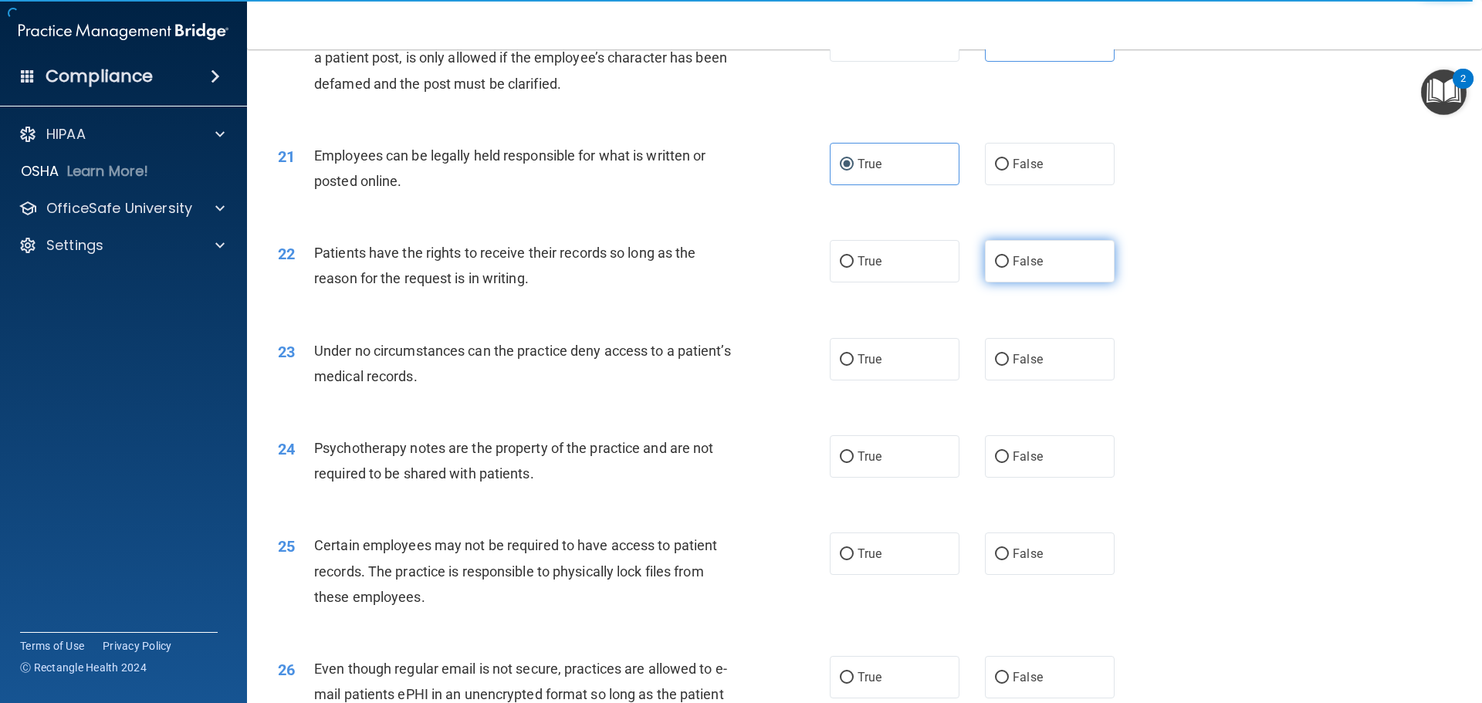
radio input "true"
click at [1050, 381] on label "False" at bounding box center [1050, 359] width 130 height 42
click at [1009, 366] on input "False" at bounding box center [1002, 360] width 14 height 12
radio input "true"
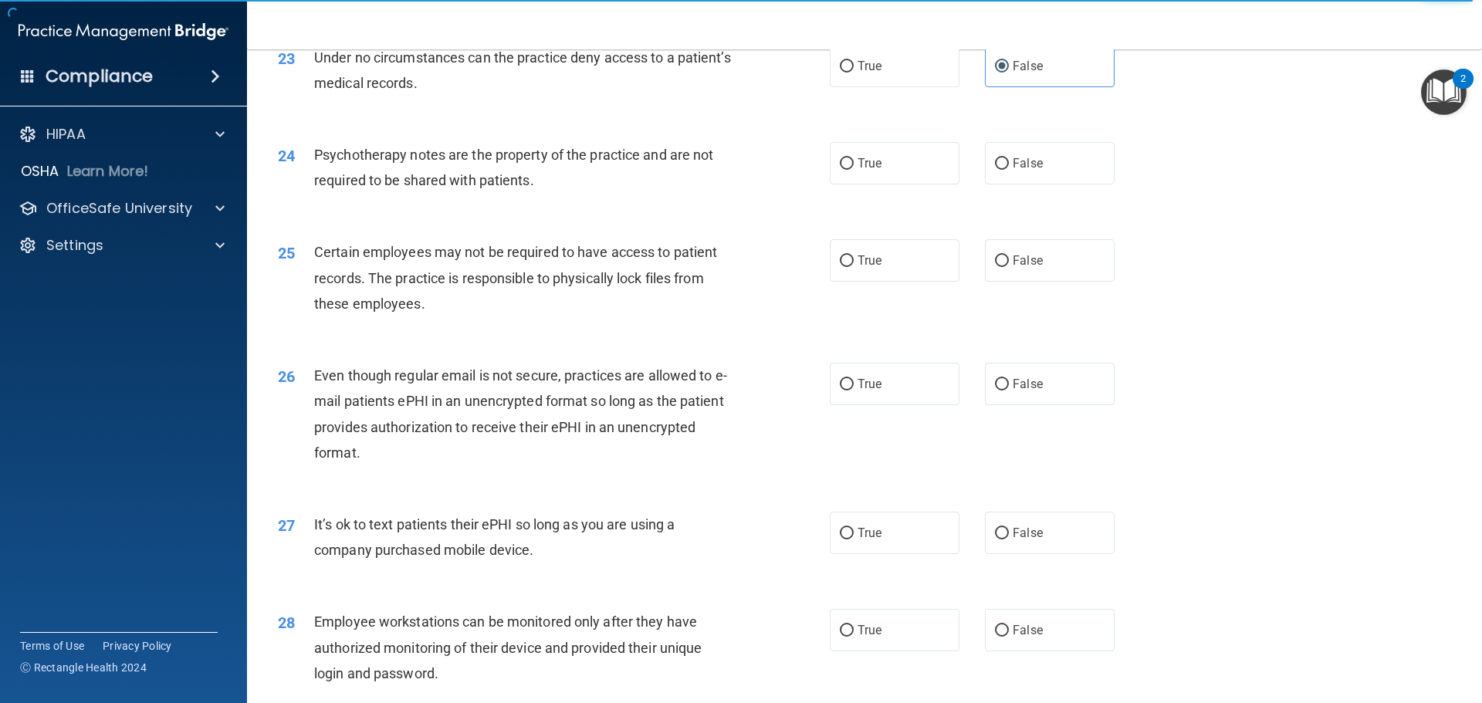
scroll to position [2780, 0]
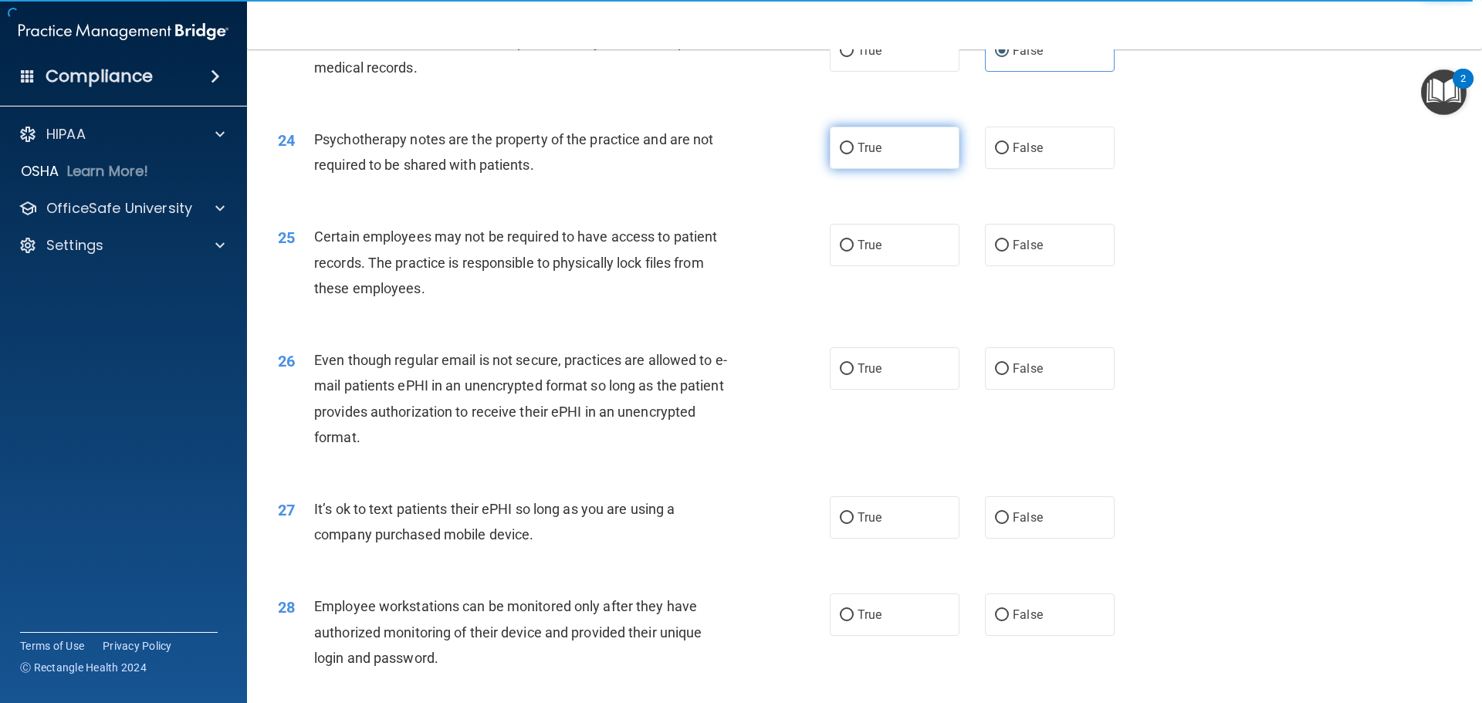
click at [866, 155] on span "True" at bounding box center [870, 148] width 24 height 15
click at [854, 154] on input "True" at bounding box center [847, 149] width 14 height 12
radio input "true"
click at [889, 266] on label "True" at bounding box center [895, 245] width 130 height 42
click at [854, 252] on input "True" at bounding box center [847, 246] width 14 height 12
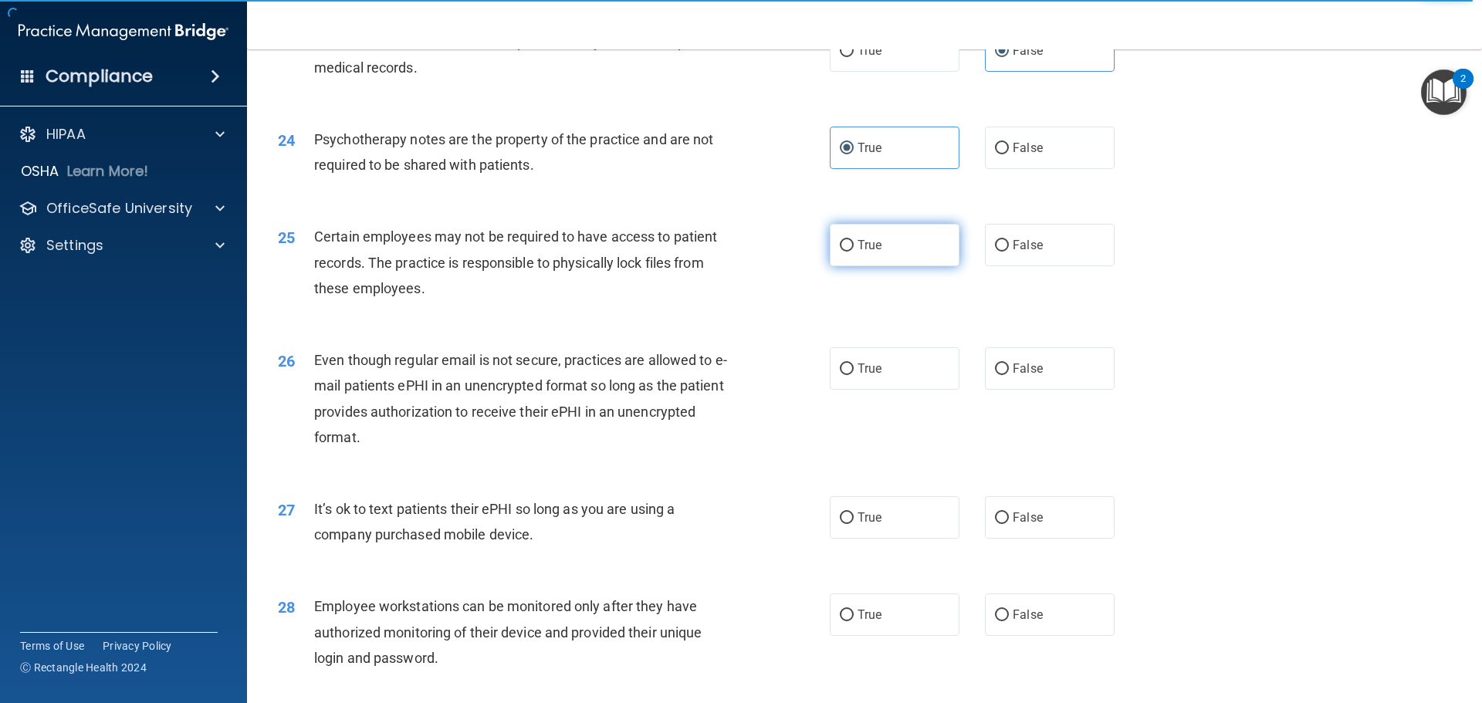
radio input "true"
click at [889, 390] on label "True" at bounding box center [895, 368] width 130 height 42
click at [854, 375] on input "True" at bounding box center [847, 370] width 14 height 12
radio input "true"
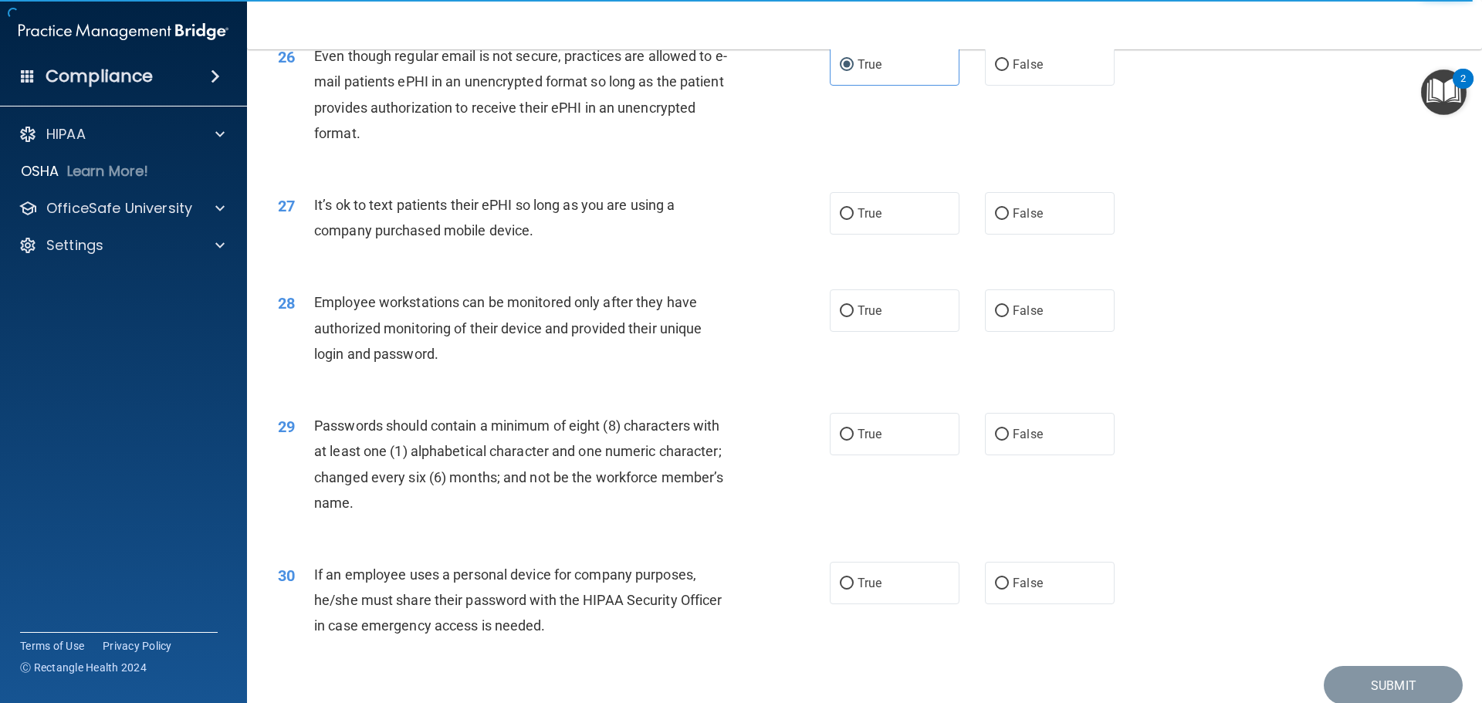
scroll to position [3088, 0]
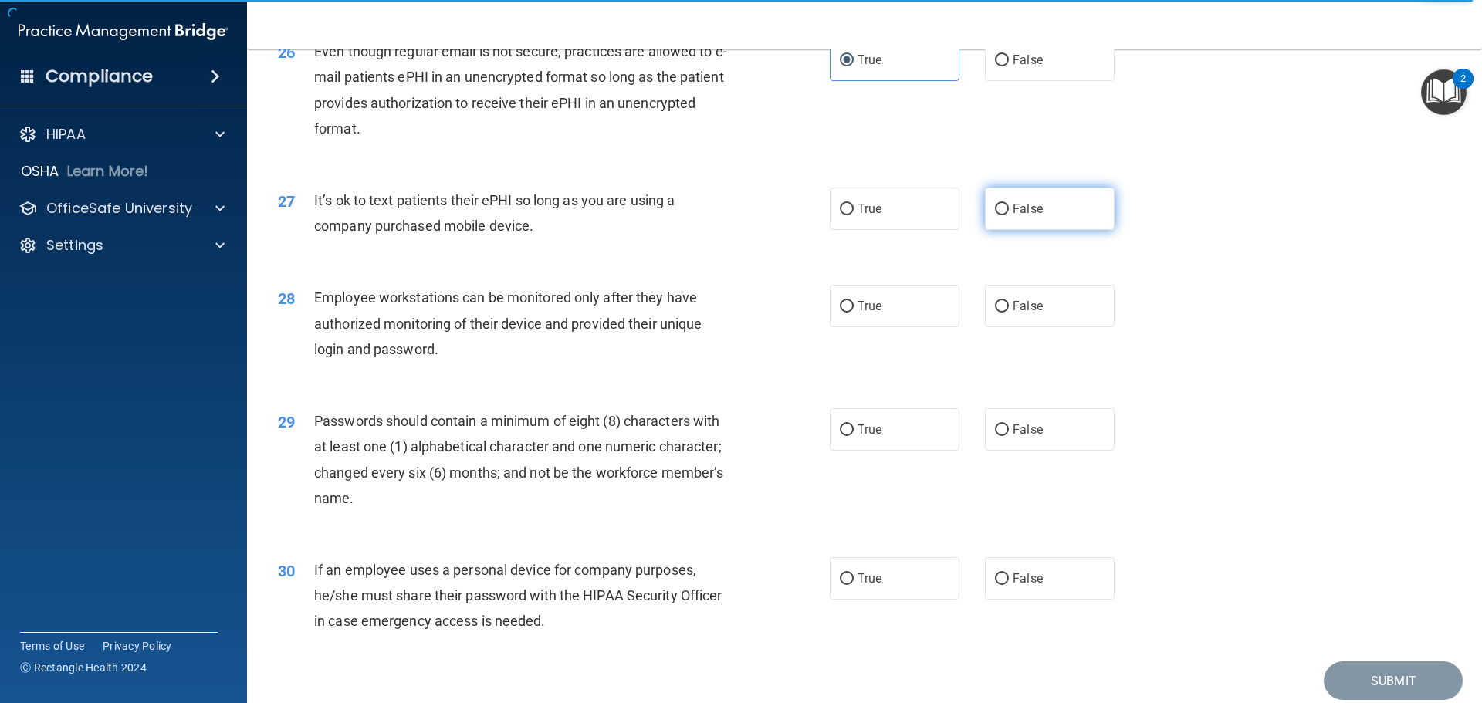
click at [1043, 230] on label "False" at bounding box center [1050, 209] width 130 height 42
click at [1009, 215] on input "False" at bounding box center [1002, 210] width 14 height 12
radio input "true"
click at [1042, 327] on label "False" at bounding box center [1050, 306] width 130 height 42
click at [1009, 313] on input "False" at bounding box center [1002, 307] width 14 height 12
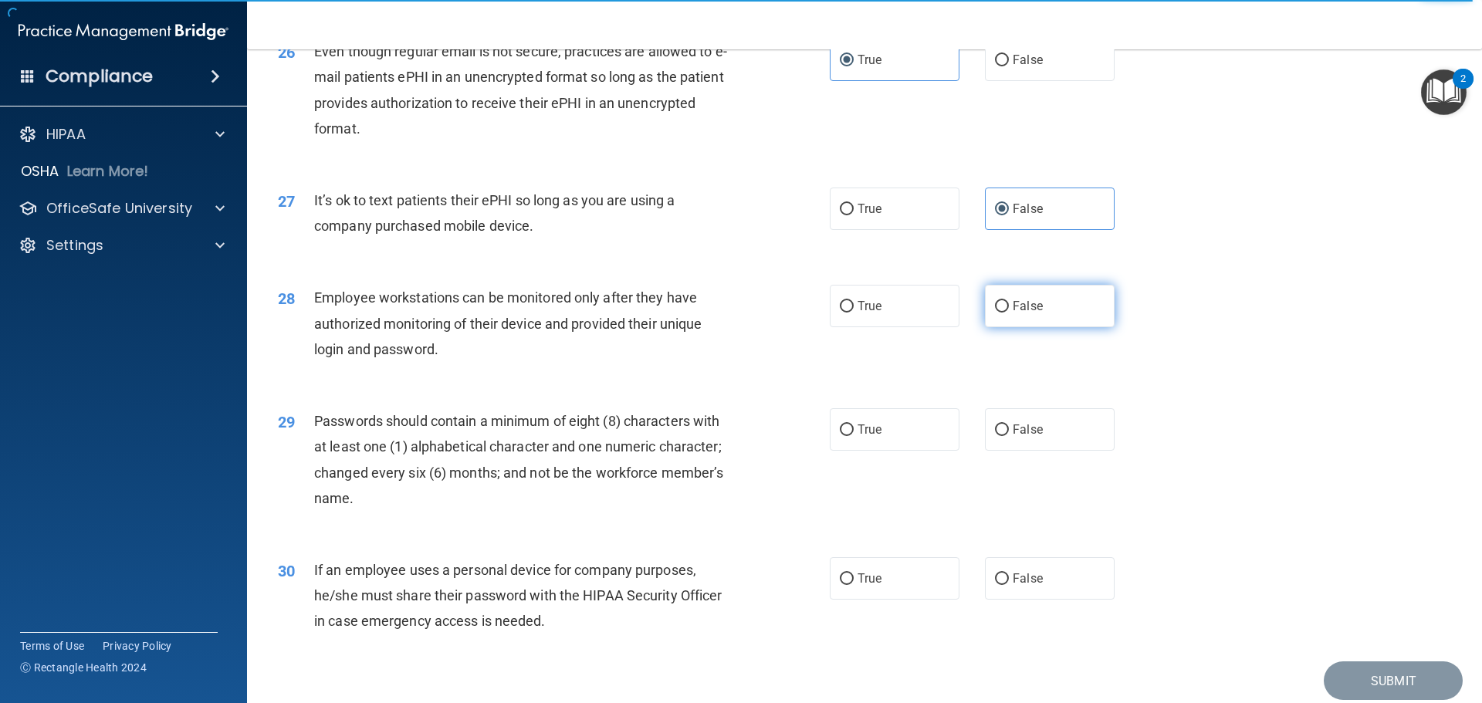
radio input "true"
click at [912, 451] on label "True" at bounding box center [895, 429] width 130 height 42
click at [854, 436] on input "True" at bounding box center [847, 431] width 14 height 12
radio input "true"
click at [1019, 586] on span "False" at bounding box center [1028, 578] width 30 height 15
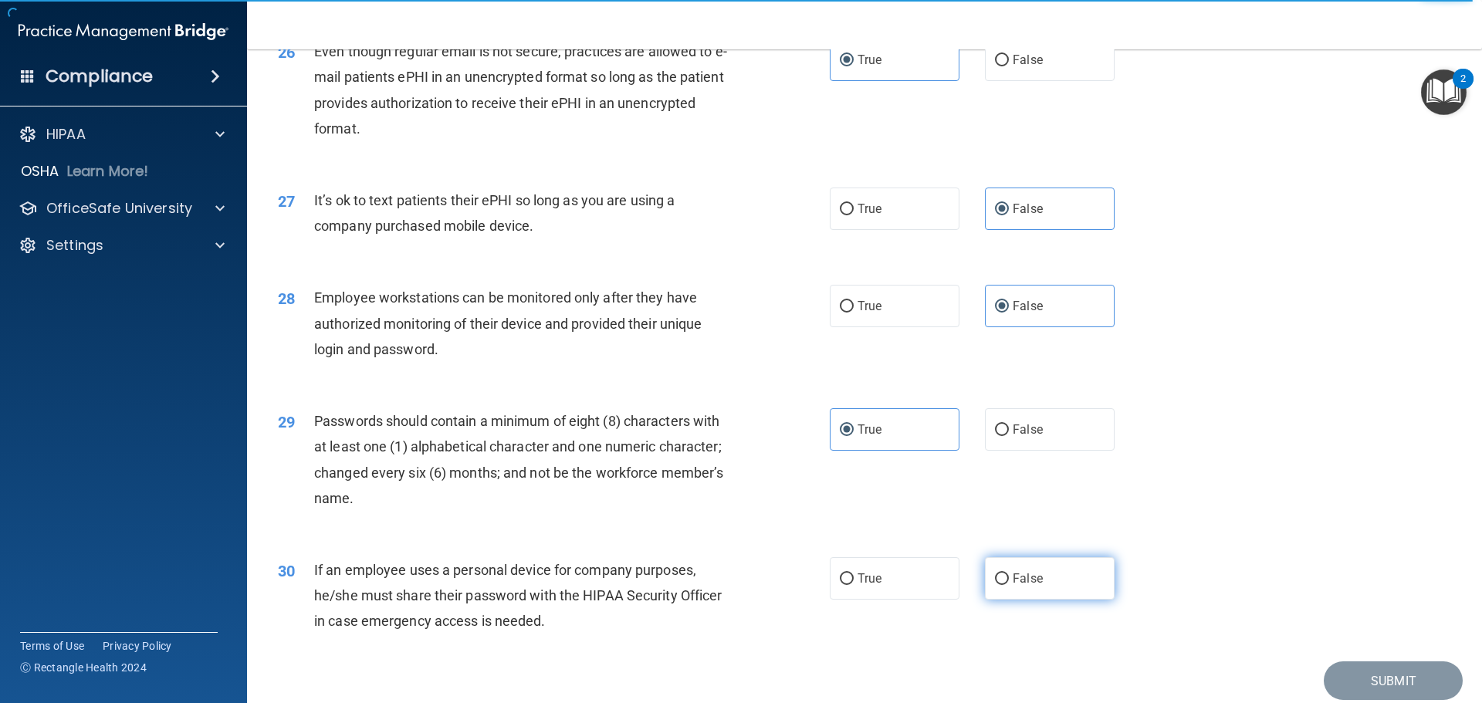
click at [1009, 585] on input "False" at bounding box center [1002, 580] width 14 height 12
radio input "true"
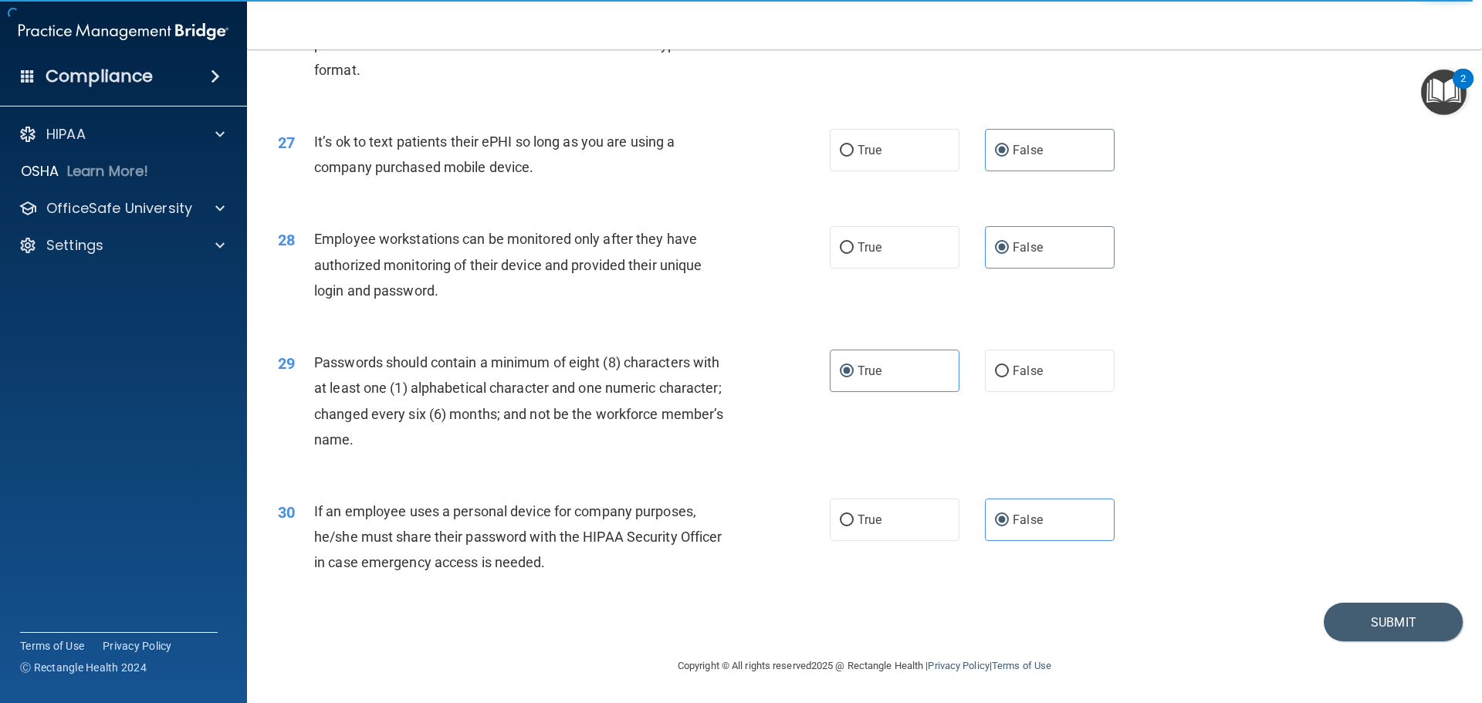
scroll to position [3173, 0]
click at [1352, 611] on button "Submit" at bounding box center [1393, 622] width 139 height 39
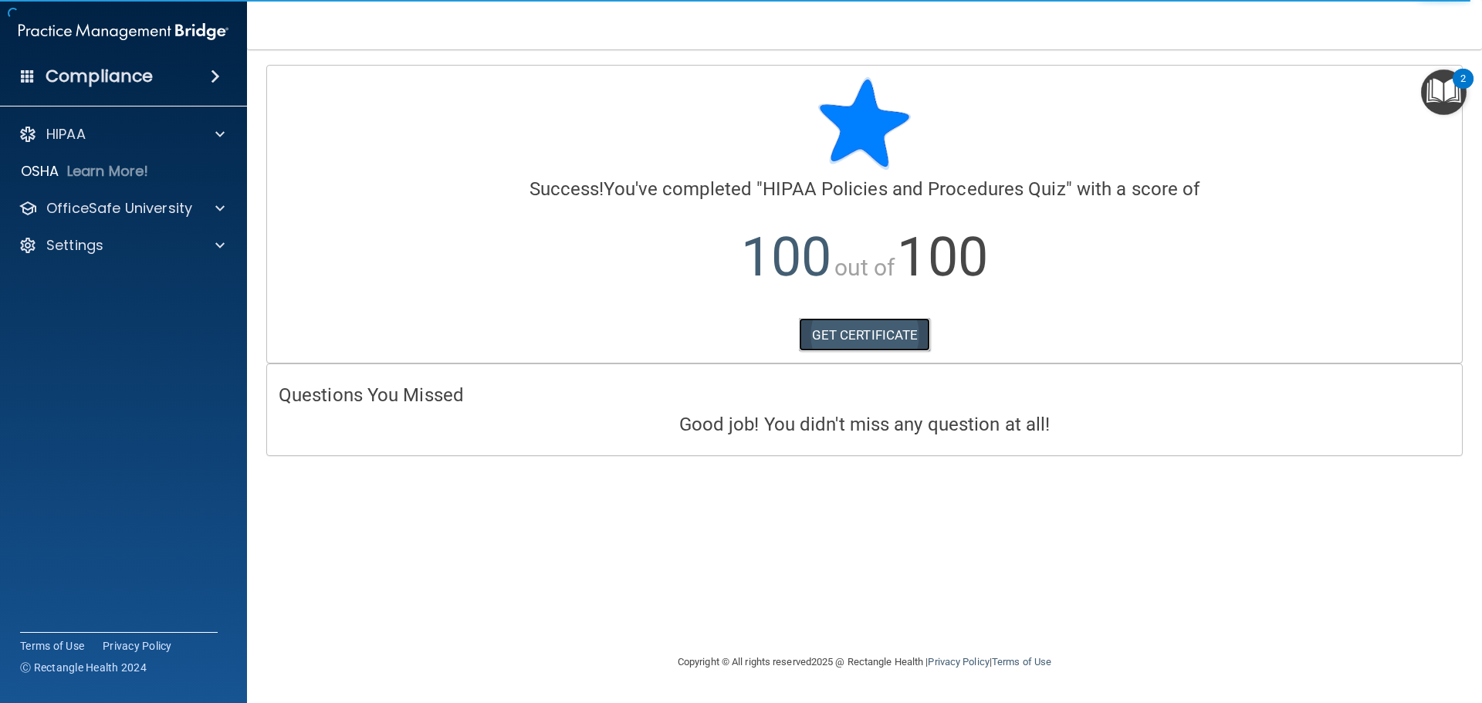
click at [879, 341] on link "GET CERTIFICATE" at bounding box center [865, 335] width 132 height 34
click at [65, 33] on img at bounding box center [124, 31] width 210 height 31
